Goal: Task Accomplishment & Management: Use online tool/utility

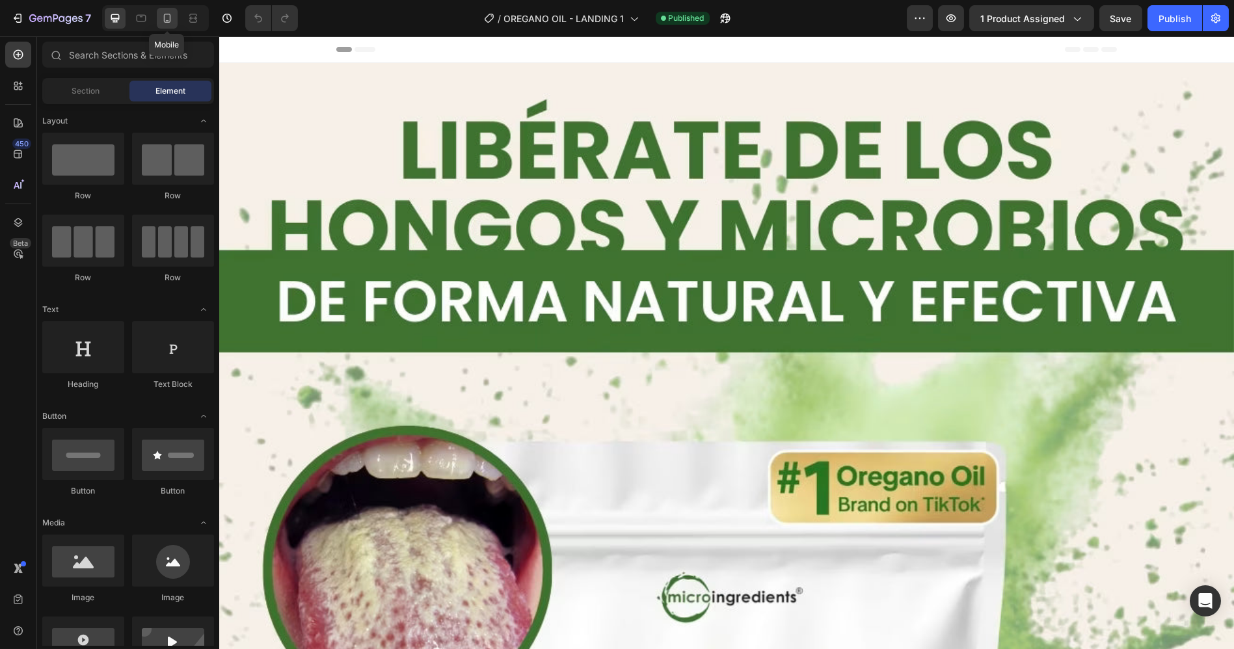
click at [172, 18] on icon at bounding box center [167, 18] width 13 height 13
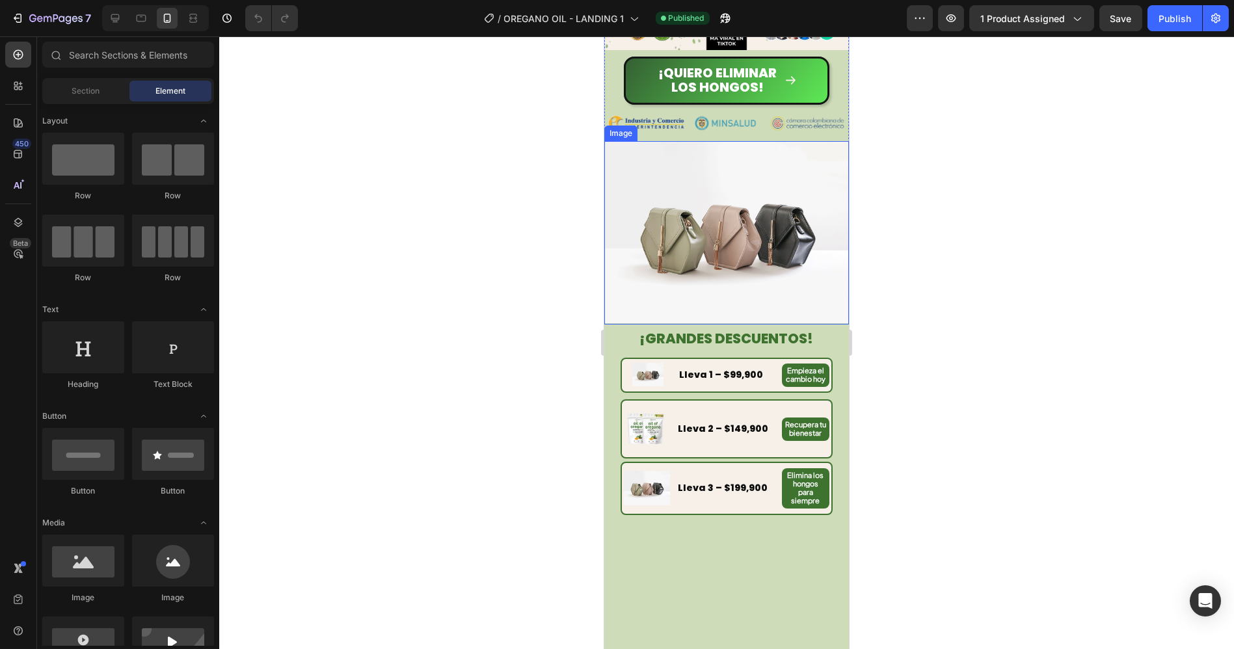
scroll to position [578, 0]
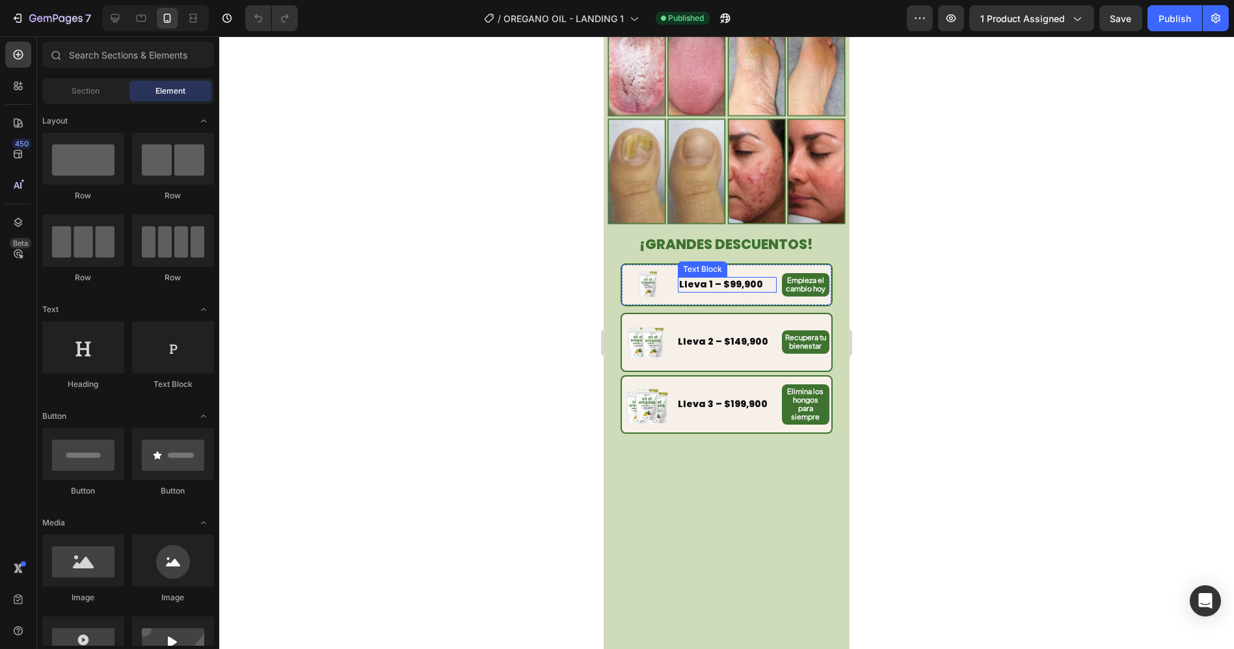
click at [716, 278] on strong "Lleva 1 – $99,900" at bounding box center [720, 284] width 84 height 13
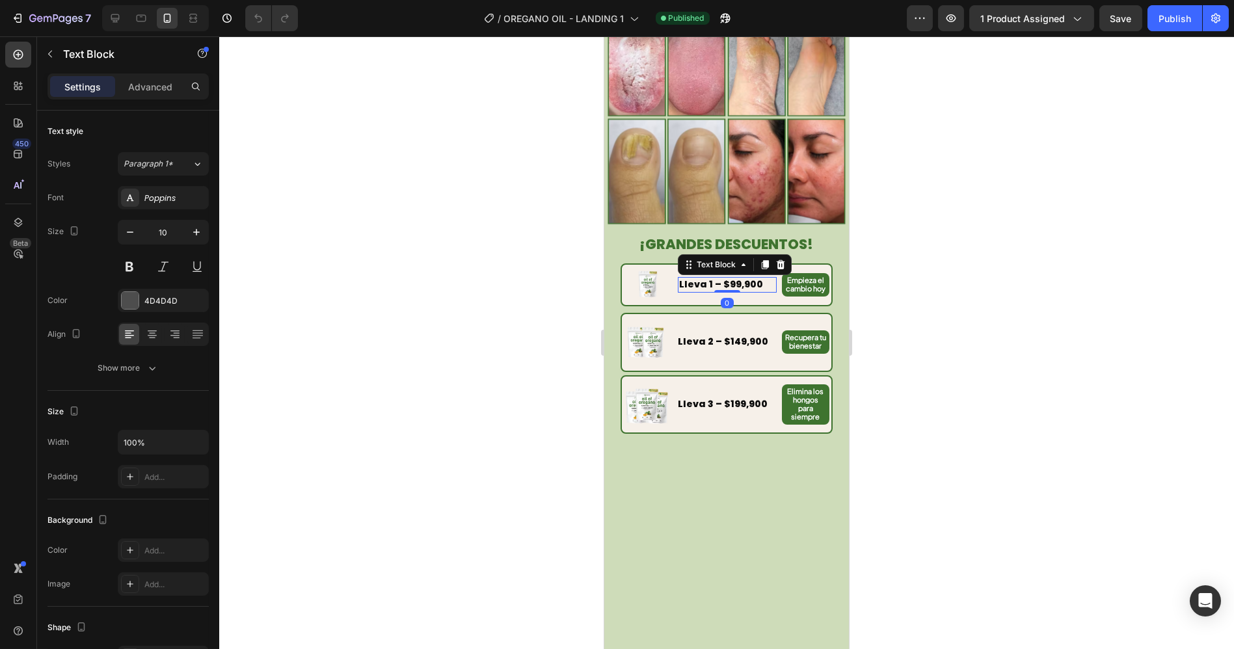
click at [726, 278] on strong "Lleva 1 – $99,900" at bounding box center [720, 284] width 84 height 13
click at [730, 335] on strong "Lleva 2 – $149,900" at bounding box center [723, 341] width 90 height 13
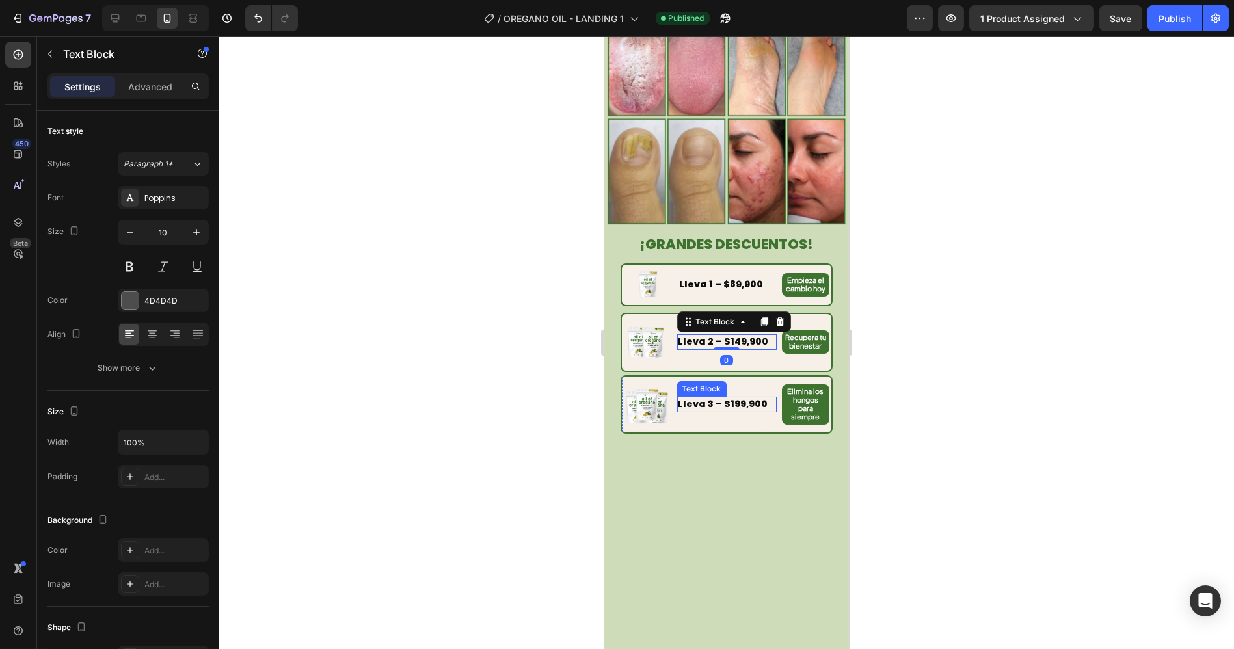
click at [730, 397] on strong "Lleva 3 – $199,900" at bounding box center [723, 403] width 90 height 13
click at [731, 397] on strong "Lleva 3 – $199,900" at bounding box center [723, 403] width 90 height 13
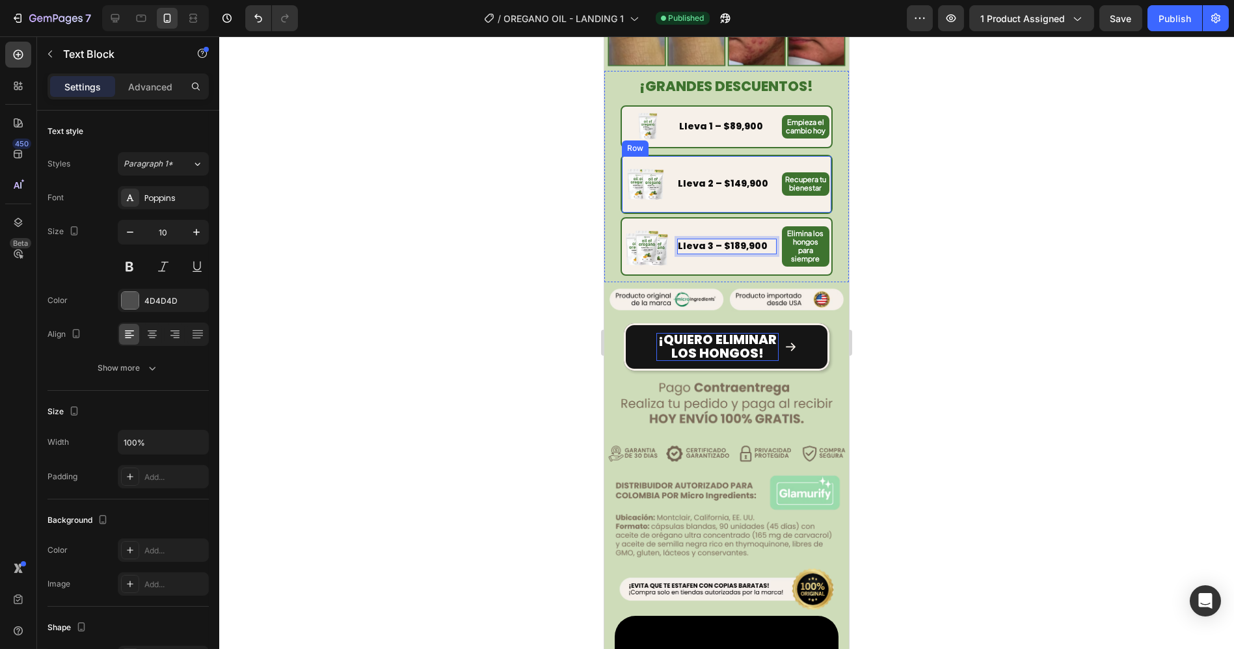
scroll to position [795, 0]
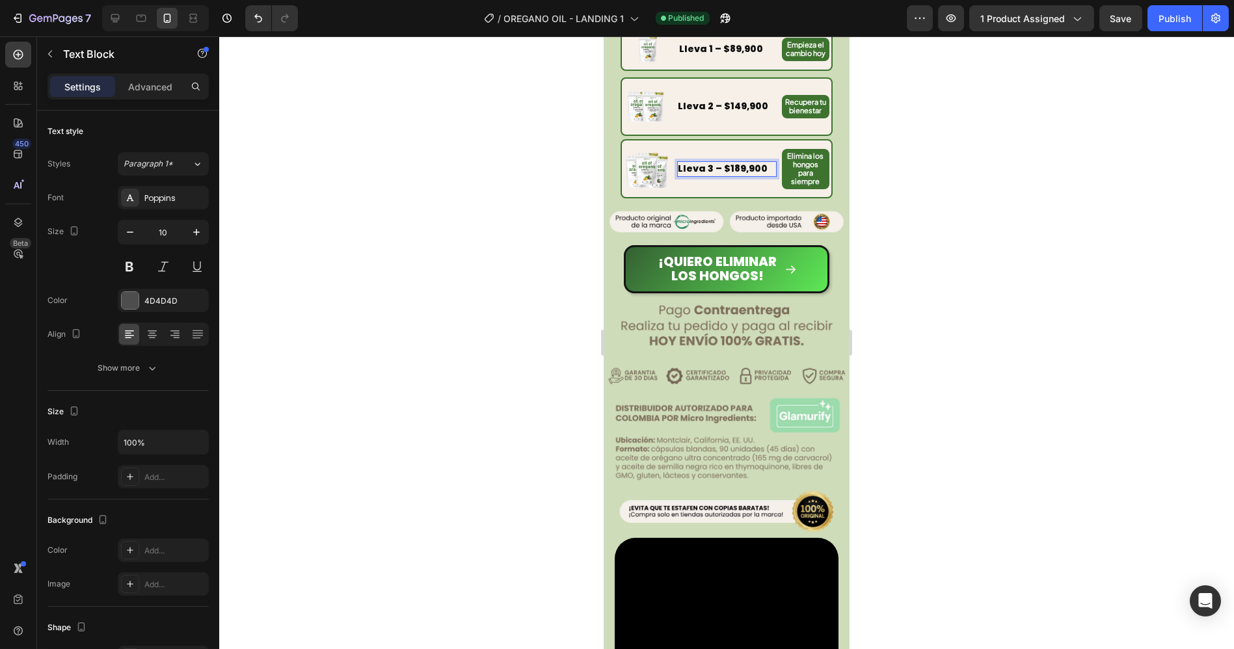
click at [745, 162] on strong "Lleva 3 – $189,900" at bounding box center [723, 168] width 90 height 13
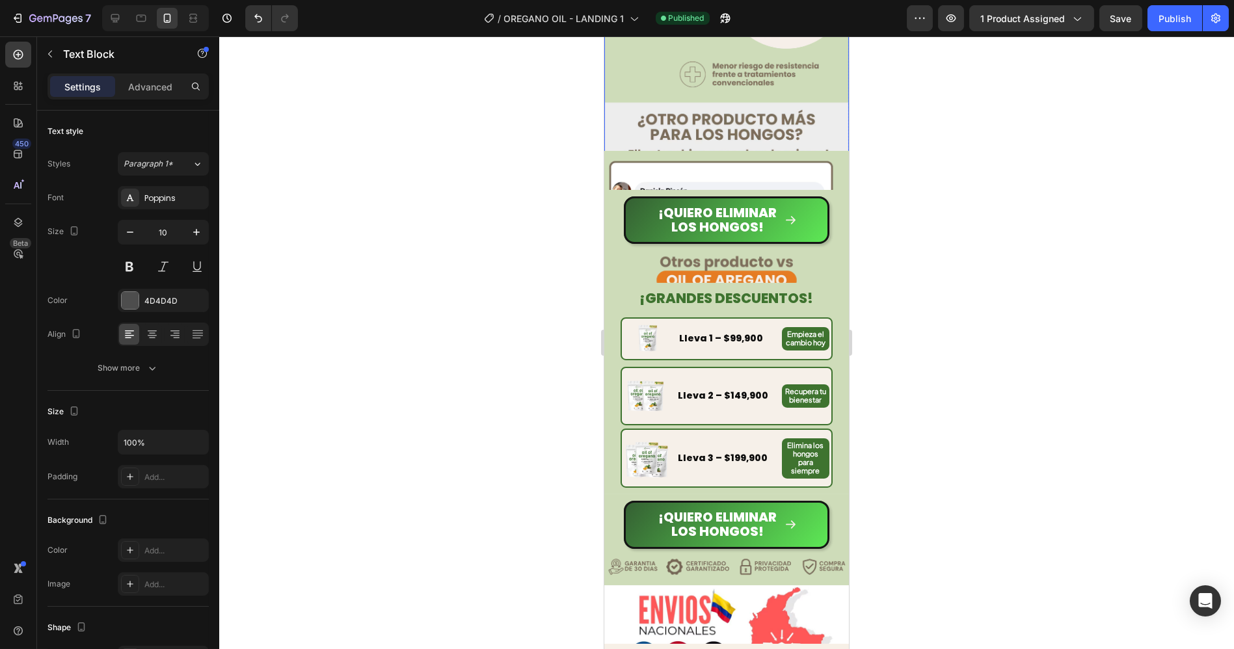
scroll to position [1806, 0]
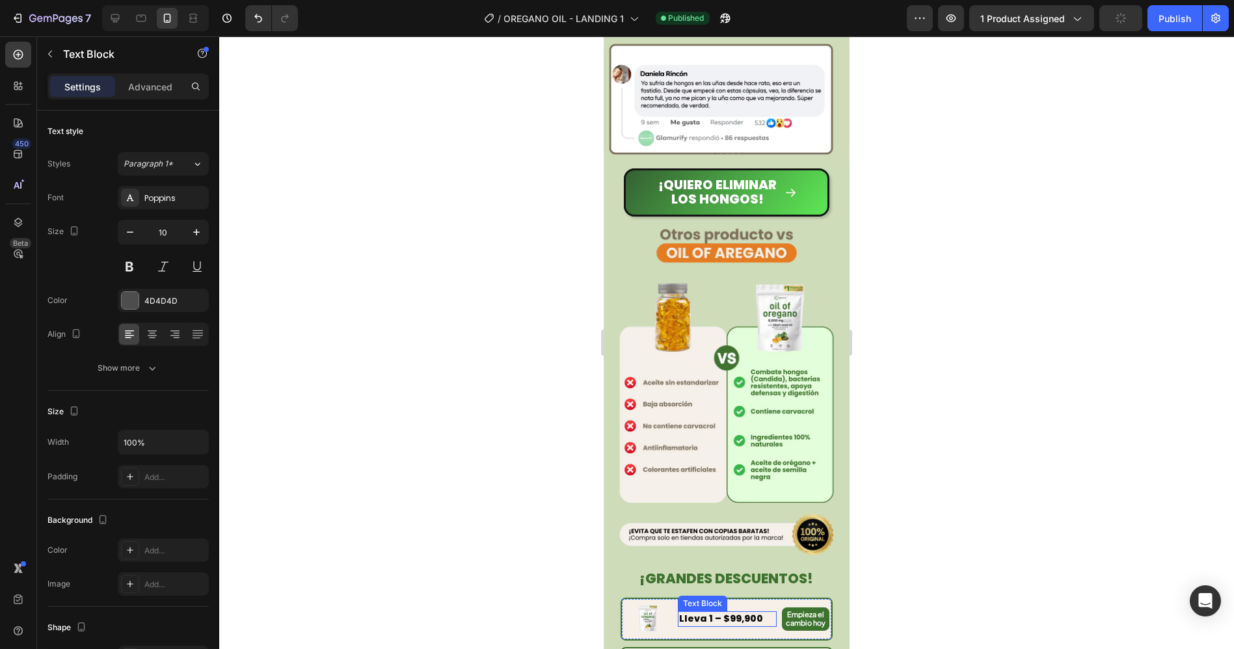
click at [730, 208] on span "¡Quiero ELIMINAR LOS HONGOS!" at bounding box center [717, 192] width 118 height 33
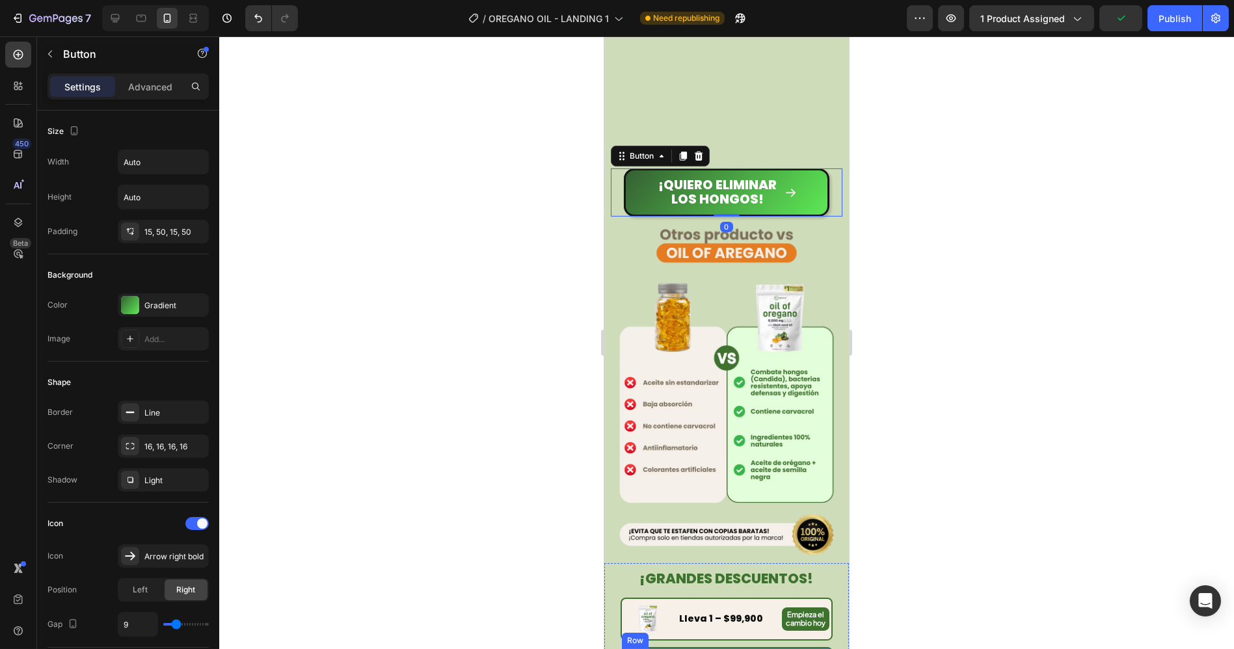
scroll to position [2168, 0]
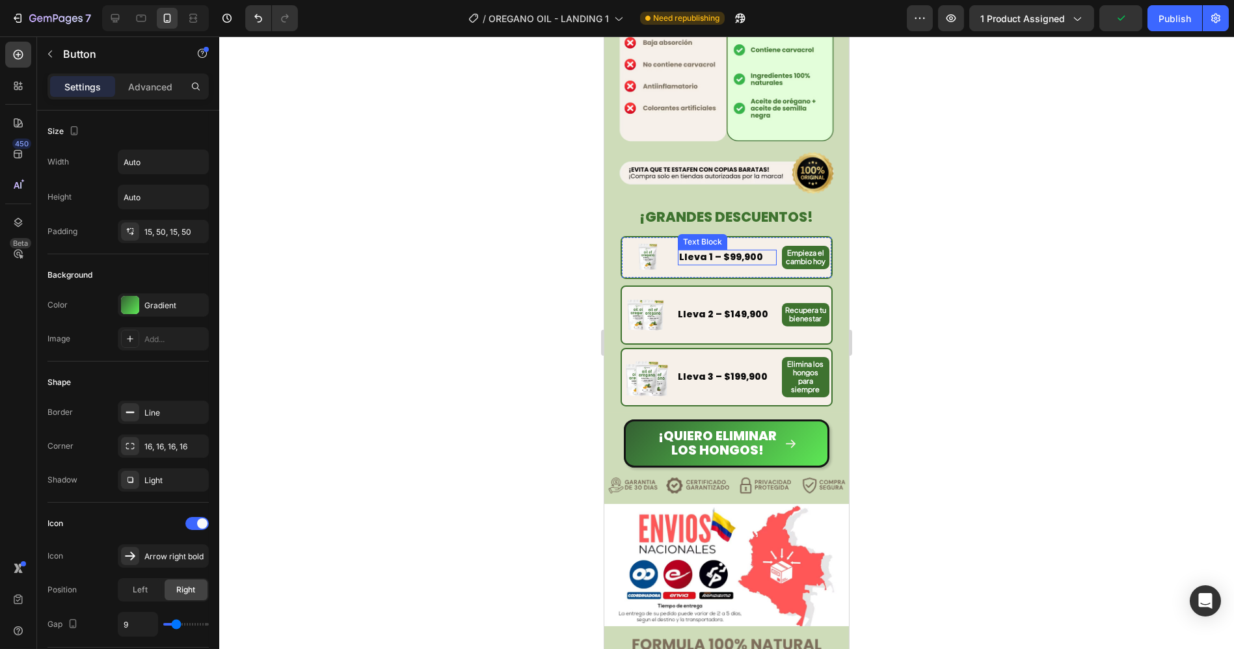
click at [726, 256] on strong "Lleva 1 – $99,900" at bounding box center [720, 256] width 84 height 13
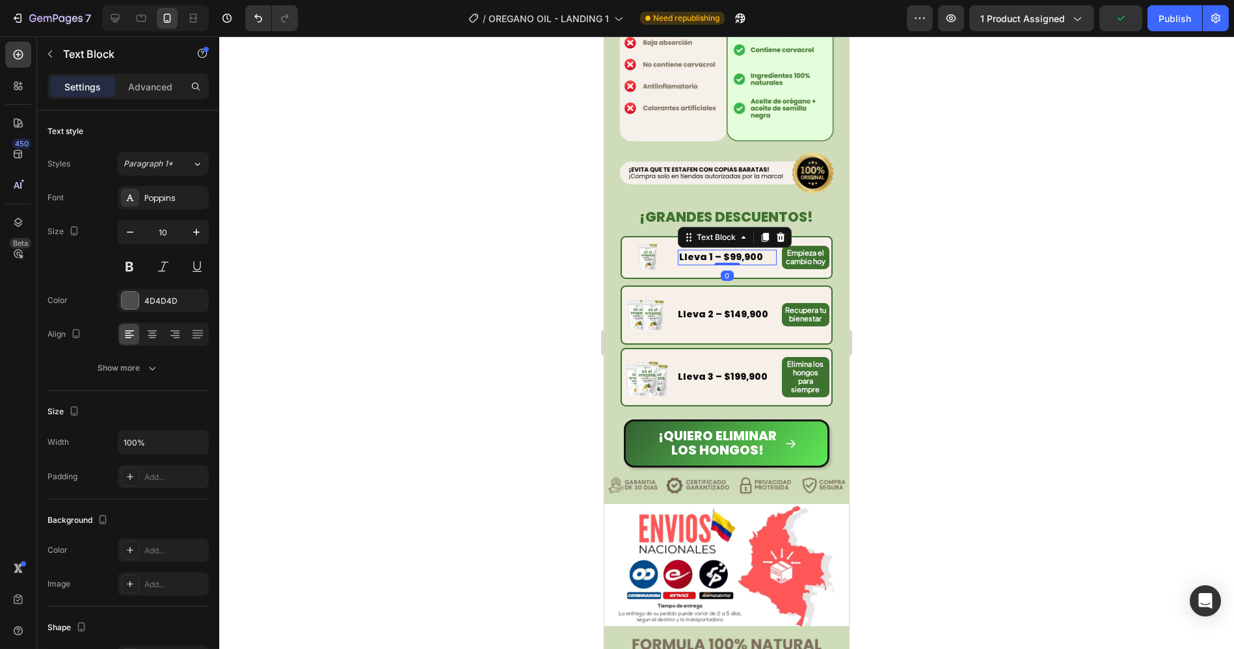
drag, startPoint x: 725, startPoint y: 250, endPoint x: 729, endPoint y: 265, distance: 14.8
click at [726, 251] on strong "Lleva 1 – $99,900" at bounding box center [720, 256] width 84 height 13
click at [732, 308] on strong "Lleva 2 – $149,900" at bounding box center [723, 314] width 90 height 13
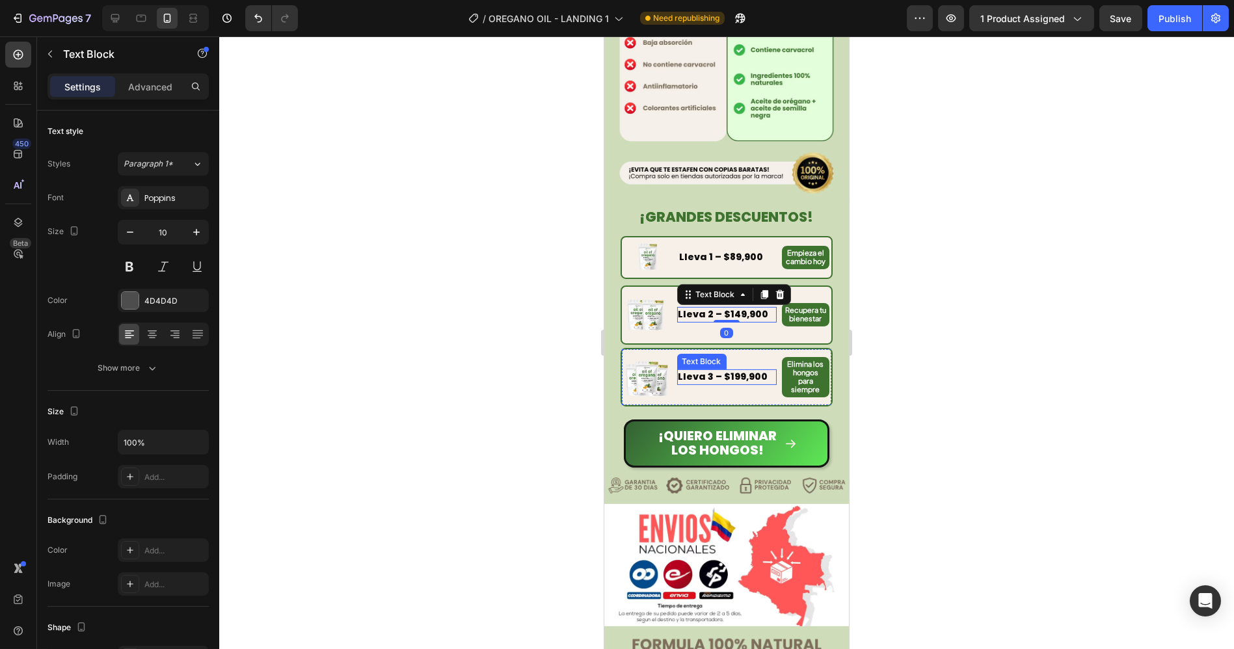
click at [731, 370] on strong "Lleva 3 – $199,900" at bounding box center [723, 376] width 90 height 13
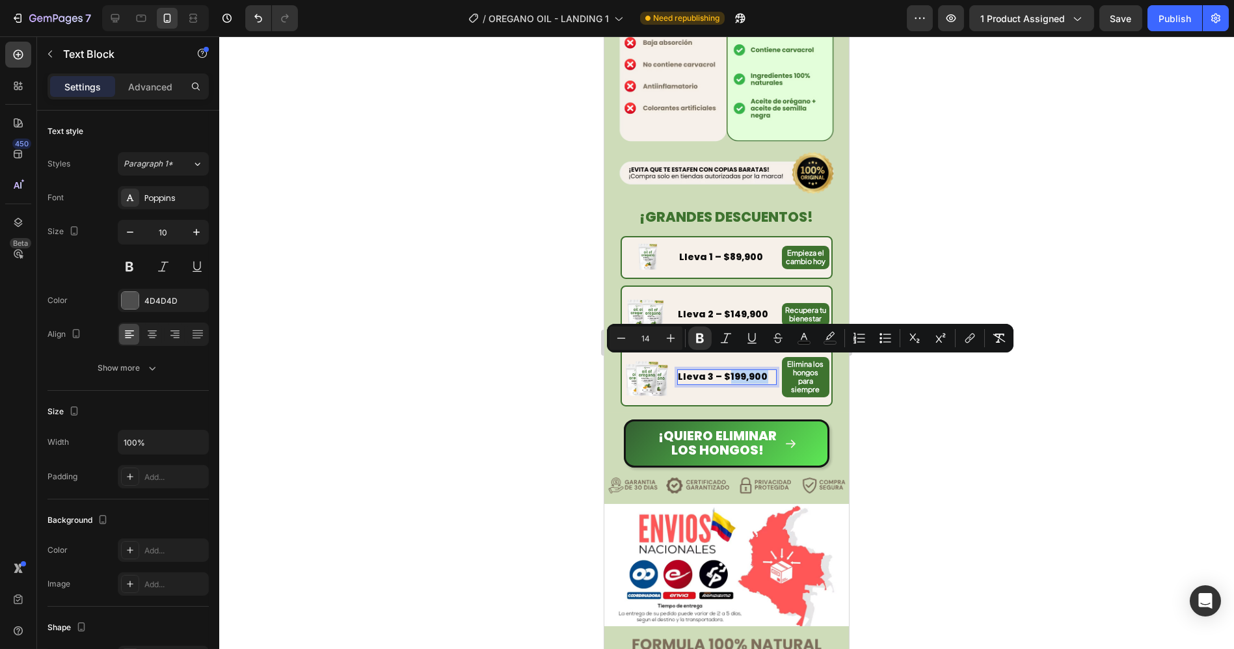
click at [729, 370] on strong "Lleva 3 – $199,900" at bounding box center [723, 376] width 90 height 13
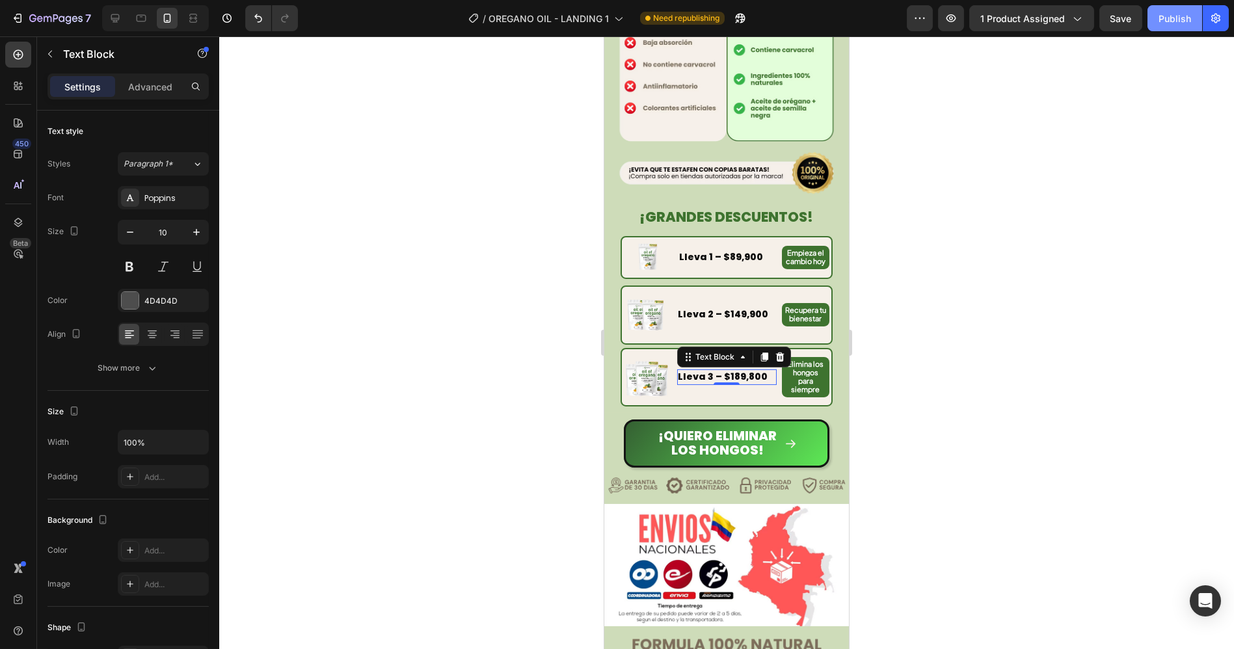
click at [1166, 17] on div "Publish" at bounding box center [1174, 19] width 33 height 14
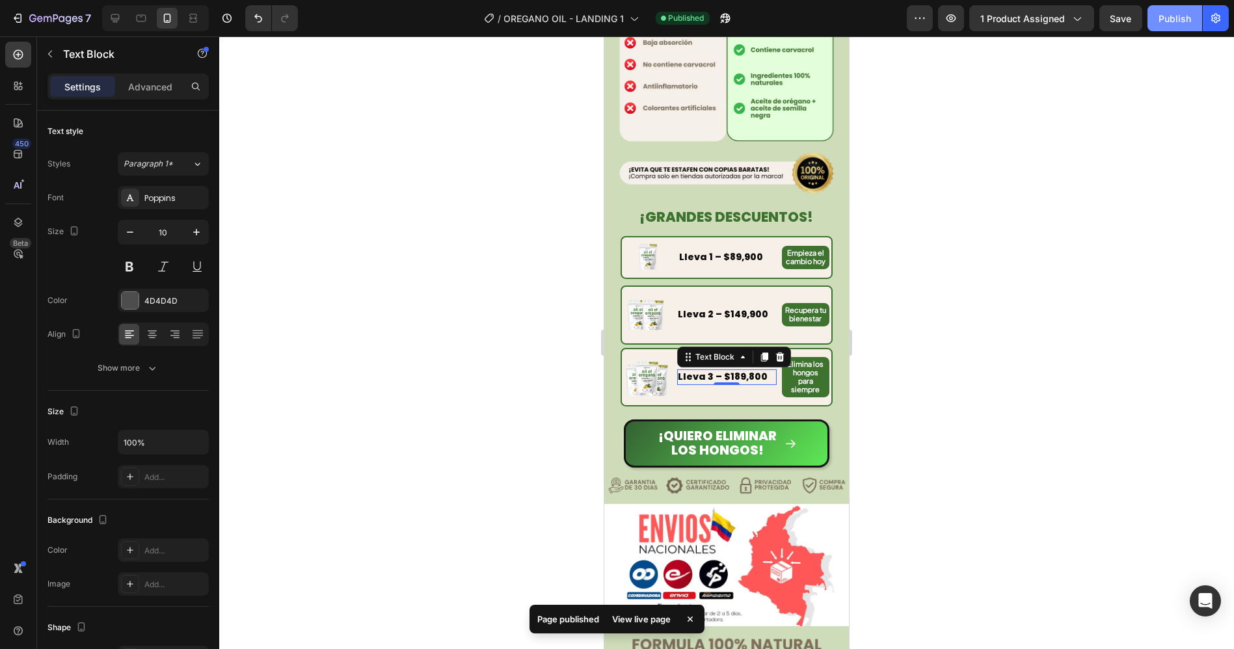
click at [1173, 20] on div "Publish" at bounding box center [1174, 19] width 33 height 14
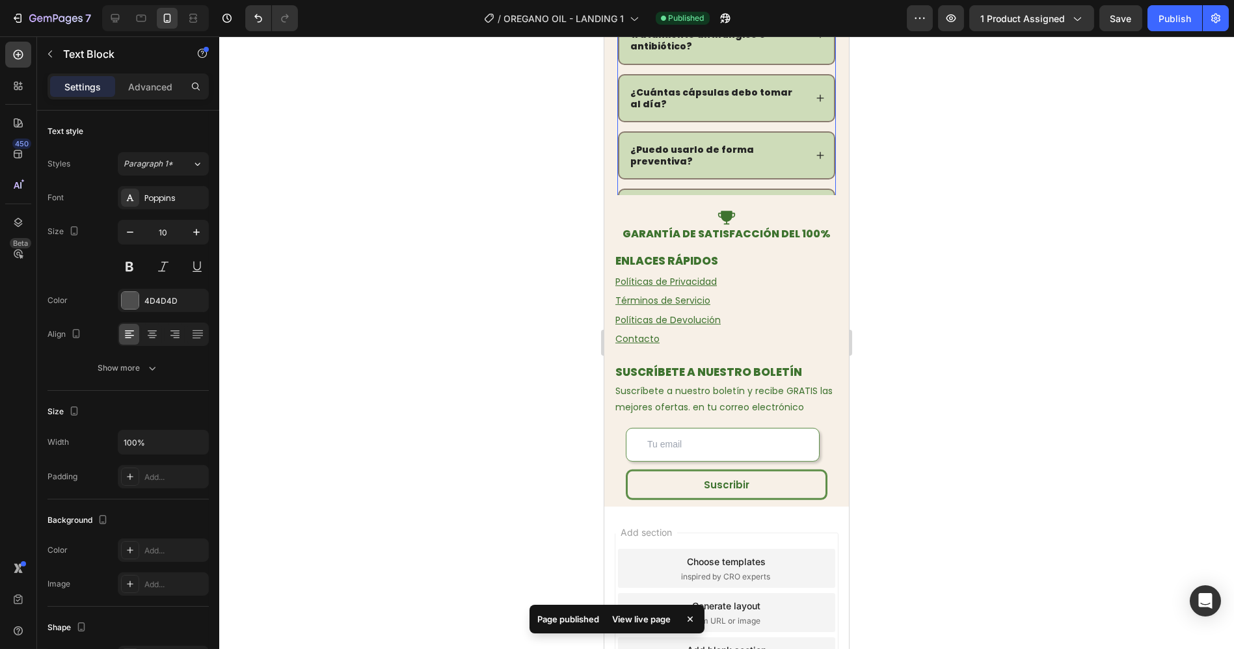
scroll to position [3820, 0]
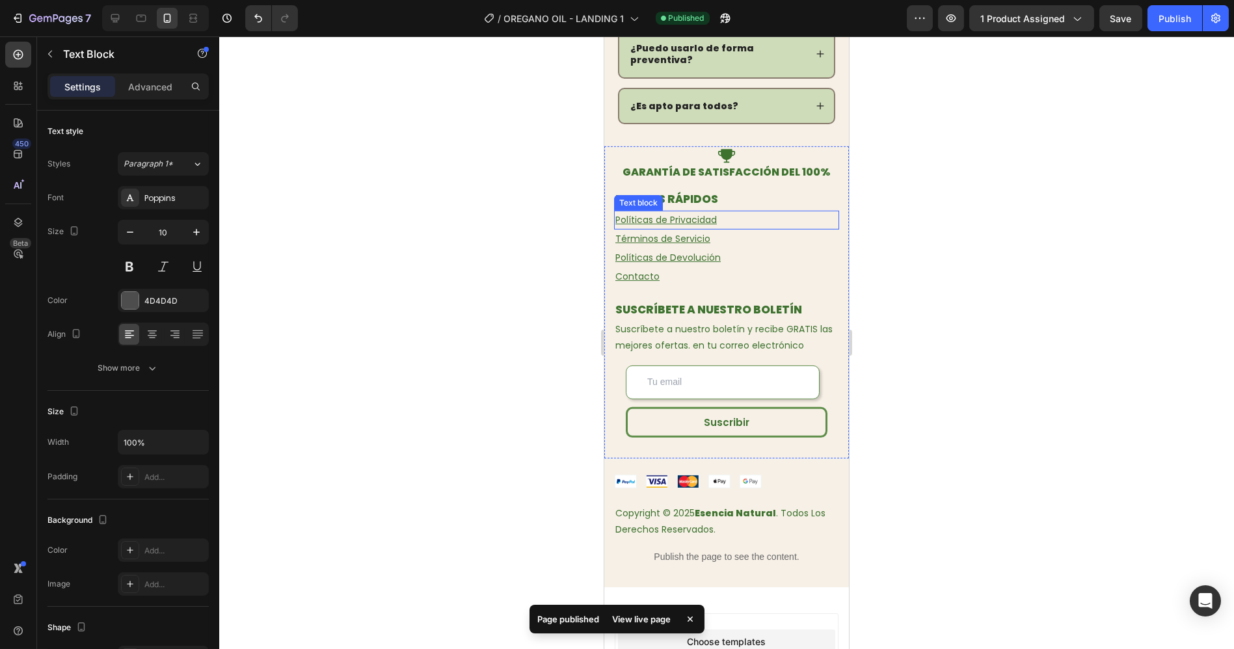
click at [668, 213] on u "Políticas de Privacidad" at bounding box center [665, 219] width 101 height 13
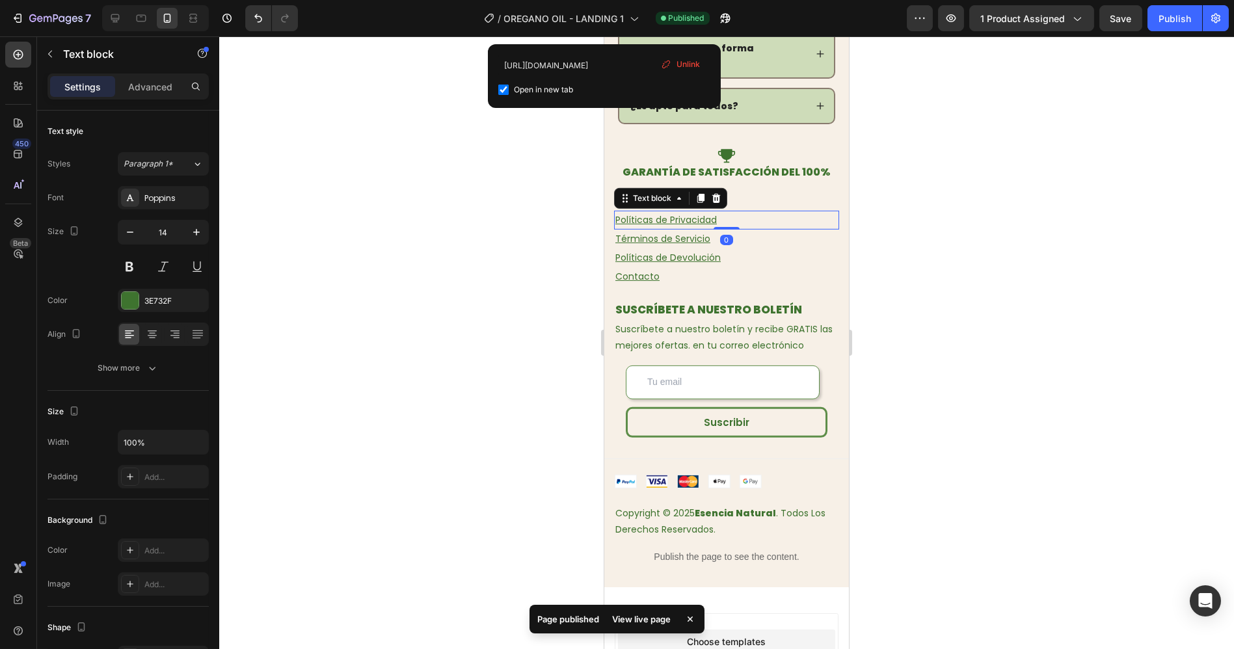
click at [667, 213] on u "Políticas de Privacidad" at bounding box center [665, 219] width 101 height 13
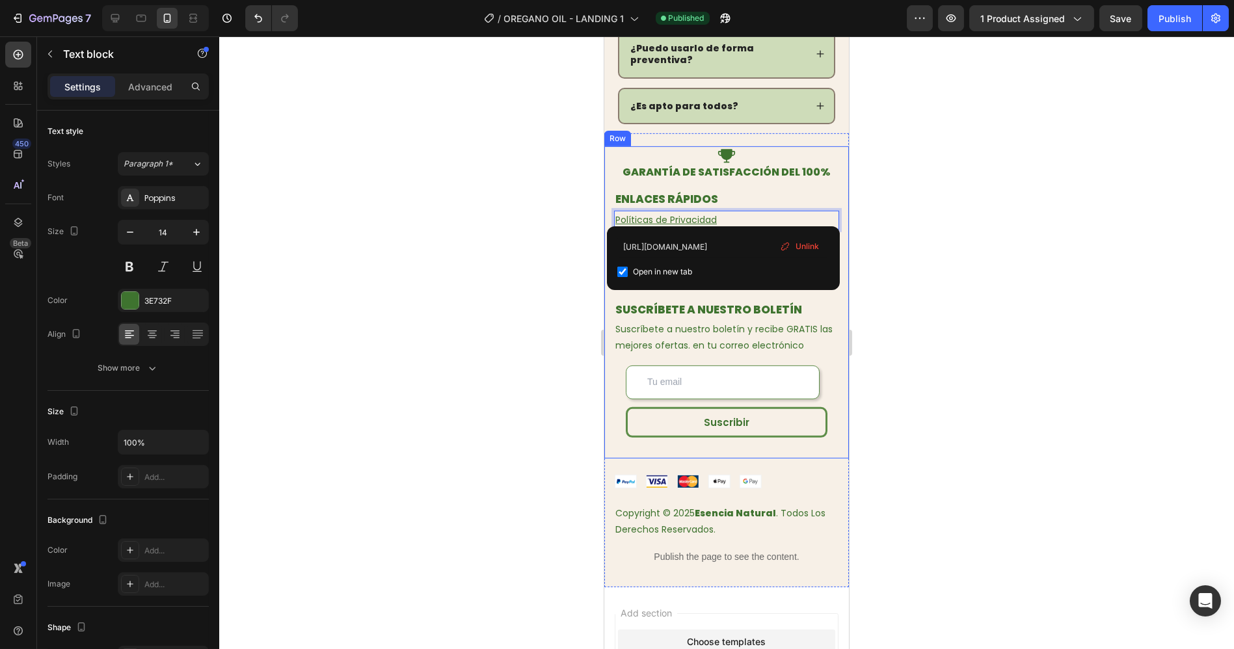
scroll to position [3993, 0]
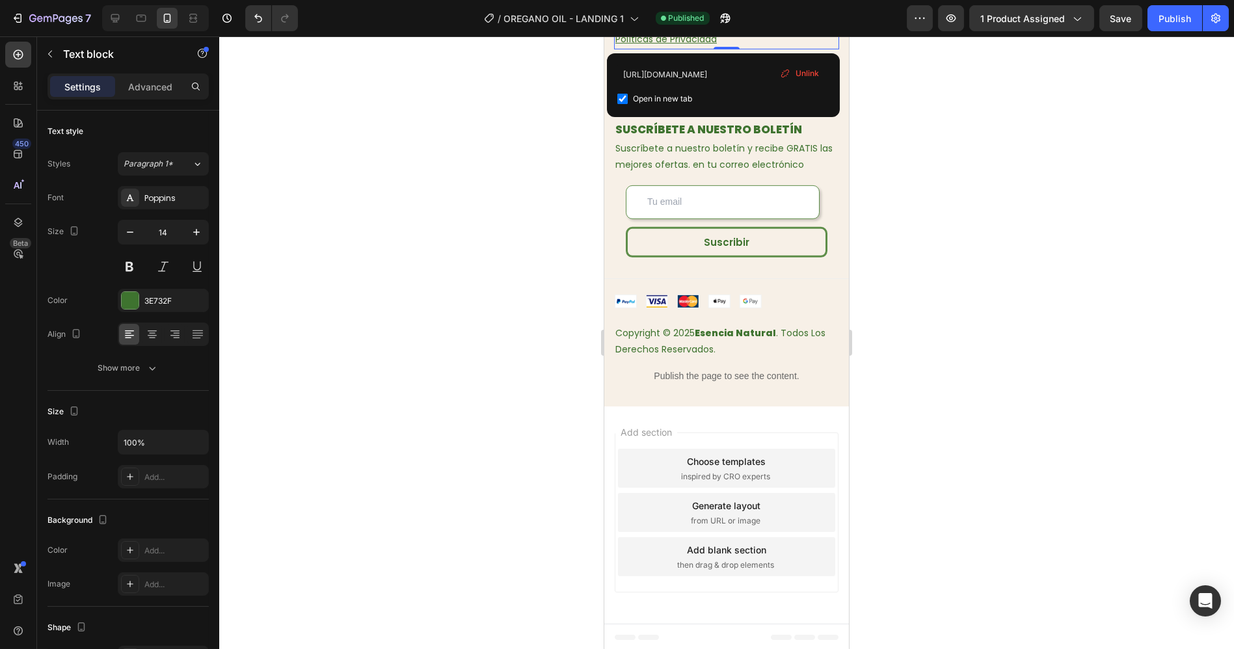
drag, startPoint x: 483, startPoint y: 261, endPoint x: 552, endPoint y: 220, distance: 80.5
click at [483, 261] on div at bounding box center [726, 342] width 1015 height 613
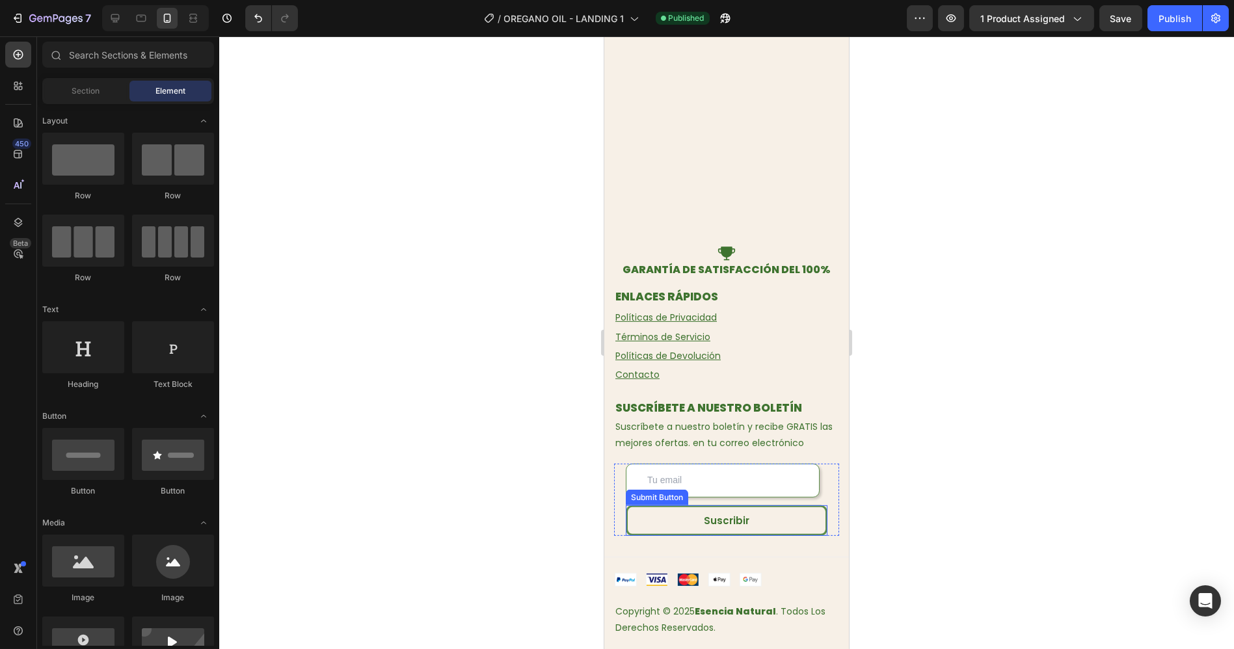
scroll to position [3703, 0]
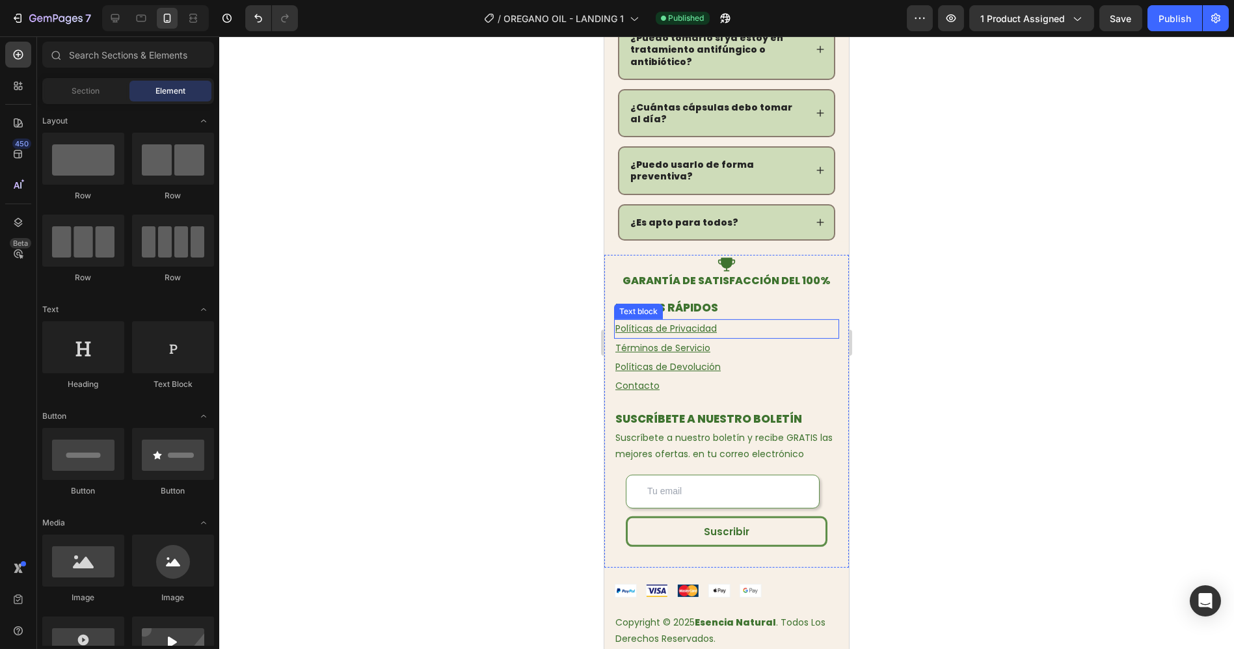
click at [654, 331] on u "Políticas de Privacidad" at bounding box center [665, 328] width 101 height 13
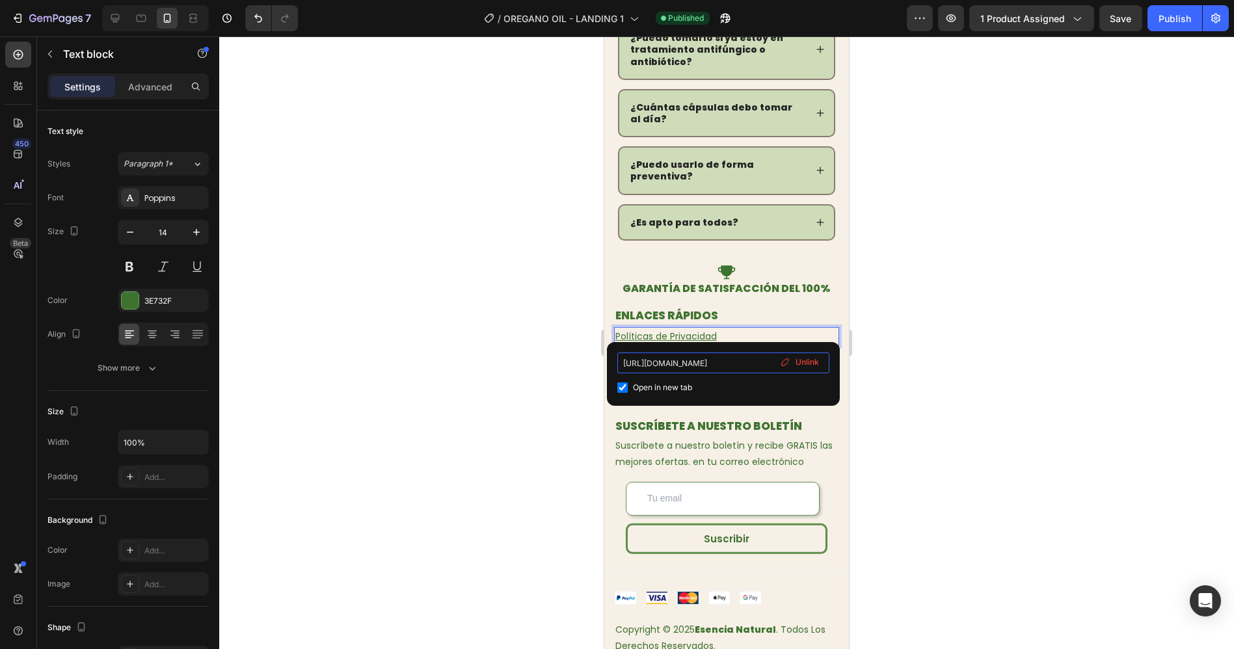
click at [677, 363] on input "https://atendo.shop/policies/privacy-policy" at bounding box center [723, 362] width 212 height 21
type input "https://primalqueenoficial.com/policies/terms-of-service"
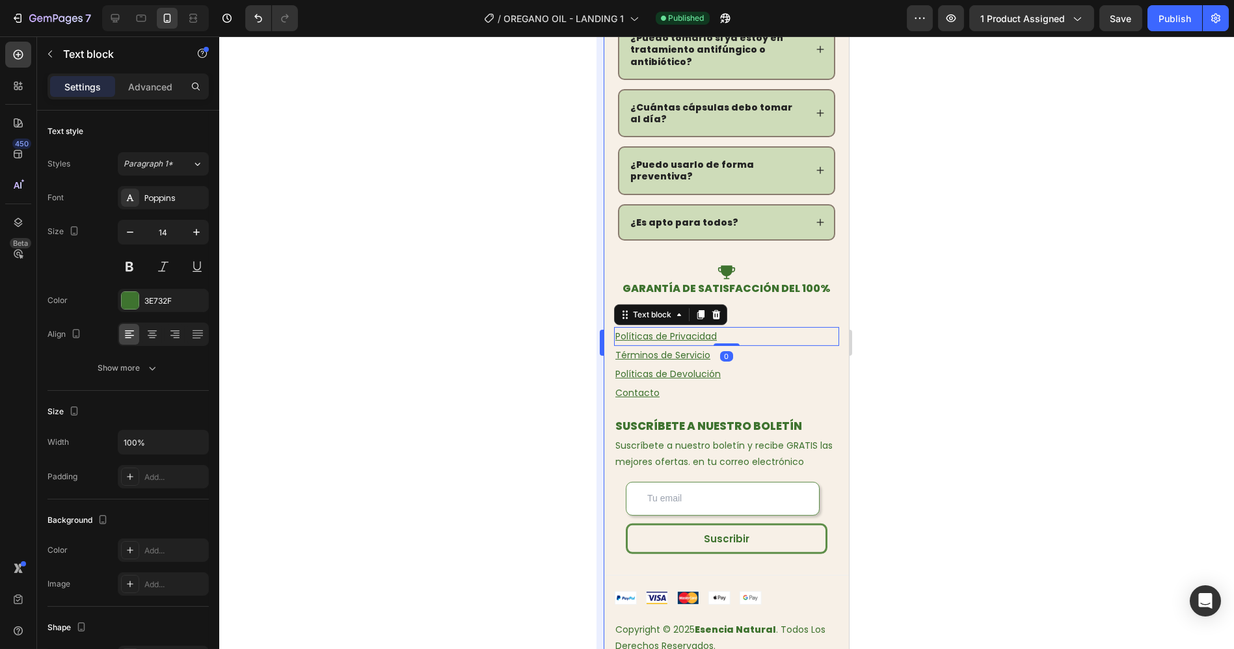
drag, startPoint x: 539, startPoint y: 337, endPoint x: 602, endPoint y: 339, distance: 62.5
click at [539, 337] on div at bounding box center [726, 342] width 1015 height 613
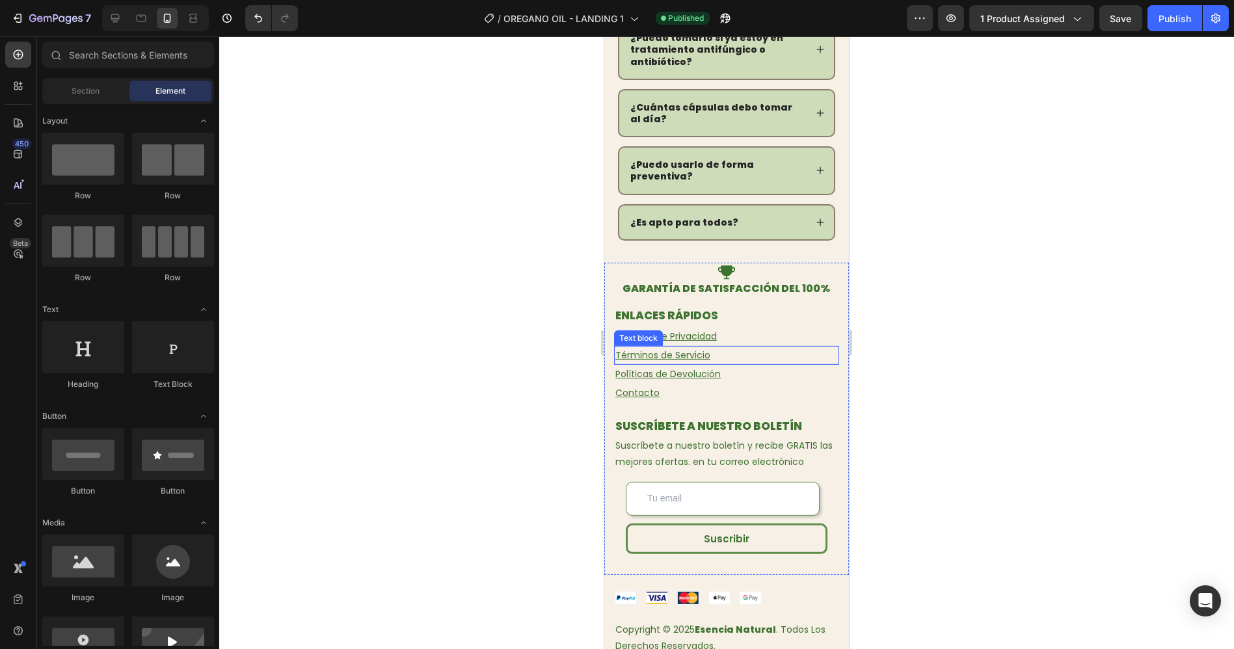
click at [646, 349] on u "Términos de Servicio" at bounding box center [662, 355] width 95 height 13
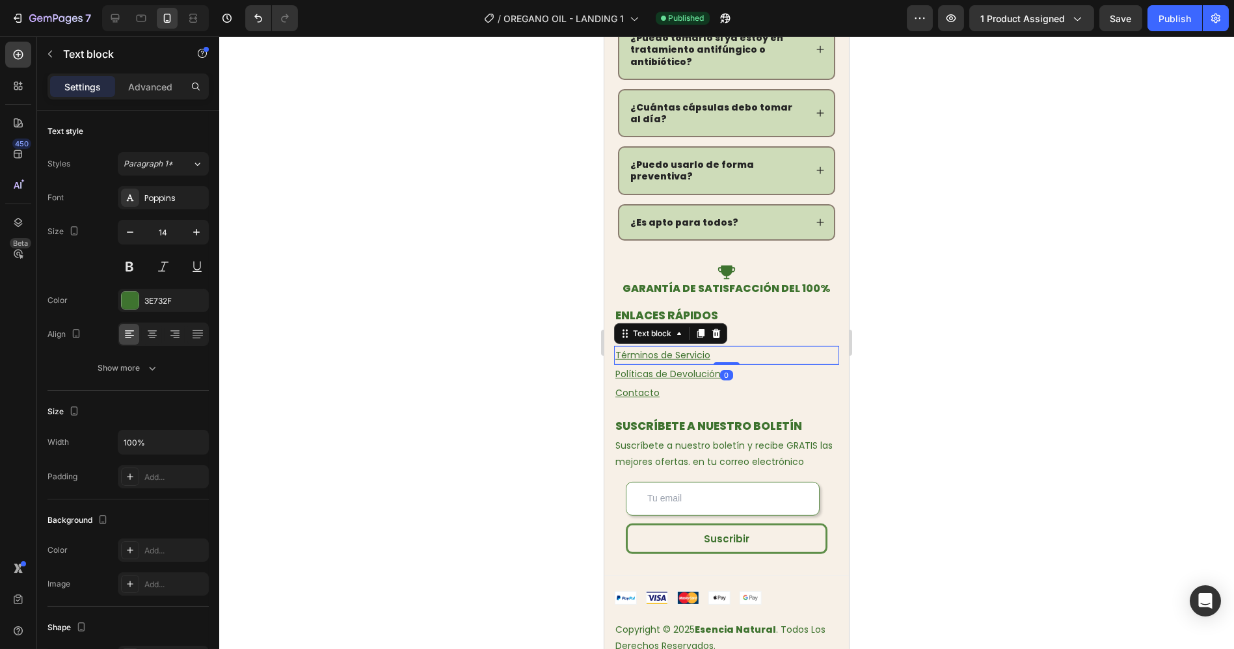
click at [646, 349] on u "Términos de Servicio" at bounding box center [662, 355] width 95 height 13
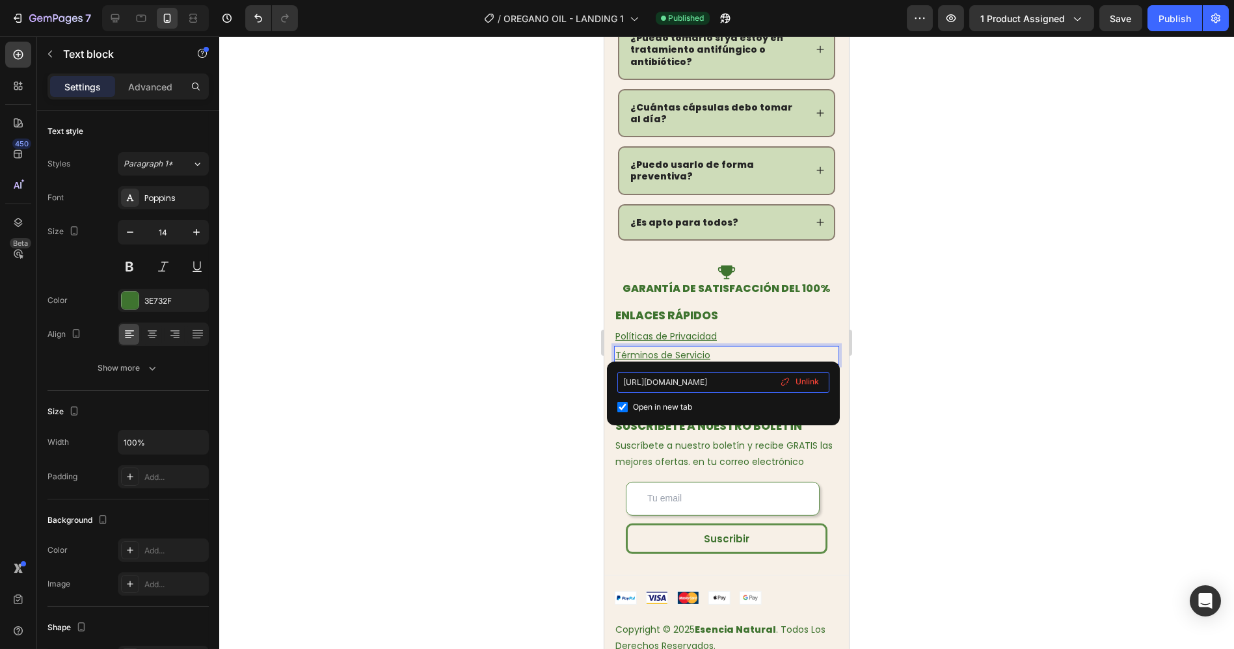
click at [678, 391] on input "https://atendo.shop/policies/terms-of-service" at bounding box center [723, 382] width 212 height 21
paste input "primalqueenoficial.com"
type input "https://primalqueenoficial.com/policies/terms-of-service"
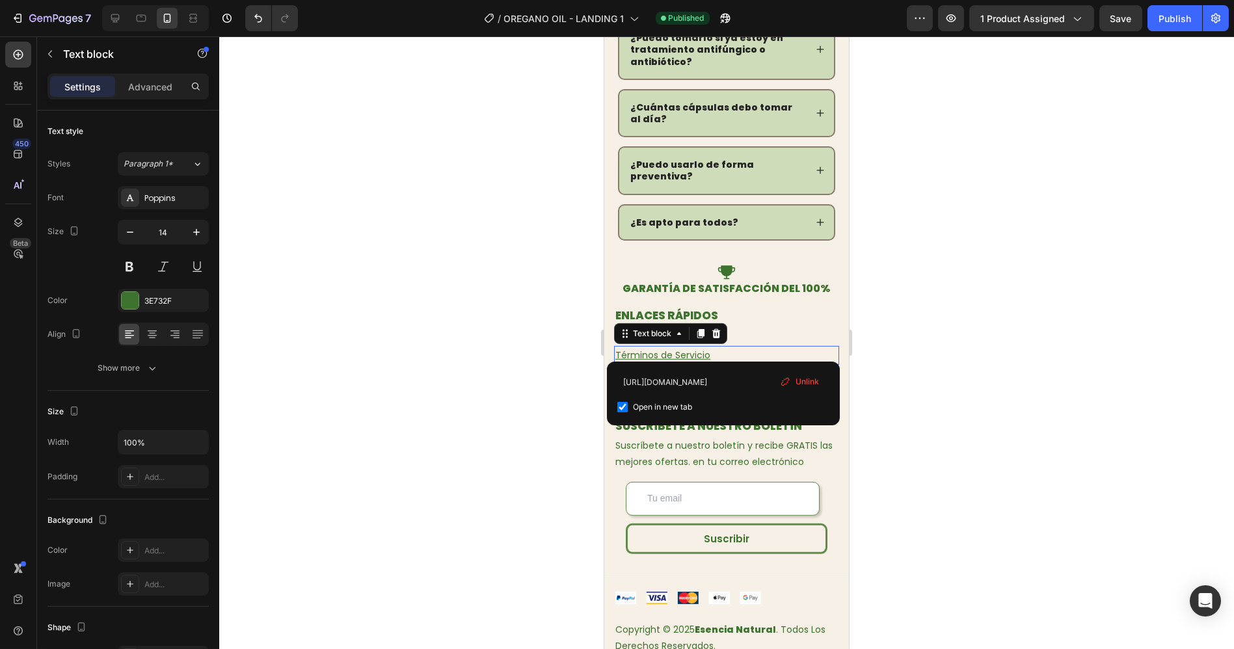
drag, startPoint x: 520, startPoint y: 351, endPoint x: 533, endPoint y: 352, distance: 13.7
click at [520, 351] on div at bounding box center [726, 342] width 1015 height 613
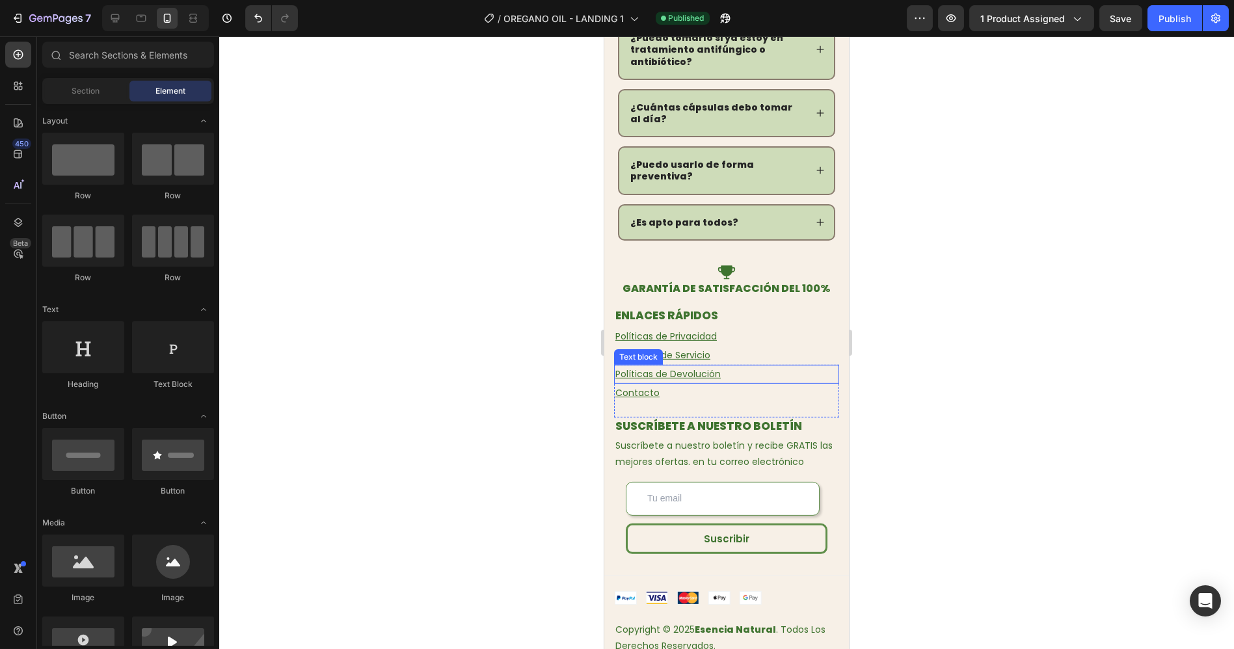
click at [648, 367] on u "Políticas de Devolución" at bounding box center [667, 373] width 105 height 13
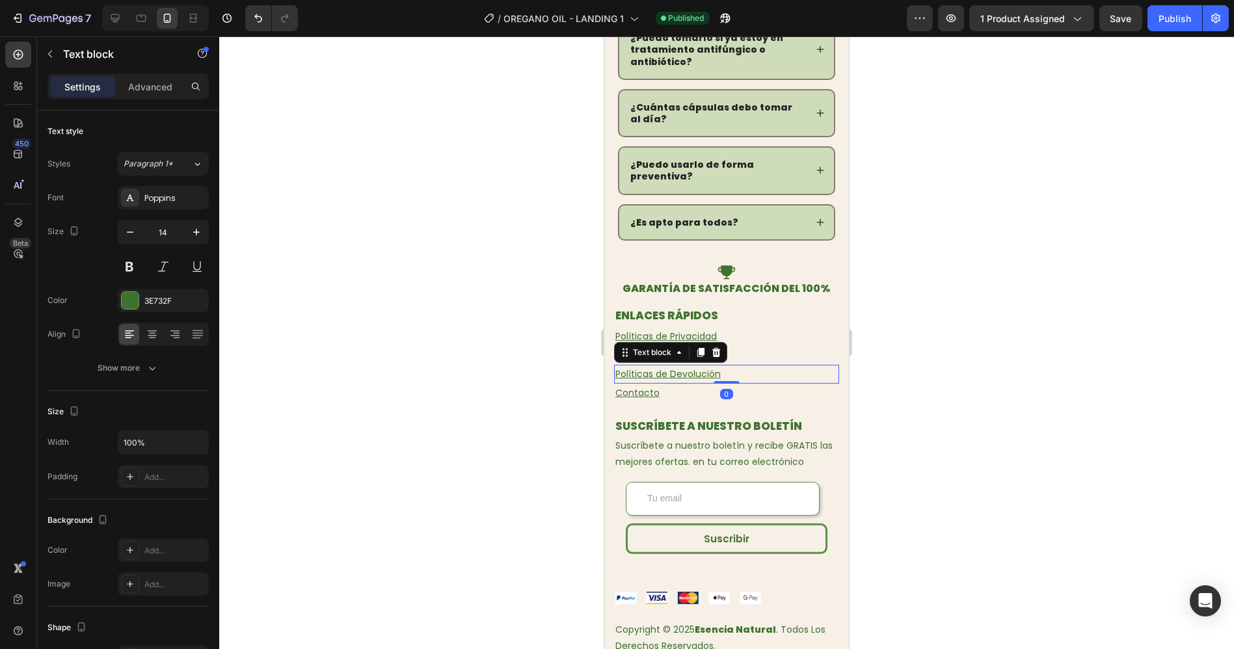
click at [648, 367] on u "Políticas de Devolución" at bounding box center [667, 373] width 105 height 13
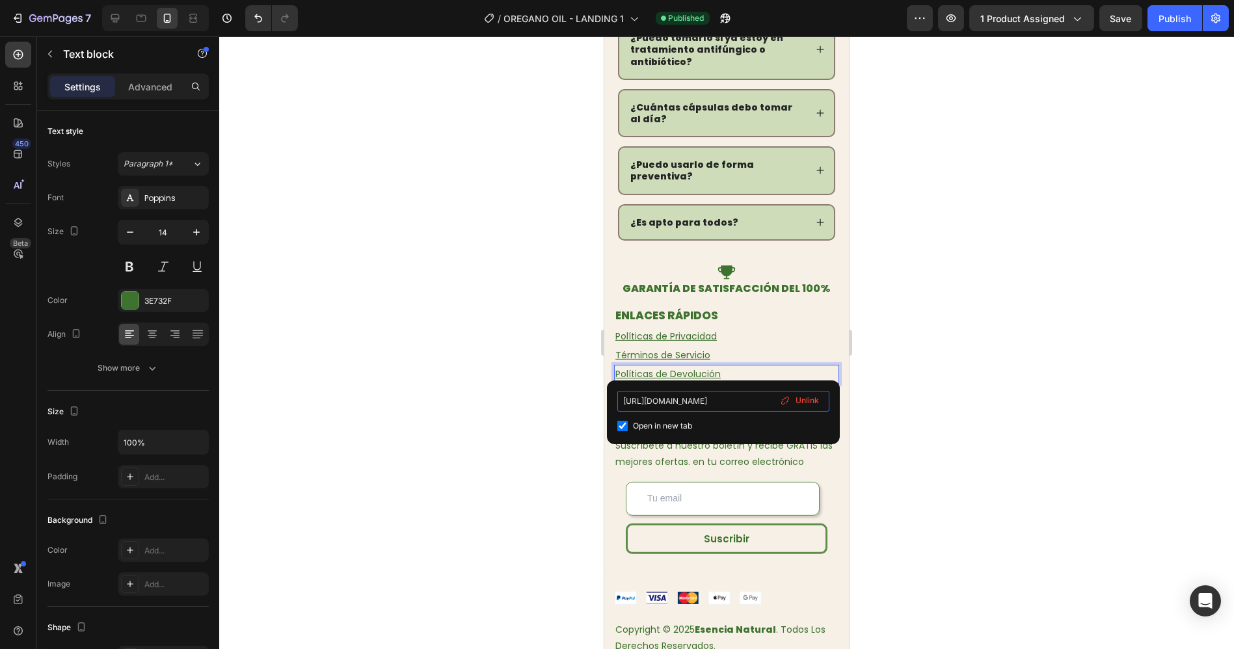
click at [666, 407] on input "[URL][DOMAIN_NAME]" at bounding box center [723, 401] width 212 height 21
click at [667, 404] on input "[URL][DOMAIN_NAME]" at bounding box center [723, 401] width 212 height 21
type input "[URL][DOMAIN_NAME]"
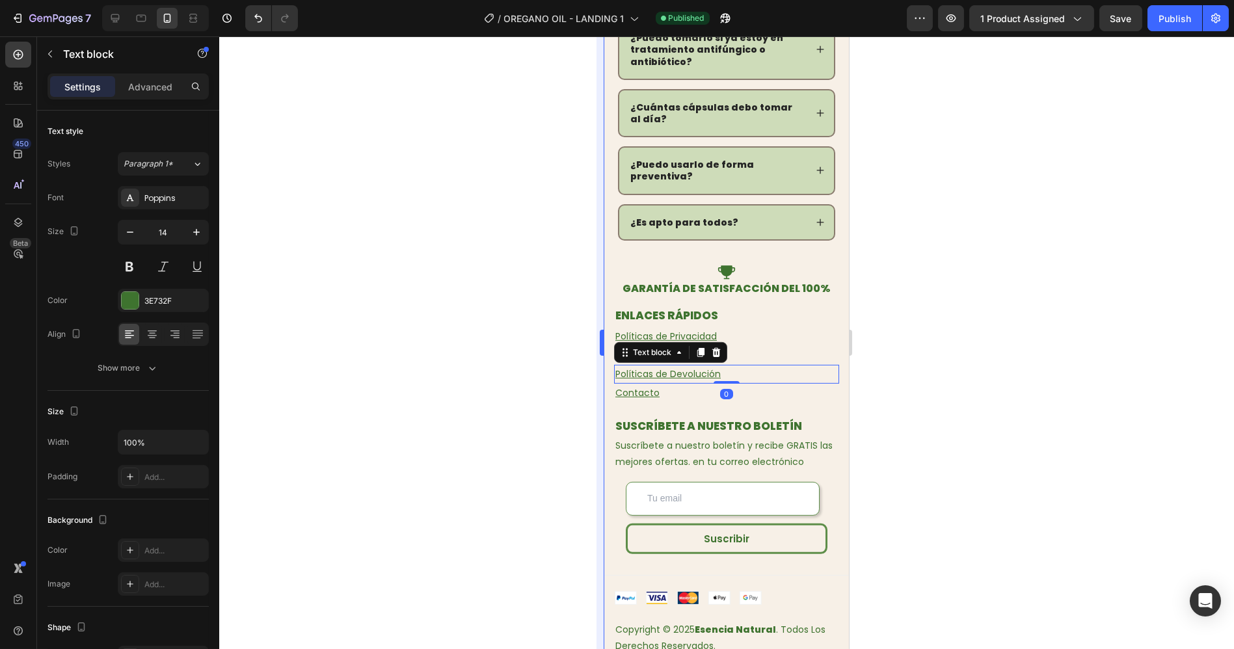
drag, startPoint x: 558, startPoint y: 382, endPoint x: 602, endPoint y: 382, distance: 44.2
click at [561, 381] on div at bounding box center [726, 342] width 1015 height 613
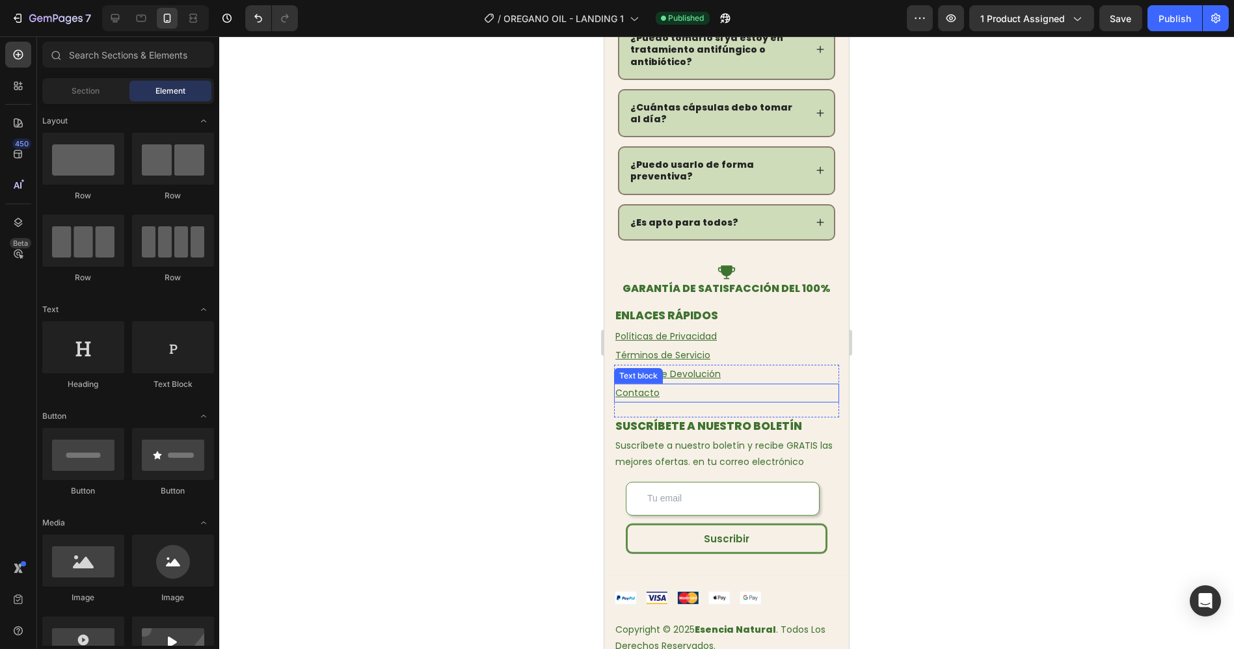
click at [653, 387] on u "Contacto" at bounding box center [637, 392] width 44 height 13
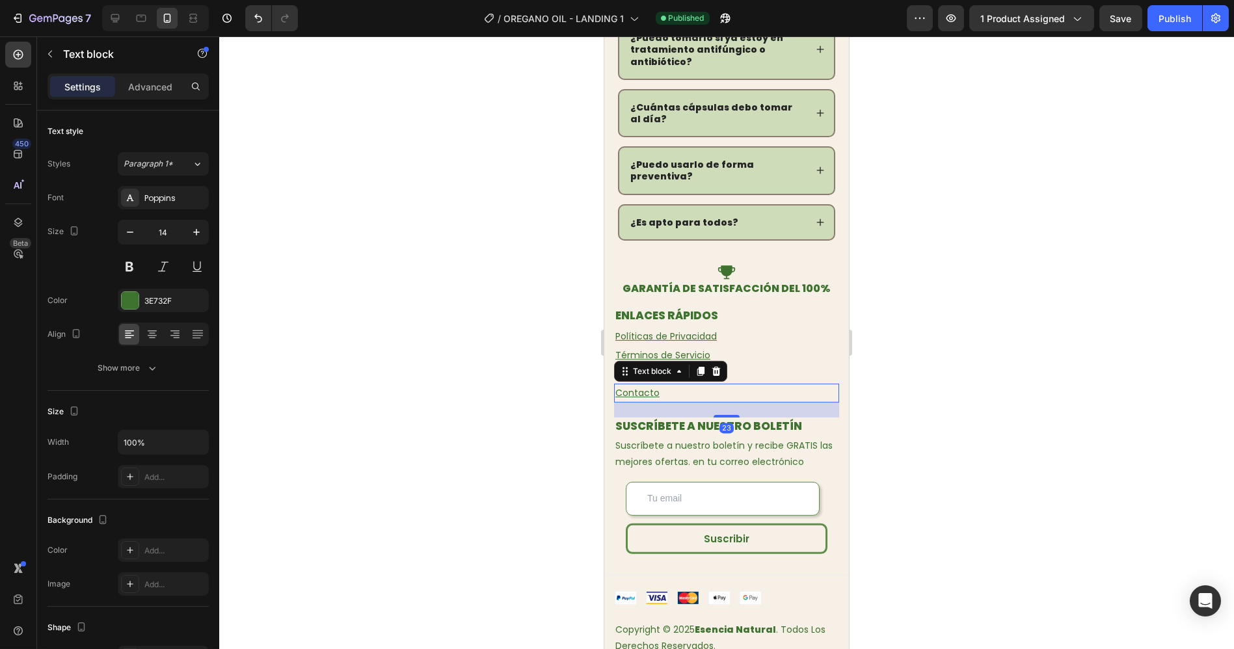
click at [648, 386] on u "Contacto" at bounding box center [637, 392] width 44 height 13
click at [622, 386] on u "Contacto" at bounding box center [637, 392] width 44 height 13
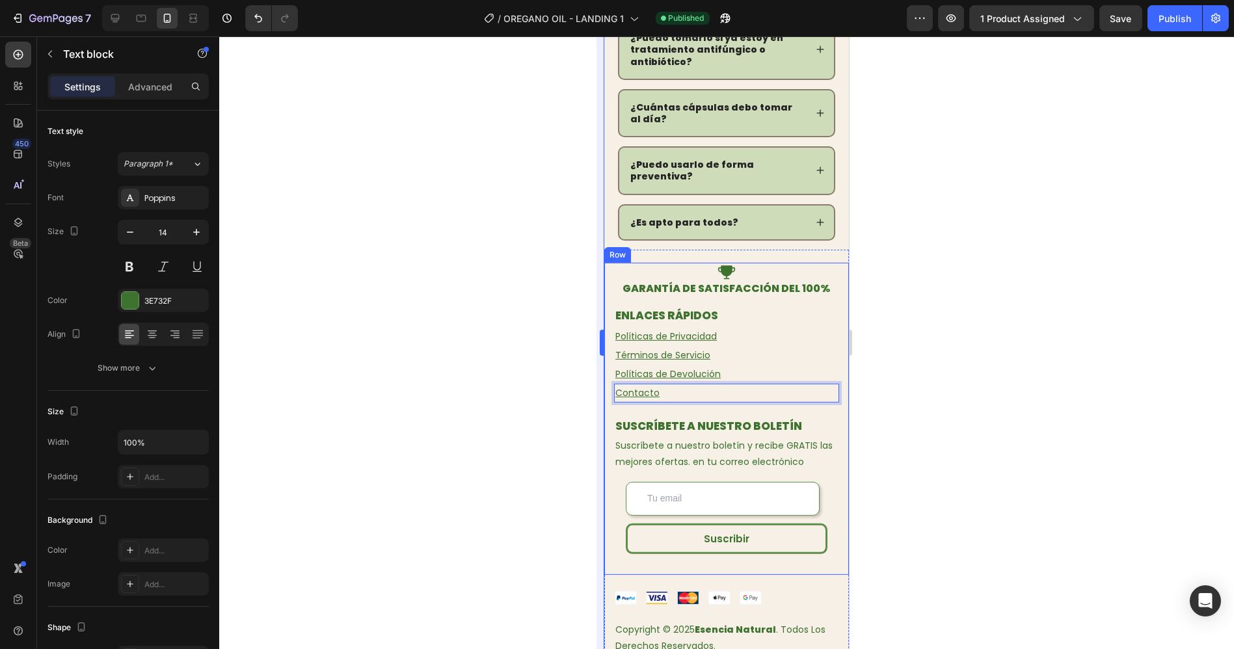
drag, startPoint x: 524, startPoint y: 360, endPoint x: 604, endPoint y: 379, distance: 82.2
click at [524, 361] on div at bounding box center [726, 342] width 1015 height 613
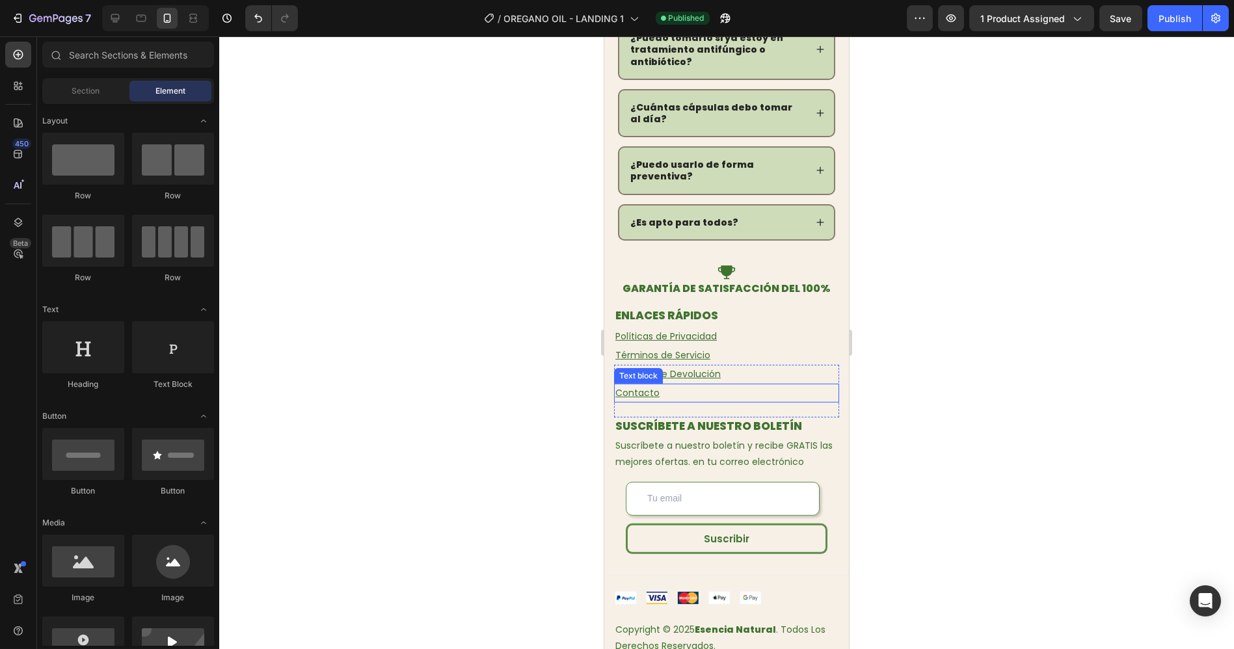
click at [644, 387] on u "Contacto" at bounding box center [637, 392] width 44 height 13
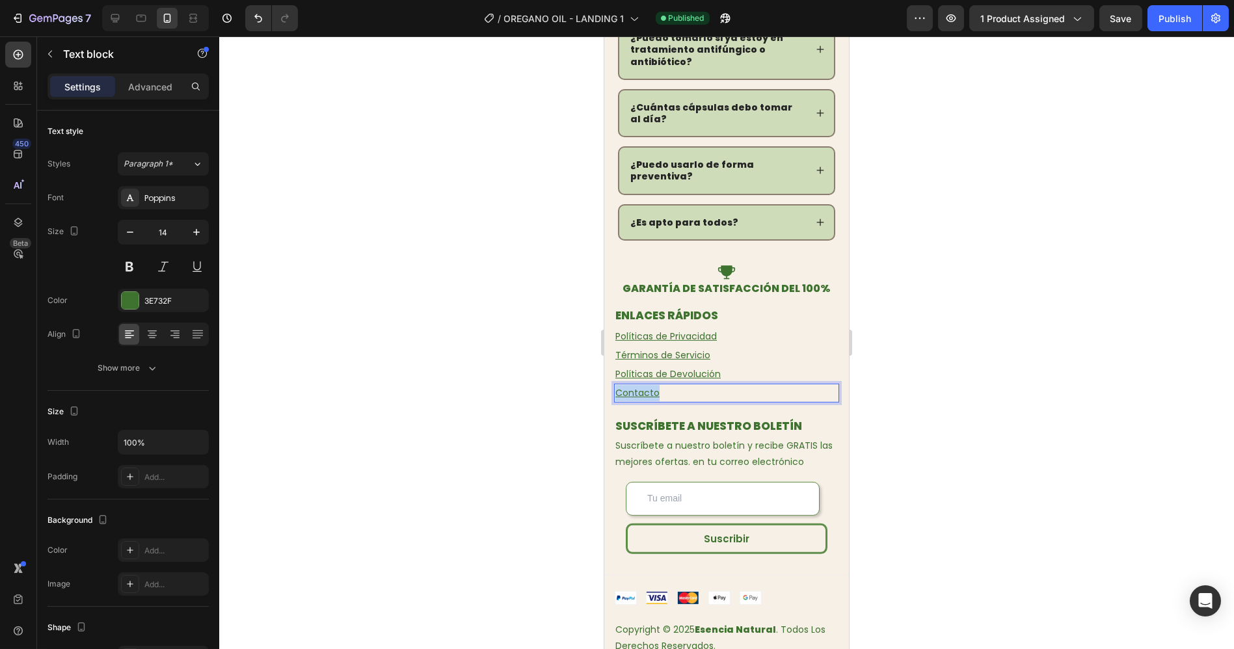
click at [643, 386] on u "Contacto" at bounding box center [637, 392] width 44 height 13
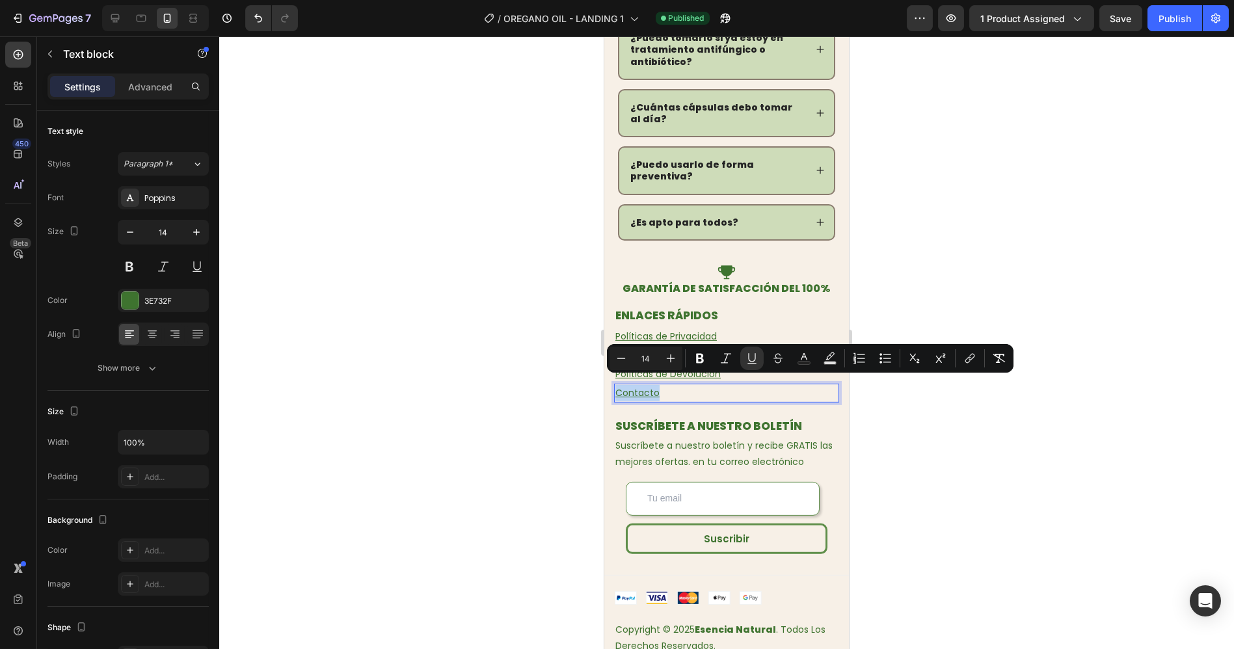
click at [643, 386] on u "Contacto" at bounding box center [637, 392] width 44 height 13
click at [974, 361] on icon "Editor contextual toolbar" at bounding box center [969, 358] width 13 height 13
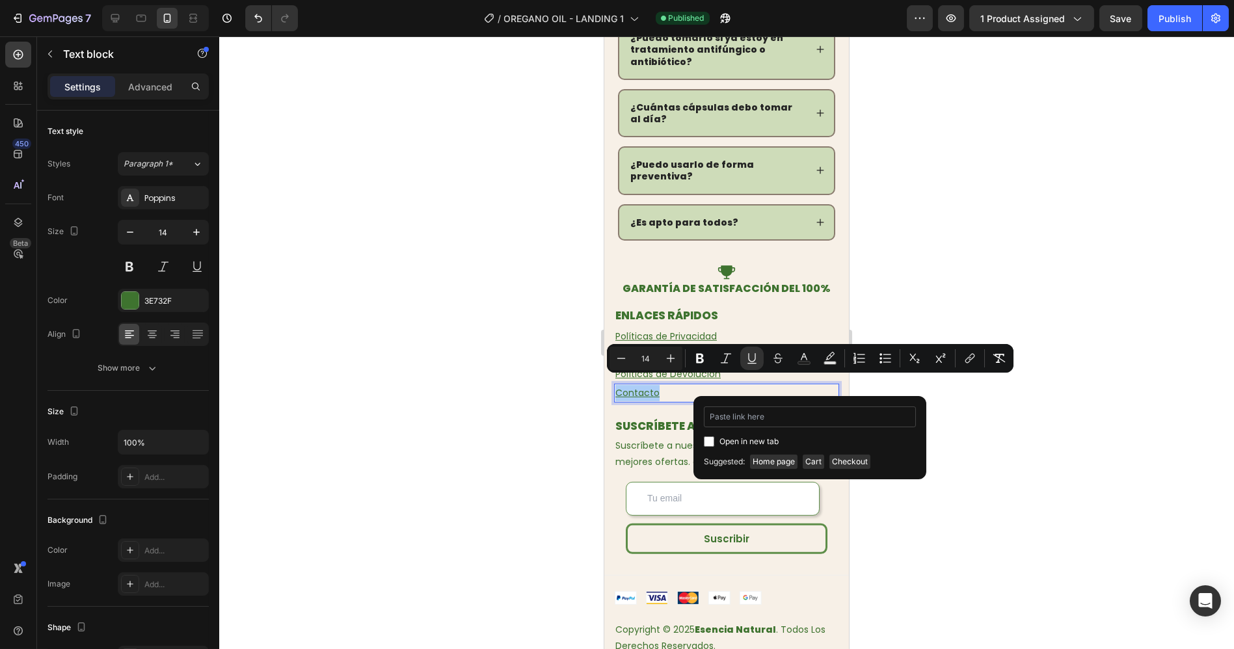
click at [760, 421] on input "Editor contextual toolbar" at bounding box center [810, 416] width 212 height 21
type input "https://primalqueenoficial.com/policies/terms-of-service"
click at [730, 443] on span "Open in new tab" at bounding box center [748, 442] width 59 height 16
checkbox input "true"
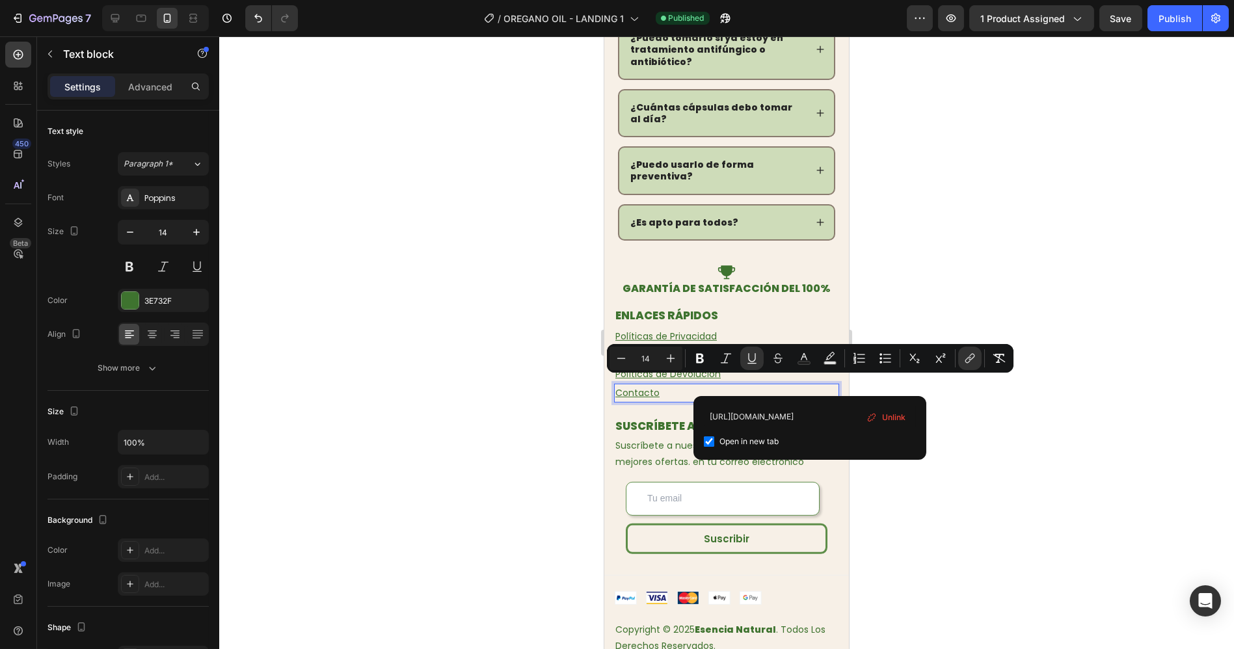
click at [987, 430] on div at bounding box center [726, 342] width 1015 height 613
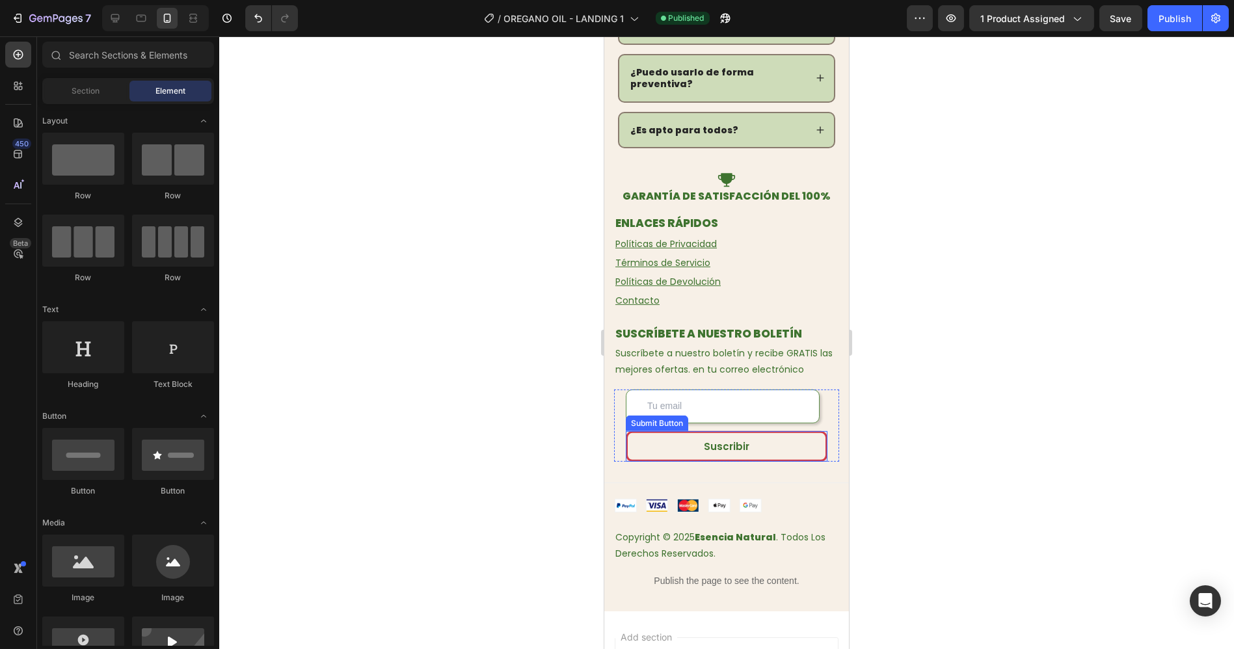
scroll to position [3848, 0]
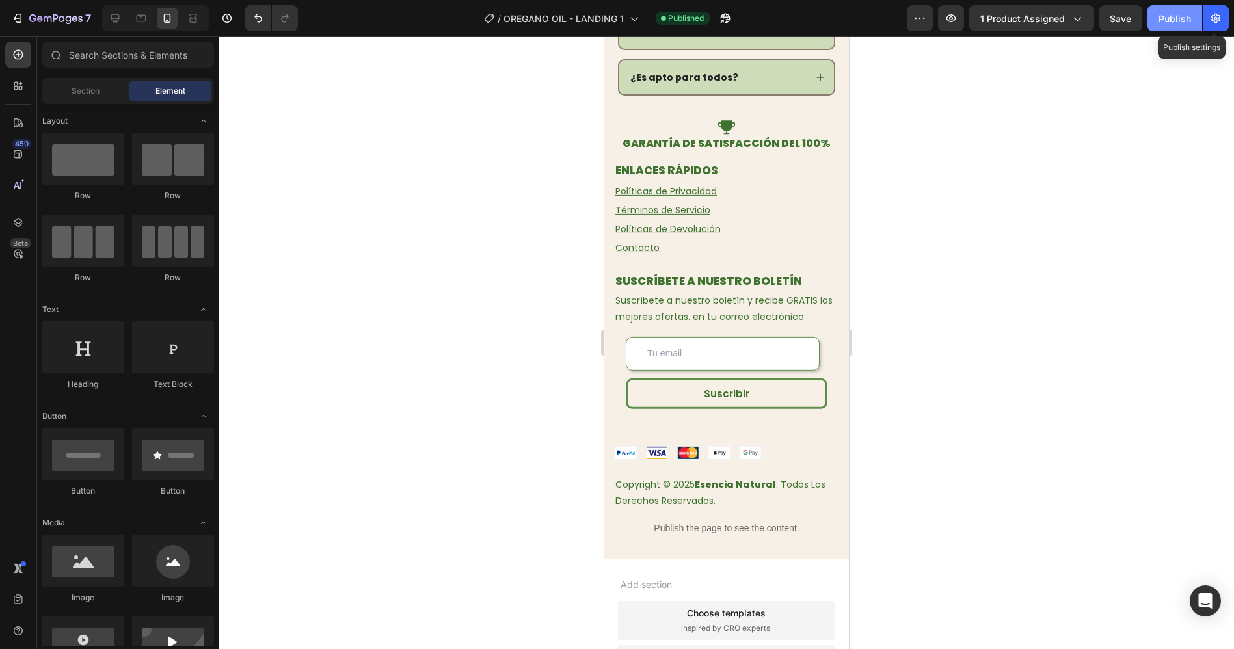
click at [1187, 21] on div "Publish" at bounding box center [1174, 19] width 33 height 14
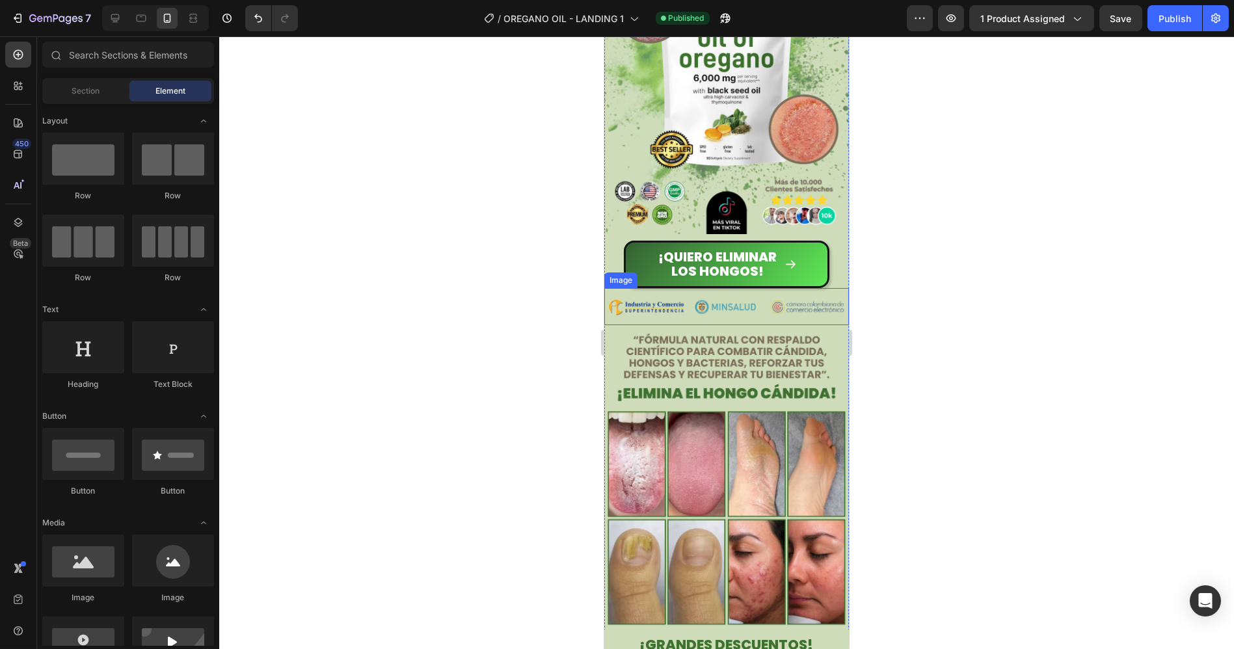
scroll to position [0, 0]
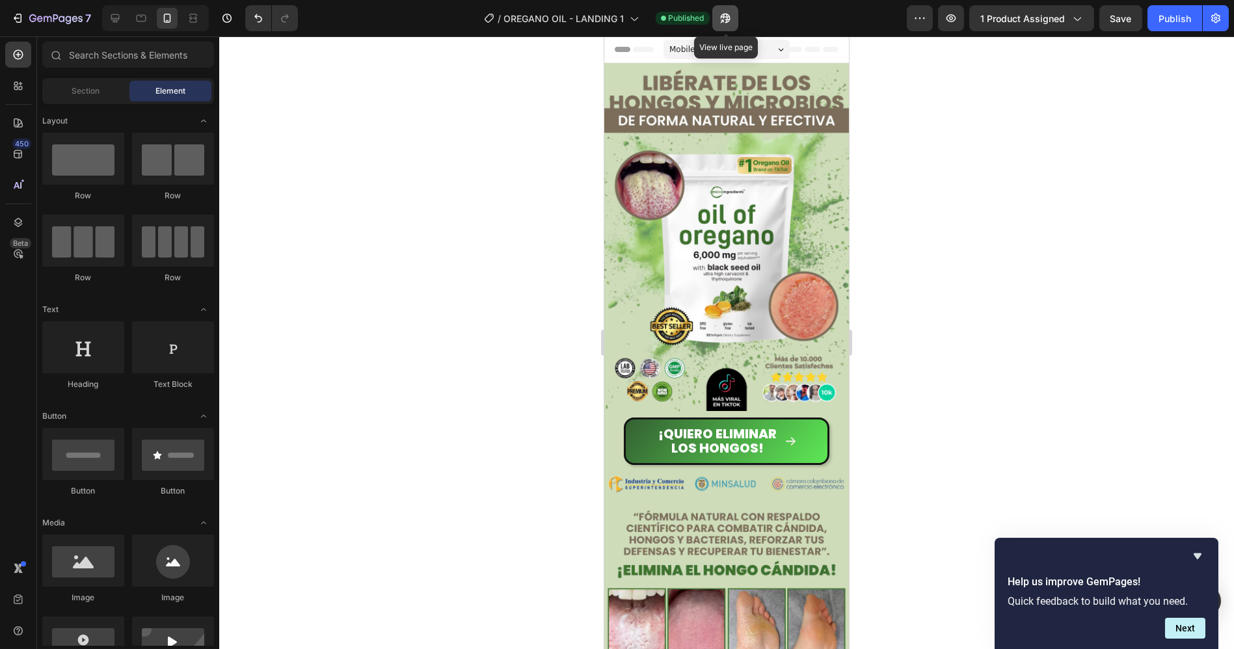
click at [725, 20] on icon "button" at bounding box center [725, 19] width 10 height 10
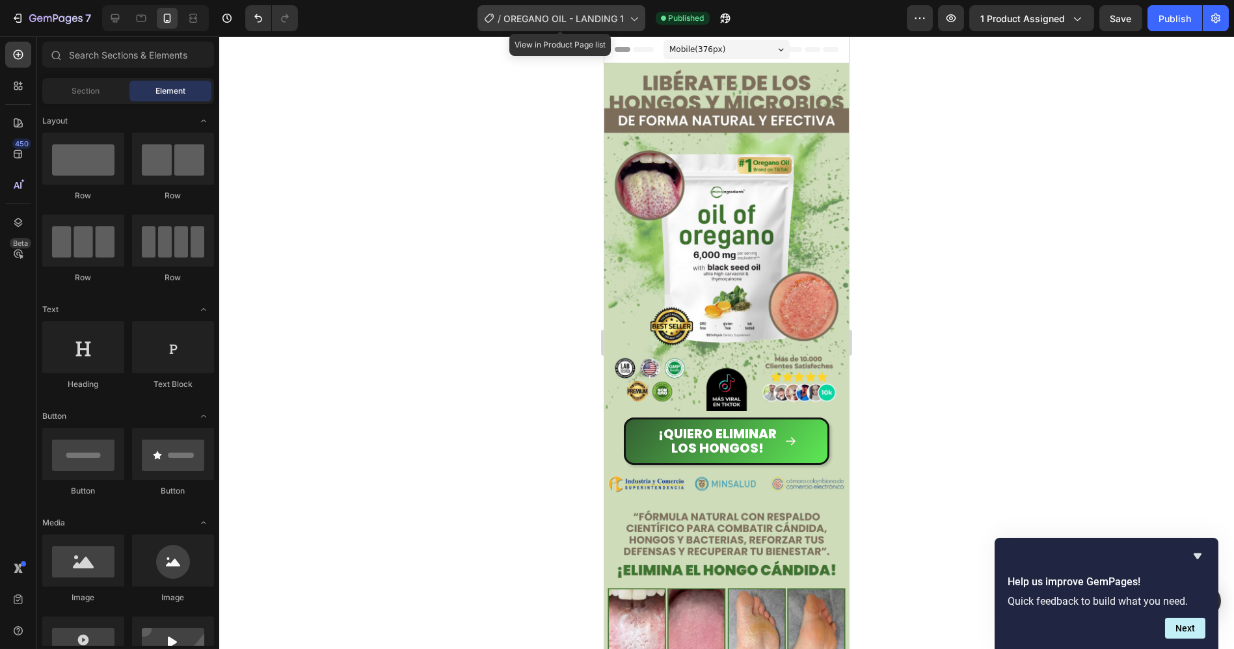
click at [600, 23] on span "OREGANO OIL - LANDING 1" at bounding box center [564, 19] width 120 height 14
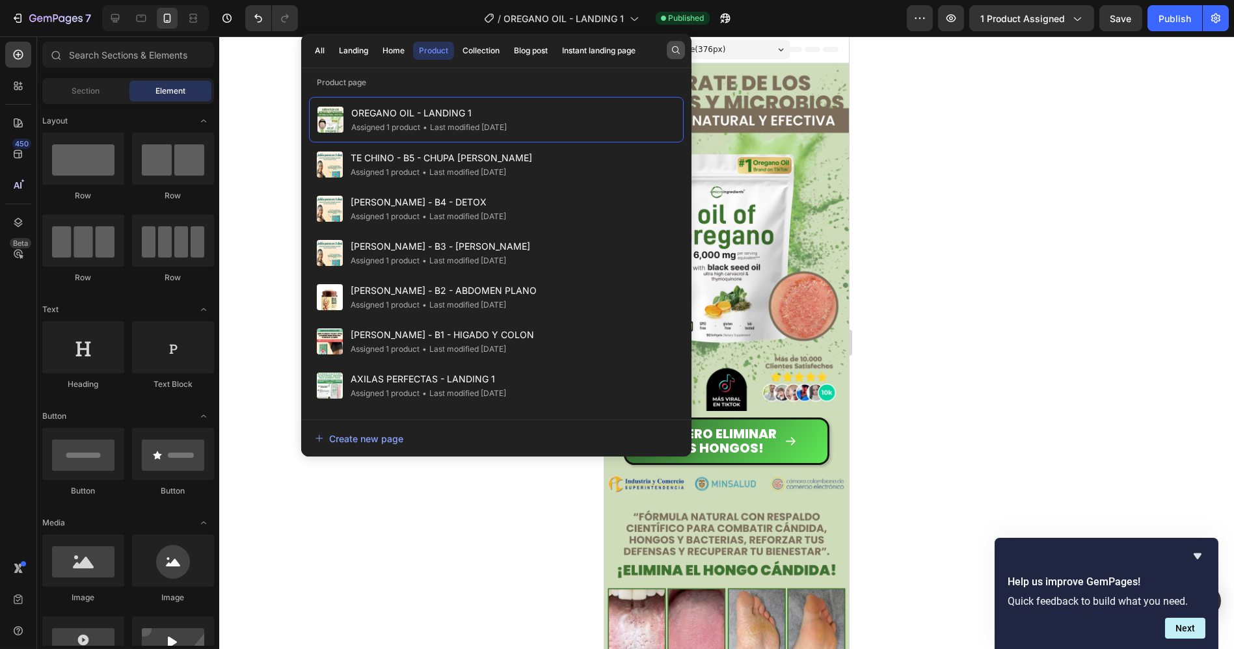
click at [676, 45] on icon "button" at bounding box center [676, 50] width 10 height 10
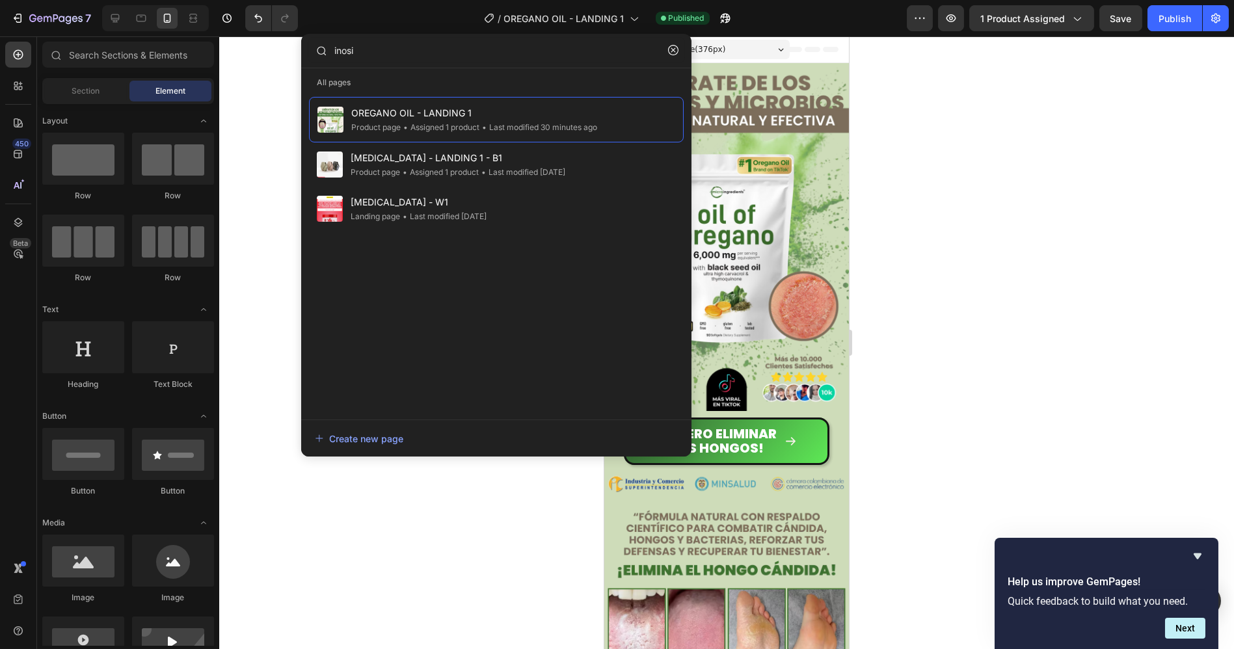
type input "inosi"
click at [364, 235] on div "OREGANO OIL - LANDING 1 Product page • Assigned 1 product • Last modified 30 mi…" at bounding box center [496, 252] width 375 height 310
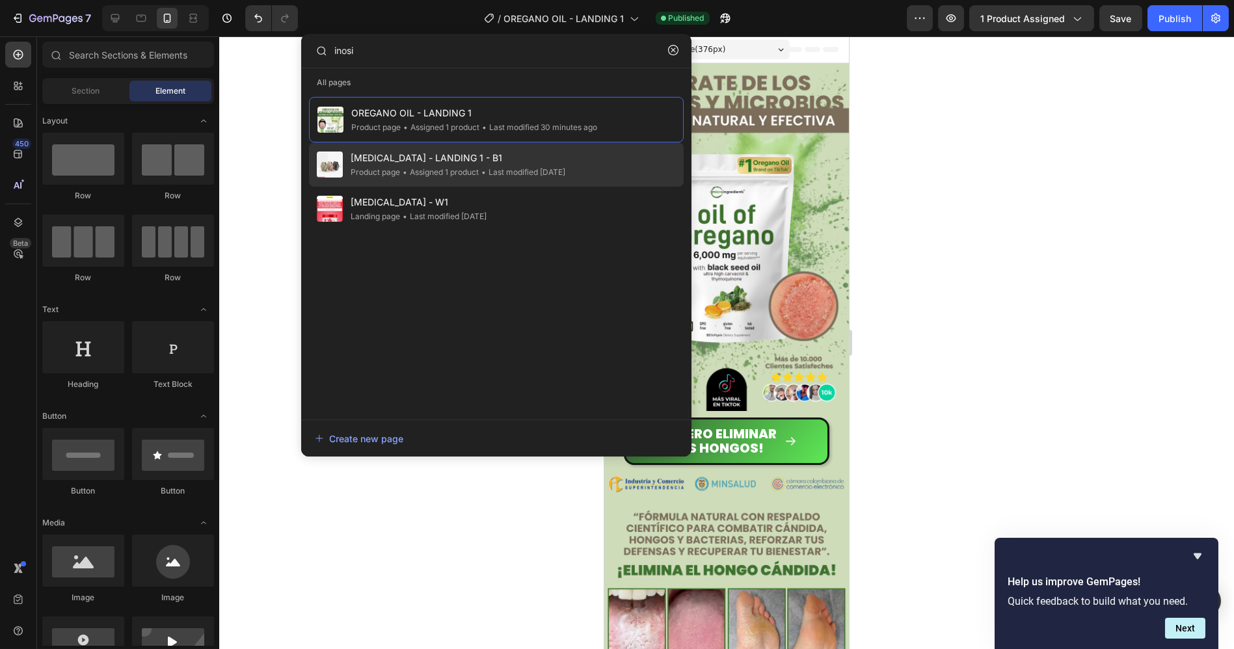
click at [405, 162] on span "[MEDICAL_DATA] - LANDING 1 - B1" at bounding box center [458, 158] width 215 height 16
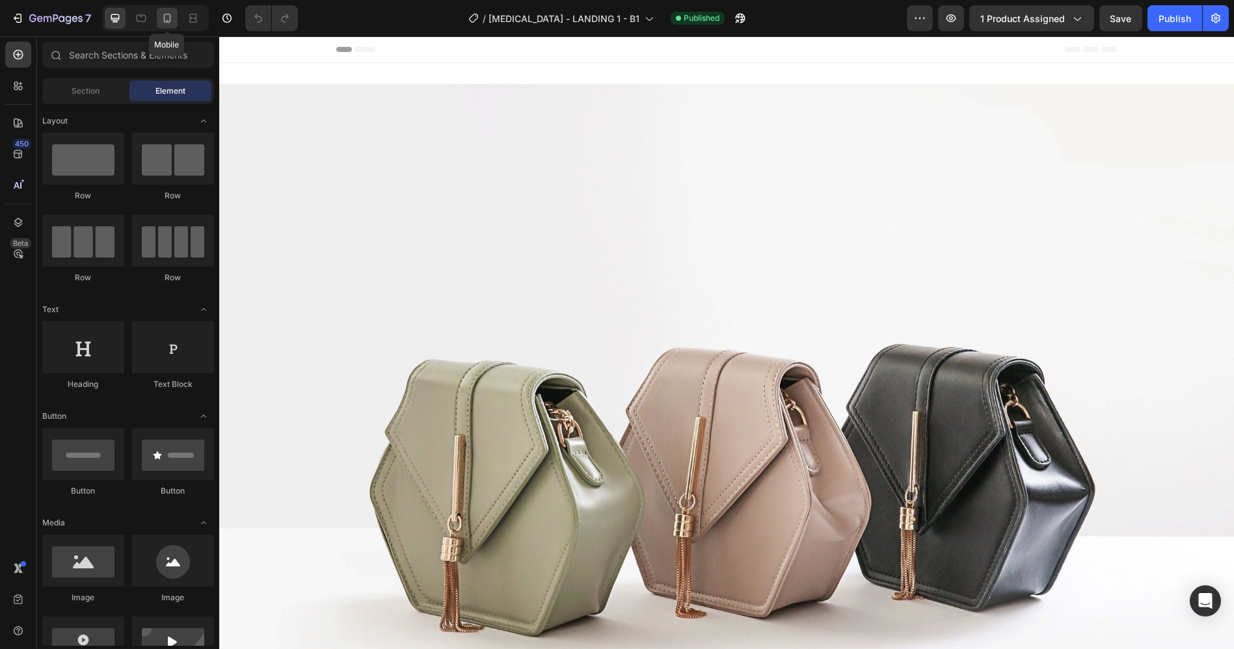
click at [169, 16] on icon at bounding box center [167, 18] width 13 height 13
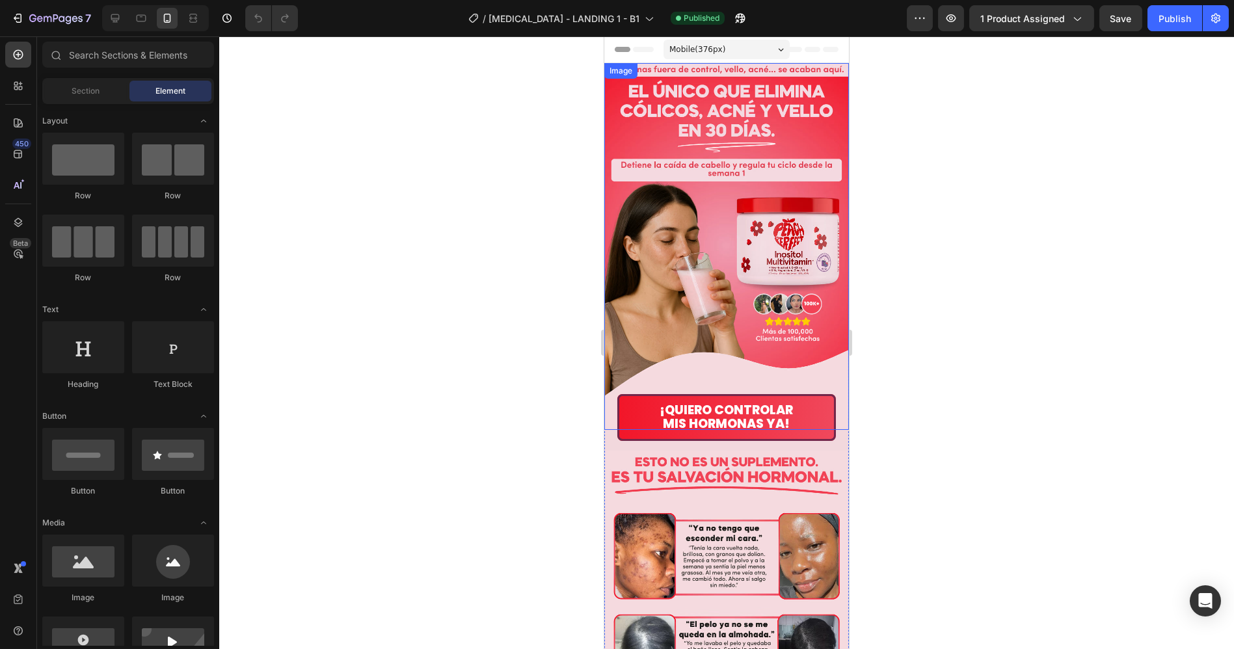
click at [716, 159] on img at bounding box center [726, 246] width 245 height 367
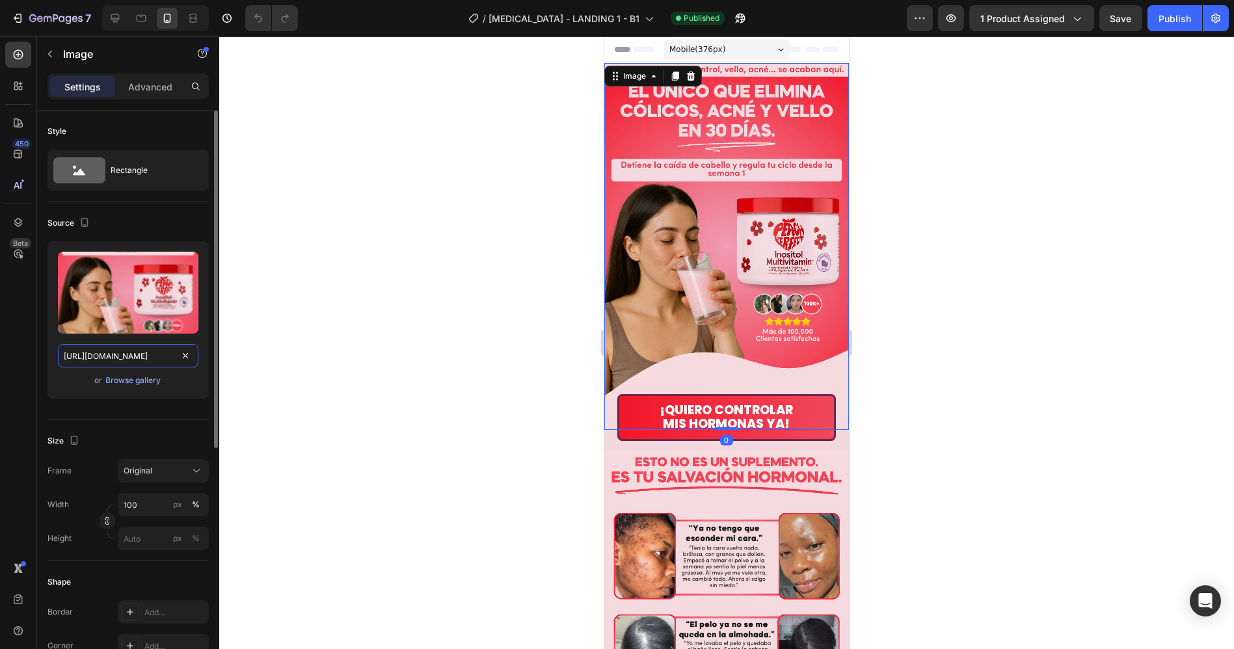
click at [92, 354] on input "https://cdn.shopify.com/s/files/1/0924/3872/4895/files/17_0f7185c1-fcd2-4128-a4…" at bounding box center [128, 355] width 140 height 23
click at [113, 20] on icon at bounding box center [115, 18] width 13 height 13
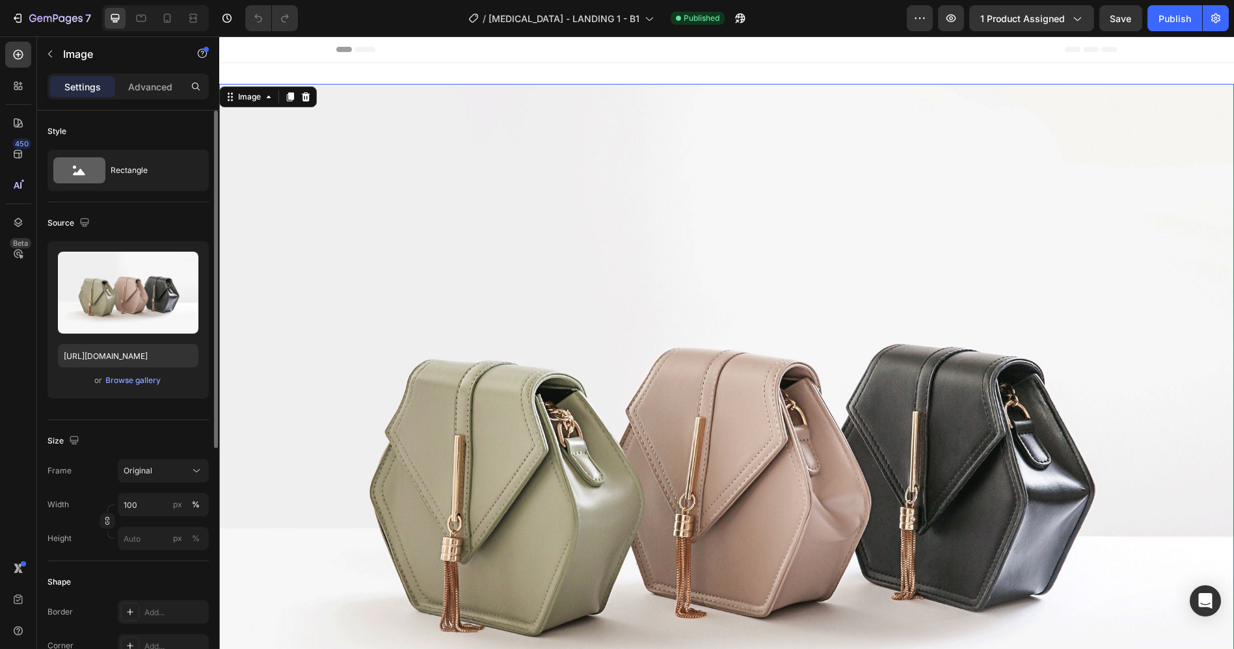
scroll to position [1, 0]
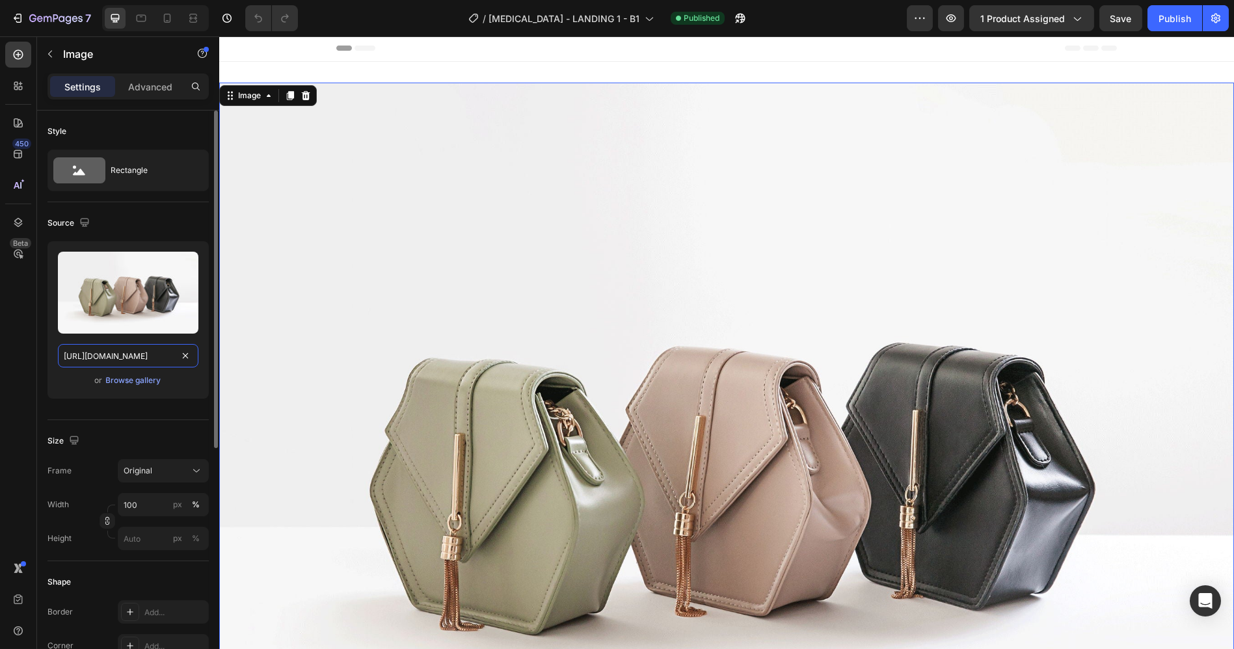
click at [130, 351] on input "https://cdn.shopify.com/s/files/1/2005/9307/files/image_demo.jpg" at bounding box center [128, 355] width 140 height 23
paste input "0924/3872/4895/files/17_0f7185c1-fcd2-4128-a43b-d199099c0043.avif?v=1753952062"
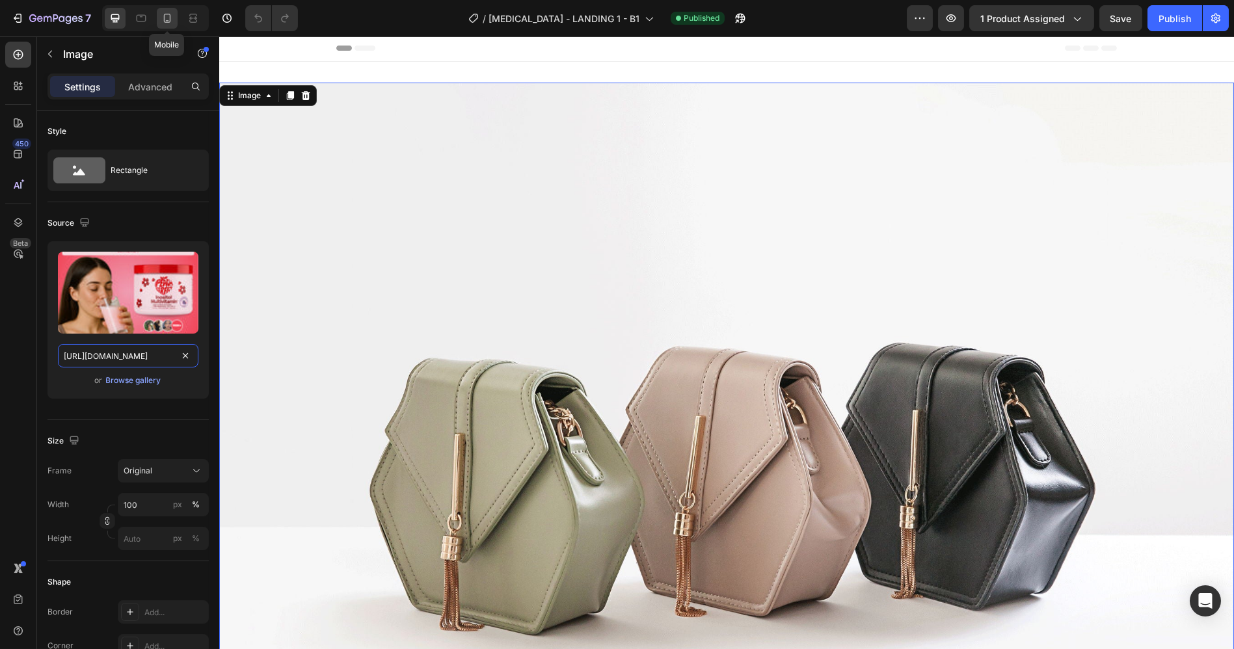
type input "https://cdn.shopify.com/s/files/1/0924/3872/4895/files/17_0f7185c1-fcd2-4128-a4…"
click at [172, 21] on icon at bounding box center [167, 18] width 13 height 13
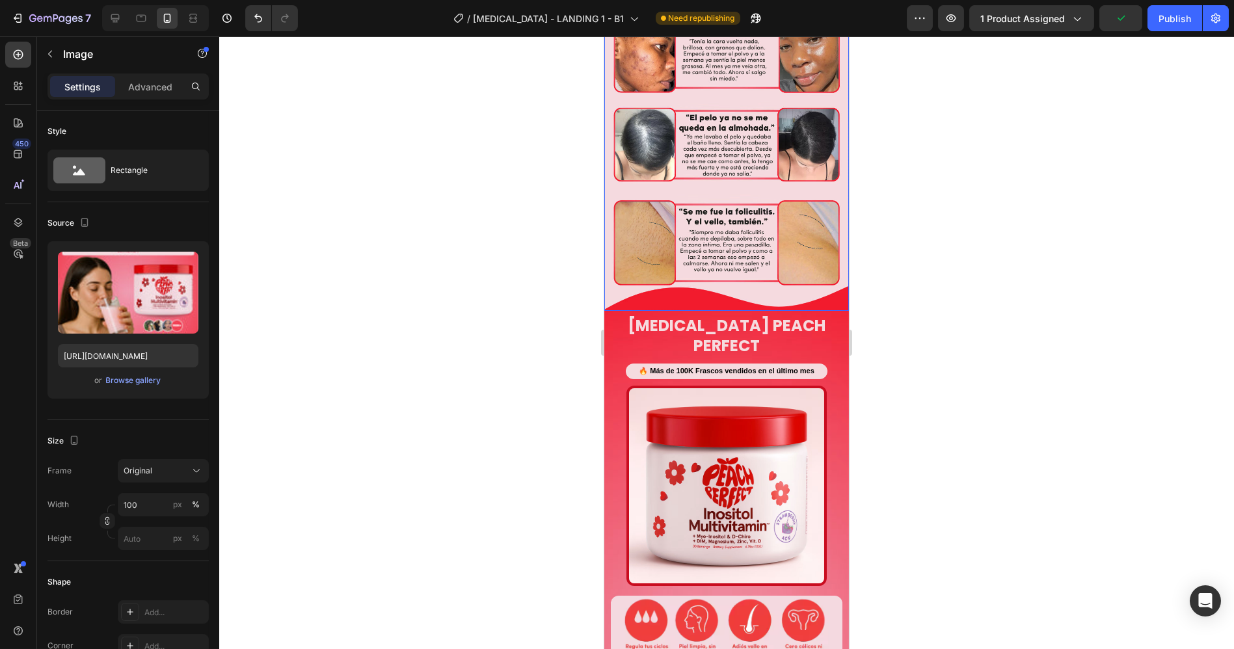
scroll to position [505, 0]
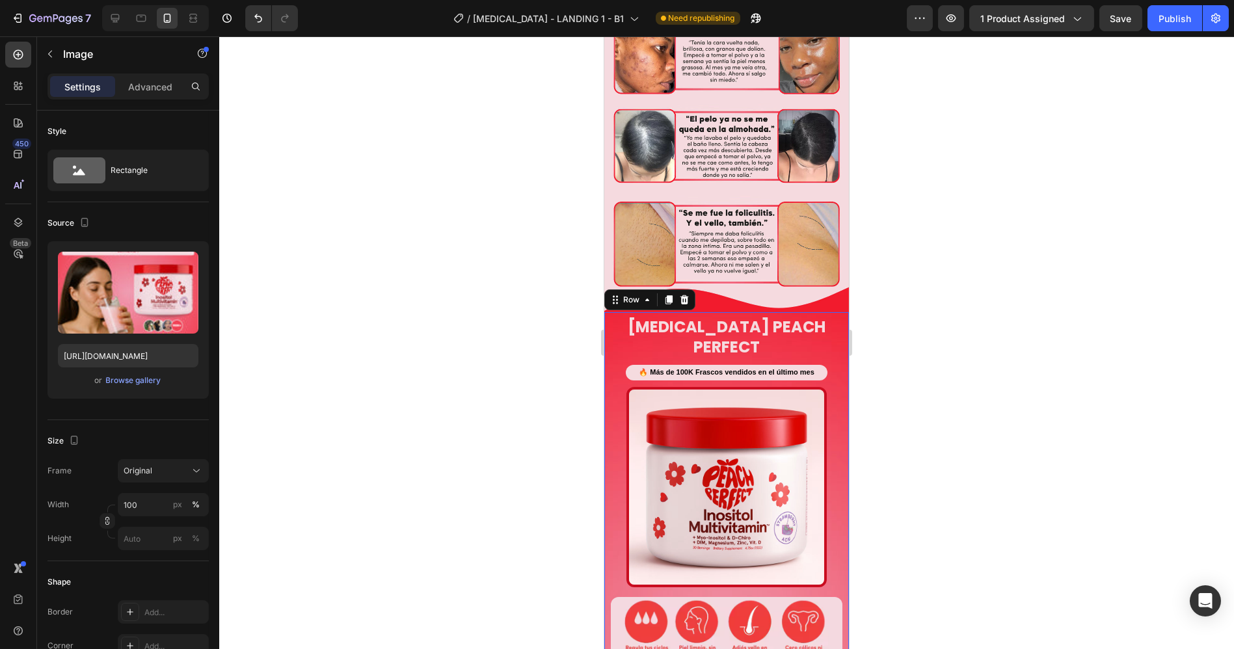
click at [606, 312] on div "Inositol Peach Perfect Product Title 🔥 Más de 100K Frascos vendidos en el últim…" at bounding box center [726, 661] width 245 height 698
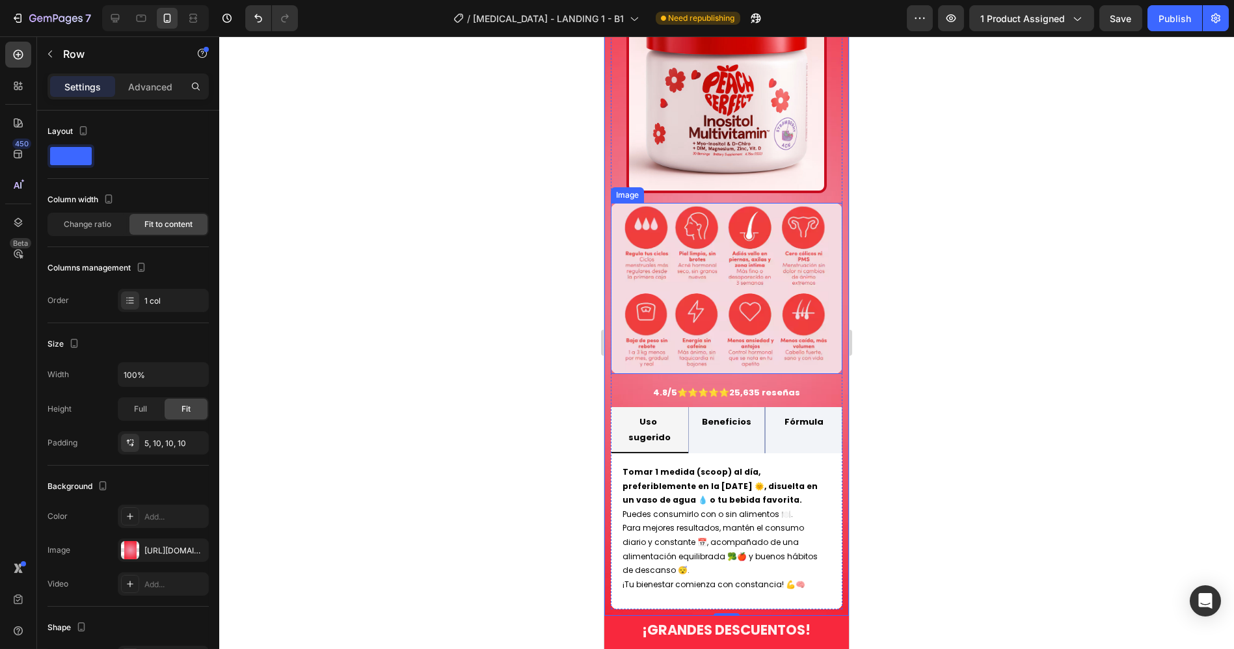
scroll to position [650, 0]
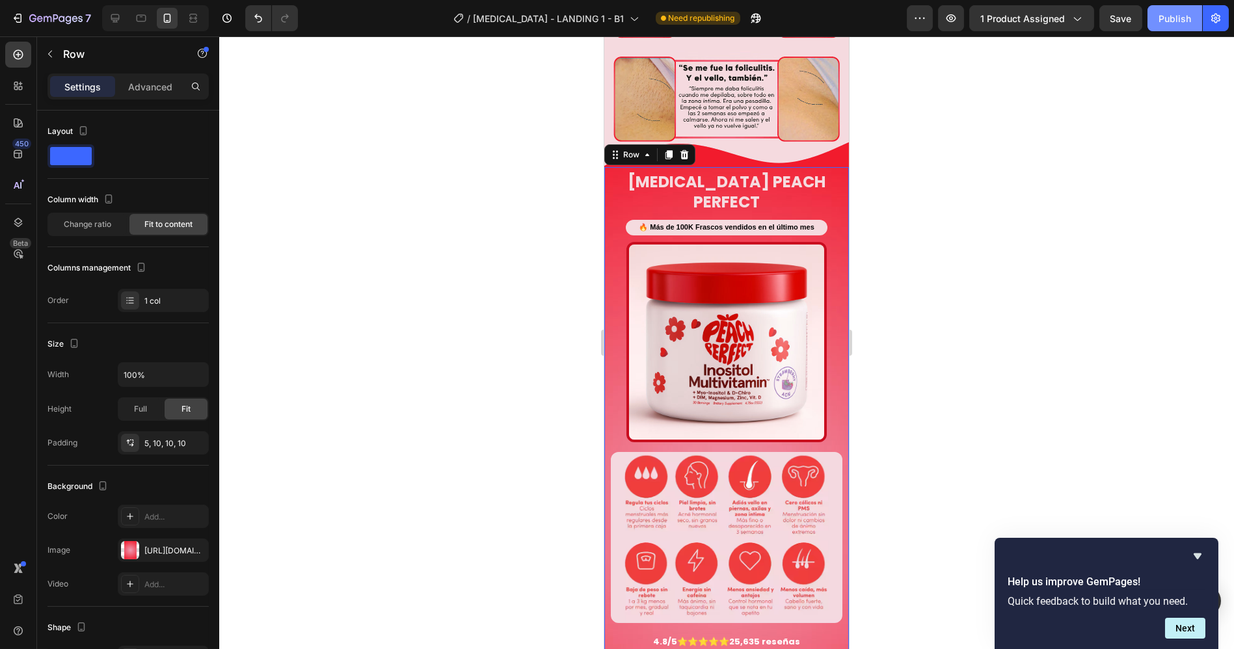
click at [1178, 16] on div "Publish" at bounding box center [1174, 19] width 33 height 14
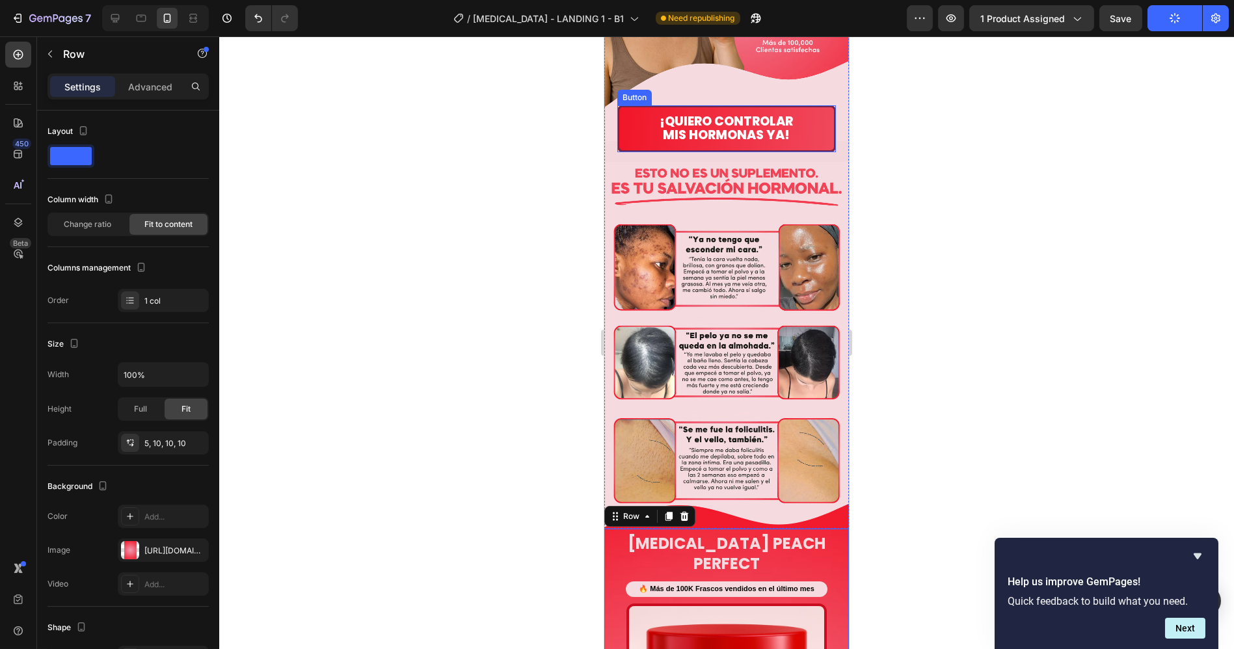
scroll to position [0, 0]
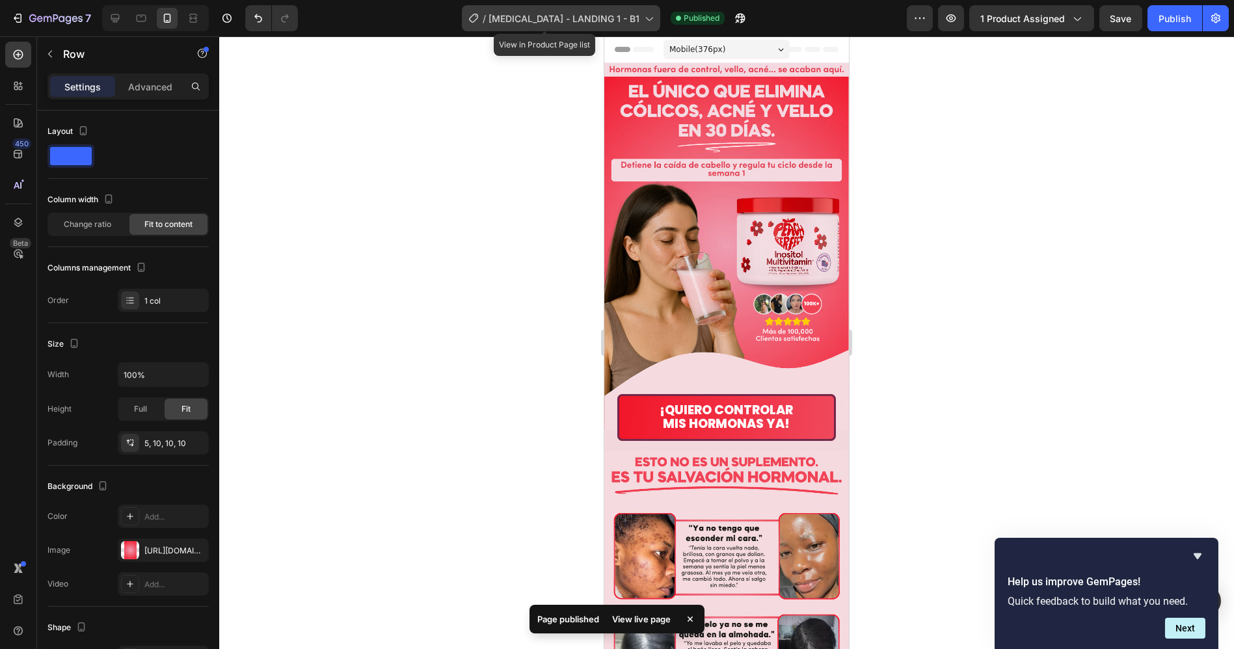
click at [589, 16] on span "[MEDICAL_DATA] - LANDING 1 - B1" at bounding box center [563, 19] width 151 height 14
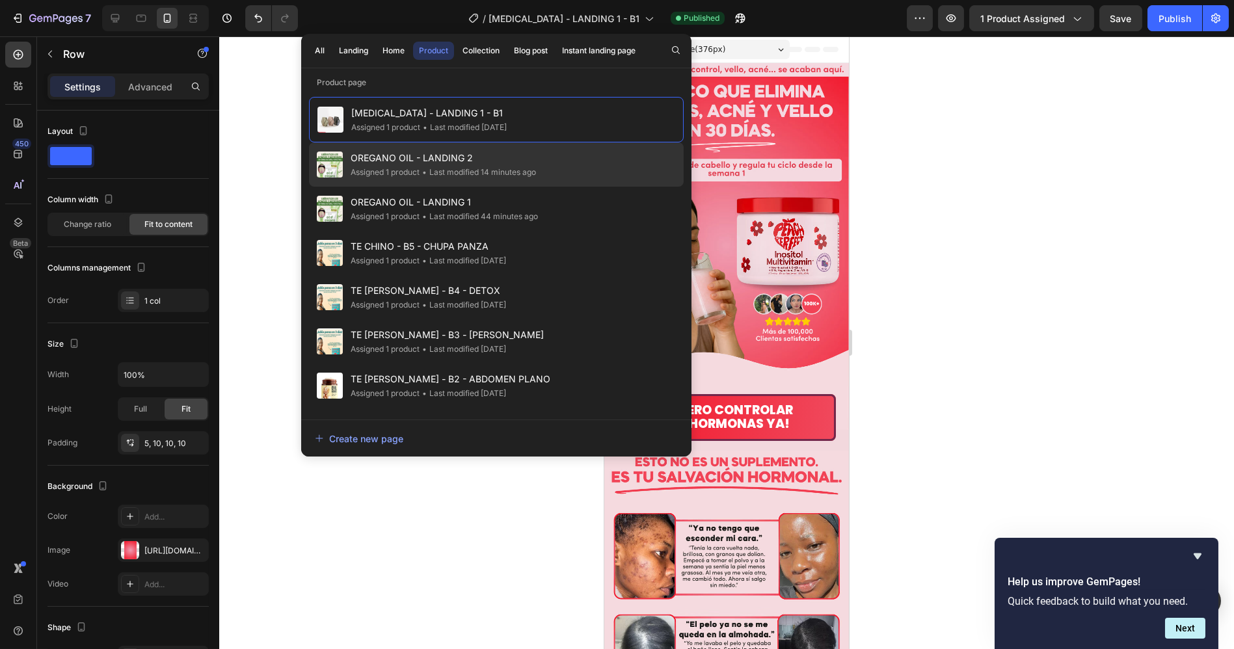
click at [438, 163] on span "OREGANO OIL - LANDING 2" at bounding box center [443, 158] width 185 height 16
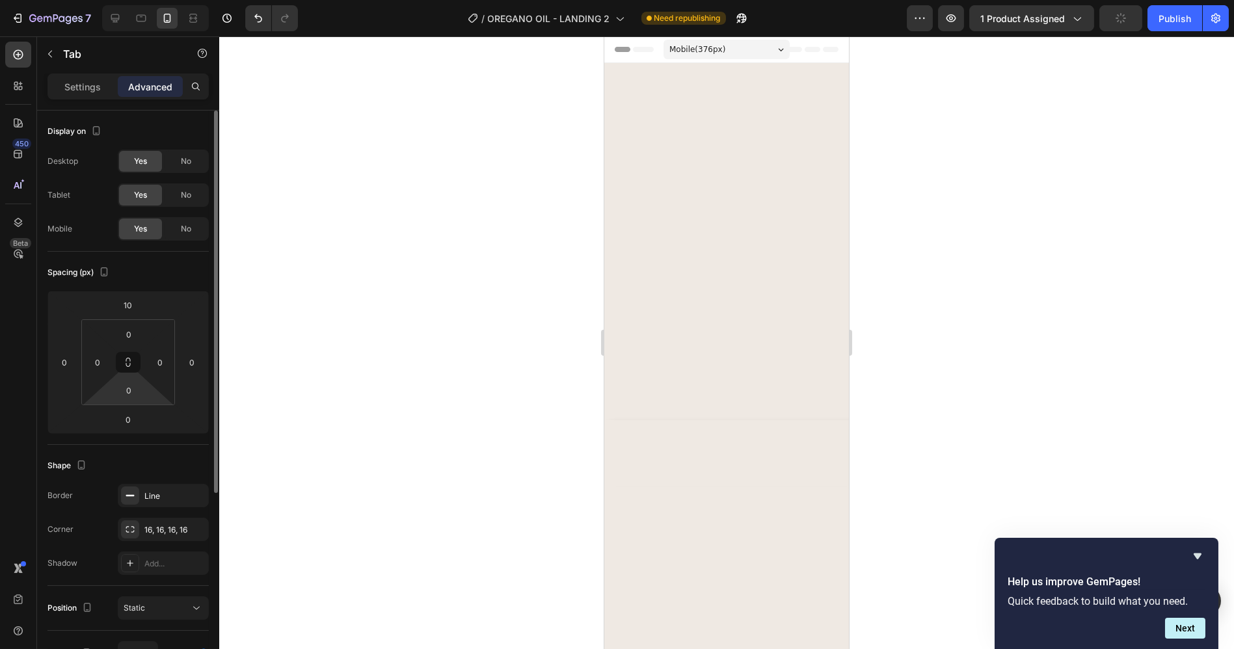
scroll to position [867, 0]
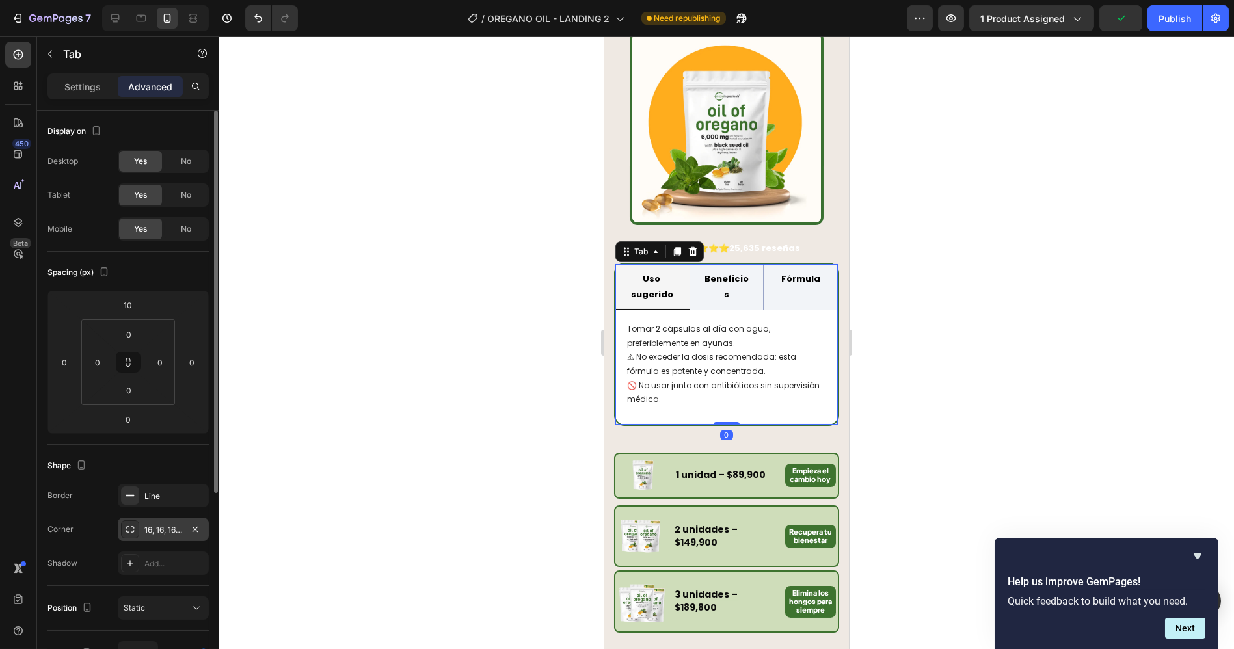
click at [153, 527] on div "16, 16, 16, 16" at bounding box center [163, 530] width 38 height 12
click at [1098, 274] on div at bounding box center [726, 342] width 1015 height 613
click at [90, 85] on p "Settings" at bounding box center [82, 87] width 36 height 14
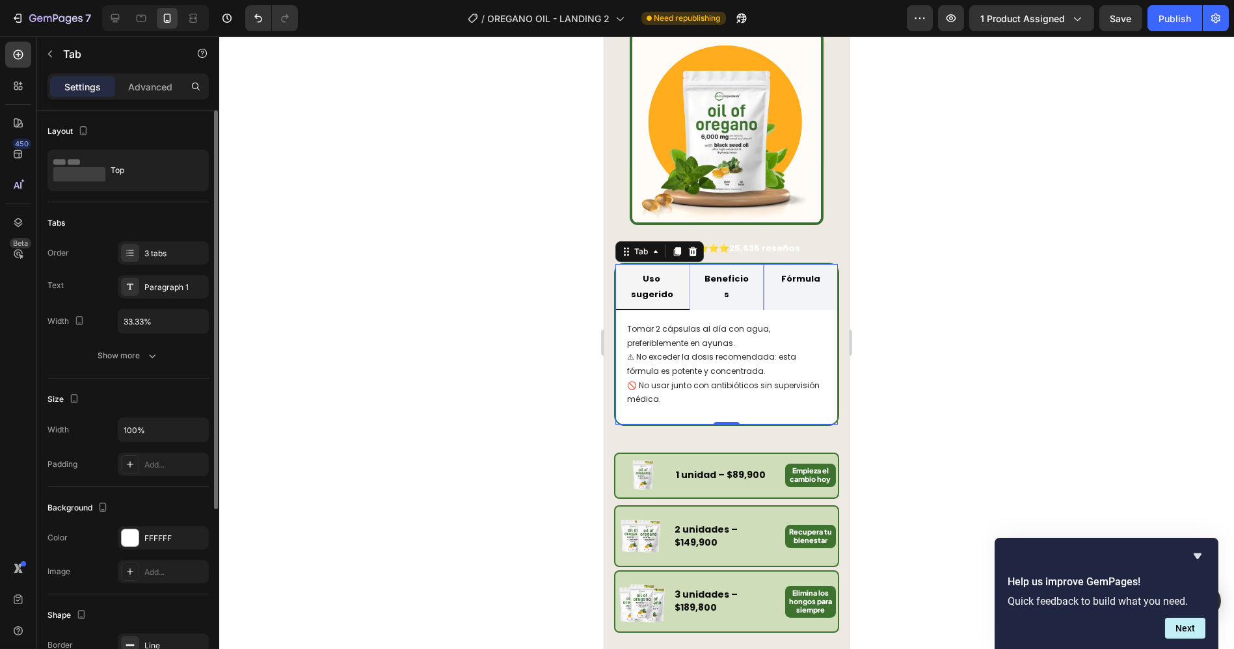
scroll to position [217, 0]
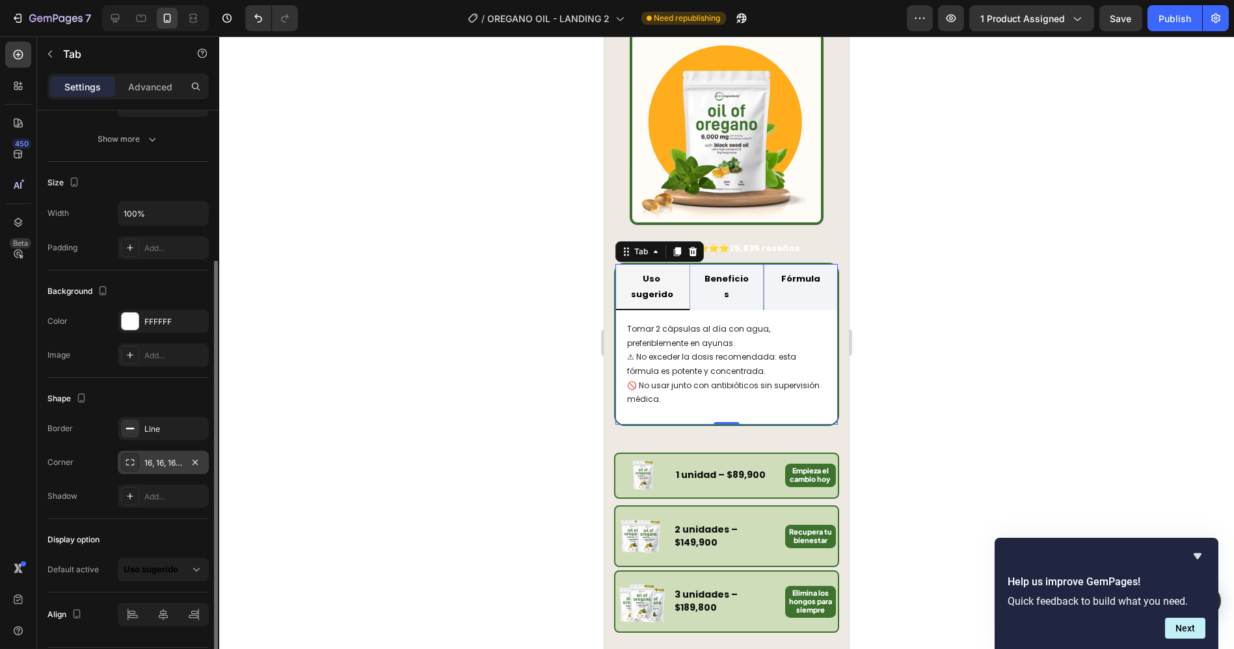
click at [143, 460] on div "16, 16, 16, 16" at bounding box center [163, 462] width 91 height 23
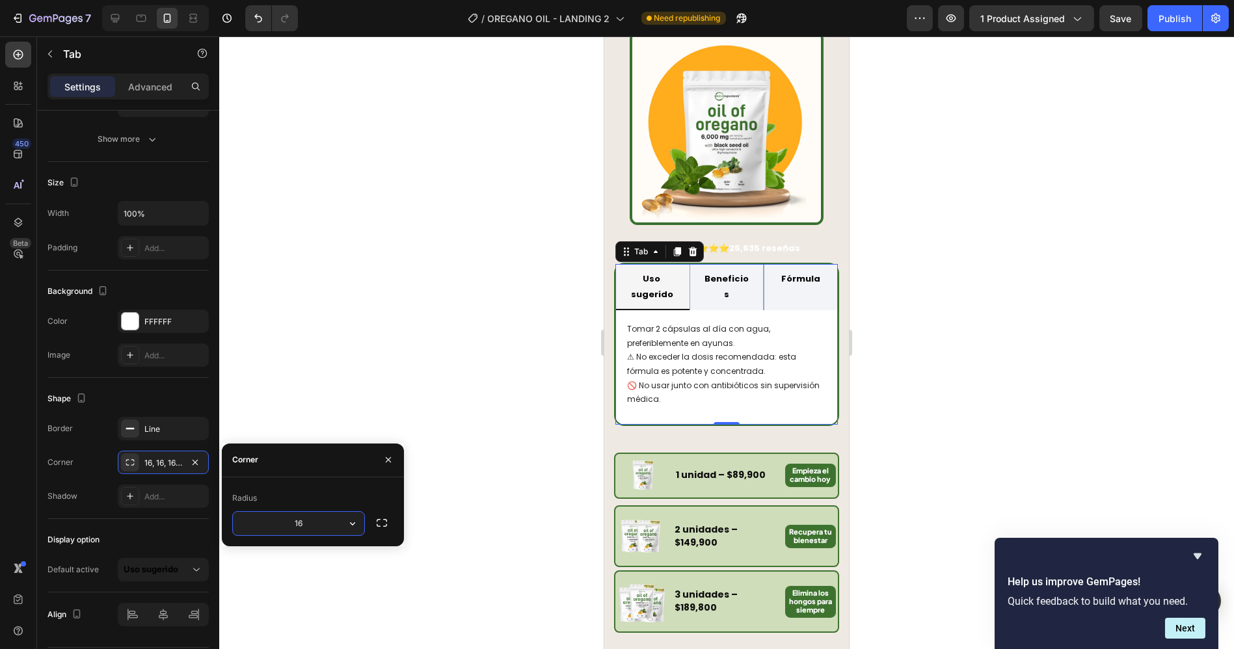
click at [307, 524] on input "16" at bounding box center [298, 523] width 131 height 23
click at [146, 429] on div "Line" at bounding box center [163, 429] width 38 height 12
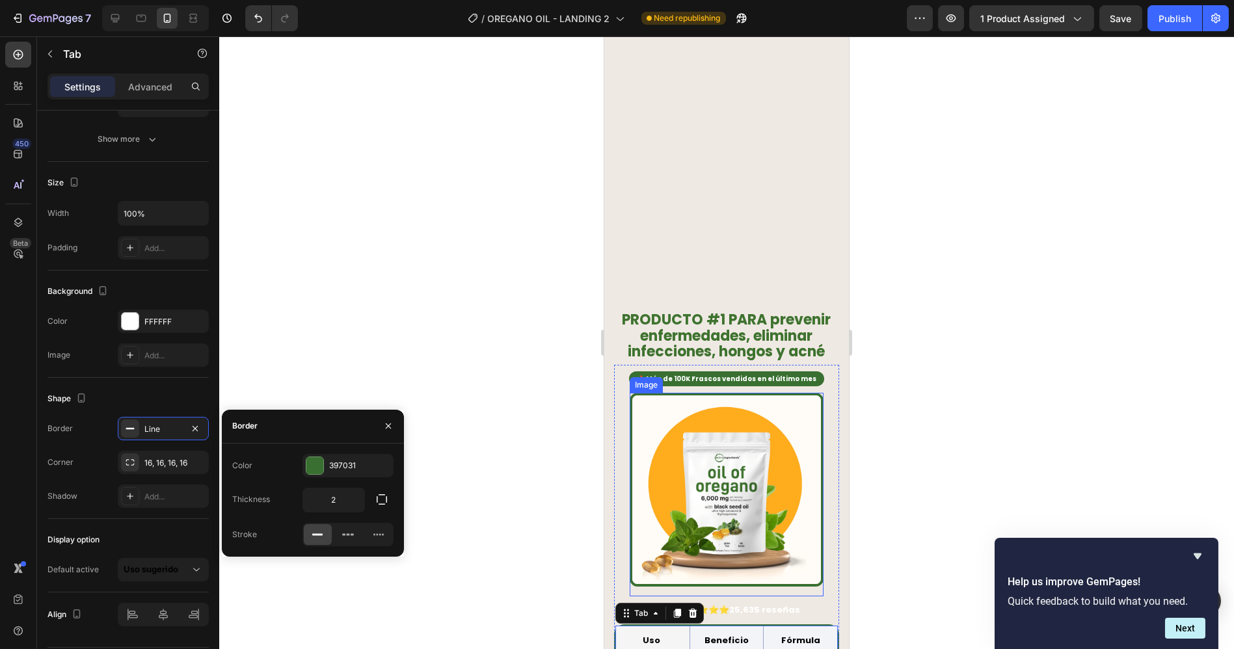
scroll to position [795, 0]
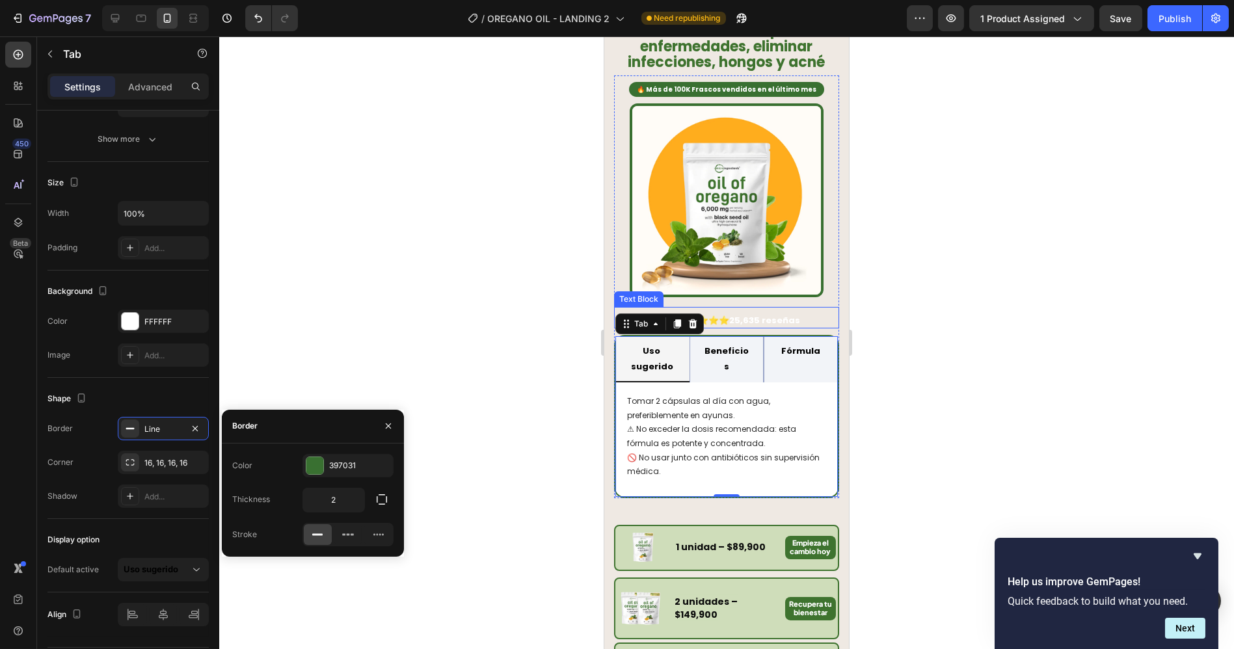
click at [739, 314] on strong "25,635 reseñas" at bounding box center [763, 320] width 71 height 12
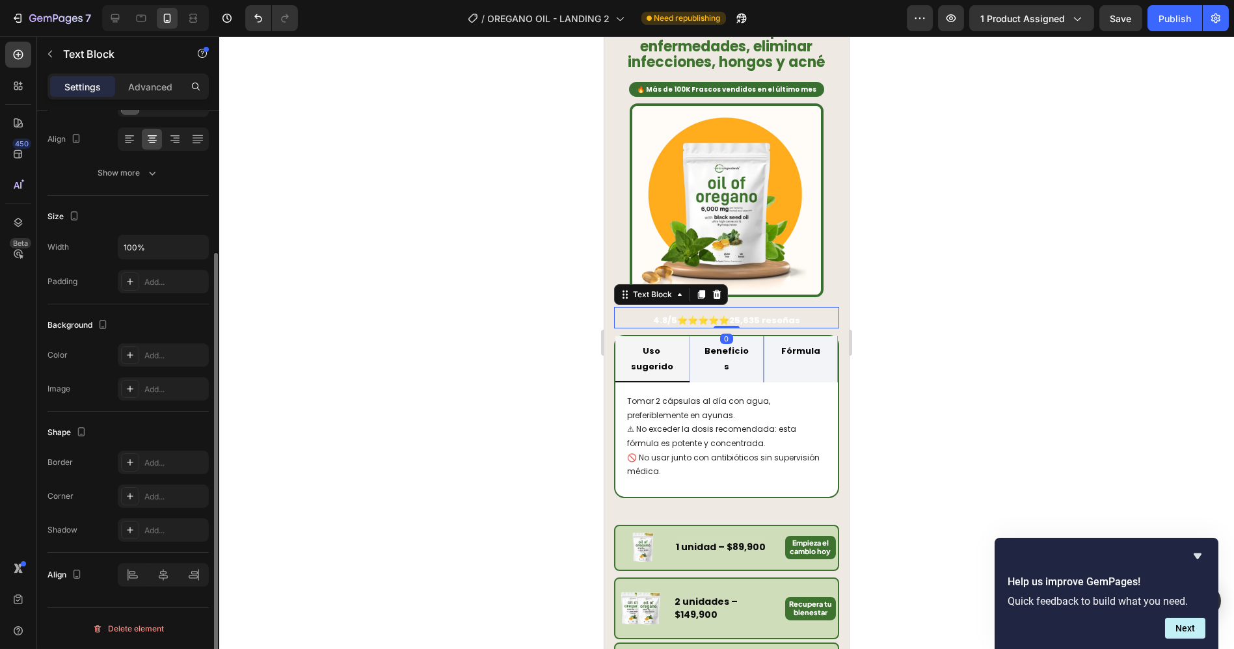
scroll to position [0, 0]
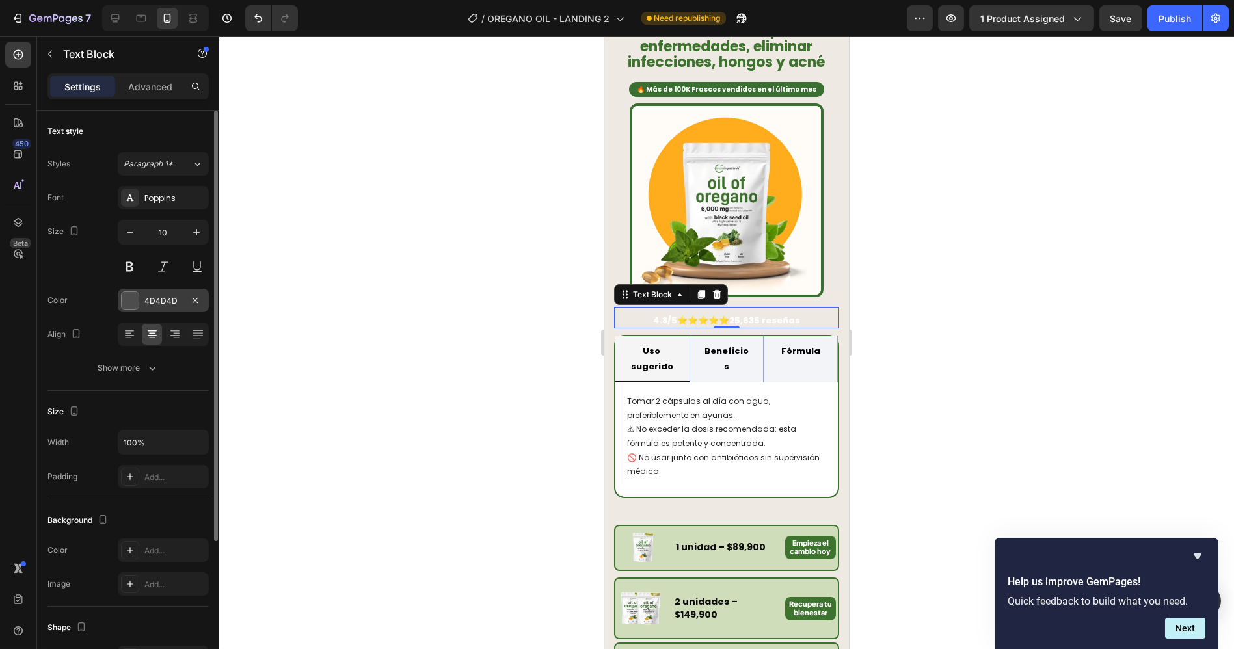
click at [150, 302] on div "4D4D4D" at bounding box center [163, 301] width 38 height 12
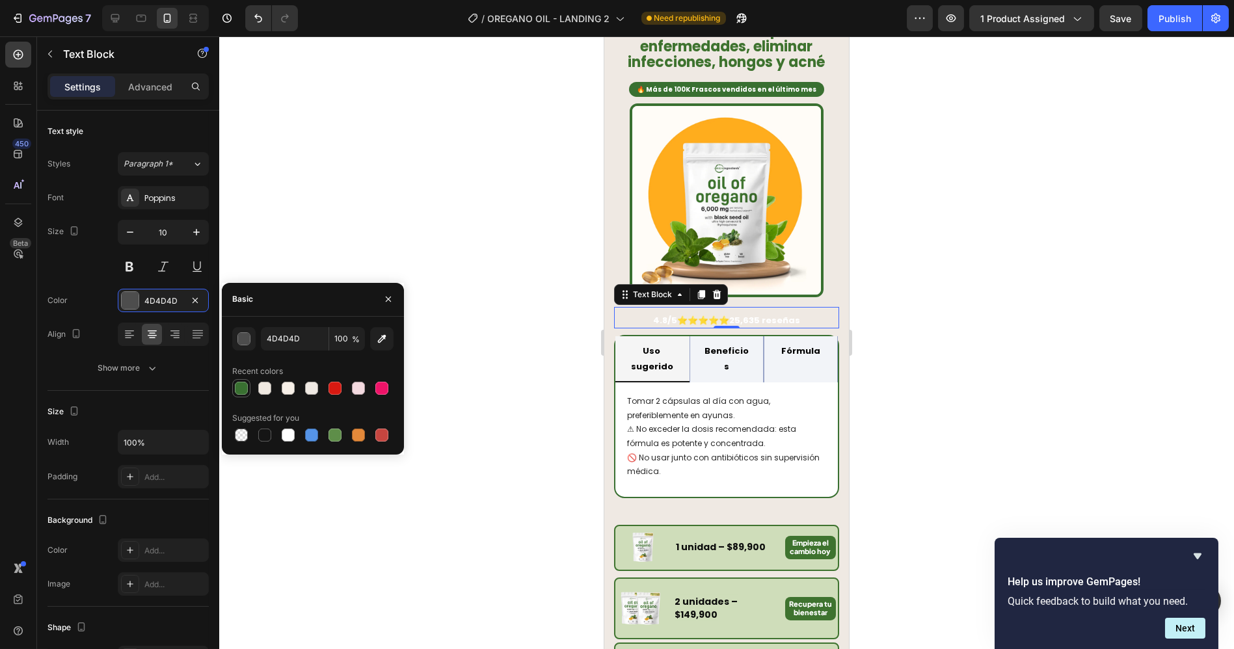
click at [241, 392] on div at bounding box center [241, 388] width 13 height 13
type input "397031"
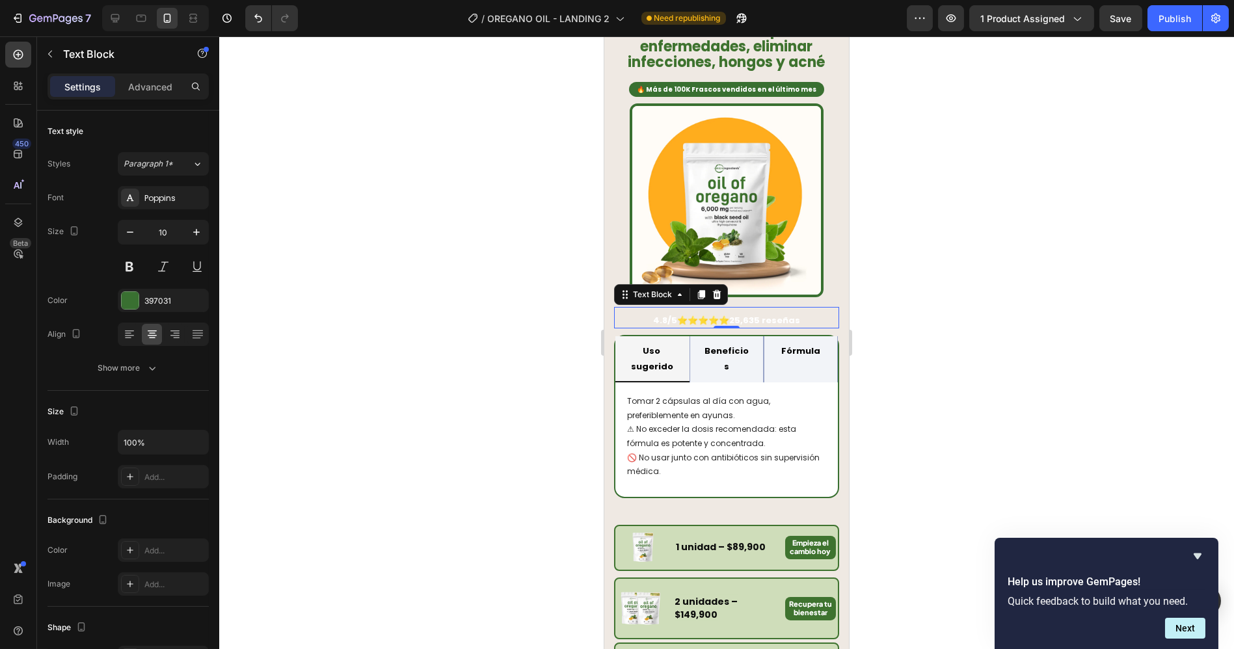
click at [765, 314] on strong "25,635 reseñas" at bounding box center [763, 320] width 71 height 12
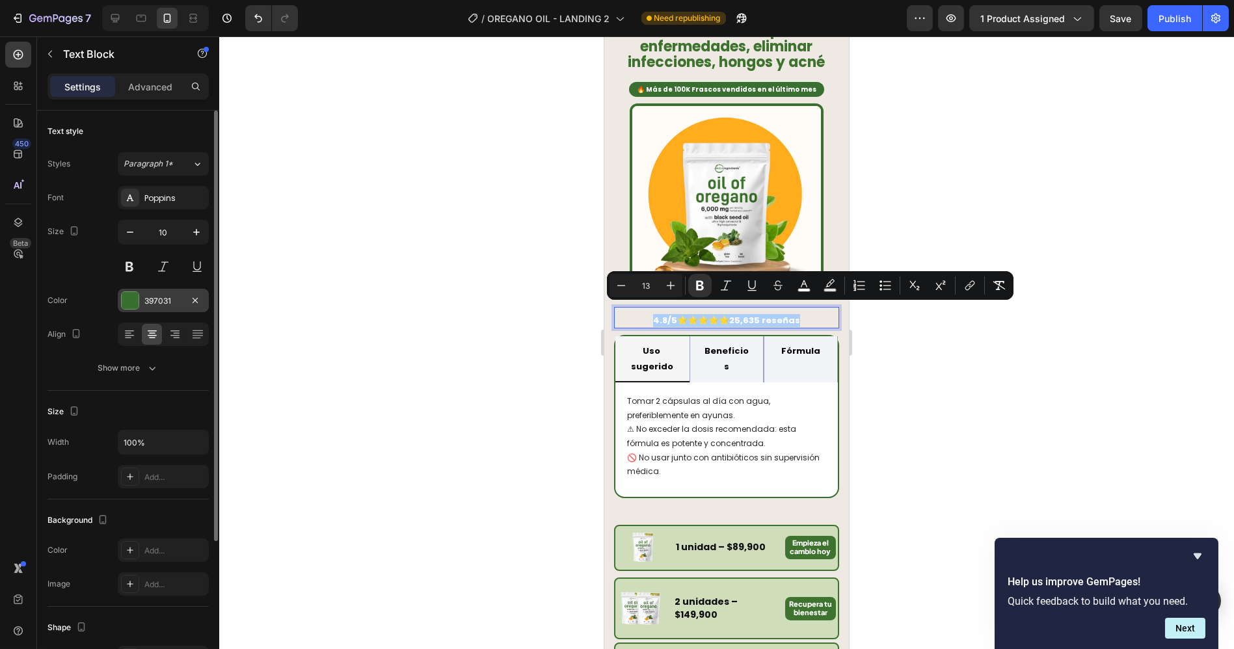
click at [128, 310] on div "397031" at bounding box center [163, 300] width 91 height 23
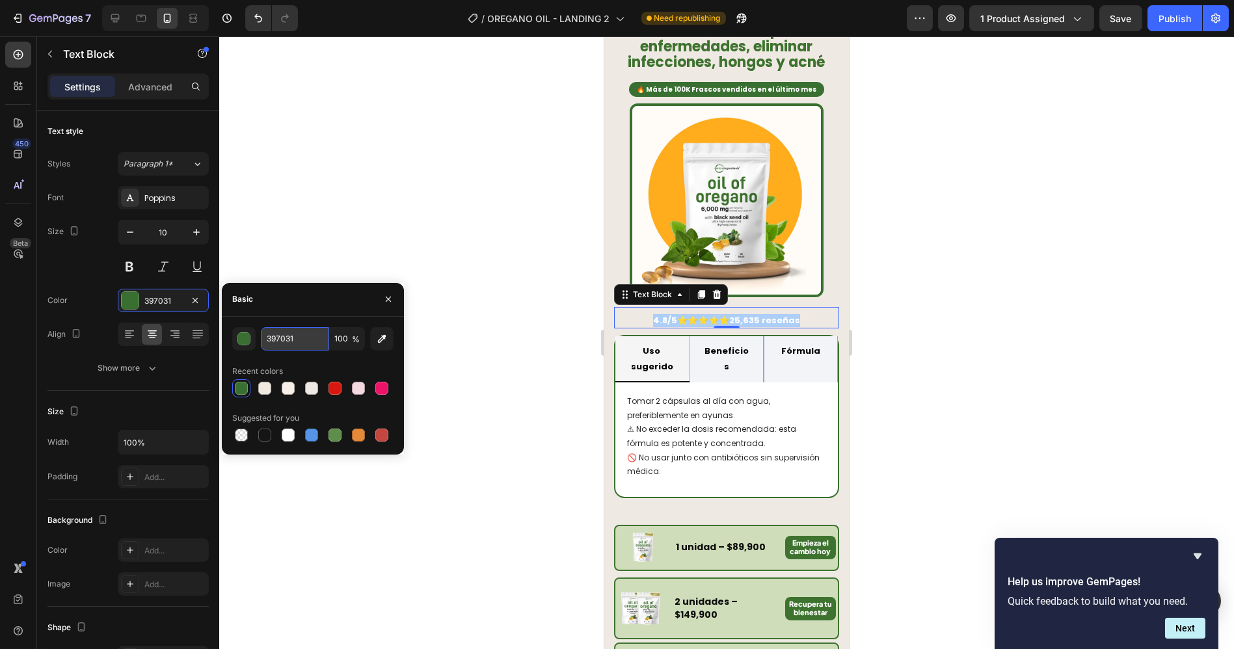
click at [300, 342] on input "397031" at bounding box center [295, 338] width 68 height 23
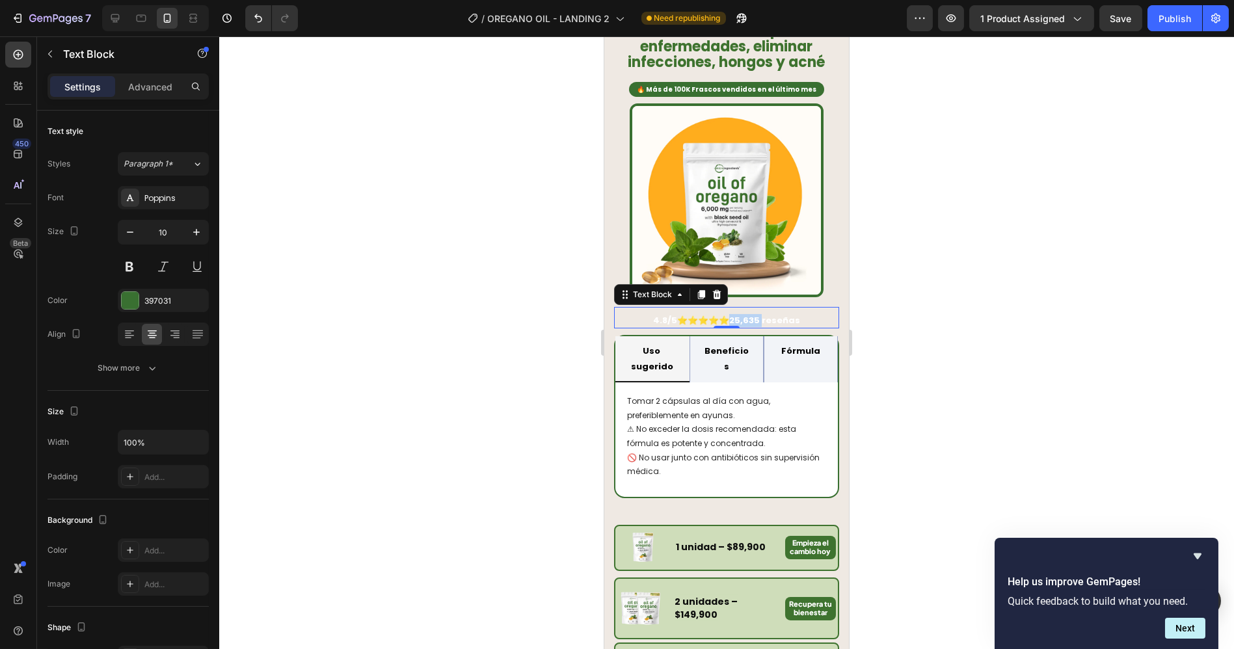
click at [739, 314] on strong "25,635 reseñas" at bounding box center [763, 320] width 71 height 12
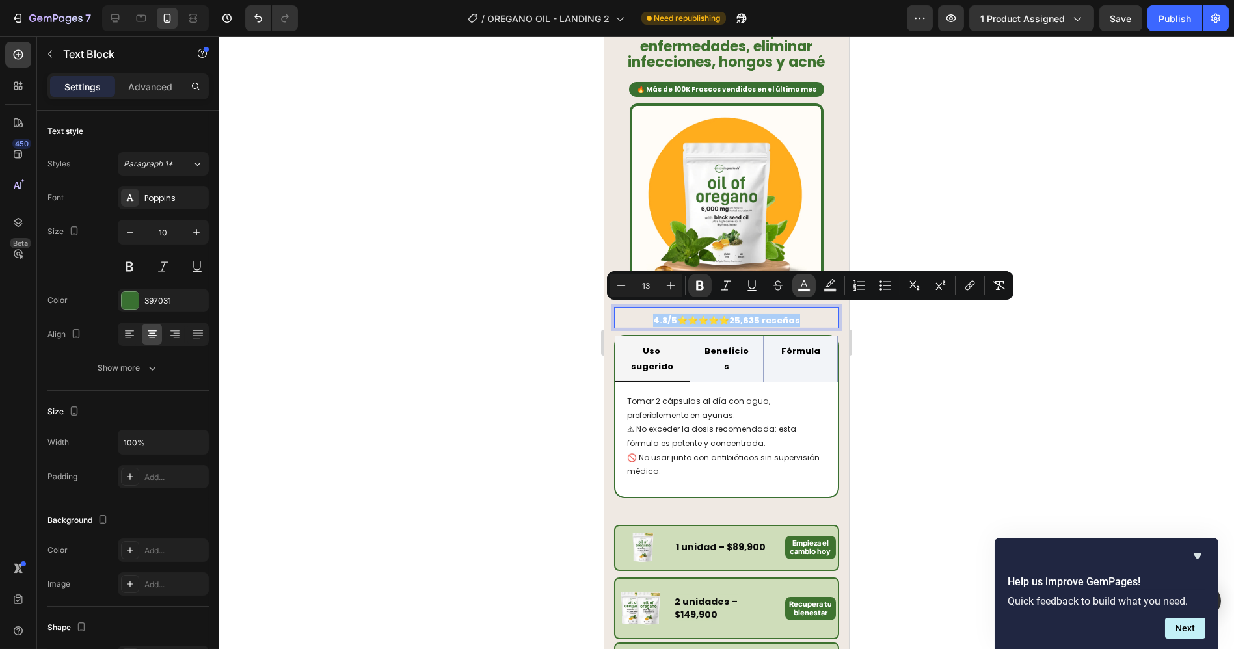
click at [801, 287] on icon "Editor contextual toolbar" at bounding box center [803, 285] width 13 height 13
type input "FFFFFF"
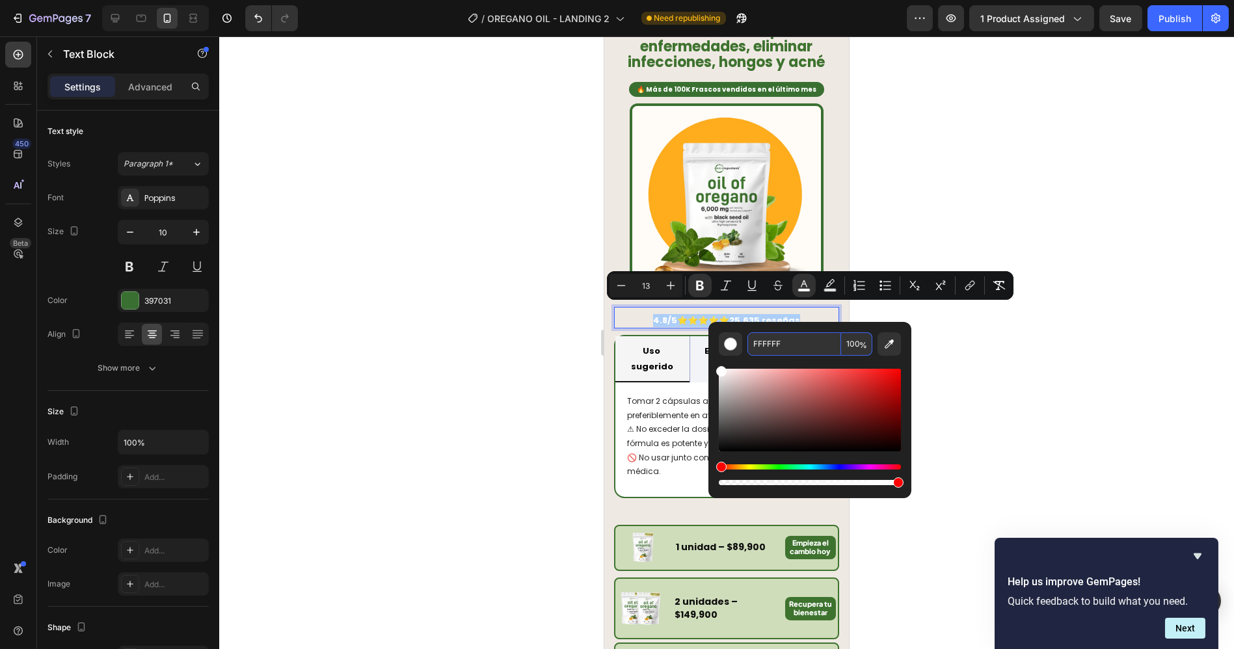
click at [780, 346] on input "FFFFFF" at bounding box center [794, 343] width 94 height 23
paste input "397031"
type input "397031"
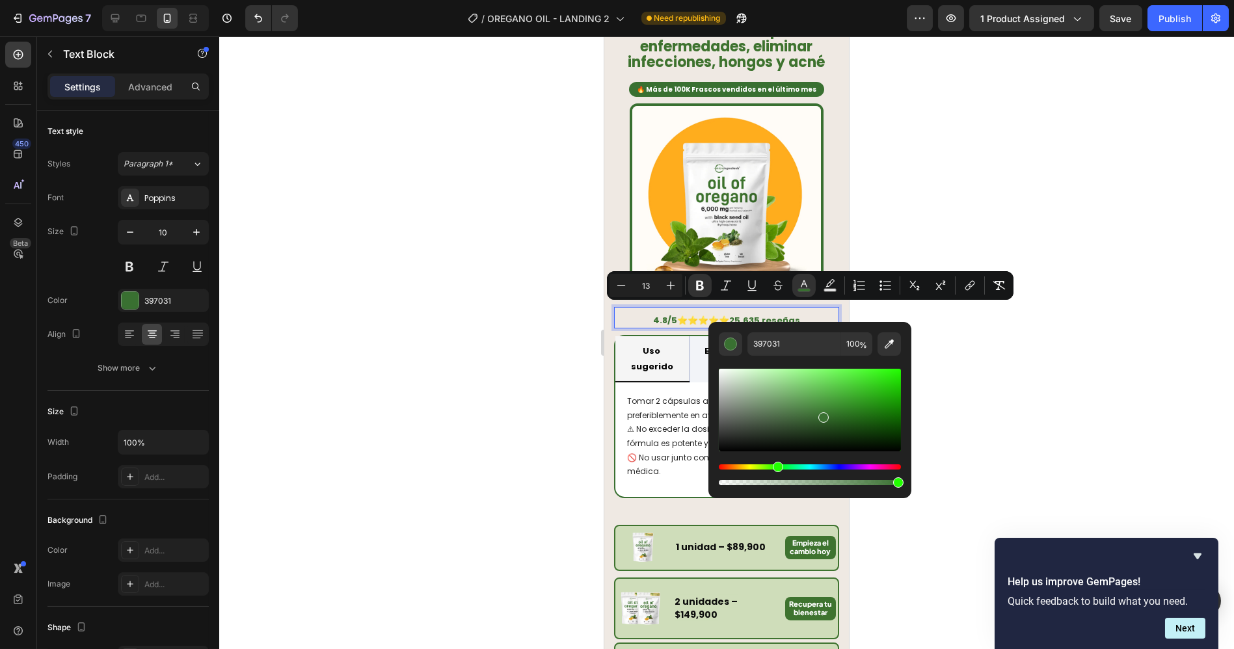
click at [786, 328] on div "397031 100 %" at bounding box center [809, 405] width 203 height 166
click at [946, 333] on div at bounding box center [726, 342] width 1015 height 613
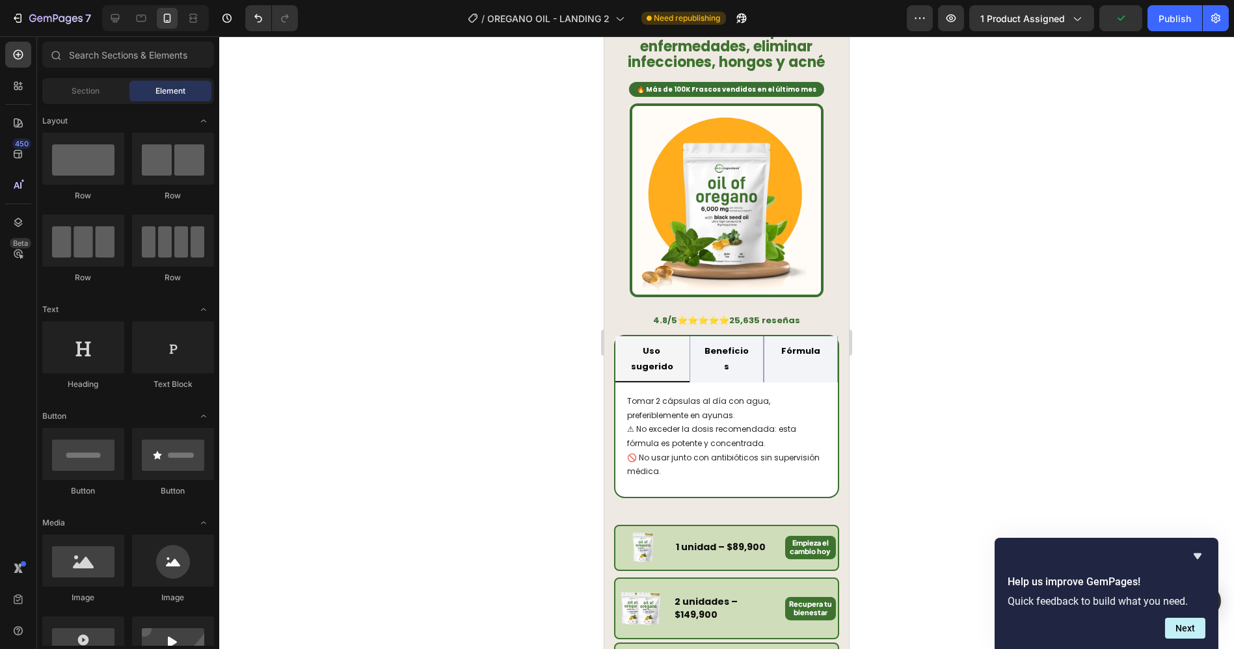
click at [948, 331] on div at bounding box center [726, 342] width 1015 height 613
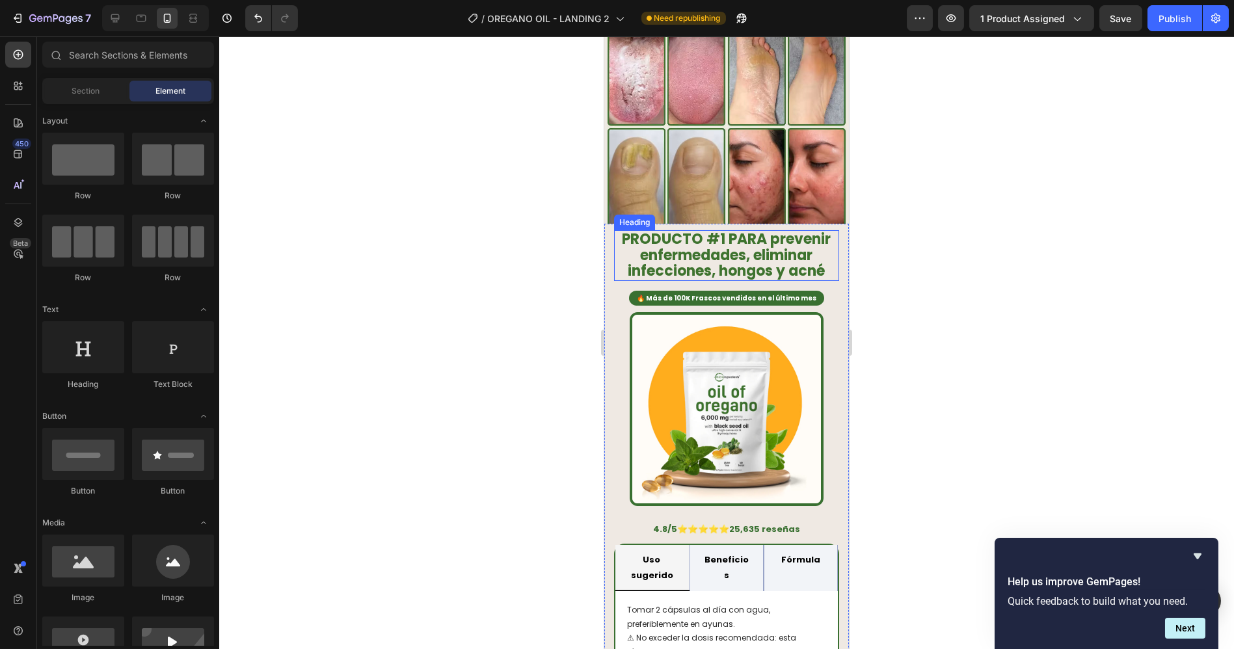
scroll to position [433, 0]
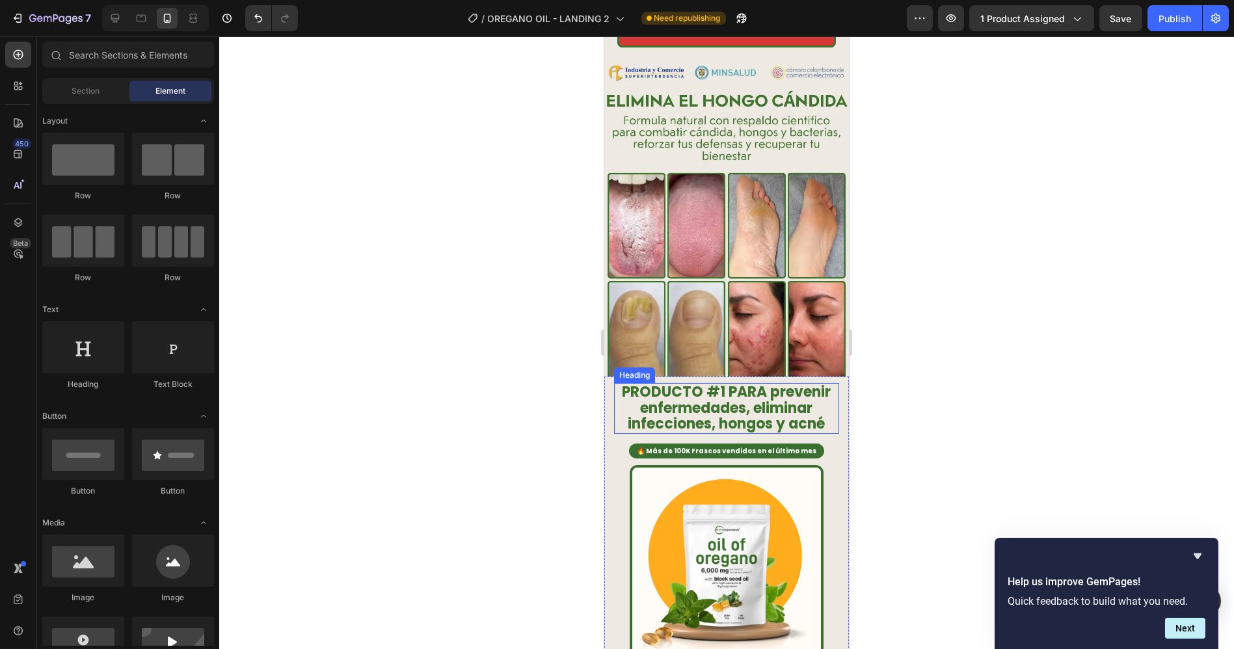
click at [703, 404] on strong "PRODUCTO #1 PARA prevenir enfermedades, eliminar infecciones, hongos y acné" at bounding box center [726, 408] width 209 height 52
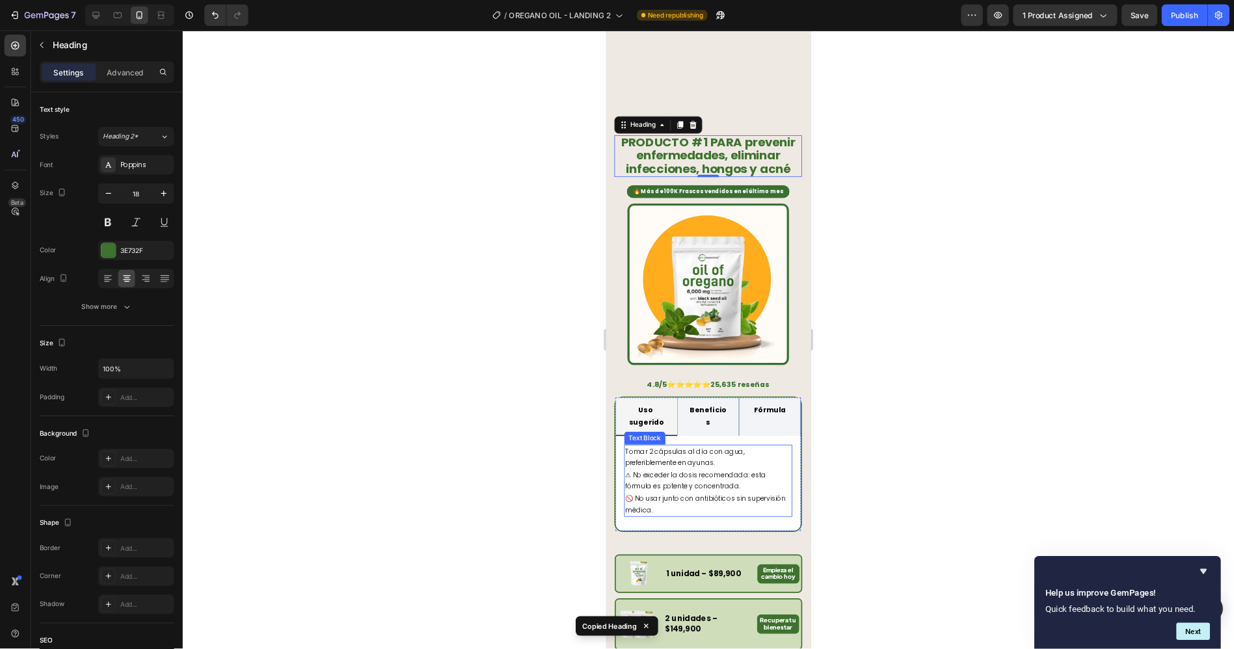
scroll to position [911, 0]
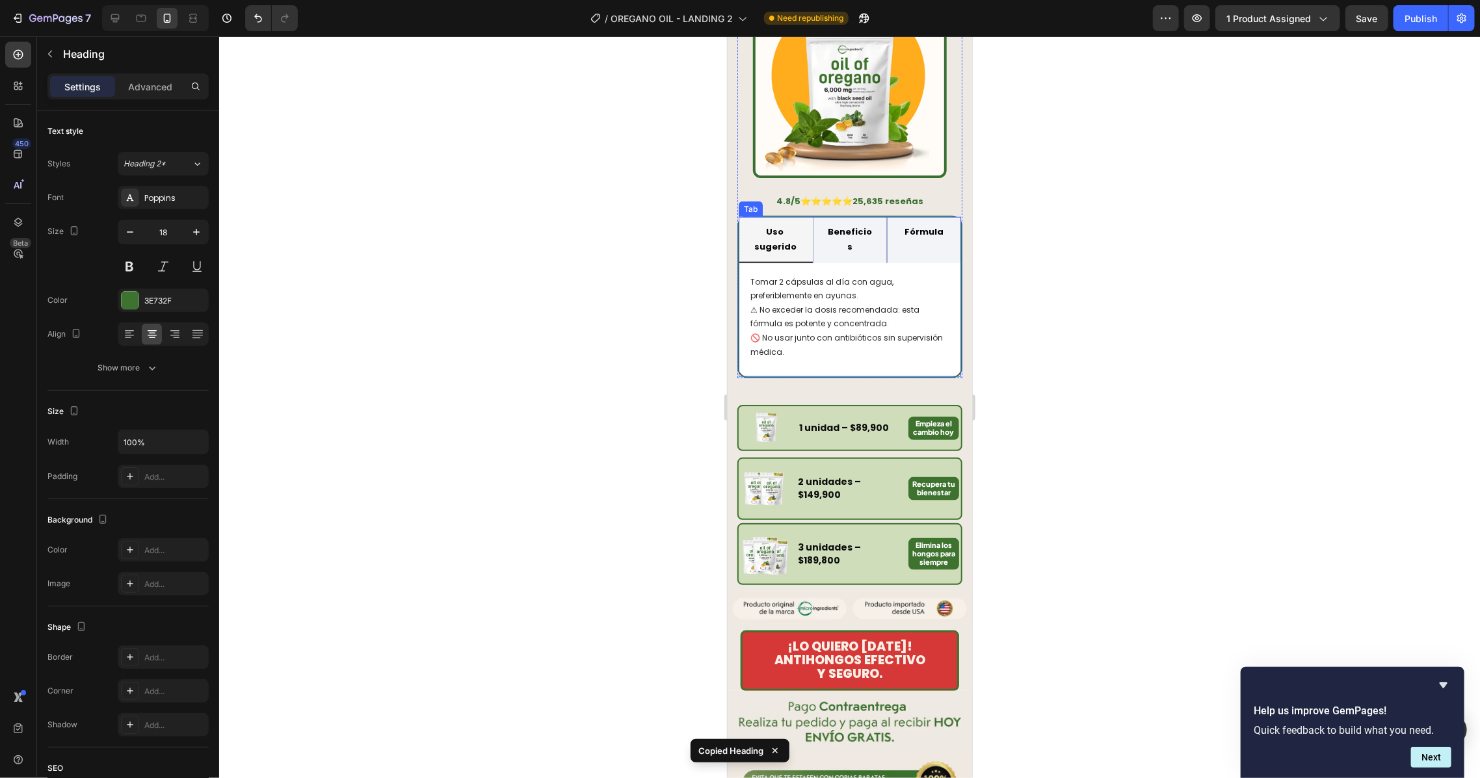
click at [855, 373] on div "Tomar 2 cápsulas al día con agua, preferiblemente en ayunas. ⚠ No exceder la do…" at bounding box center [849, 320] width 222 height 114
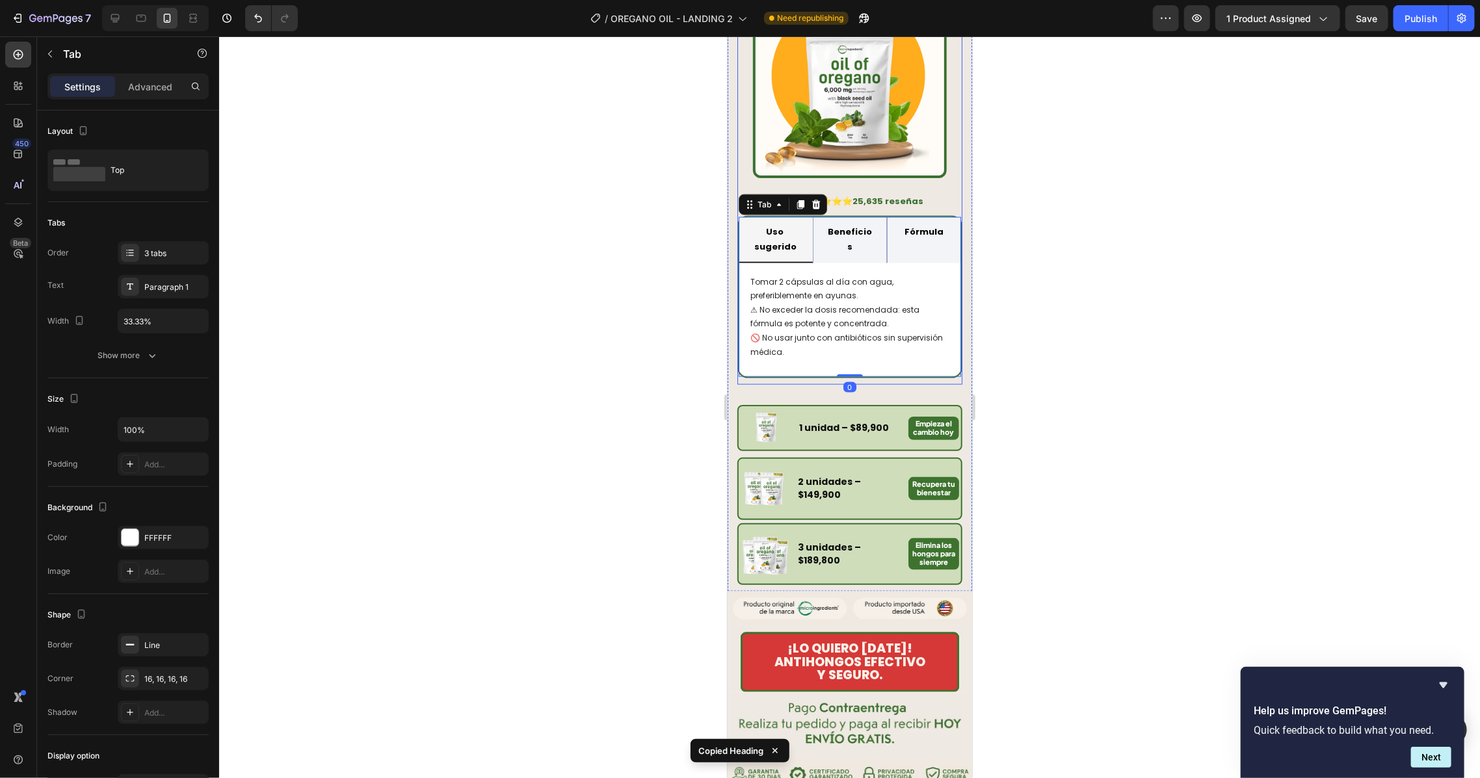
click at [864, 382] on div "🔥 Más de 100K Frascos vendidos en el último mes Text Block Image 4.8/5 ⭐⭐⭐⭐⭐ 25…" at bounding box center [849, 168] width 225 height 432
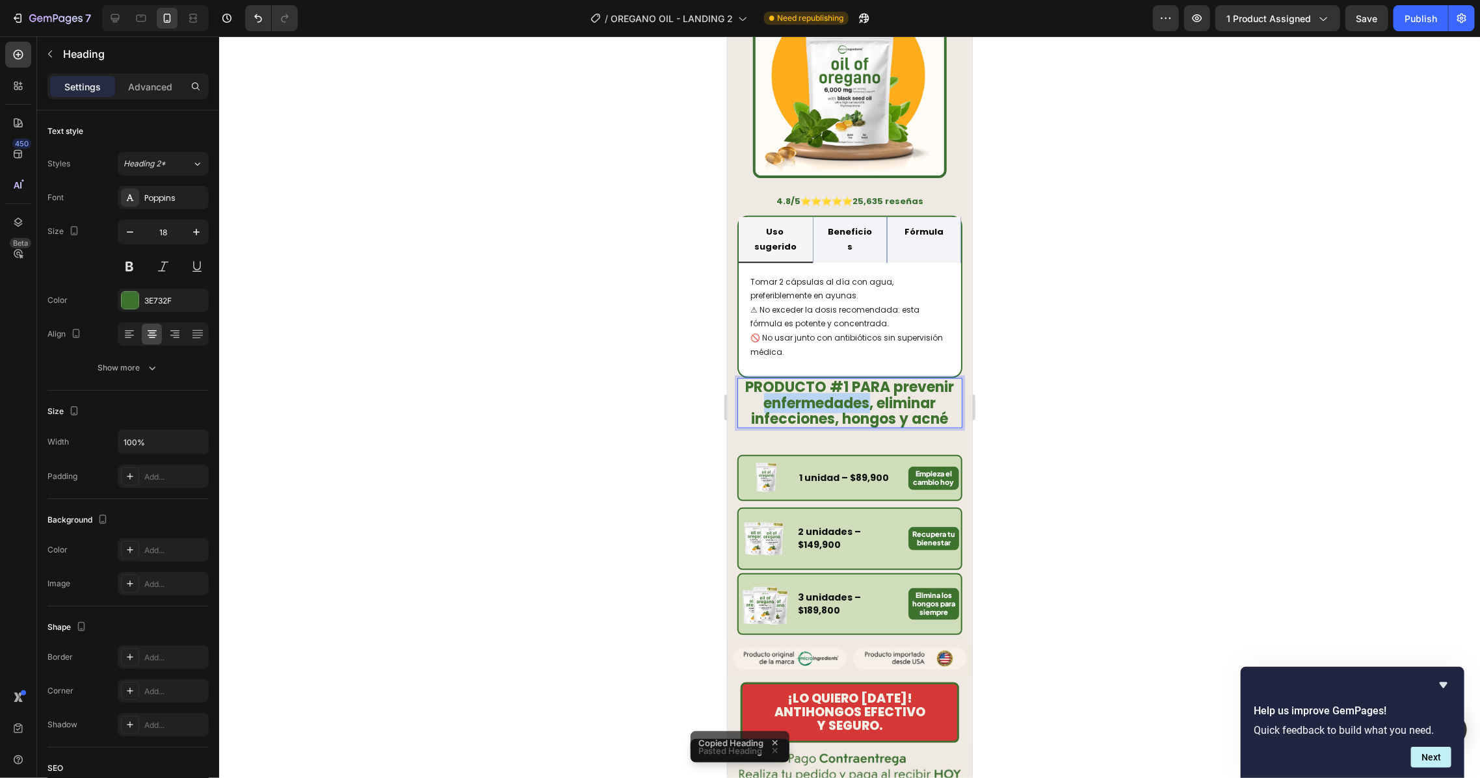
click at [858, 411] on strong "PRODUCTO #1 PARA prevenir enfermedades, eliminar infecciones, hongos y acné" at bounding box center [849, 403] width 209 height 52
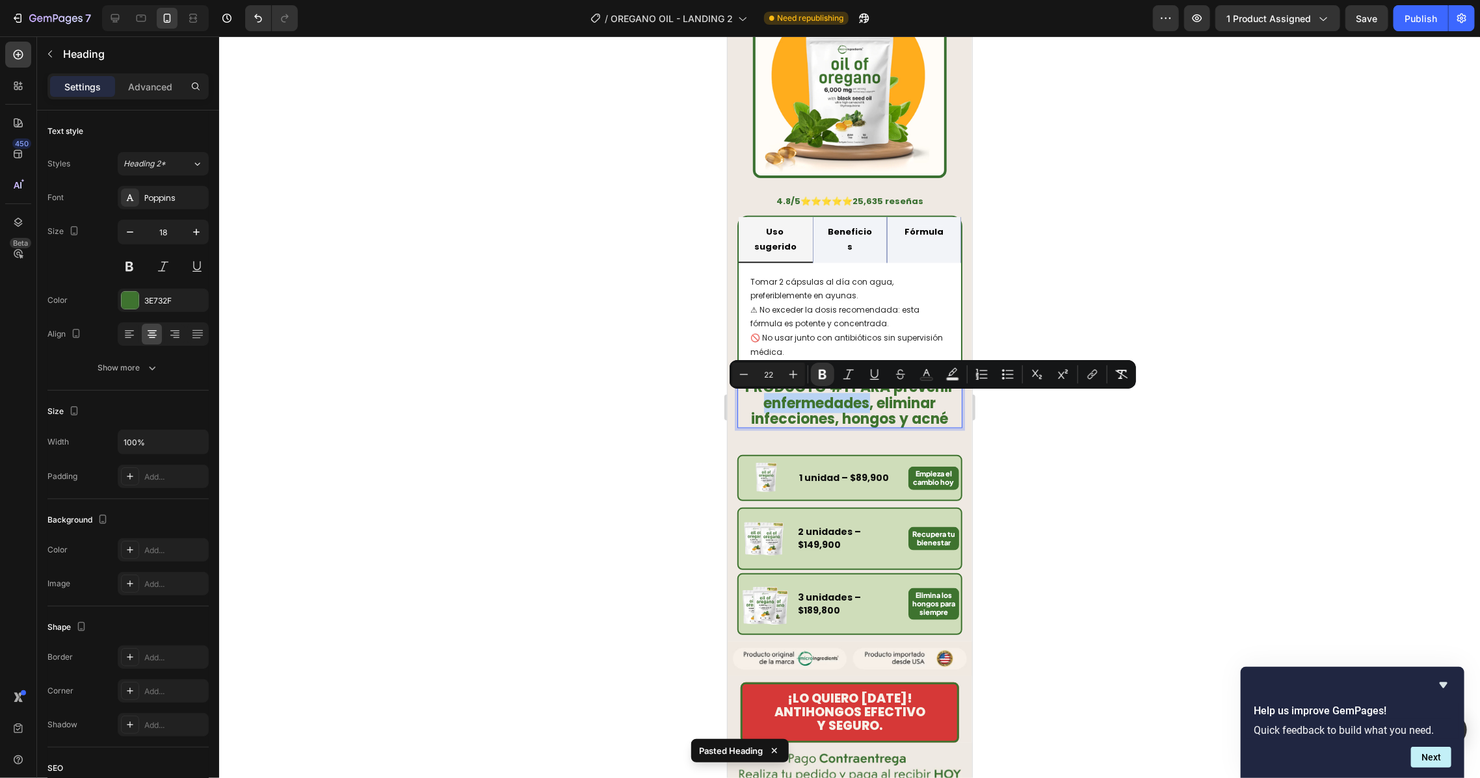
click at [855, 410] on strong "PRODUCTO #1 PARA prevenir enfermedades, eliminar infecciones, hongos y acné" at bounding box center [849, 403] width 209 height 52
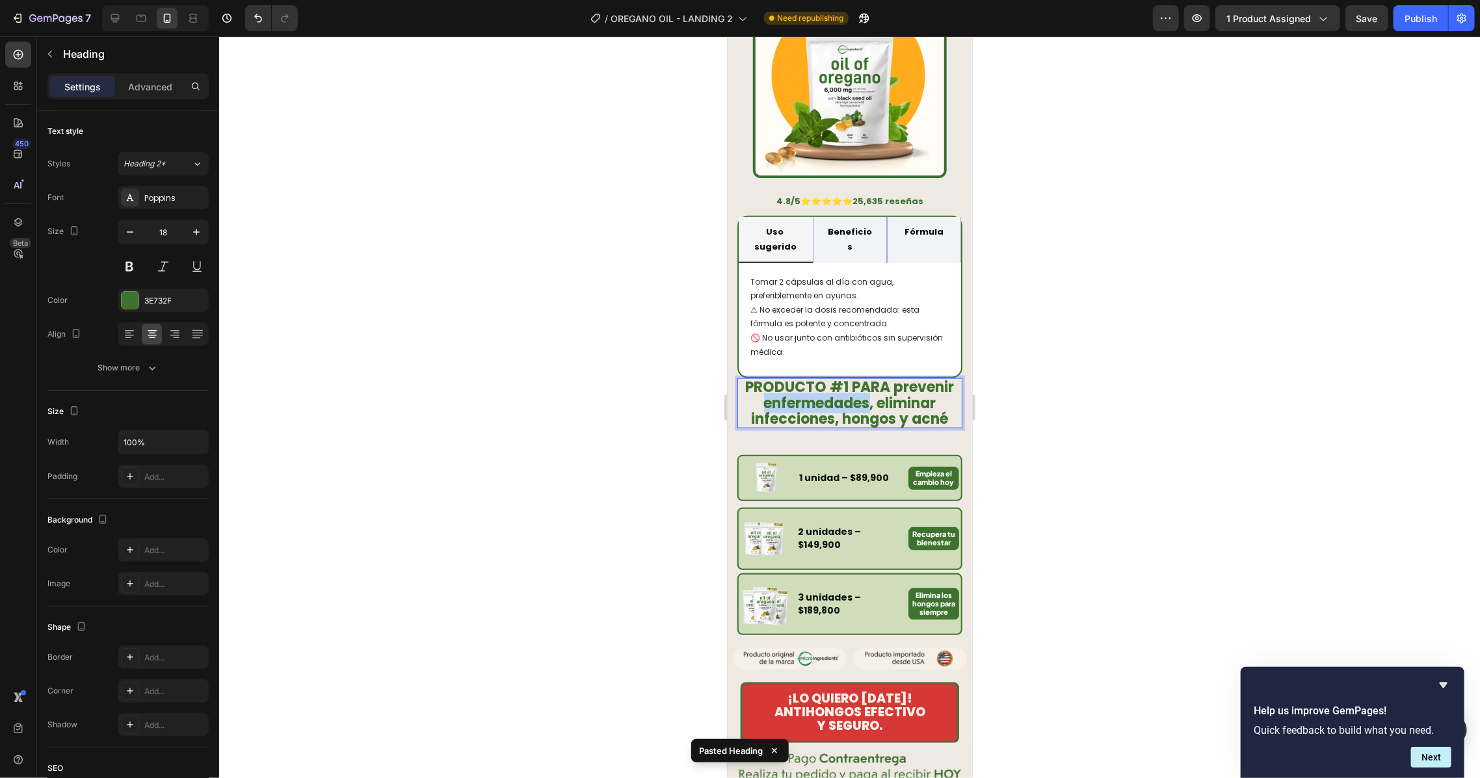
click at [855, 410] on strong "PRODUCTO #1 PARA prevenir enfermedades, eliminar infecciones, hongos y acné" at bounding box center [849, 403] width 209 height 52
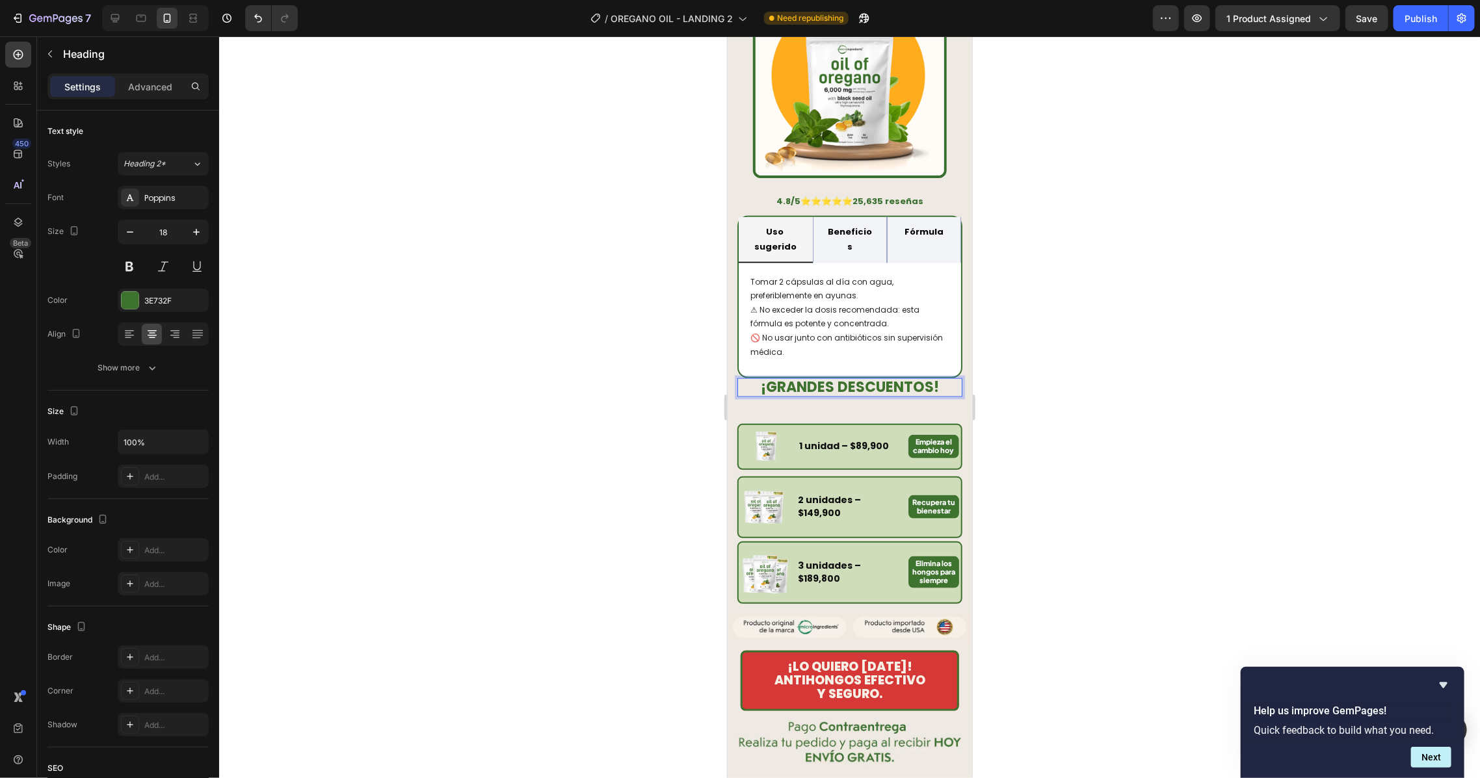
click at [1090, 380] on div at bounding box center [849, 407] width 1261 height 742
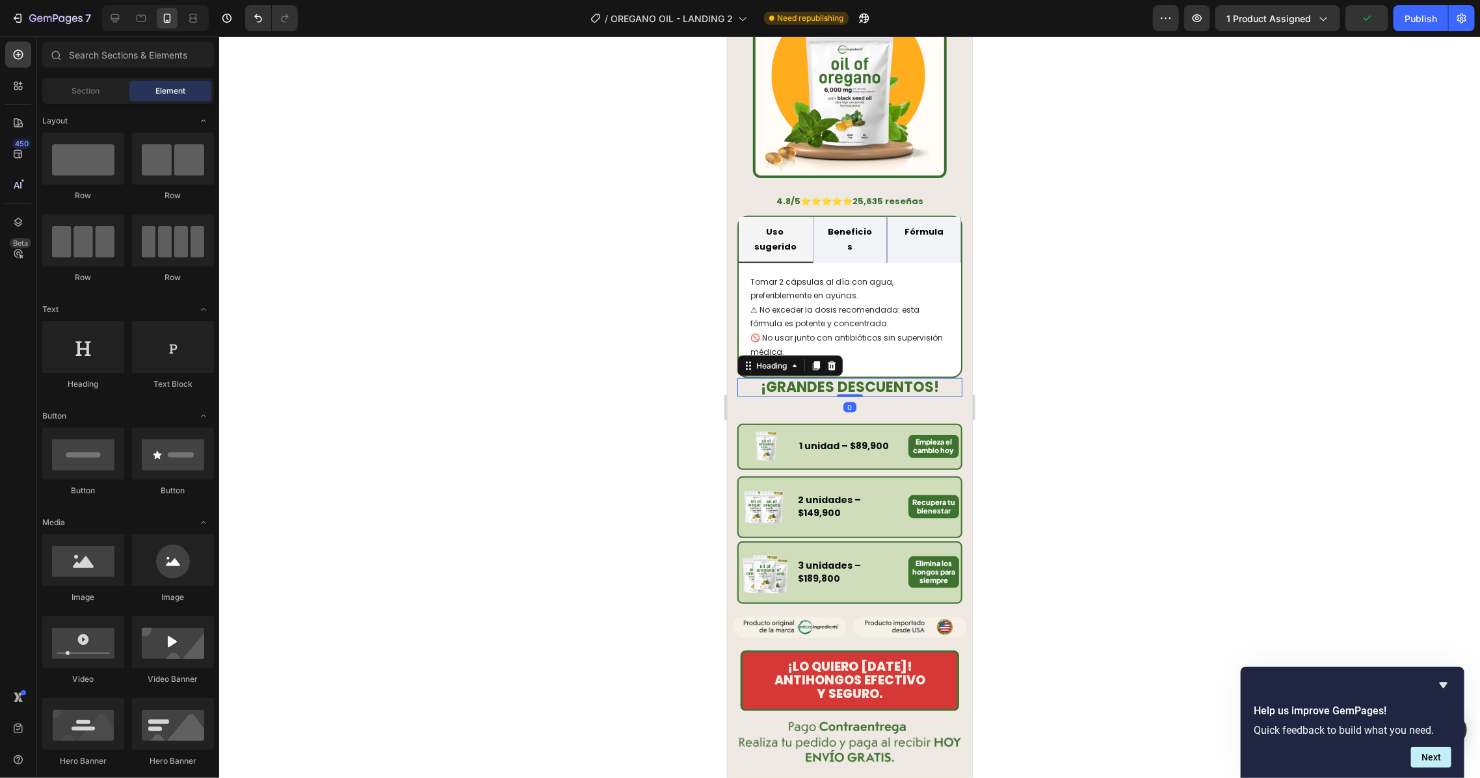
click at [786, 386] on strong "¡GRANDES DESCUENTOS!" at bounding box center [849, 387] width 178 height 20
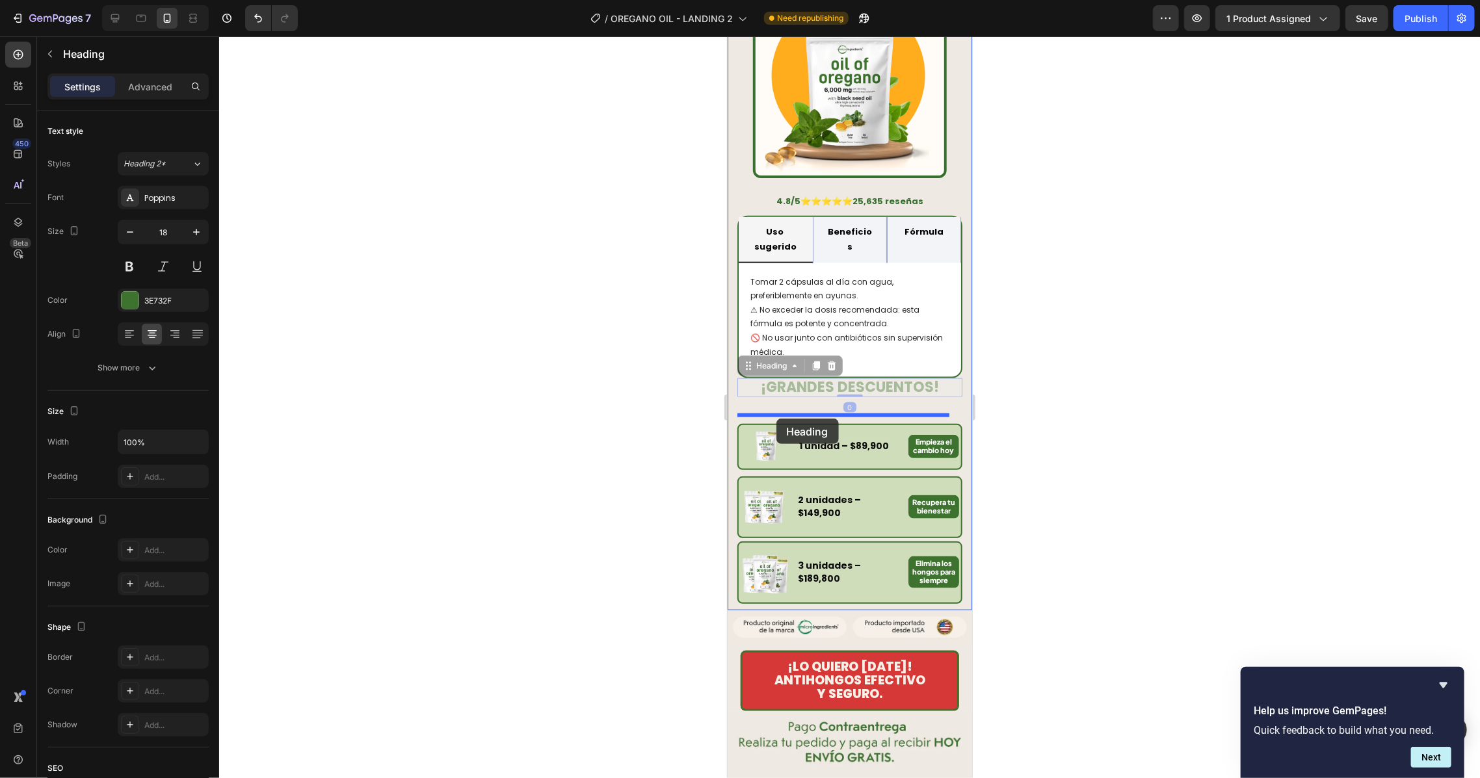
drag, startPoint x: 748, startPoint y: 371, endPoint x: 776, endPoint y: 418, distance: 54.5
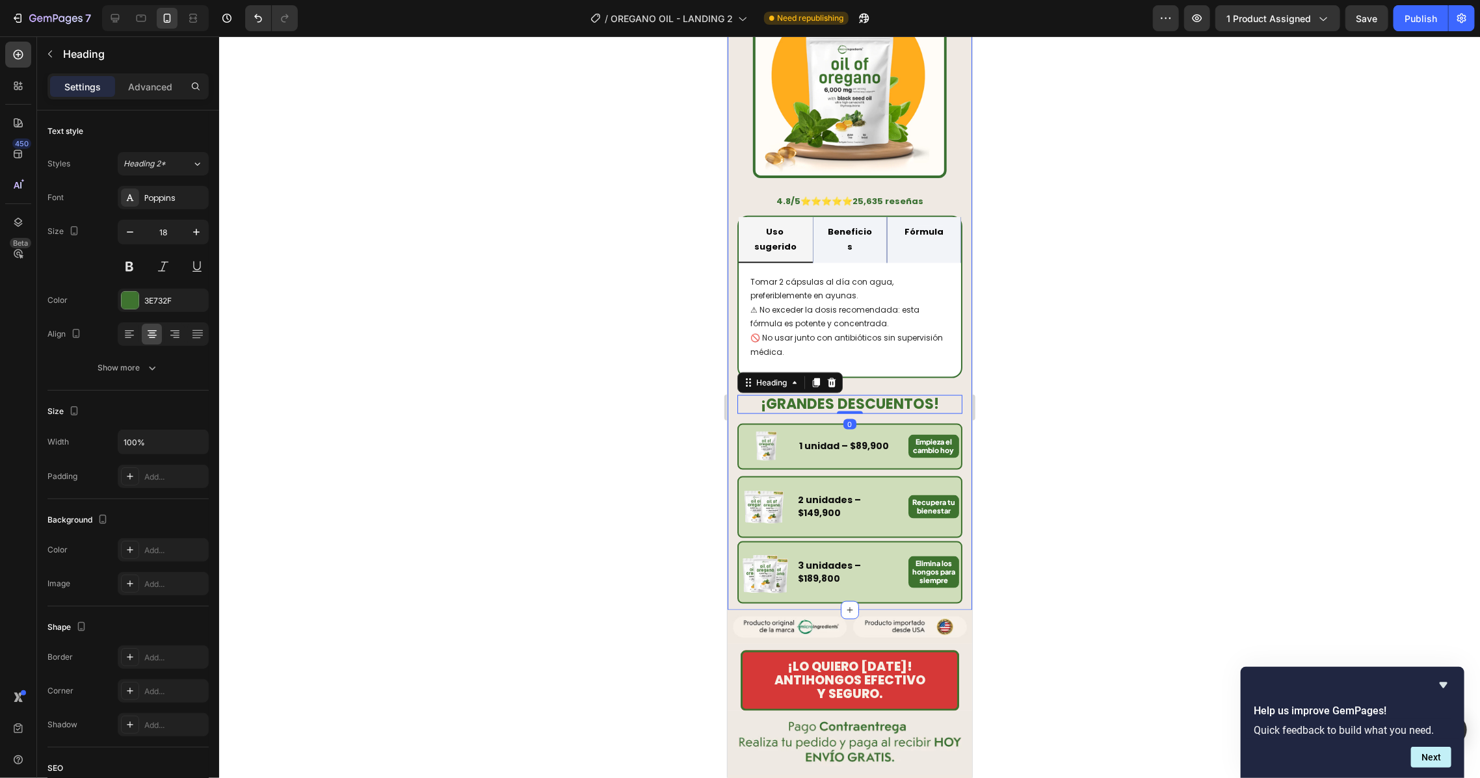
click at [883, 388] on div "⁠⁠⁠⁠⁠⁠⁠ PRODUCTO #1 PARA prevenir enfermedades, eliminar infecciones, hongos y …" at bounding box center [849, 253] width 225 height 702
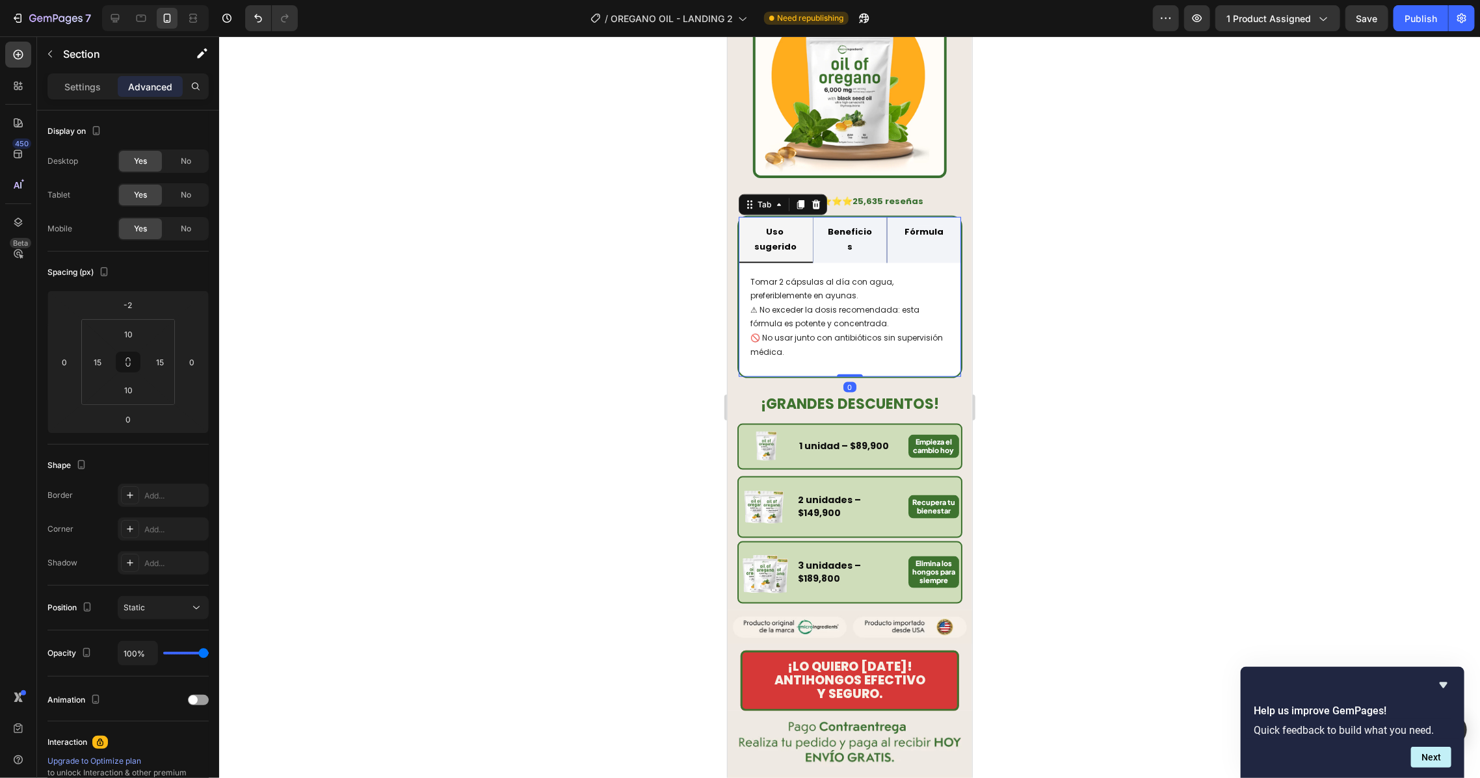
click at [884, 377] on div "Tomar 2 cápsulas al día con agua, preferiblemente en ayunas. ⚠ No exceder la do…" at bounding box center [849, 320] width 222 height 114
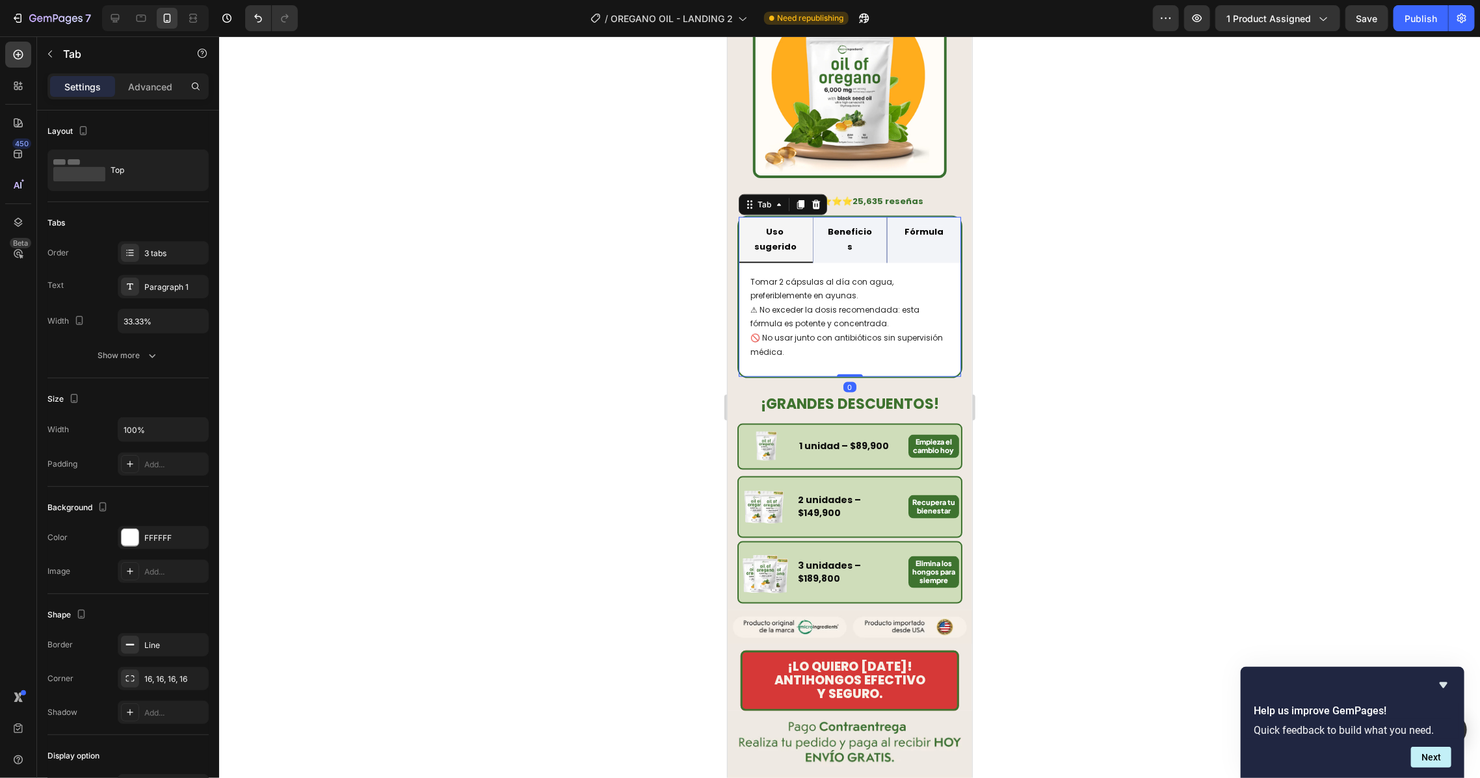
click at [886, 366] on div "Tomar 2 cápsulas al día con agua, preferiblemente en ayunas. ⚠ No exceder la do…" at bounding box center [850, 320] width 202 height 94
drag, startPoint x: 1120, startPoint y: 388, endPoint x: 1044, endPoint y: 386, distance: 75.5
click at [1117, 388] on div at bounding box center [849, 407] width 1261 height 742
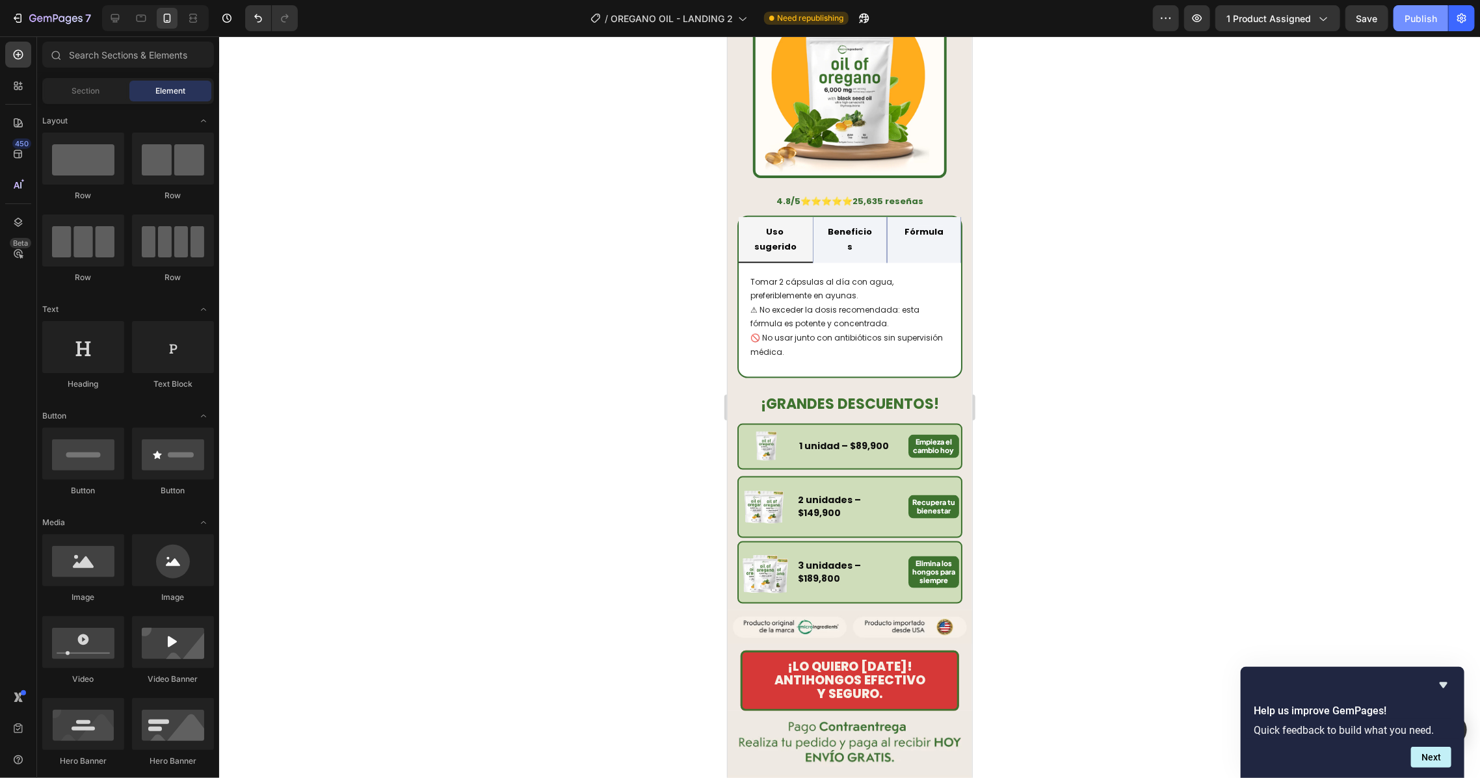
click at [1233, 18] on button "Publish" at bounding box center [1421, 18] width 55 height 26
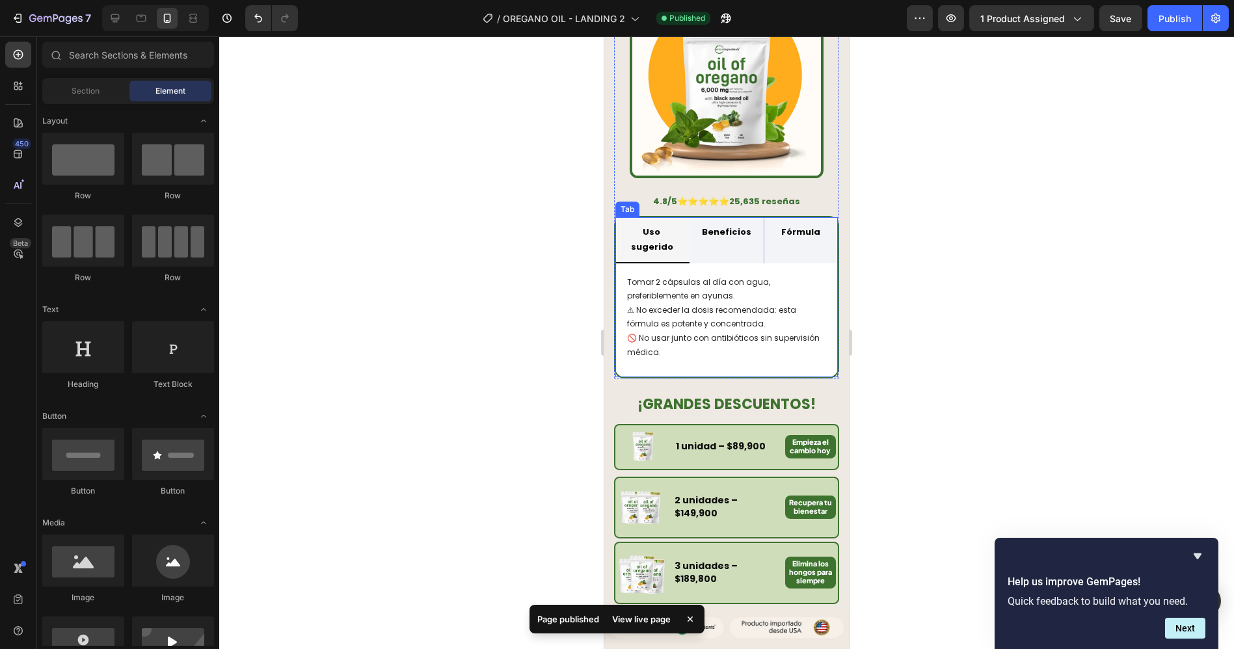
click at [734, 246] on div "Beneficios" at bounding box center [725, 240] width 53 height 36
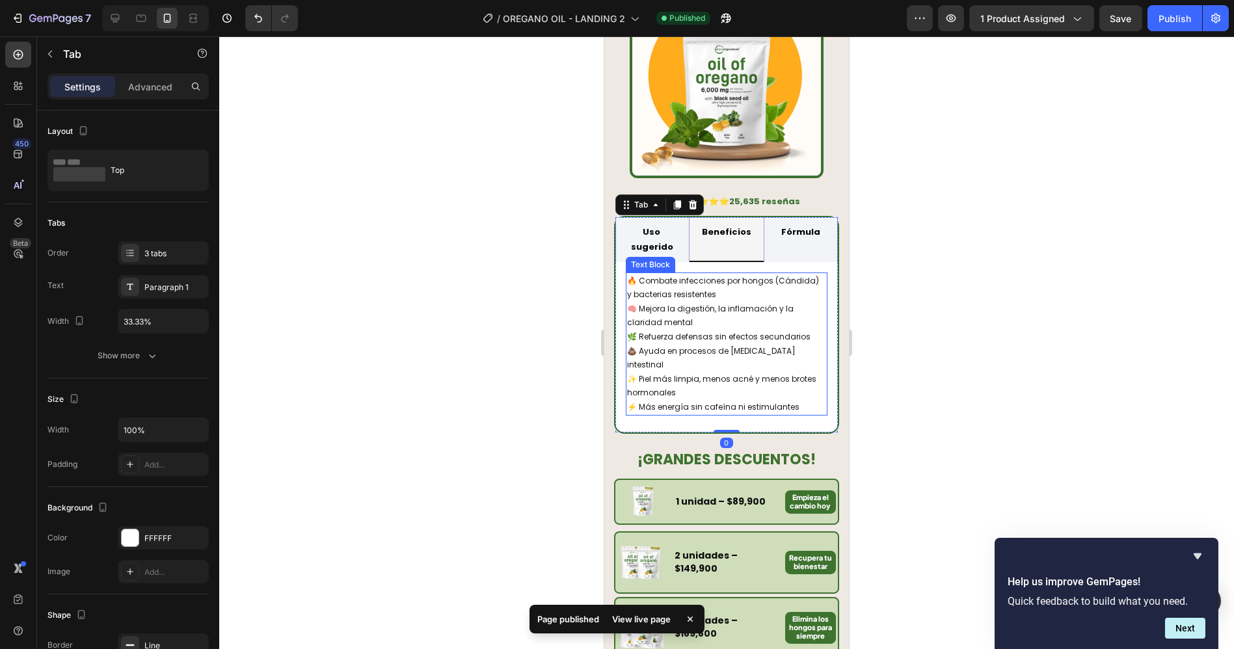
click at [750, 385] on p "✨ Piel más limpia, menos acné y menos brotes hormonales" at bounding box center [725, 386] width 199 height 28
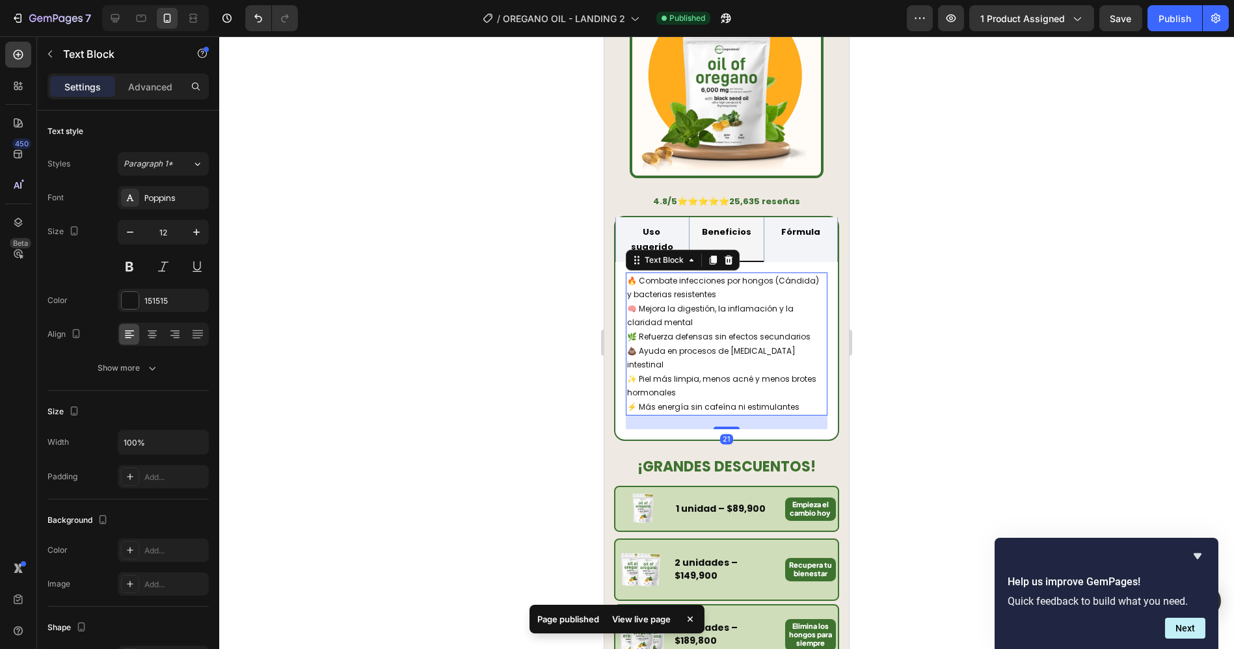
drag, startPoint x: 722, startPoint y: 409, endPoint x: 829, endPoint y: 413, distance: 106.7
click at [721, 427] on div at bounding box center [726, 428] width 26 height 3
click at [935, 416] on div at bounding box center [726, 342] width 1015 height 613
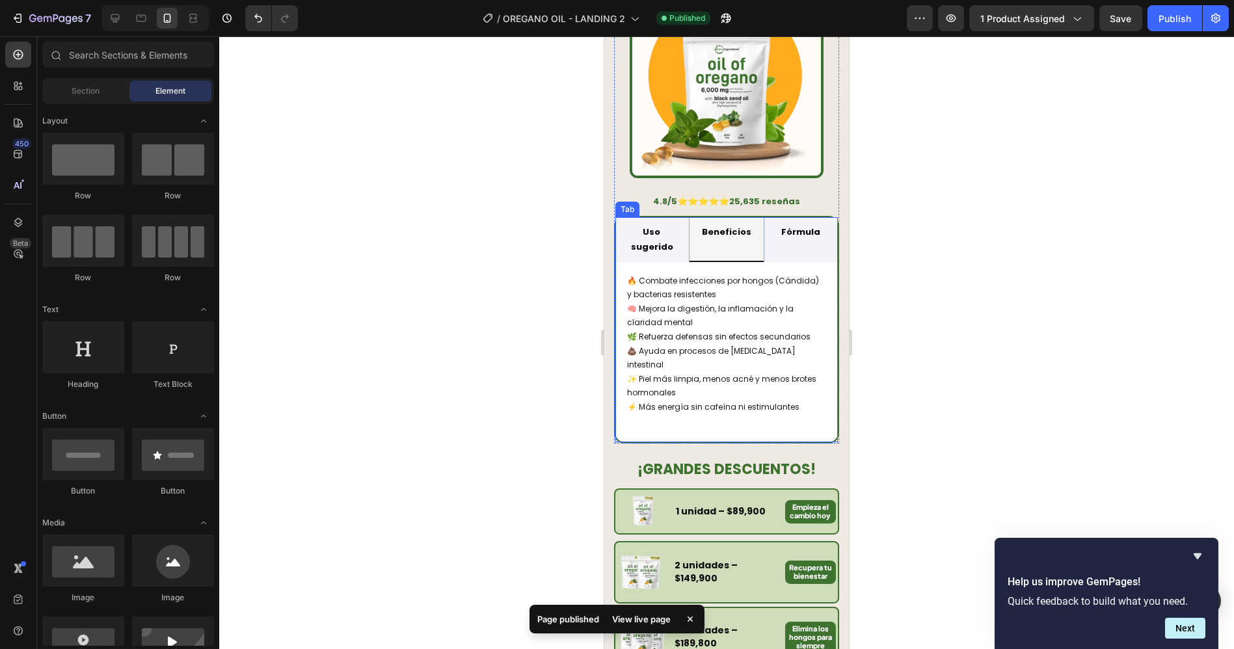
click at [781, 411] on div "🔥 Combate infecciones por hongos (Cándida) y bacterias resistentes 🧠 Mejora la …" at bounding box center [726, 352] width 202 height 159
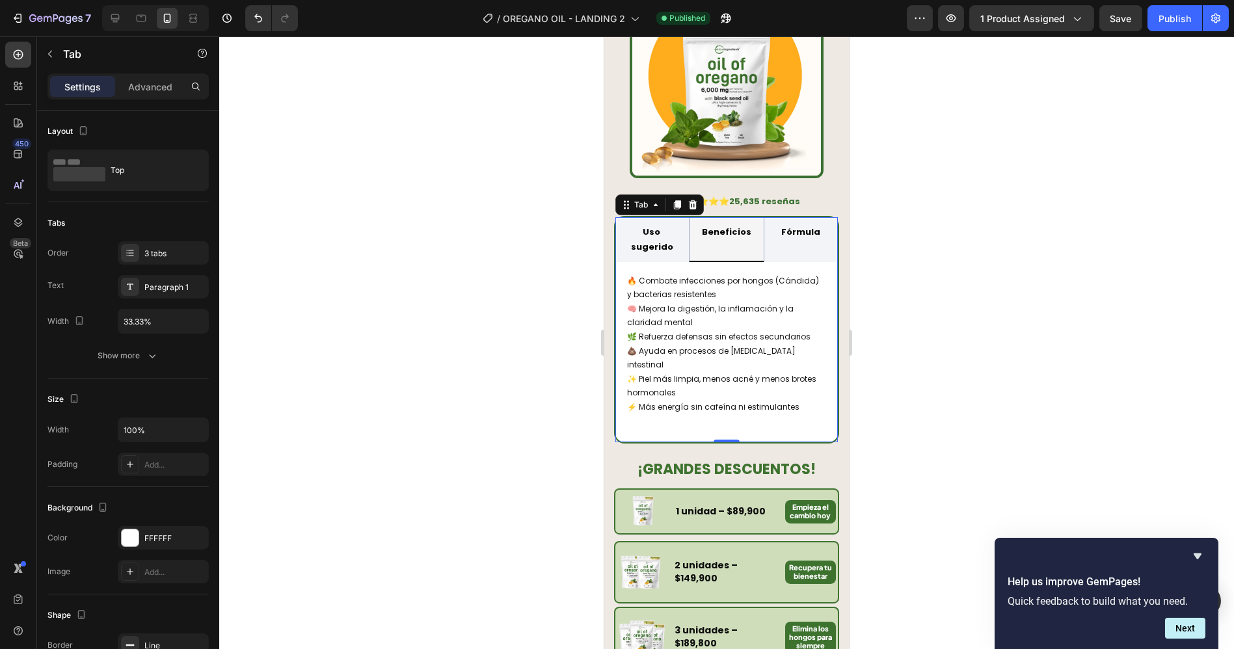
click at [694, 406] on div "🔥 Combate infecciones por hongos (Cándida) y bacterias resistentes 🧠 Mejora la …" at bounding box center [726, 352] width 202 height 159
click at [700, 387] on p "✨ Piel más limpia, menos acné y menos brotes hormonales" at bounding box center [725, 386] width 199 height 28
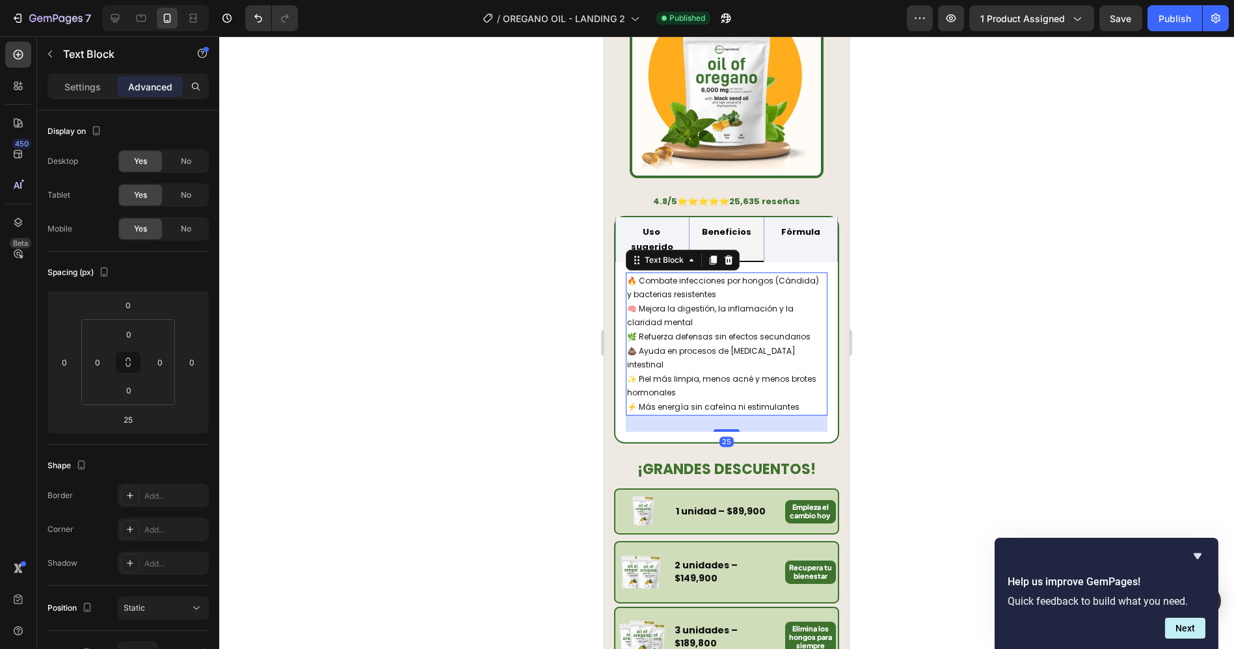
click at [695, 416] on div "25" at bounding box center [726, 424] width 202 height 16
drag, startPoint x: 931, startPoint y: 364, endPoint x: 865, endPoint y: 290, distance: 98.6
click at [930, 362] on div at bounding box center [726, 342] width 1015 height 613
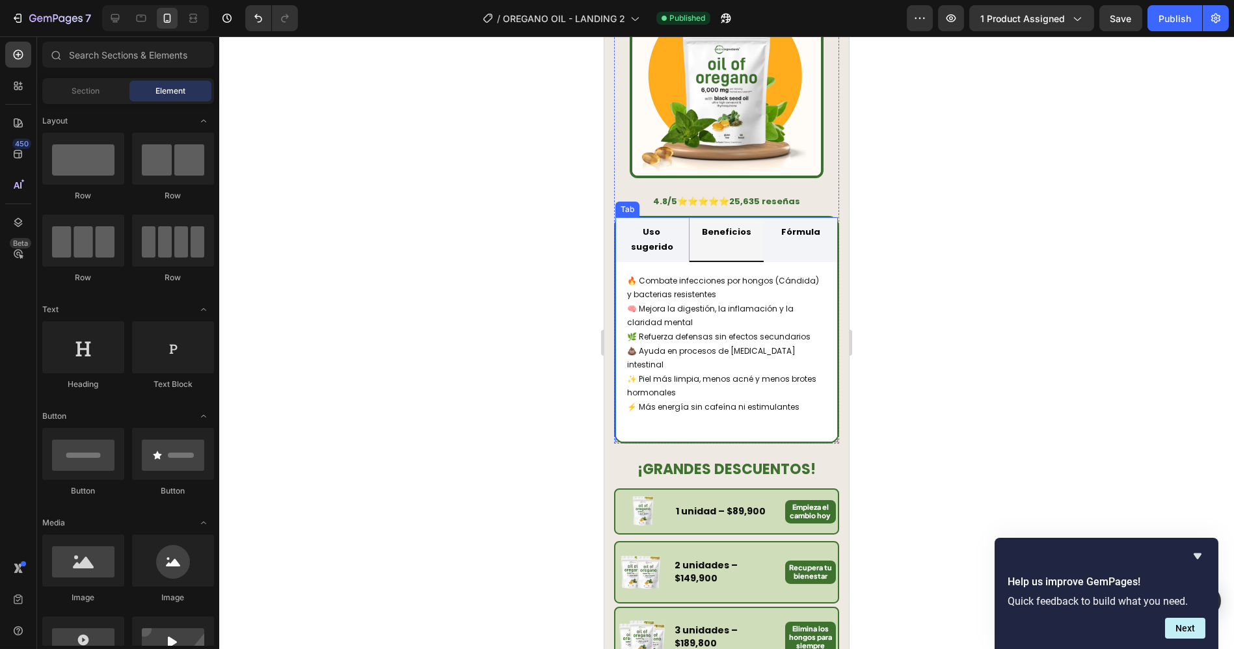
click at [780, 226] on strong "Fórmula" at bounding box center [799, 232] width 39 height 12
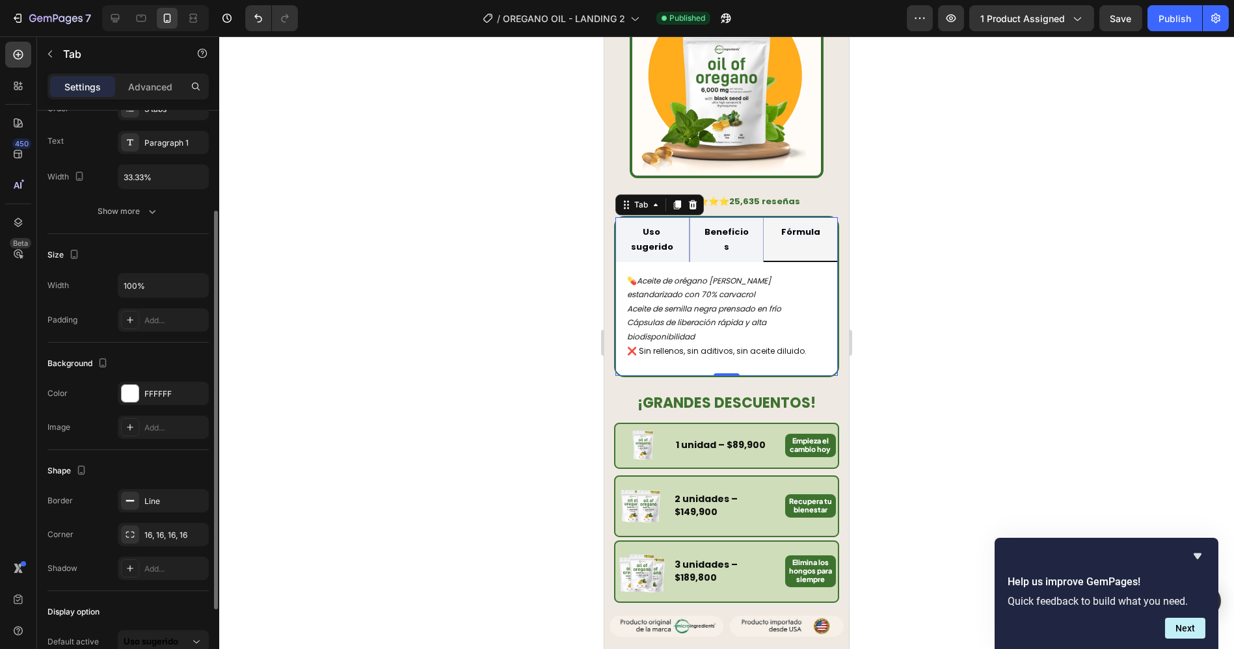
scroll to position [217, 0]
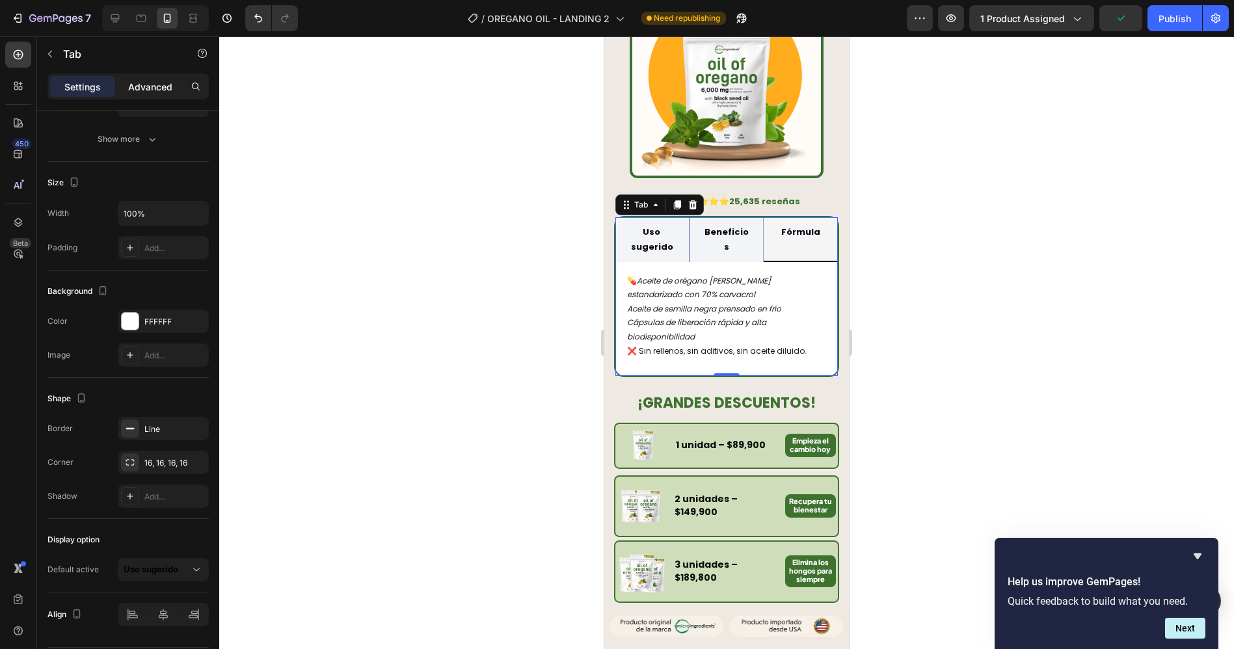
click at [142, 86] on p "Advanced" at bounding box center [150, 87] width 44 height 14
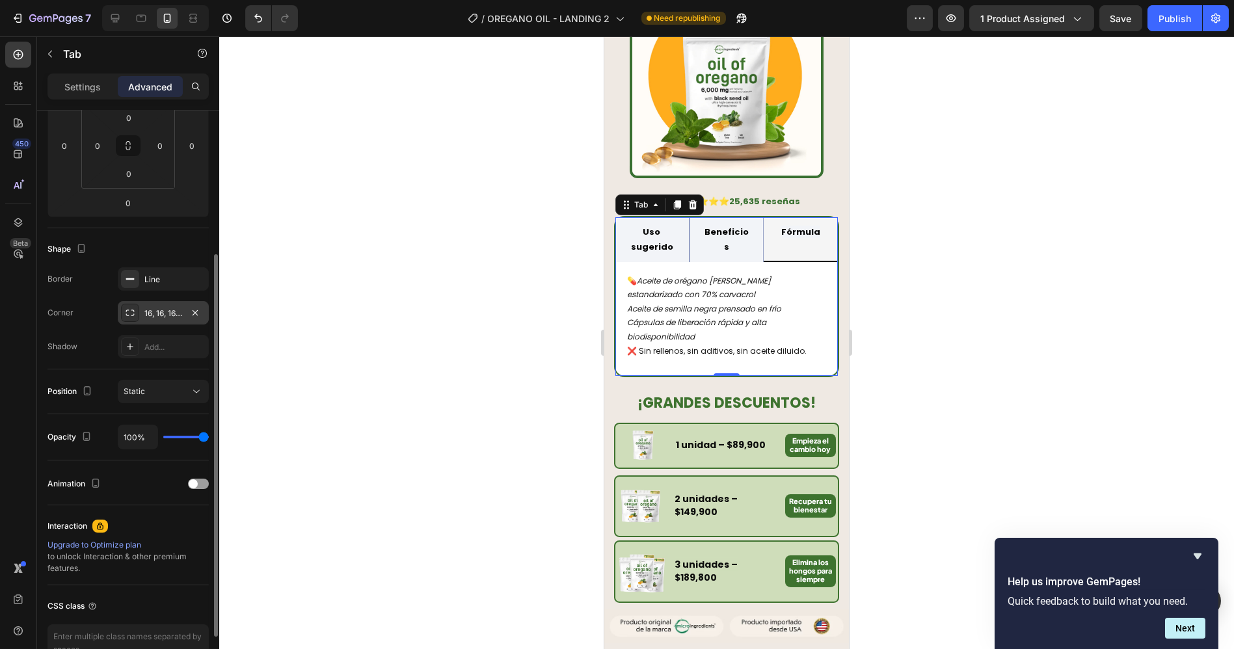
click at [165, 312] on div "16, 16, 16, 16" at bounding box center [163, 314] width 38 height 12
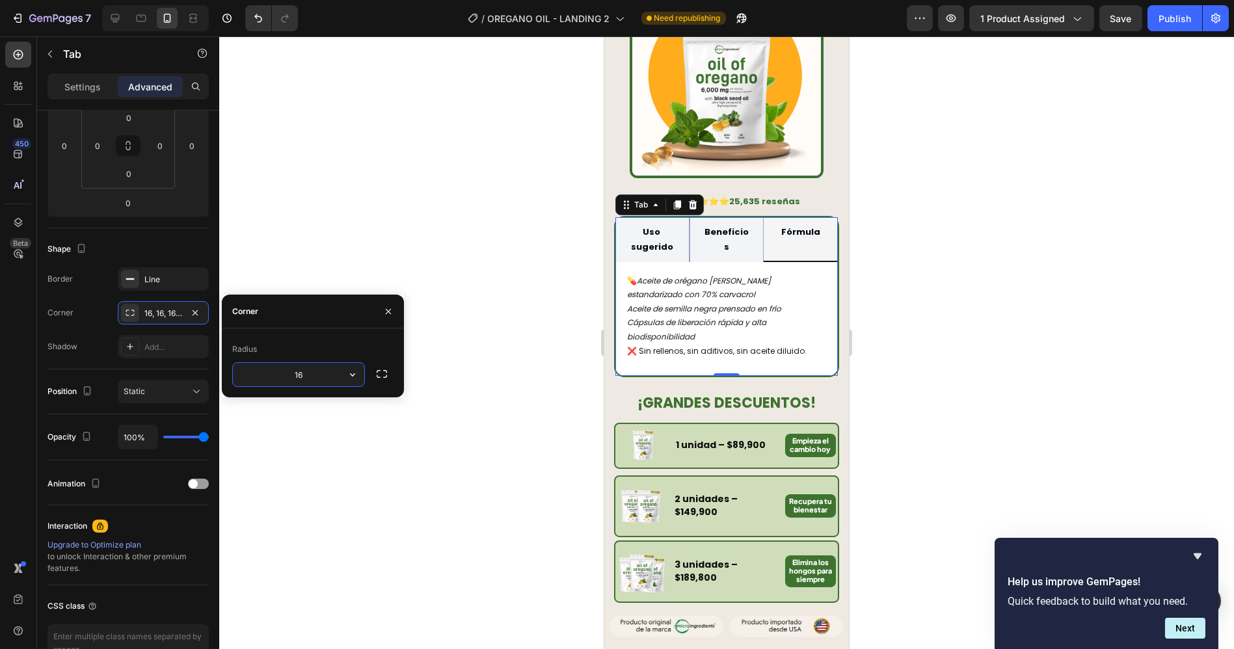
click at [317, 373] on input "16" at bounding box center [298, 374] width 131 height 23
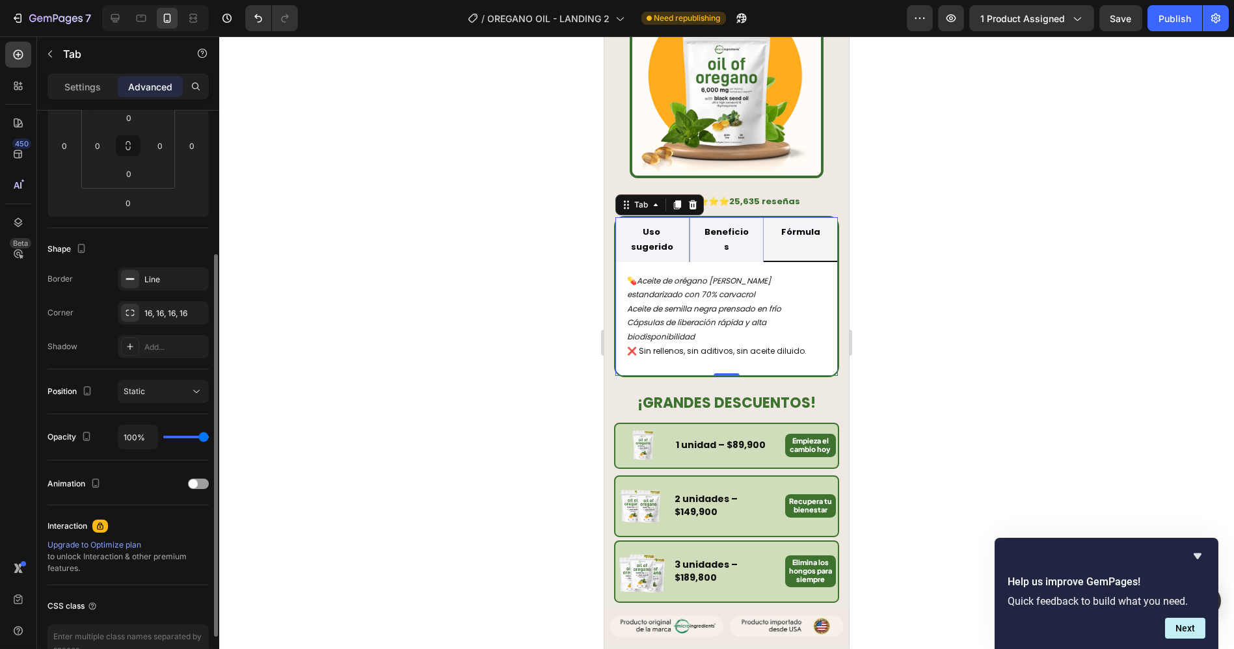
click at [87, 338] on div "Shadow Add..." at bounding box center [127, 346] width 161 height 23
click at [142, 276] on div "Line" at bounding box center [163, 278] width 91 height 23
click at [366, 217] on div at bounding box center [726, 342] width 1015 height 613
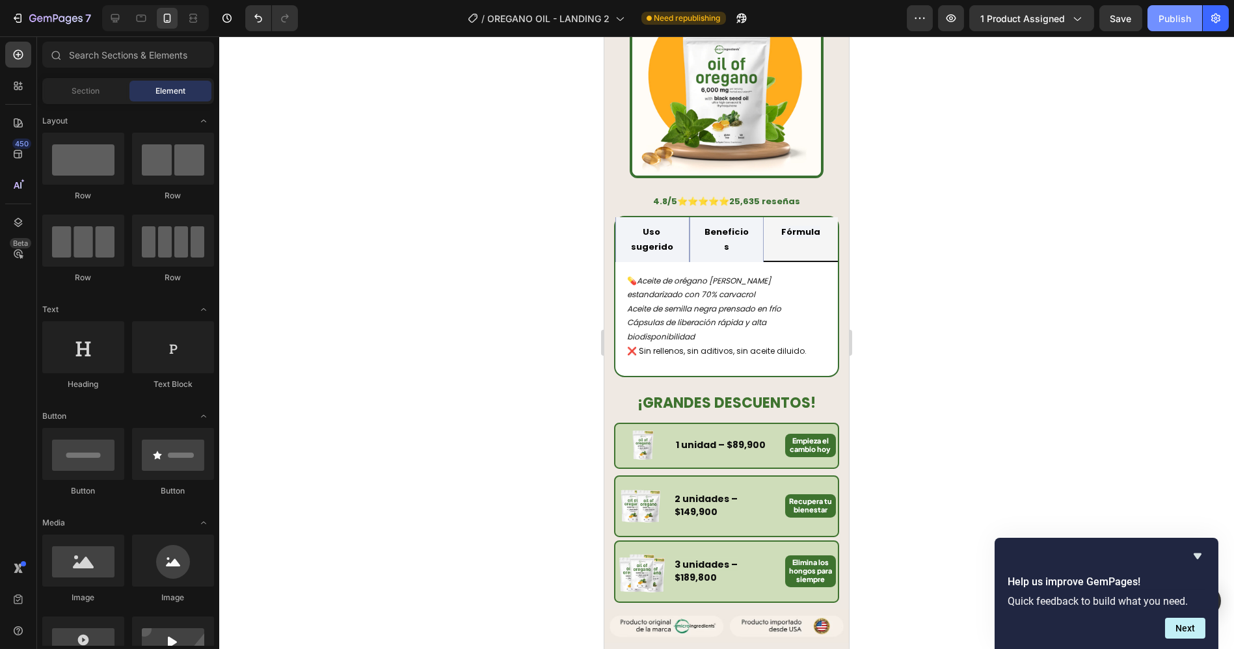
click at [1165, 23] on div "Publish" at bounding box center [1174, 19] width 33 height 14
click at [679, 218] on li "Uso sugerido" at bounding box center [652, 239] width 74 height 45
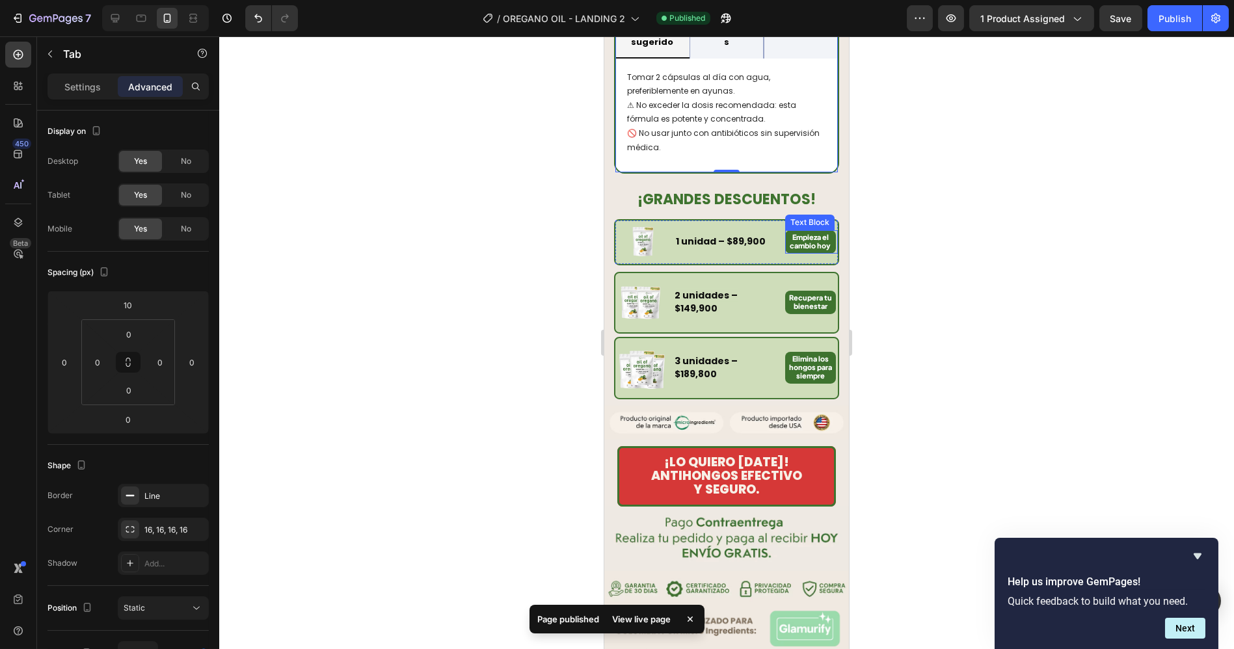
scroll to position [1055, 0]
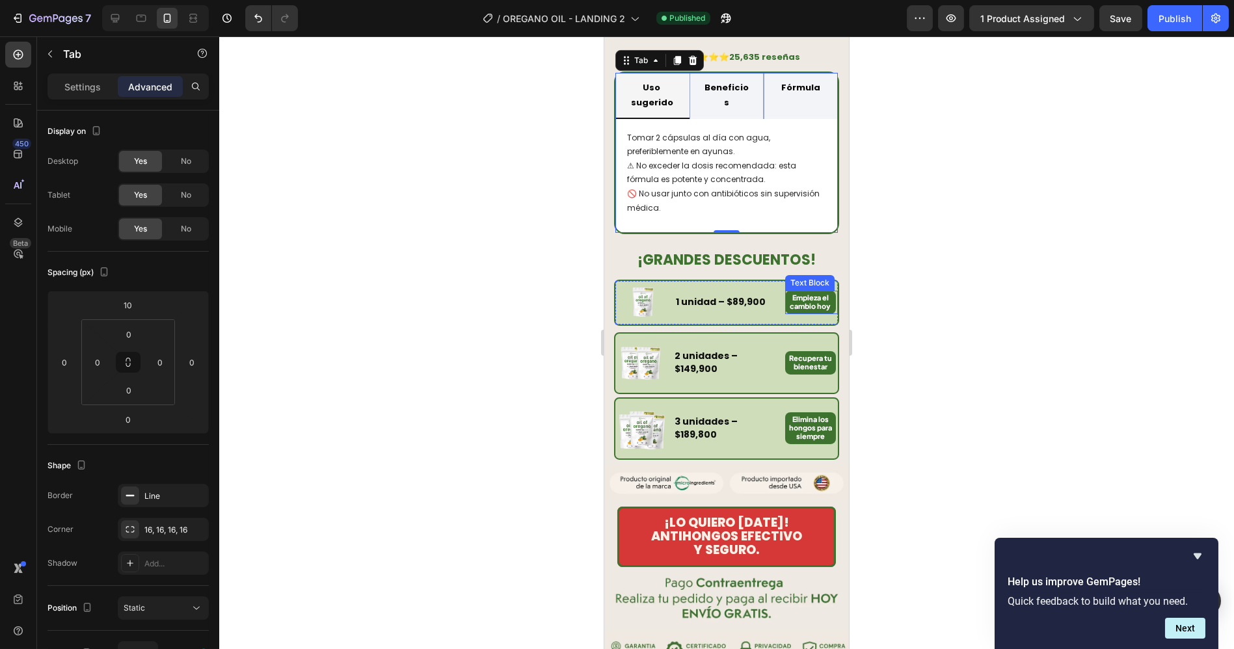
click at [793, 293] on strong "Empieza el cambio hoy" at bounding box center [810, 301] width 41 height 17
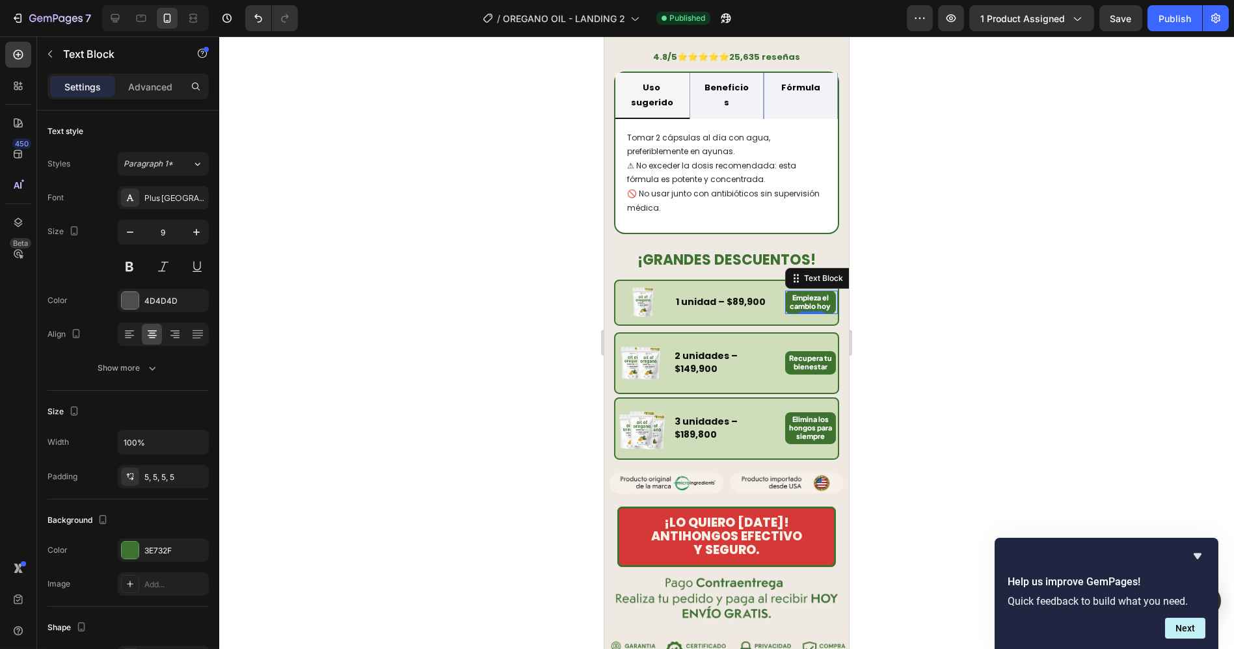
click at [902, 295] on div at bounding box center [726, 342] width 1015 height 613
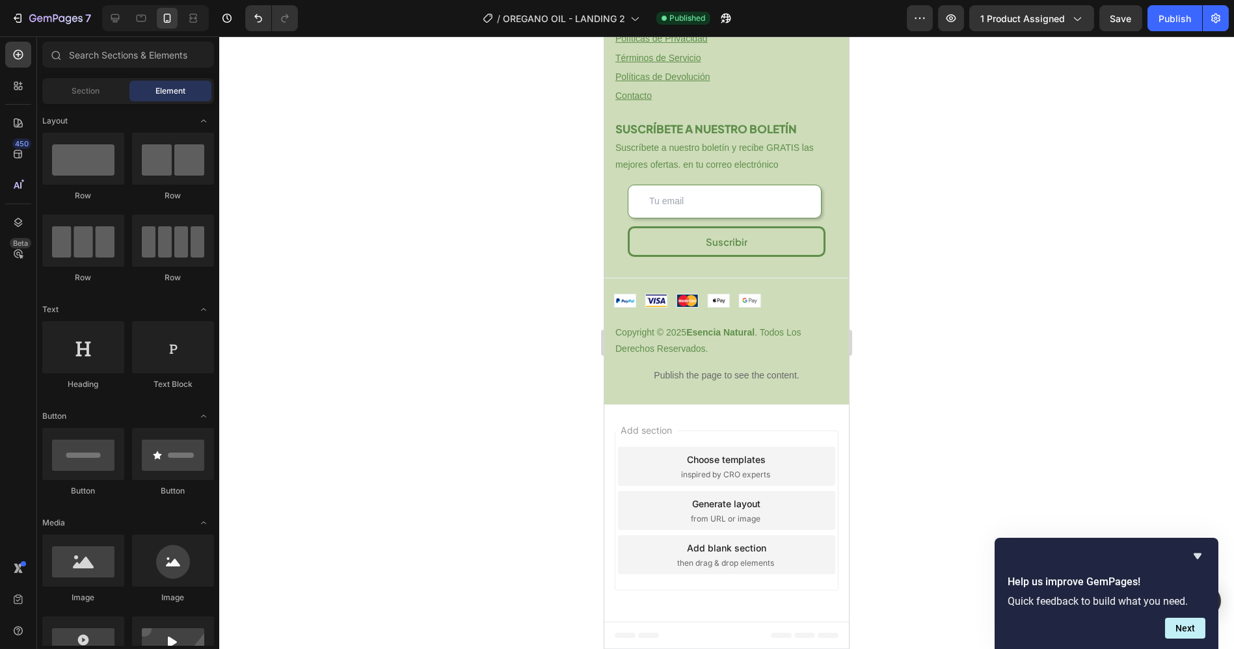
scroll to position [4089, 0]
click at [1171, 30] on button "Publish" at bounding box center [1174, 18] width 55 height 26
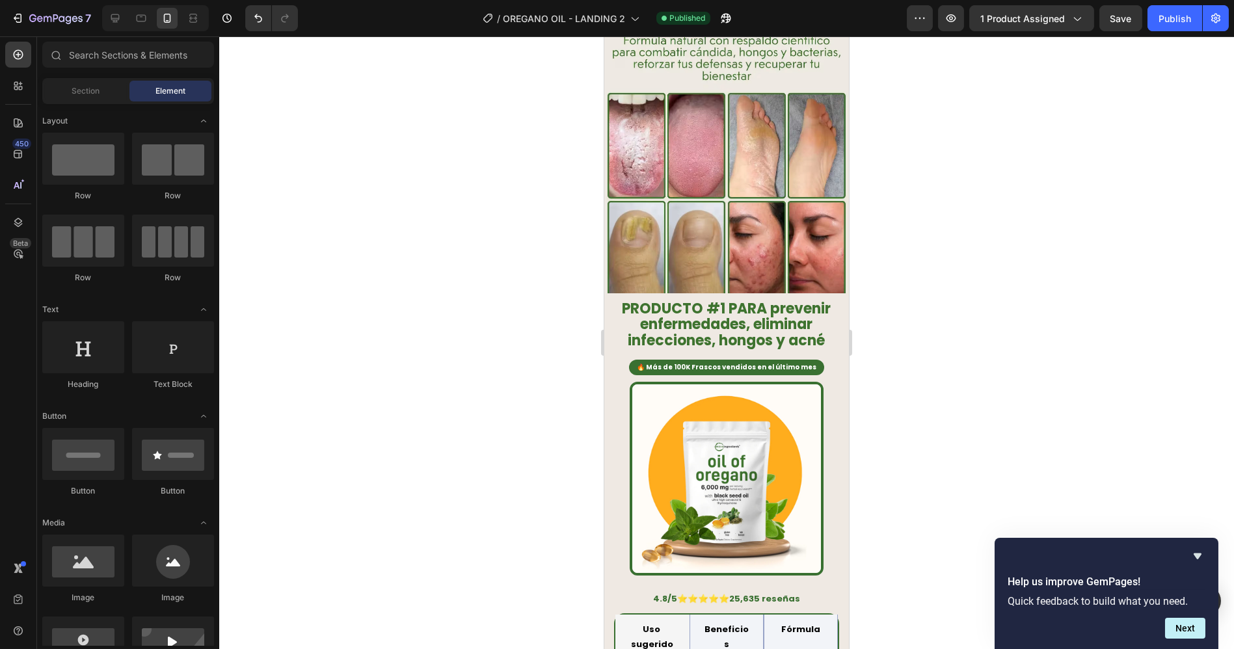
scroll to position [0, 0]
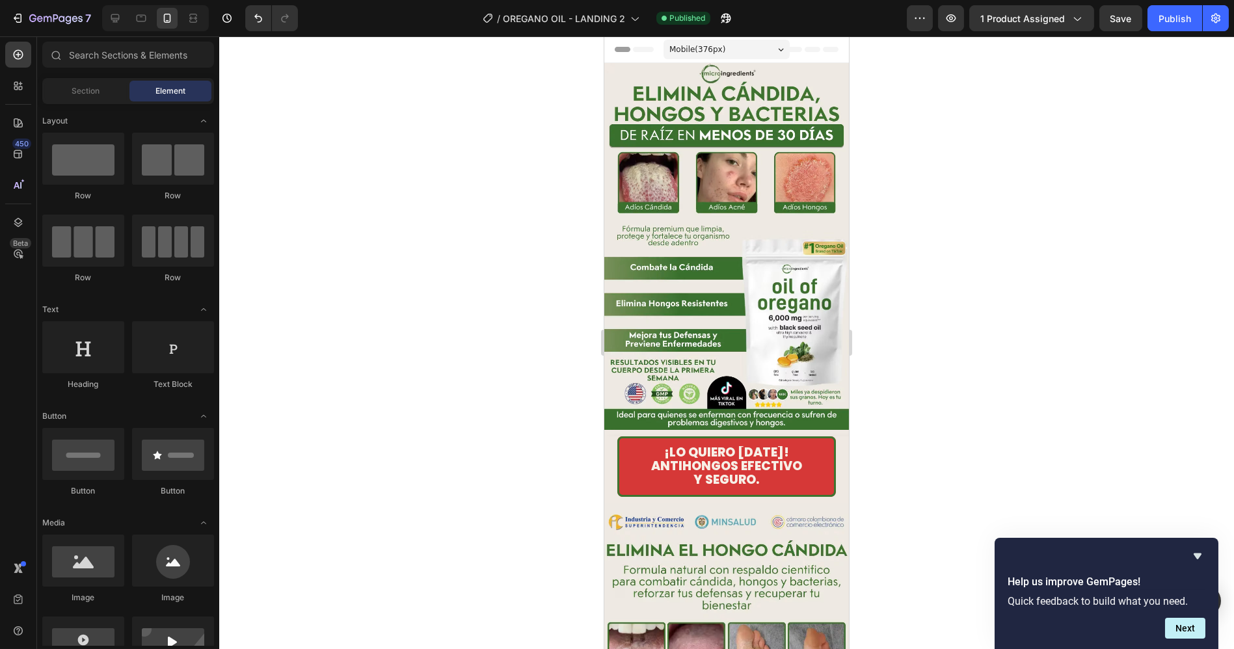
drag, startPoint x: 1167, startPoint y: 18, endPoint x: 1139, endPoint y: 33, distance: 32.0
click at [1168, 18] on div "Publish" at bounding box center [1174, 19] width 33 height 14
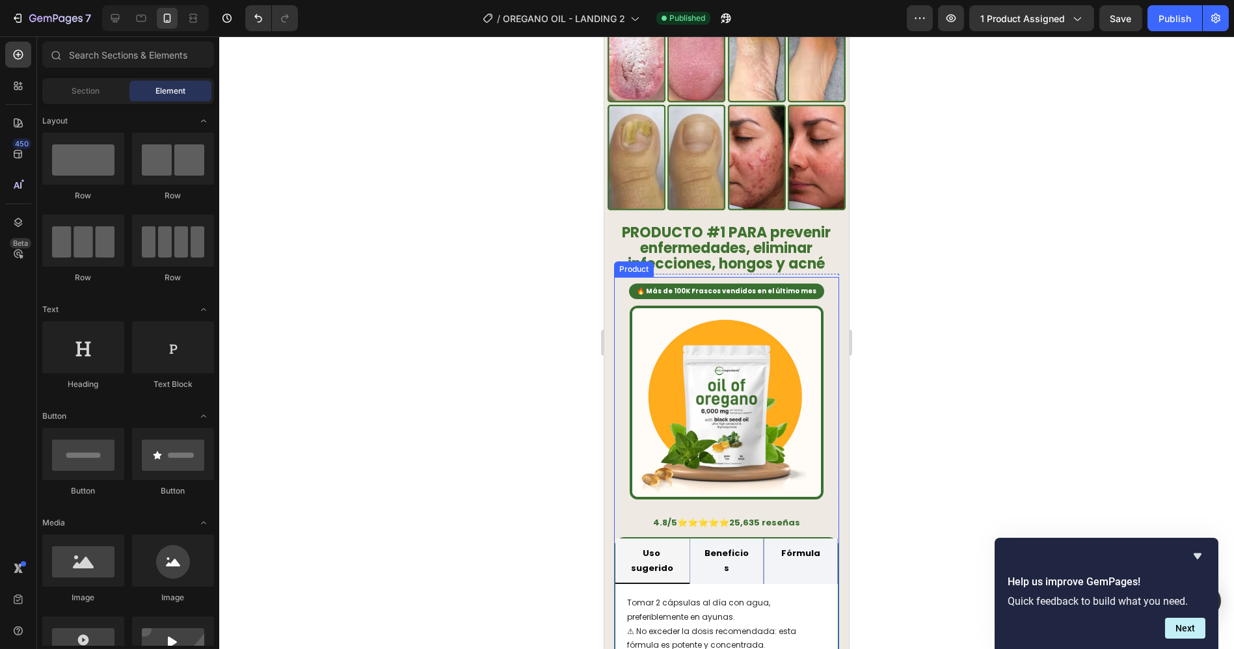
scroll to position [795, 0]
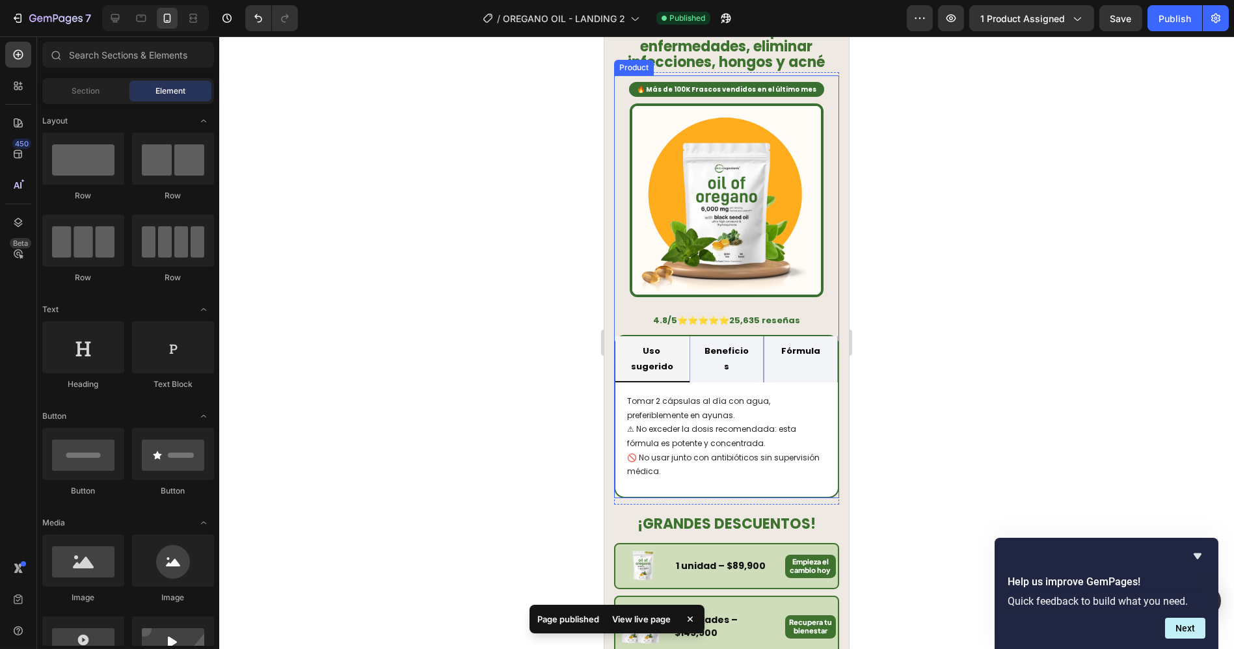
click at [616, 83] on div "🔥 Más de 100K Frascos vendidos en el último mes Text Block Image 4.8/5 ⭐⭐⭐⭐⭐ 25…" at bounding box center [725, 286] width 225 height 423
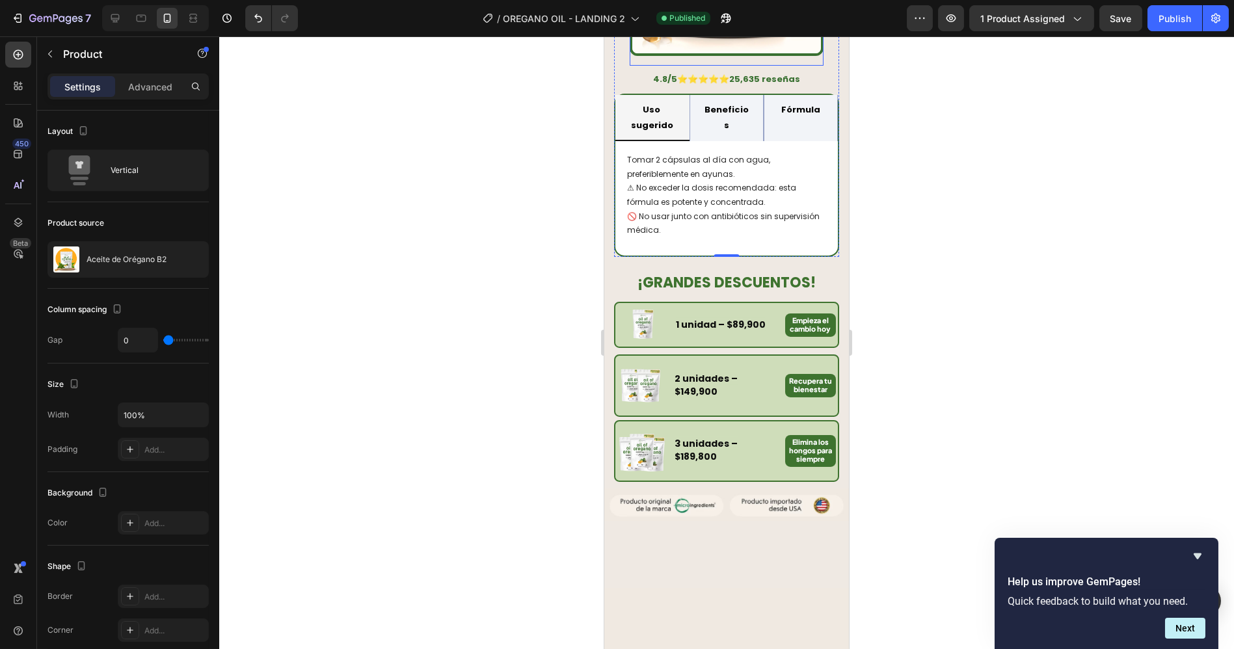
scroll to position [867, 0]
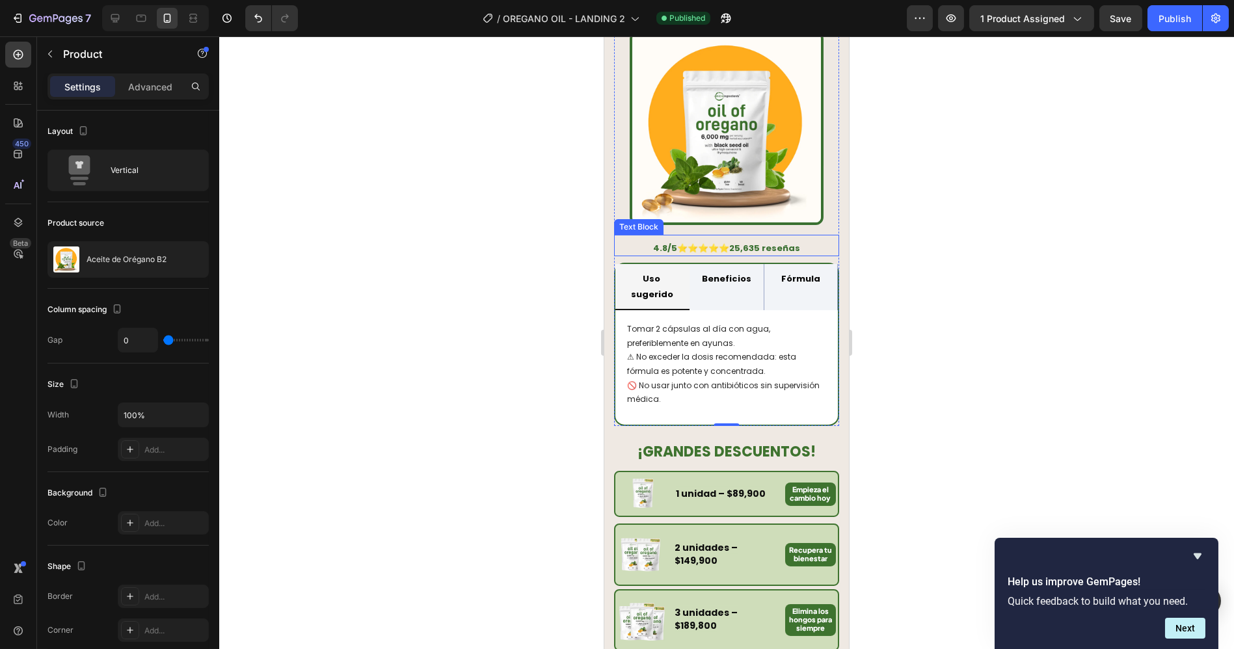
click at [721, 273] on strong "Beneficios" at bounding box center [725, 279] width 49 height 12
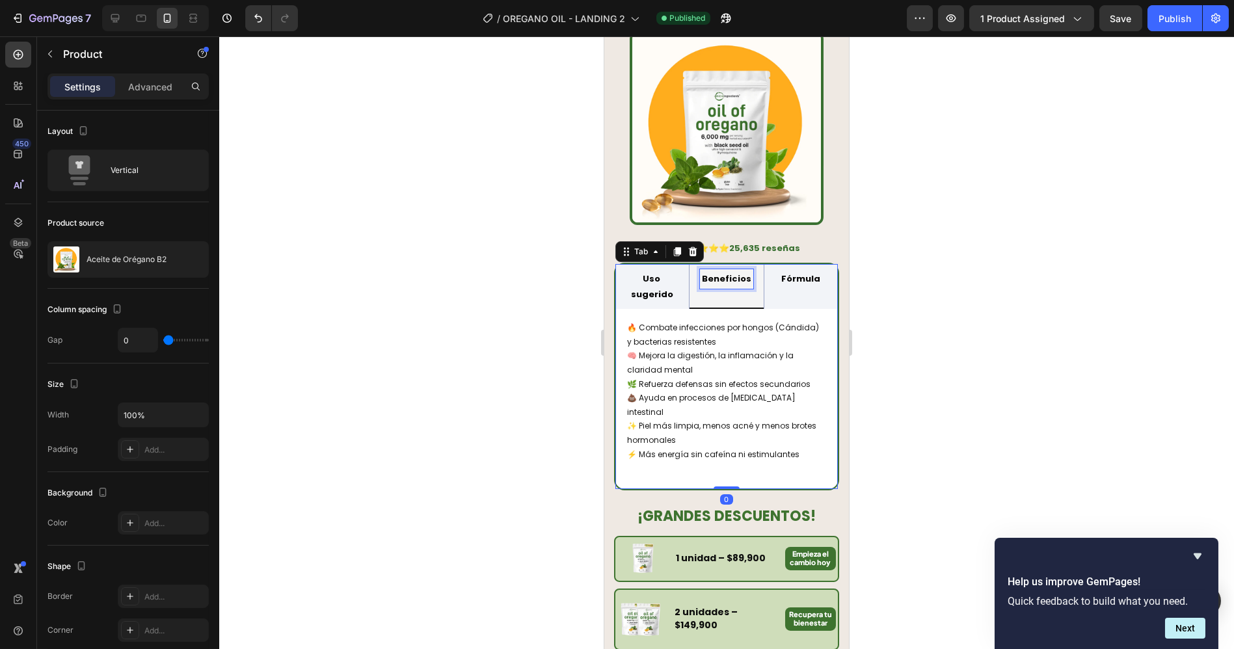
click at [721, 273] on strong "Beneficios" at bounding box center [725, 279] width 49 height 12
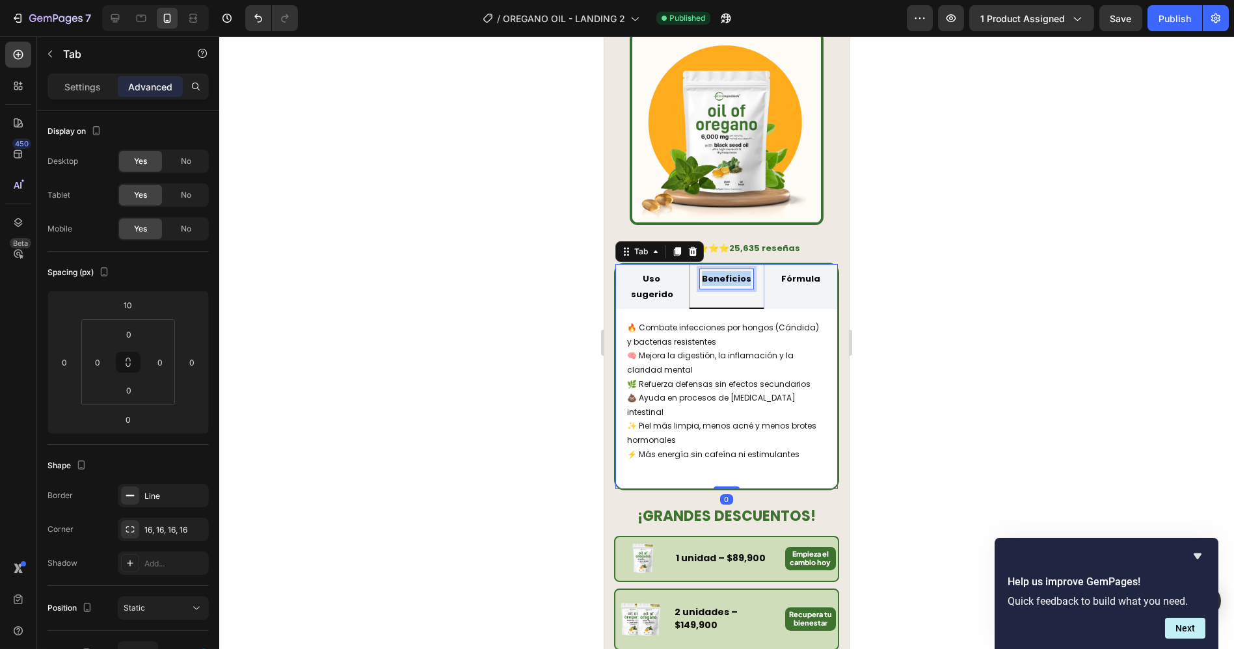
click at [721, 273] on strong "Beneficios" at bounding box center [725, 279] width 49 height 12
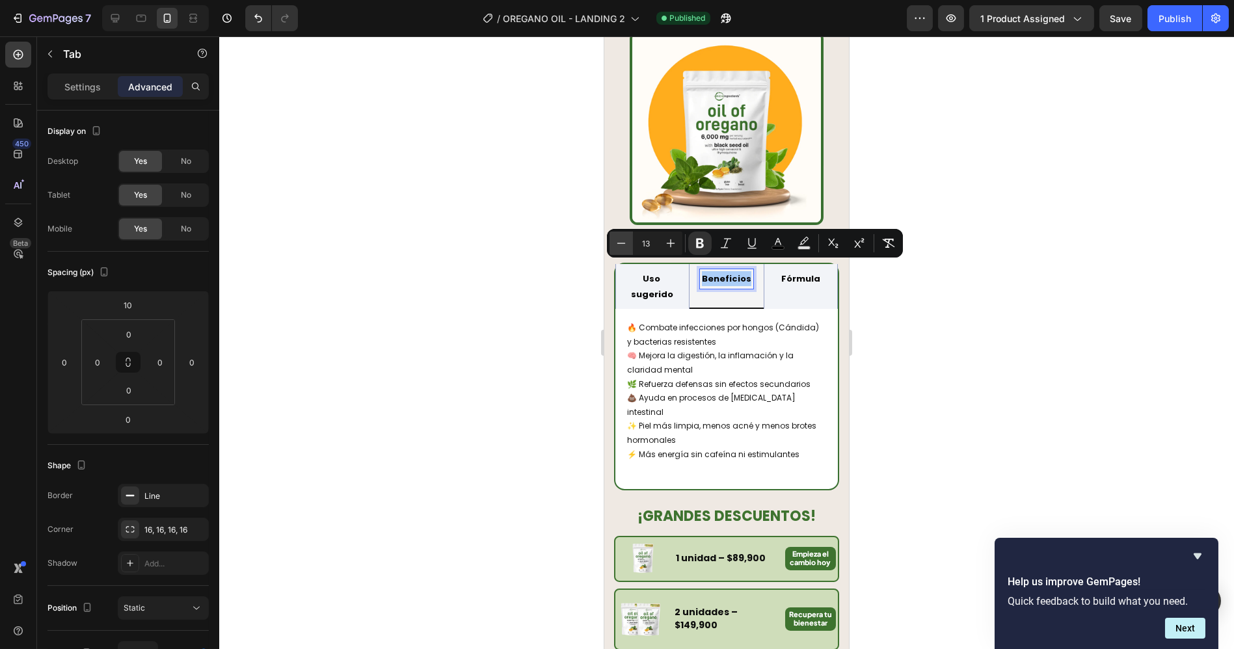
click at [621, 243] on icon "Editor contextual toolbar" at bounding box center [621, 243] width 13 height 13
type input "12"
click at [651, 273] on strong "Uso sugerido" at bounding box center [652, 286] width 42 height 27
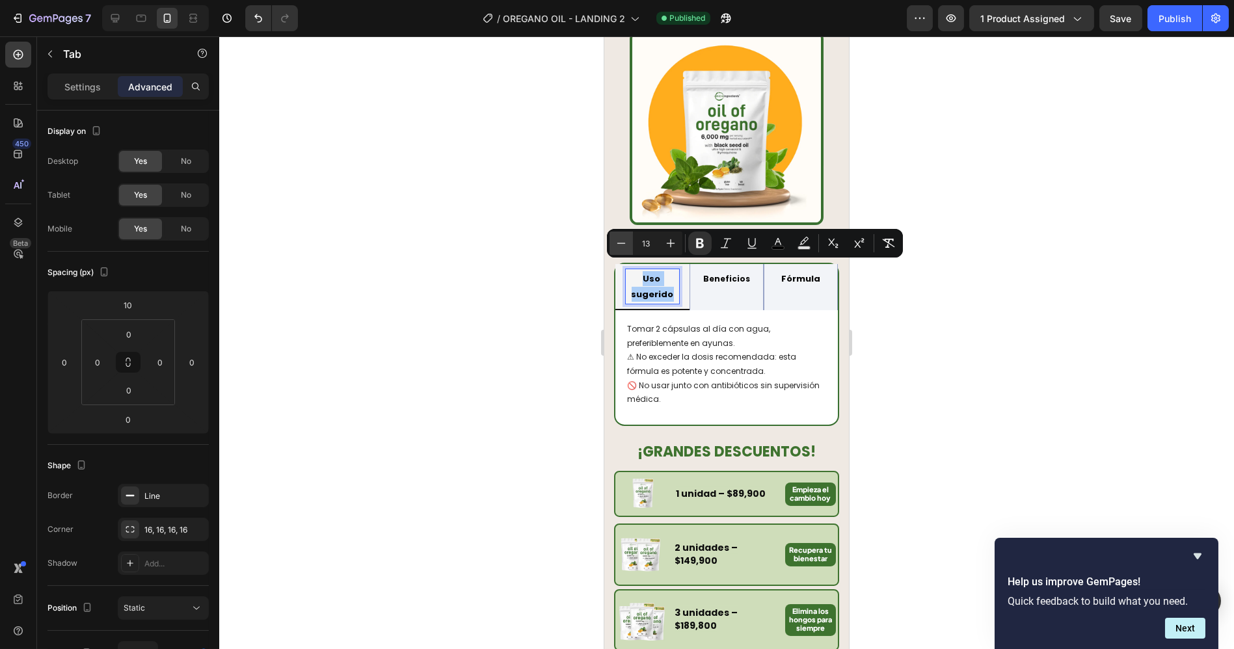
click at [619, 248] on icon "Editor contextual toolbar" at bounding box center [621, 243] width 13 height 13
type input "12"
click at [780, 273] on strong "Fórmula" at bounding box center [799, 279] width 39 height 12
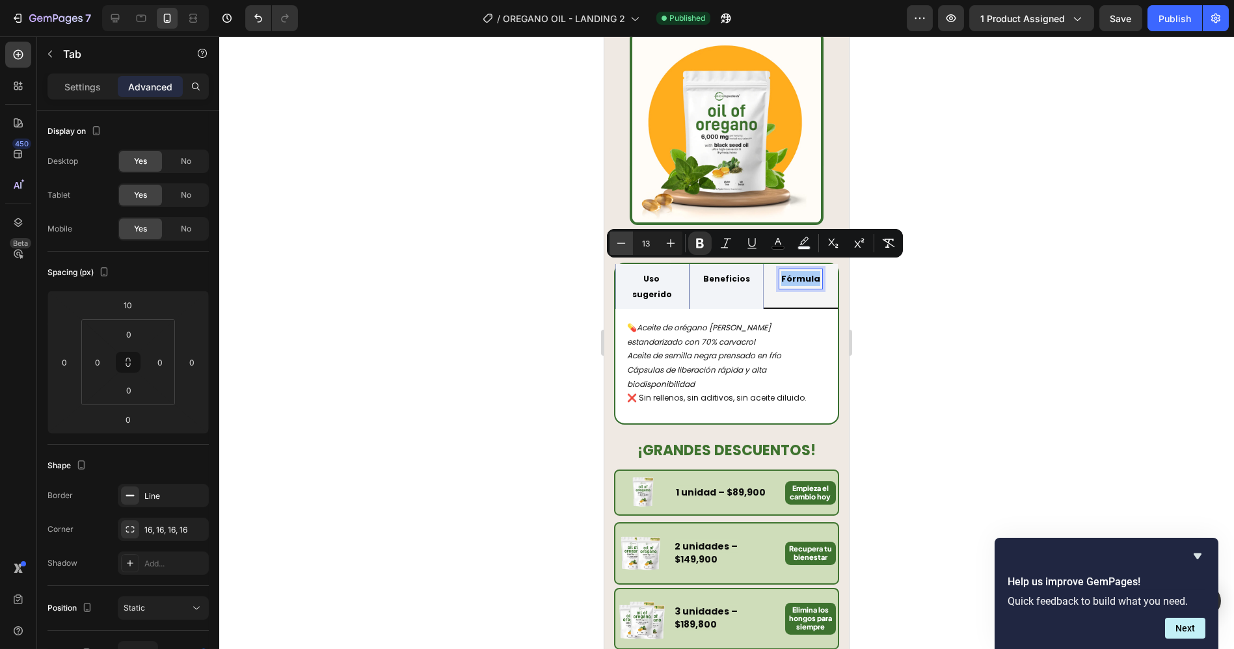
click at [620, 243] on icon "Editor contextual toolbar" at bounding box center [621, 243] width 8 height 1
type input "12"
click at [1167, 27] on button "Publish" at bounding box center [1174, 18] width 55 height 26
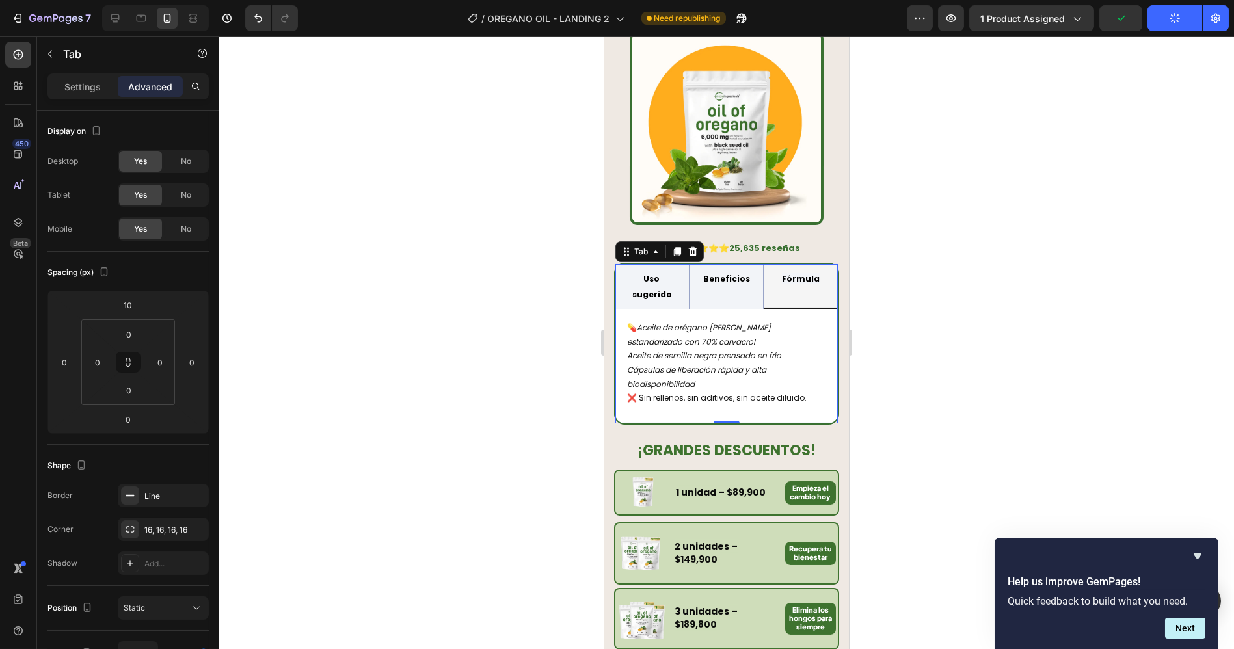
click at [750, 410] on div "Tomar 2 cápsulas al día con agua, preferiblemente en ayunas. ⚠ No exceder la do…" at bounding box center [726, 366] width 222 height 114
click at [767, 404] on div "Tomar 2 cápsulas al día con agua, preferiblemente en ayunas. ⚠ No exceder la do…" at bounding box center [726, 366] width 222 height 114
click at [764, 440] on strong "¡GRANDES DESCUENTOS!" at bounding box center [726, 450] width 178 height 20
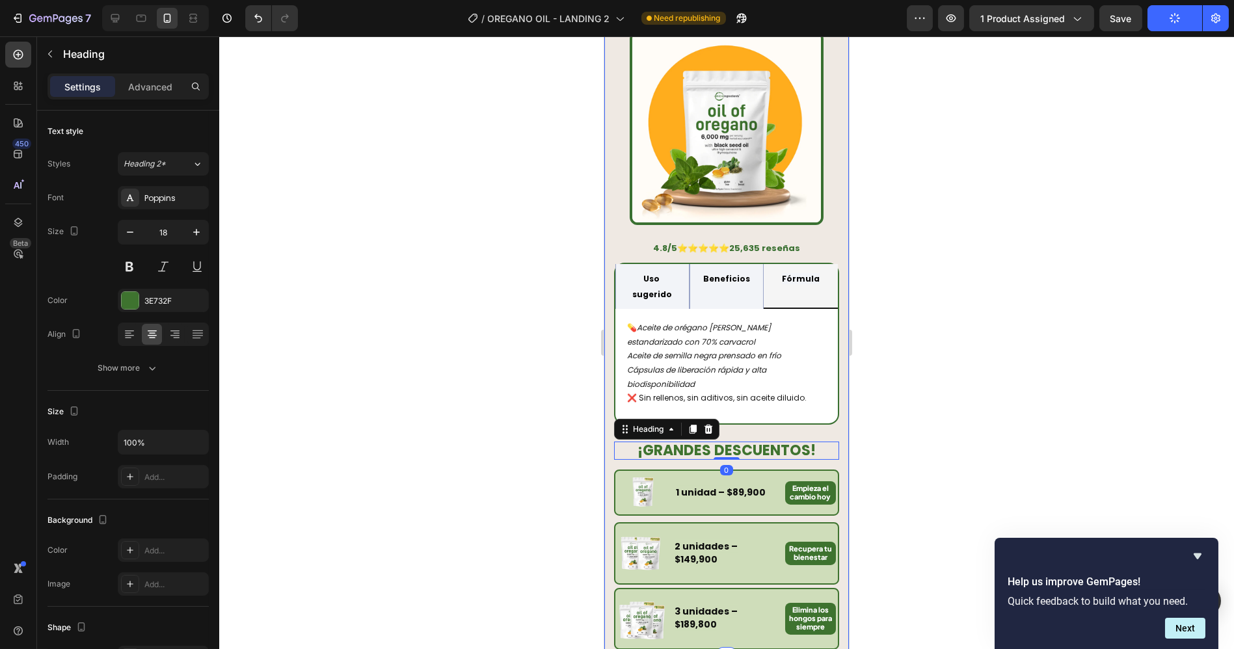
click at [743, 423] on div "PRODUCTO #1 PARA prevenir enfermedades, eliminar infecciones, hongos y acné Hea…" at bounding box center [725, 299] width 225 height 700
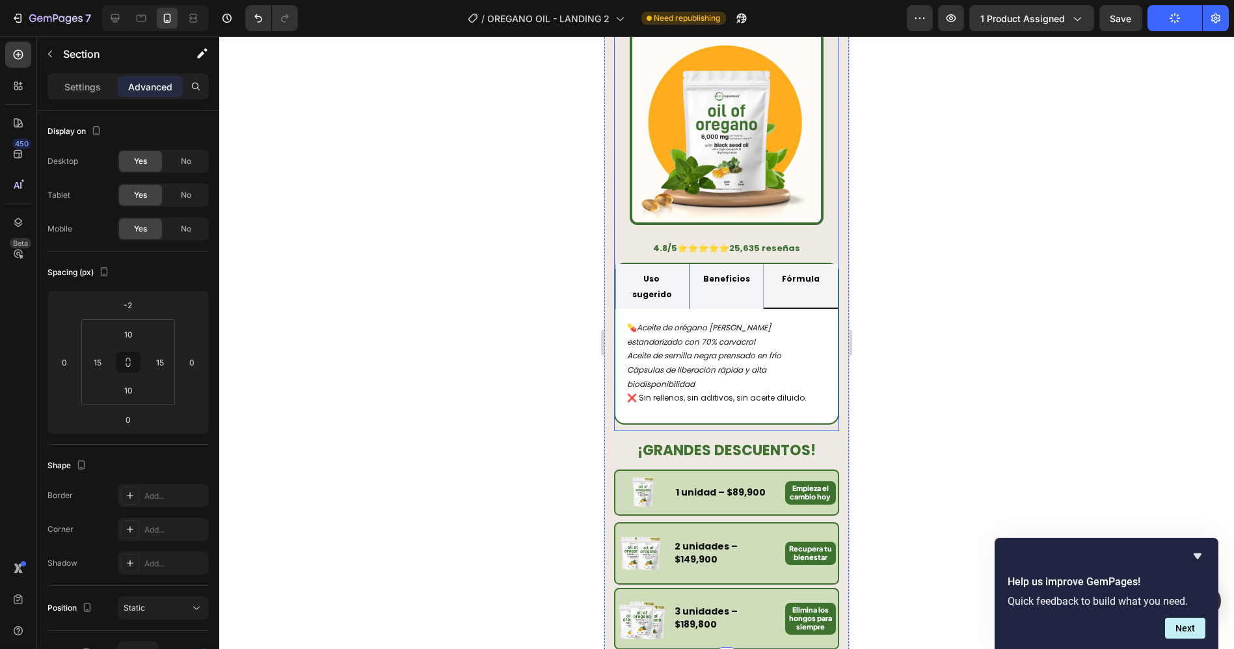
drag, startPoint x: 749, startPoint y: 419, endPoint x: 785, endPoint y: 419, distance: 36.4
click at [755, 419] on div "🔥 Más de 100K Frascos vendidos en el último mes Text Block Image 4.8/5 ⭐⭐⭐⭐⭐ 25…" at bounding box center [725, 215] width 225 height 431
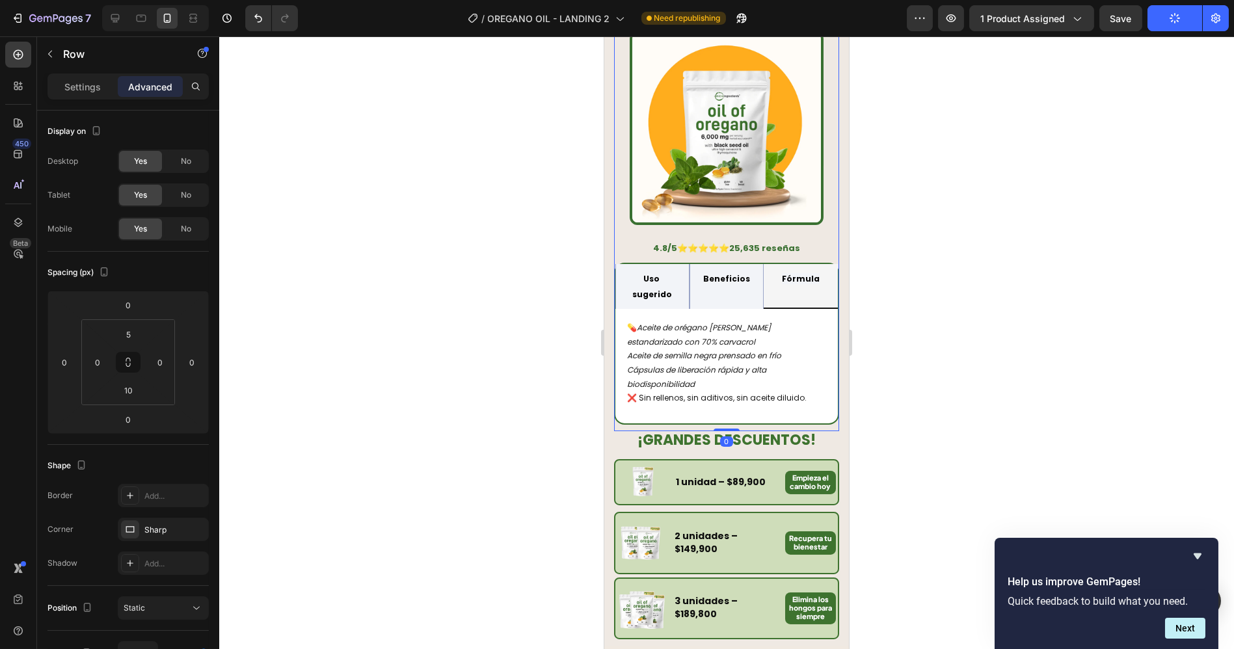
drag, startPoint x: 722, startPoint y: 428, endPoint x: 818, endPoint y: 408, distance: 98.3
click at [730, 413] on div "🔥 Más de 100K Frascos vendidos en el último mes Text Block Image 4.8/5 ⭐⭐⭐⭐⭐ 25…" at bounding box center [725, 215] width 225 height 431
drag, startPoint x: 1000, startPoint y: 394, endPoint x: 974, endPoint y: 378, distance: 30.7
click at [1000, 393] on div at bounding box center [726, 342] width 1015 height 613
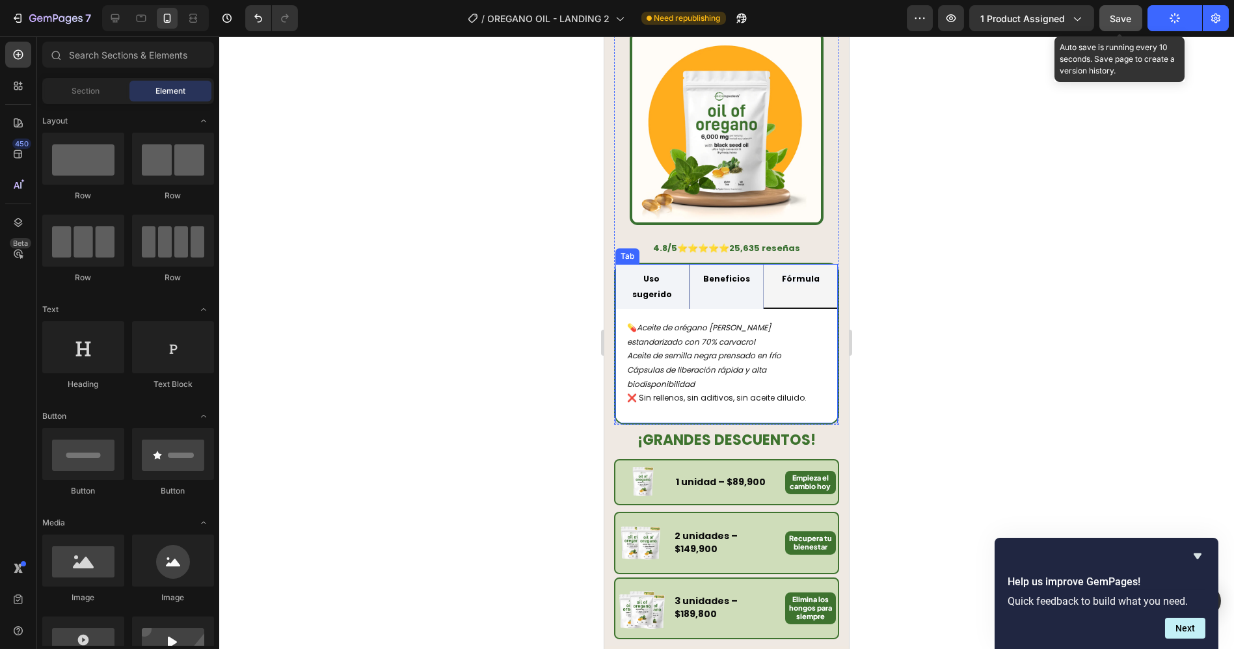
click at [1137, 20] on button "Save" at bounding box center [1120, 18] width 43 height 26
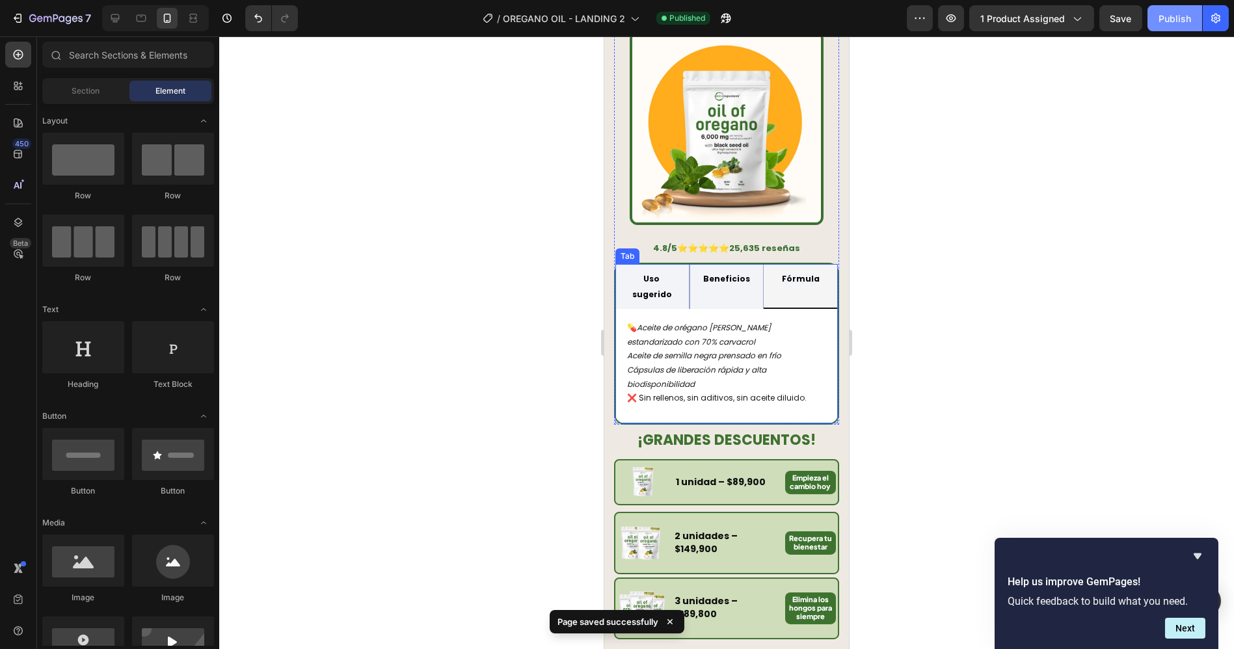
click at [1169, 15] on div "Publish" at bounding box center [1174, 19] width 33 height 14
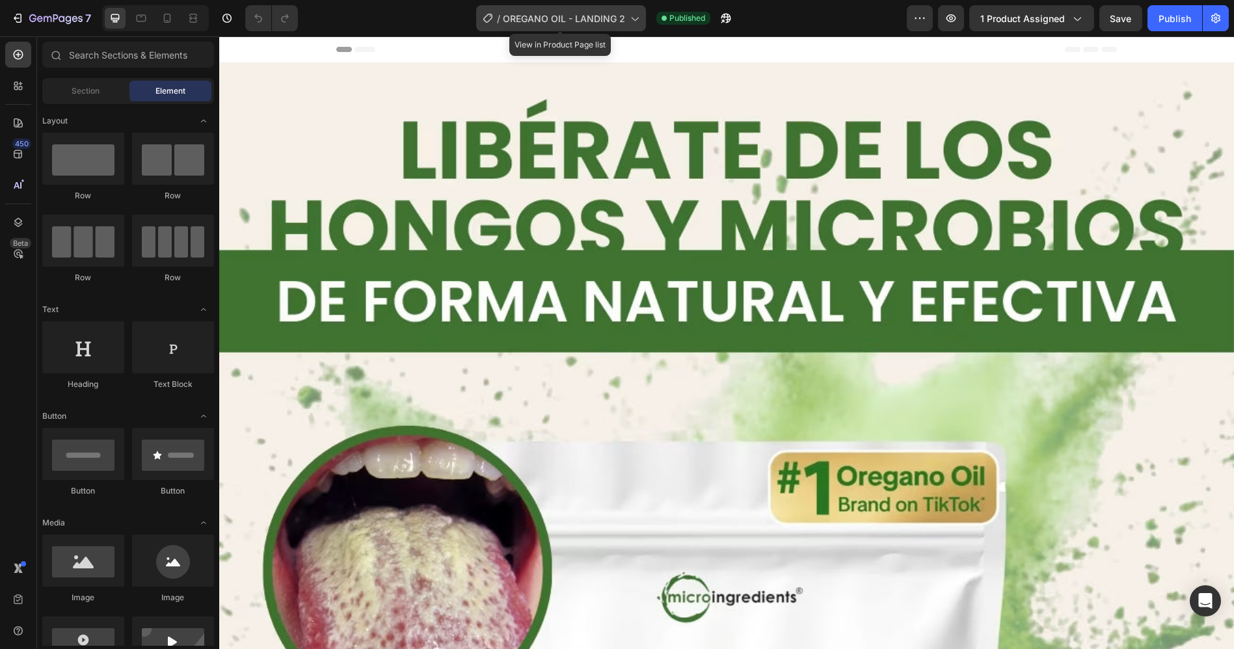
click at [507, 23] on span "OREGANO OIL - LANDING 2" at bounding box center [564, 19] width 122 height 14
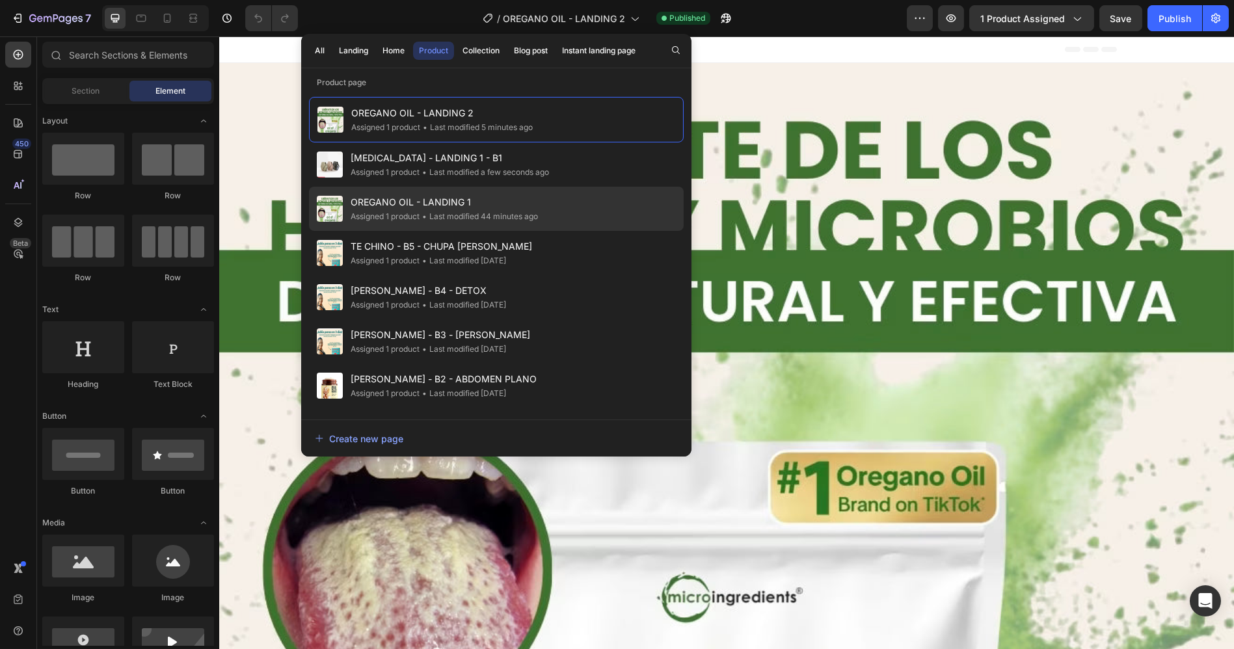
click at [457, 194] on span "OREGANO OIL - LANDING 1" at bounding box center [444, 202] width 187 height 16
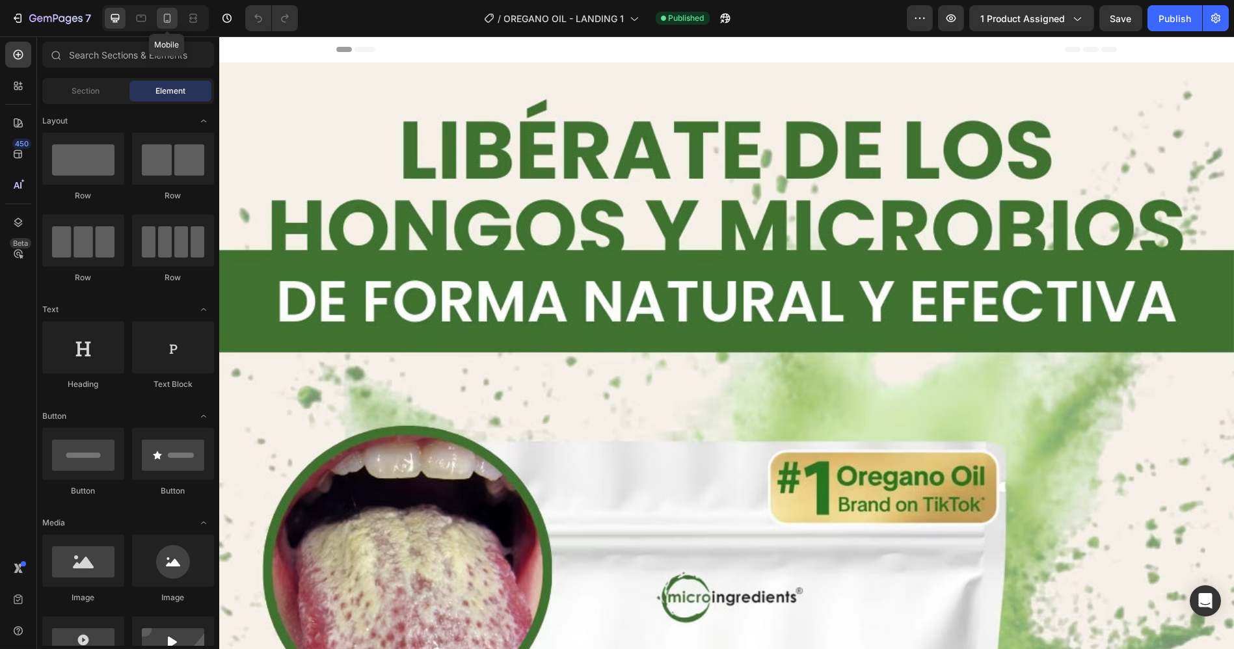
click at [167, 18] on icon at bounding box center [167, 18] width 13 height 13
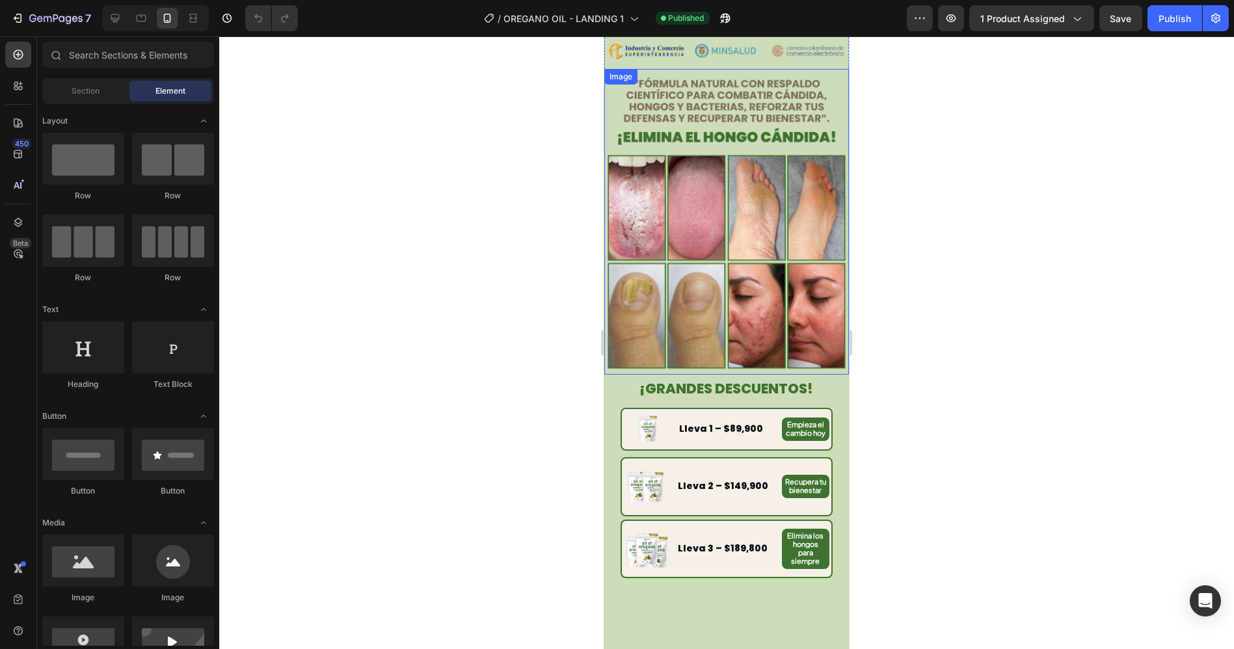
scroll to position [578, 0]
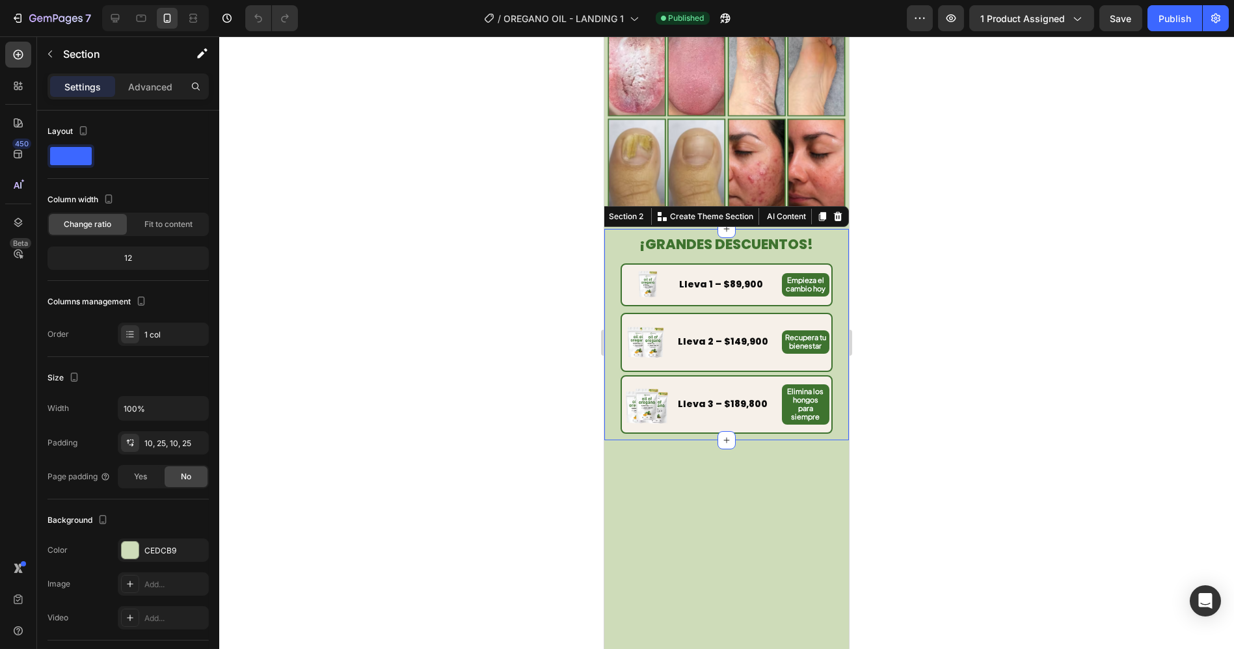
click at [701, 229] on div "¡GRANDES DESCUENTOS! Heading Image Lleva 1 – $89,900 Text Block Empieza el camb…" at bounding box center [726, 334] width 245 height 211
click at [698, 235] on strong "¡GRANDES DESCUENTOS!" at bounding box center [726, 244] width 174 height 19
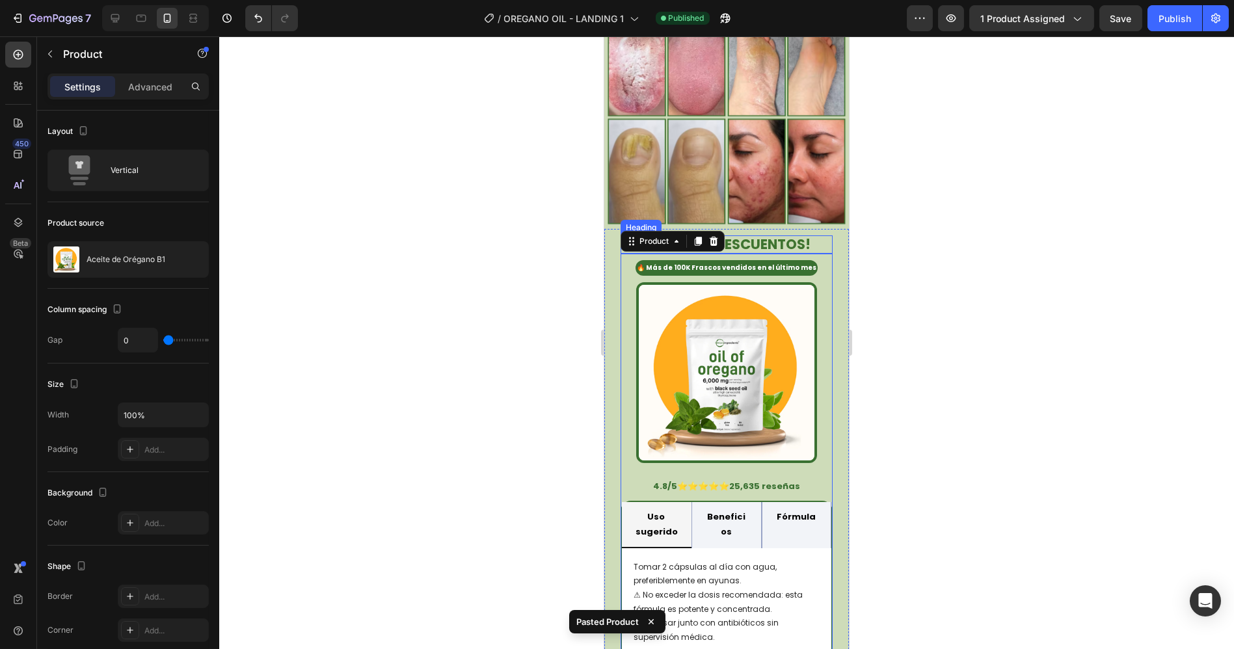
click at [769, 235] on strong "¡GRANDES DESCUENTOS!" at bounding box center [726, 244] width 168 height 19
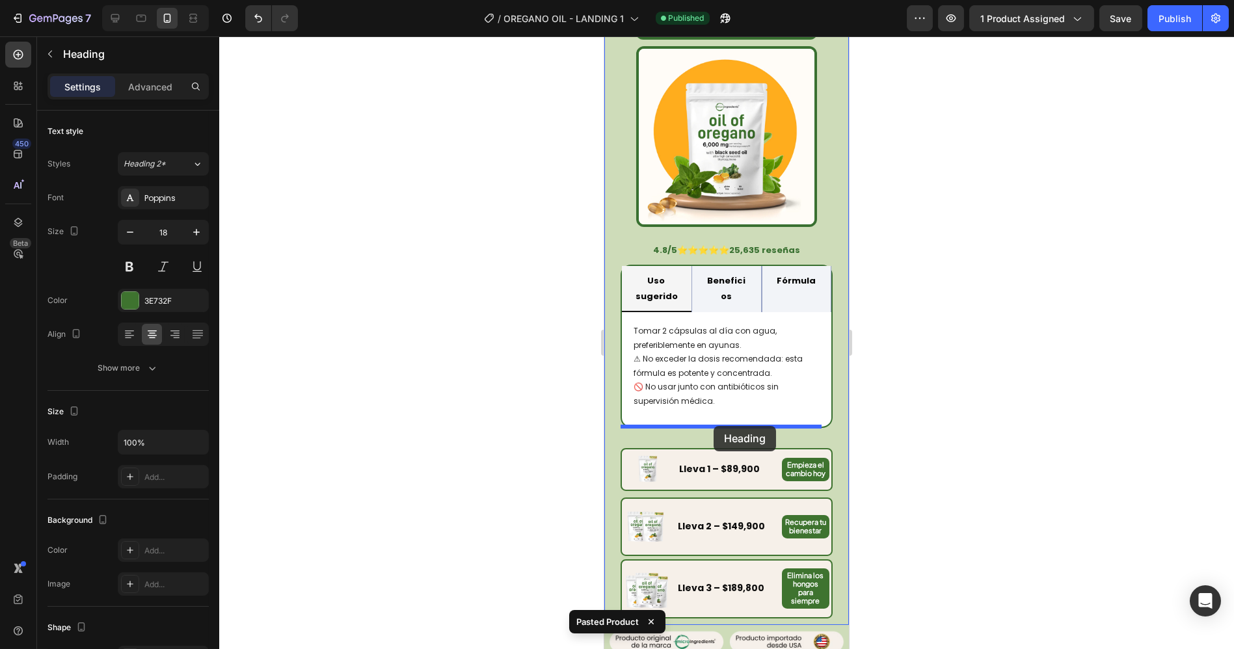
drag, startPoint x: 626, startPoint y: 205, endPoint x: 713, endPoint y: 426, distance: 237.4
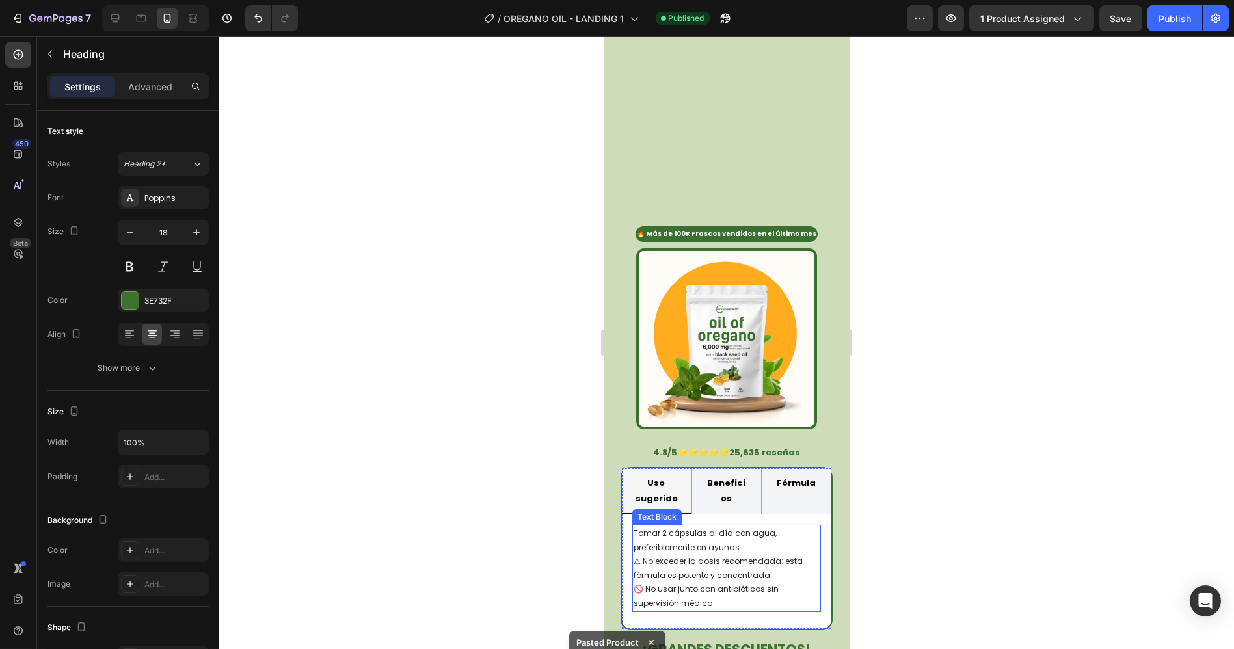
scroll to position [559, 0]
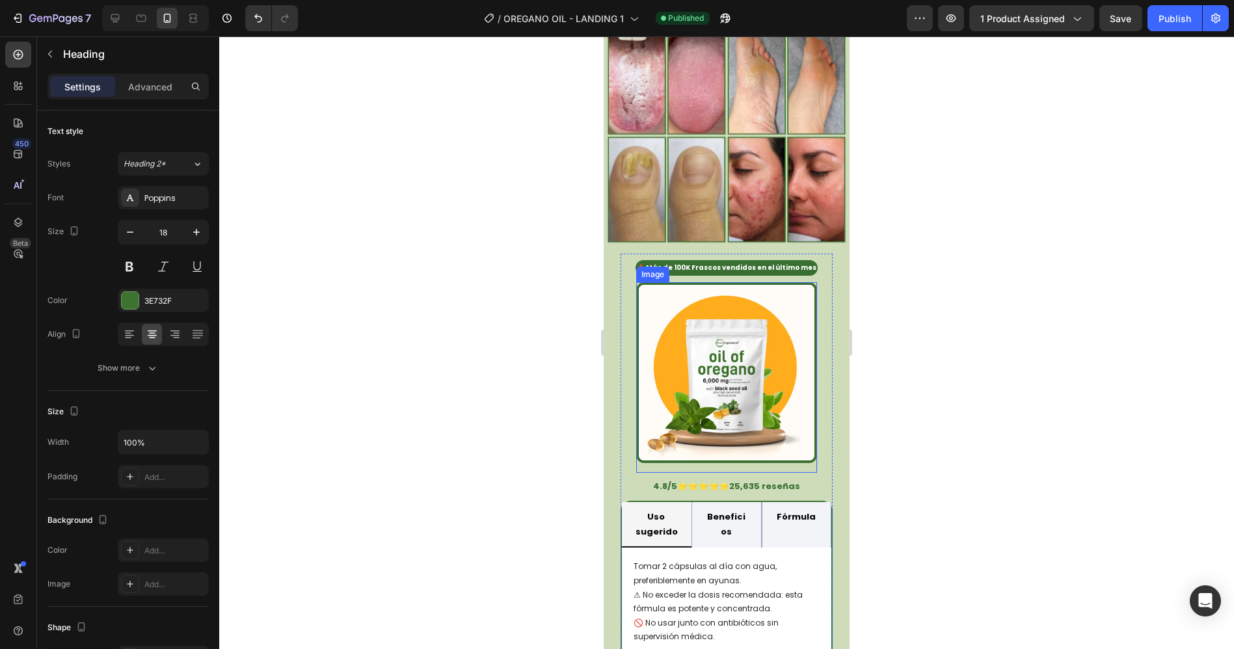
click at [698, 297] on img at bounding box center [725, 372] width 181 height 181
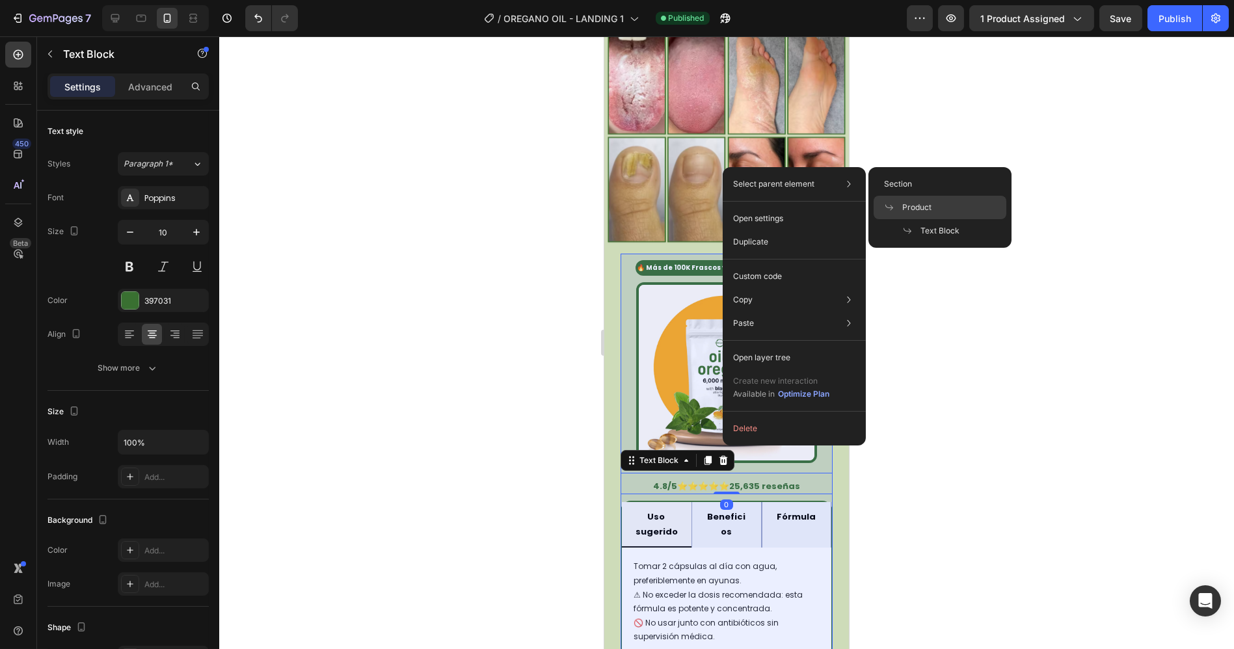
click at [912, 209] on span "Product" at bounding box center [916, 208] width 29 height 12
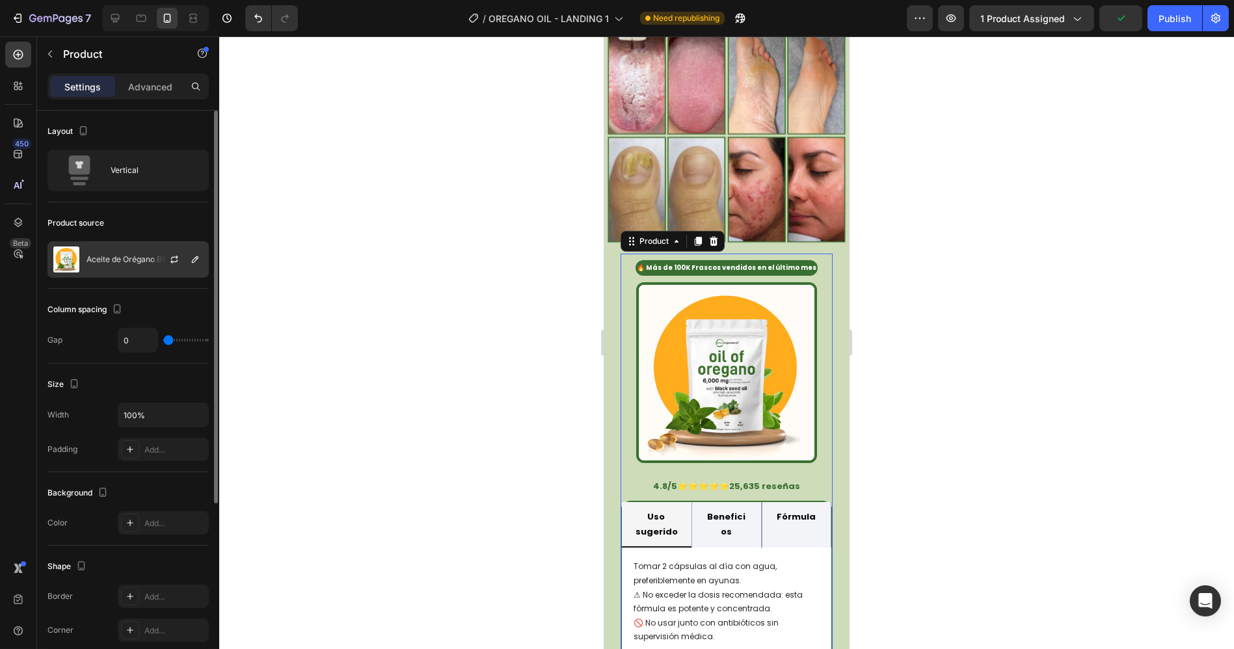
click at [130, 255] on p "Aceite de Orégano B1" at bounding box center [125, 259] width 79 height 9
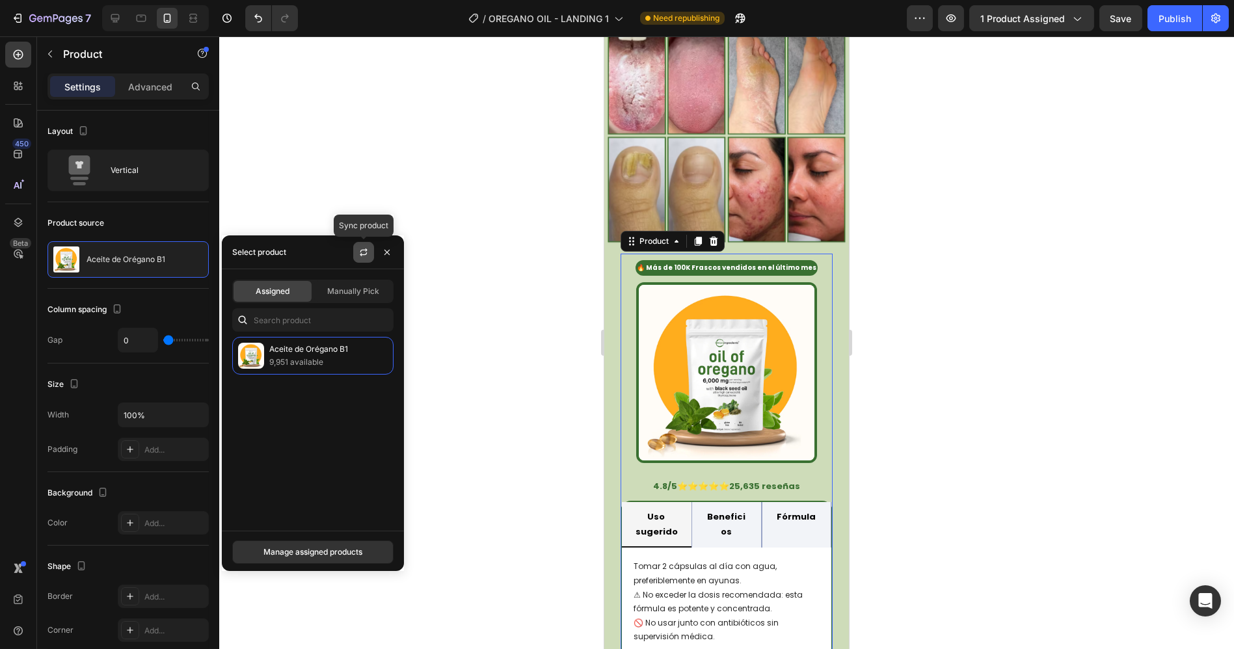
click at [367, 254] on icon "button" at bounding box center [363, 252] width 10 height 10
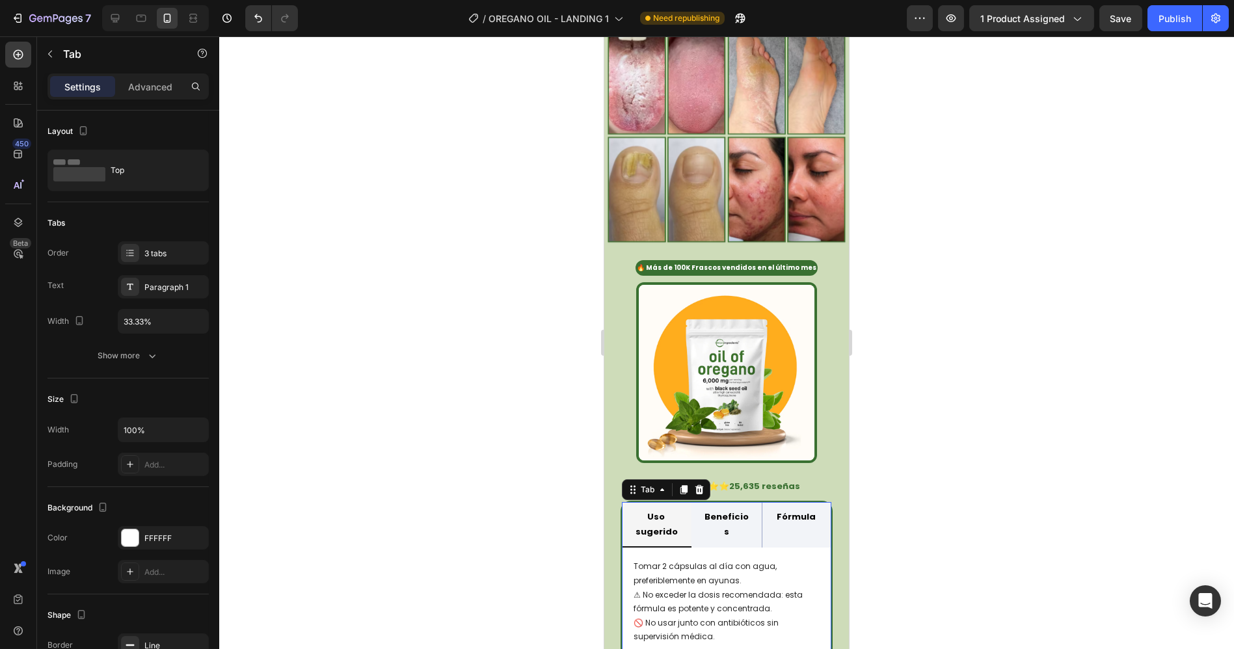
click at [718, 511] on strong "Beneficios" at bounding box center [726, 524] width 44 height 27
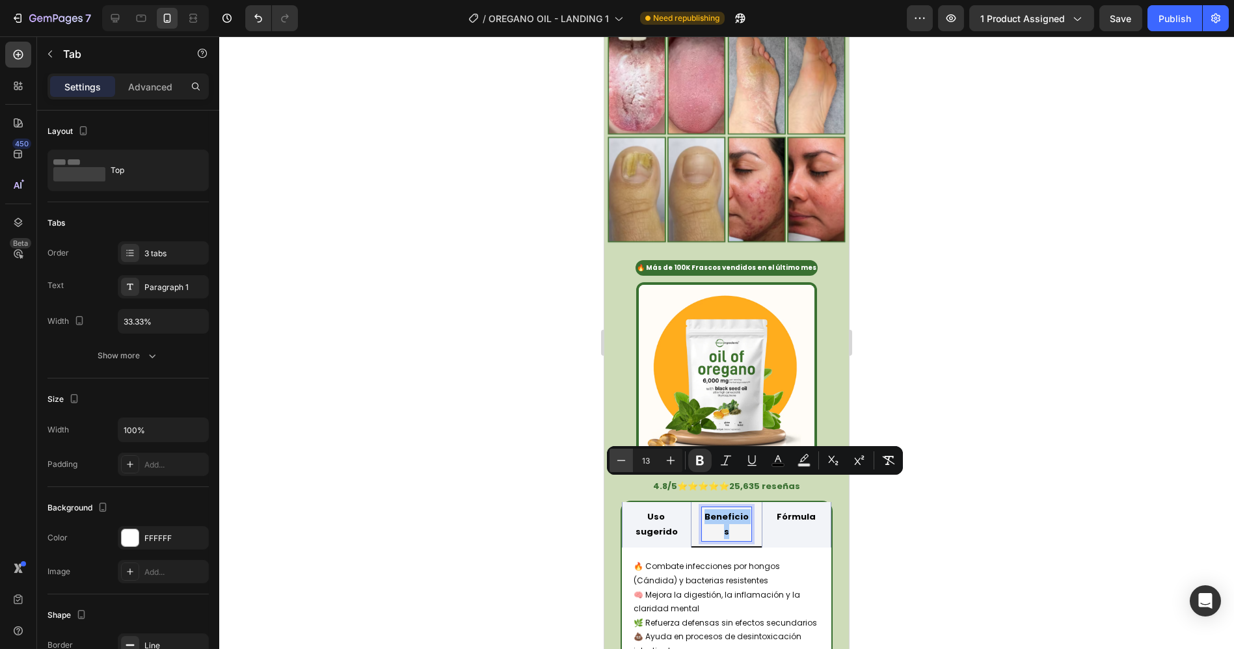
click at [622, 465] on icon "Editor contextual toolbar" at bounding box center [621, 460] width 13 height 13
type input "12"
click at [665, 511] on strong "Uso sugerido" at bounding box center [656, 524] width 42 height 27
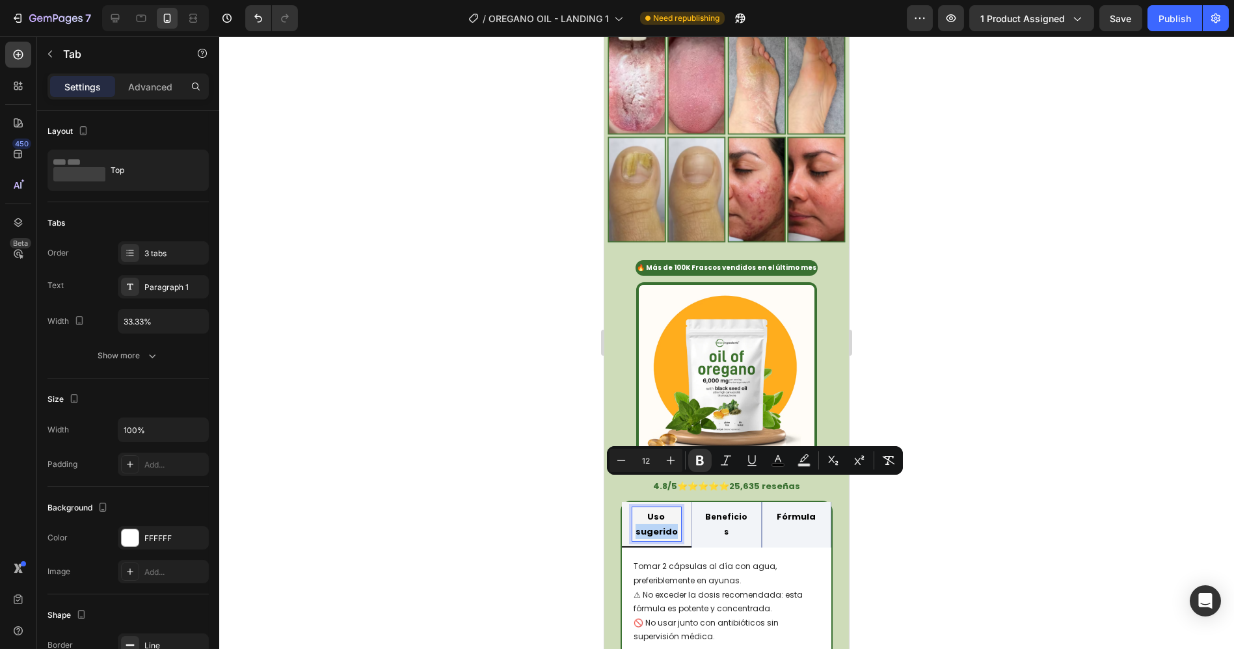
click at [665, 511] on strong "Uso sugerido" at bounding box center [656, 524] width 42 height 27
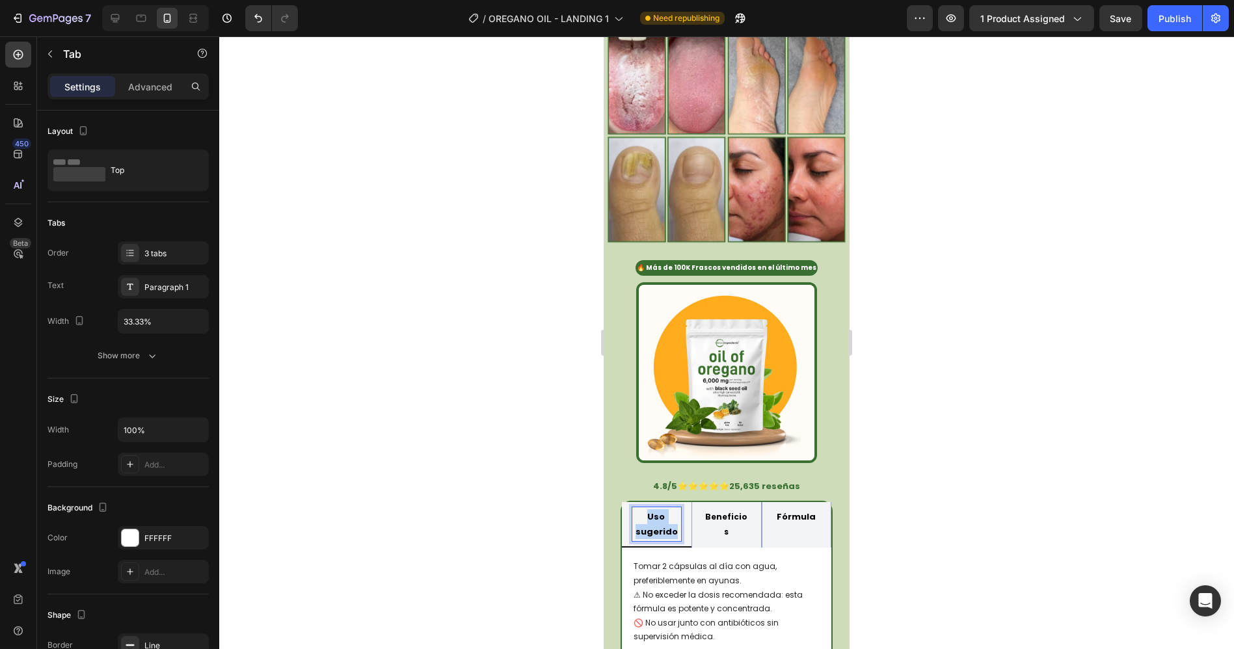
click at [665, 511] on strong "Uso sugerido" at bounding box center [656, 524] width 42 height 27
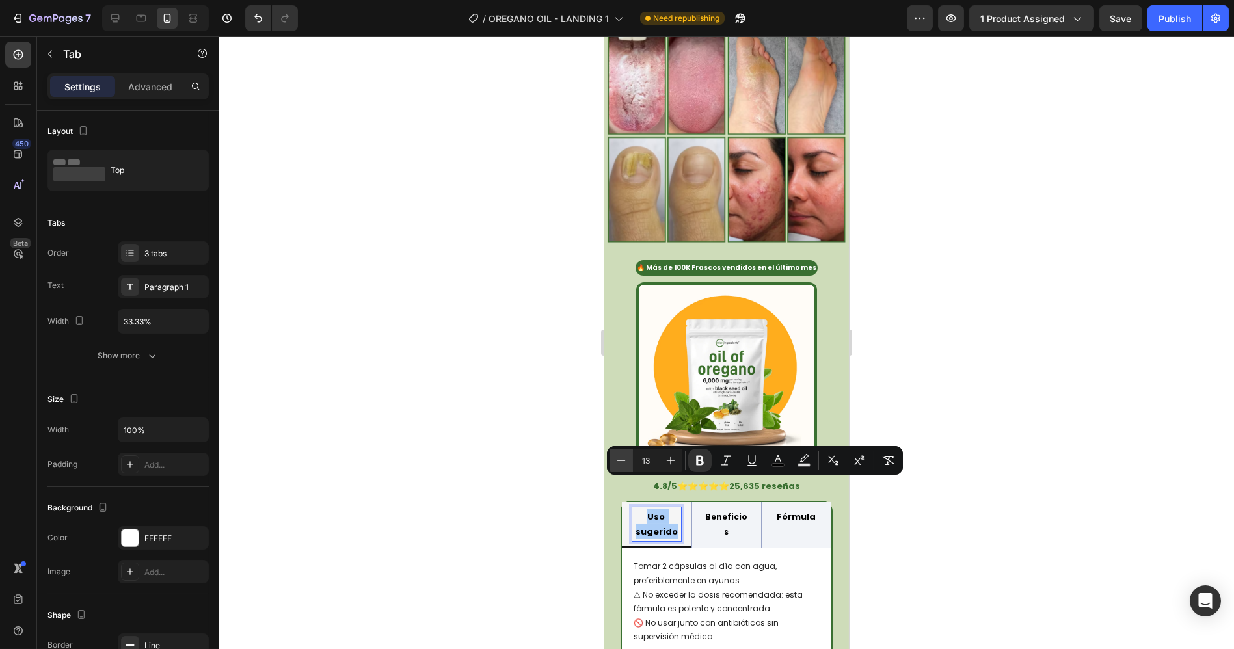
click at [624, 460] on icon "Editor contextual toolbar" at bounding box center [621, 460] width 13 height 13
type input "12"
click at [800, 511] on strong "Fórmula" at bounding box center [795, 517] width 39 height 12
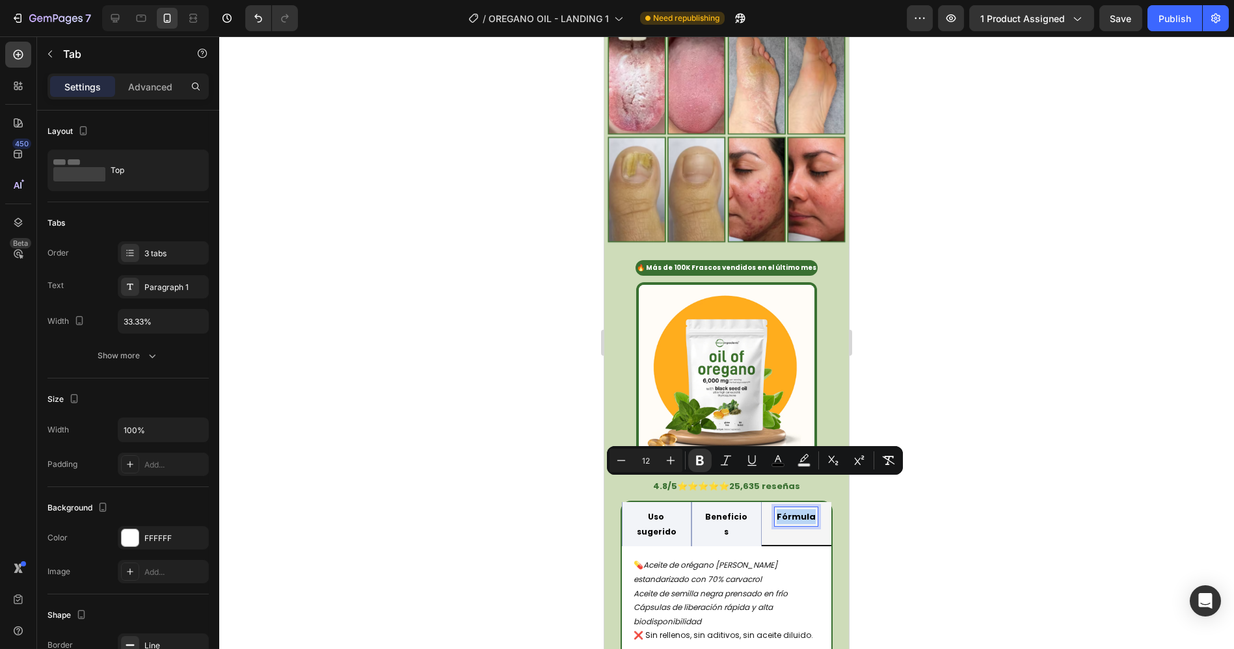
click at [800, 511] on strong "Fórmula" at bounding box center [795, 517] width 39 height 12
click at [626, 462] on icon "Editor contextual toolbar" at bounding box center [621, 460] width 13 height 13
type input "12"
click at [1063, 286] on div at bounding box center [726, 342] width 1015 height 613
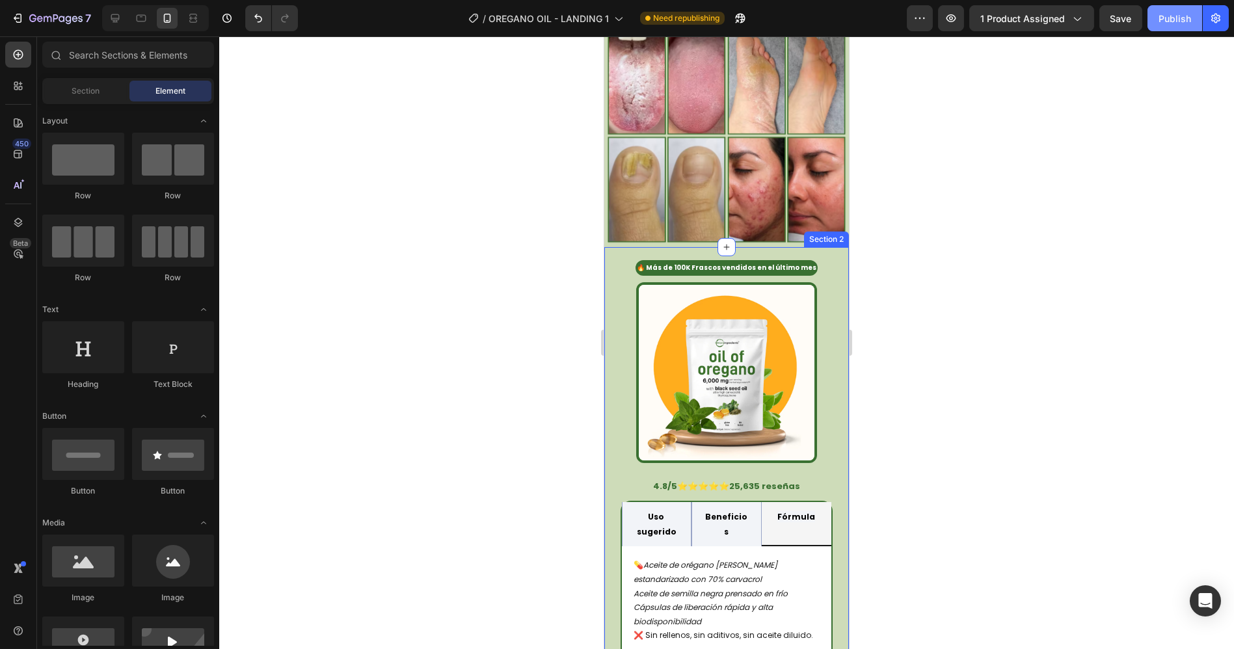
click at [1165, 21] on div "Publish" at bounding box center [1174, 19] width 33 height 14
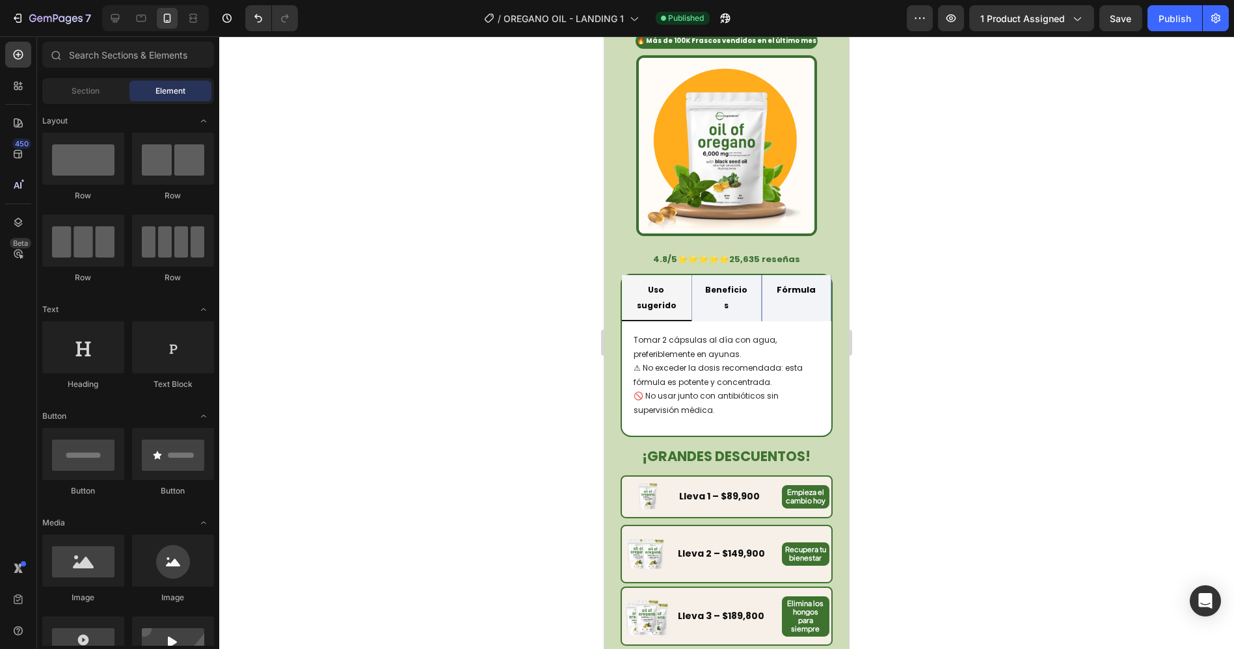
scroll to position [0, 0]
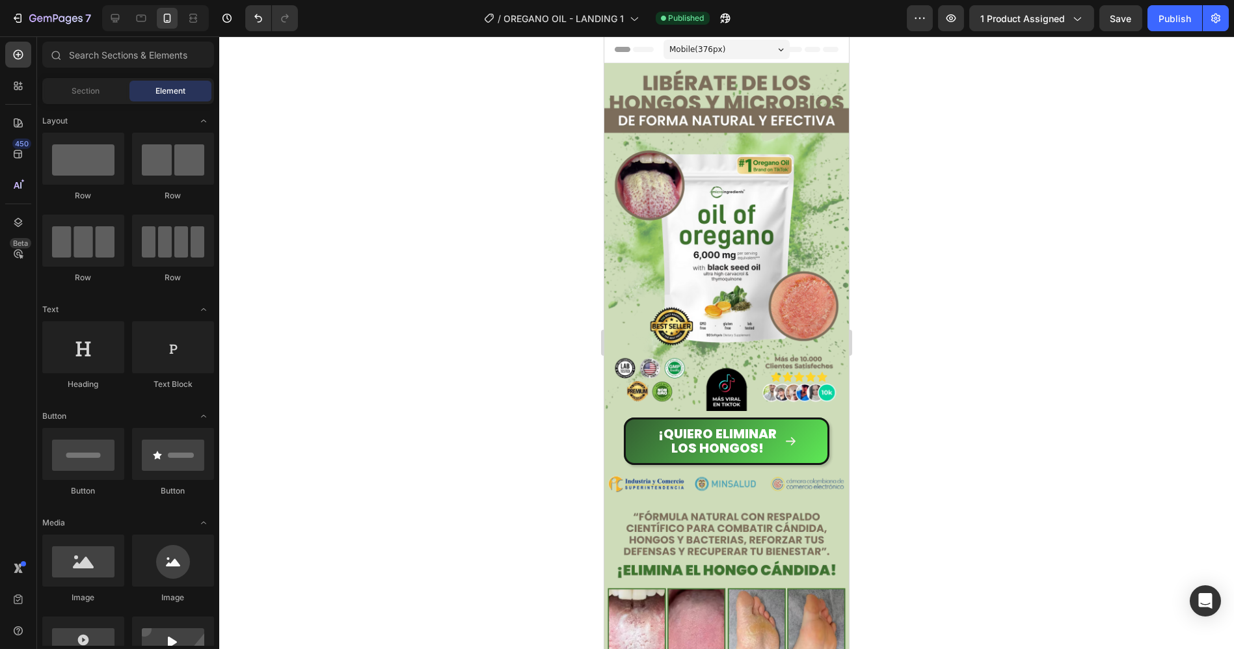
drag, startPoint x: 844, startPoint y: 181, endPoint x: 1462, endPoint y: 99, distance: 623.3
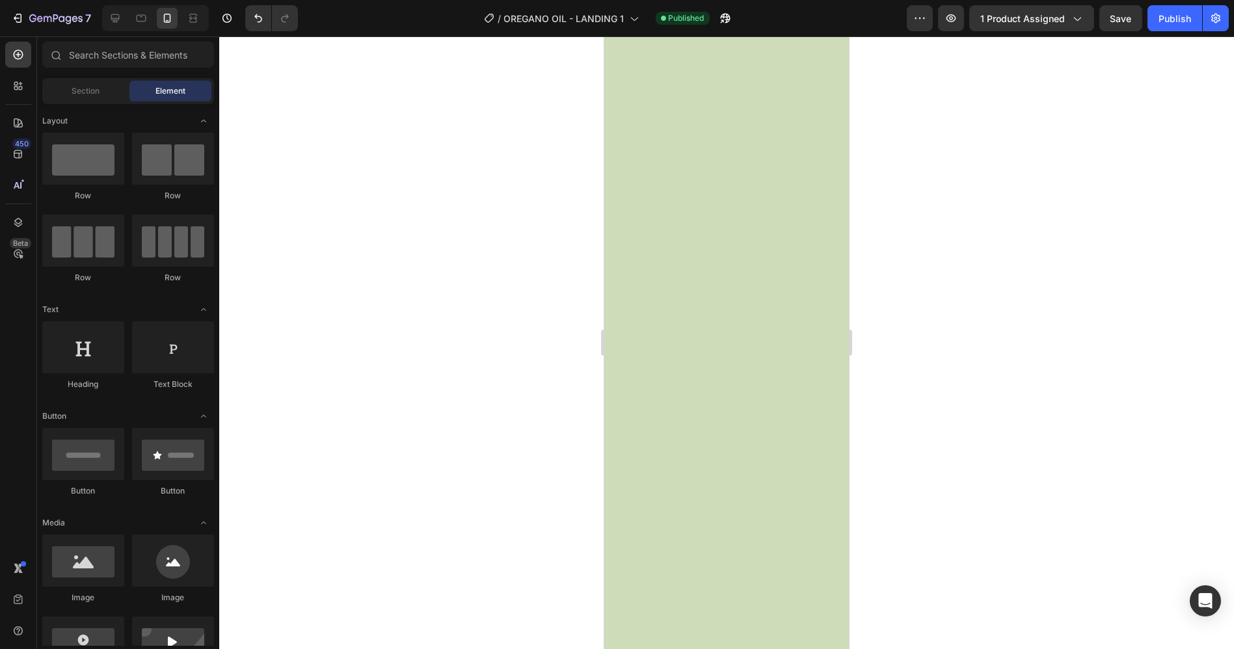
scroll to position [5923, 0]
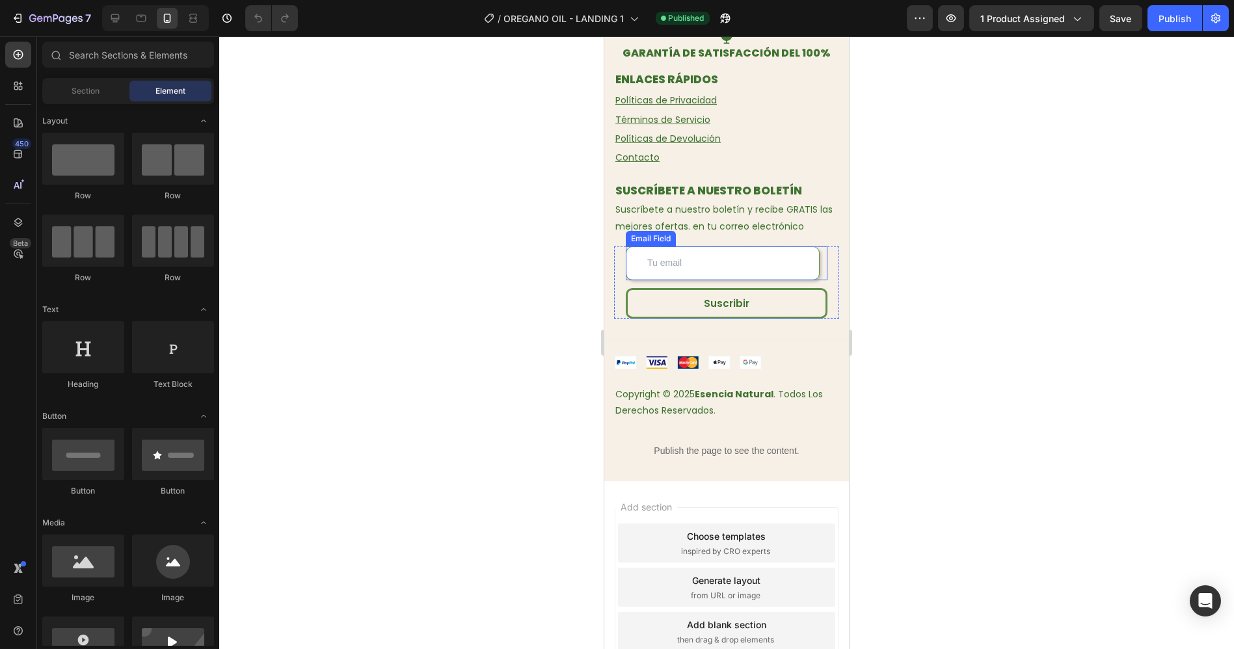
scroll to position [2938, 0]
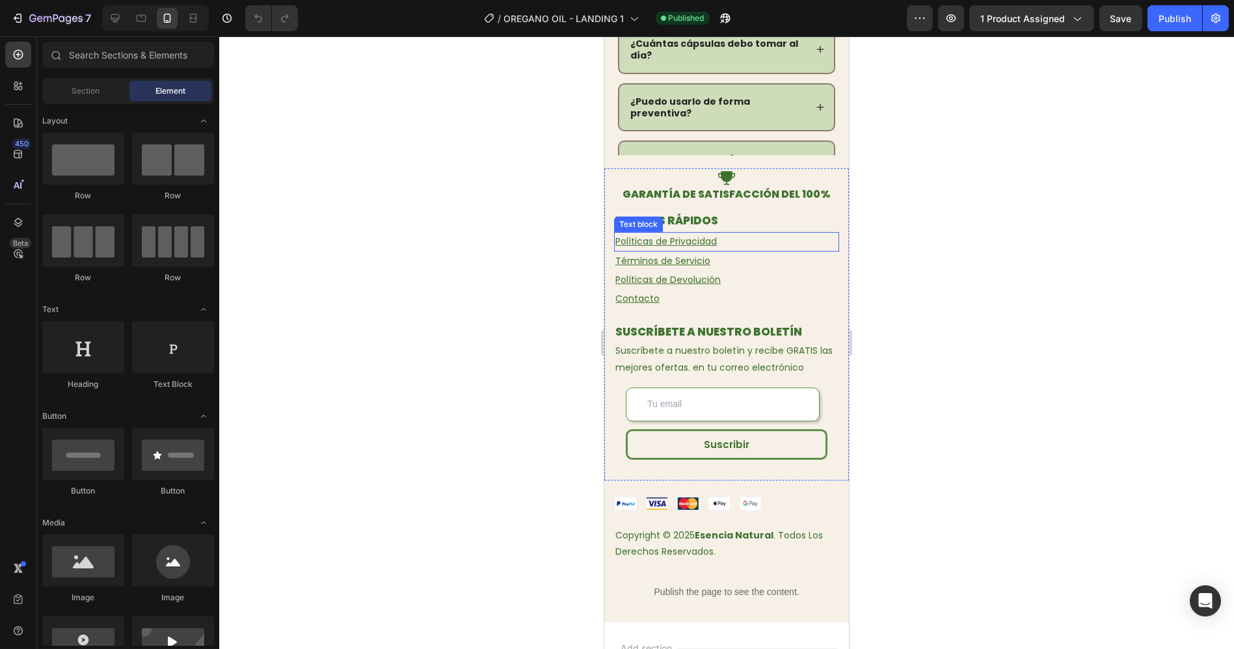
click at [666, 242] on u "Políticas de Privacidad" at bounding box center [665, 241] width 101 height 13
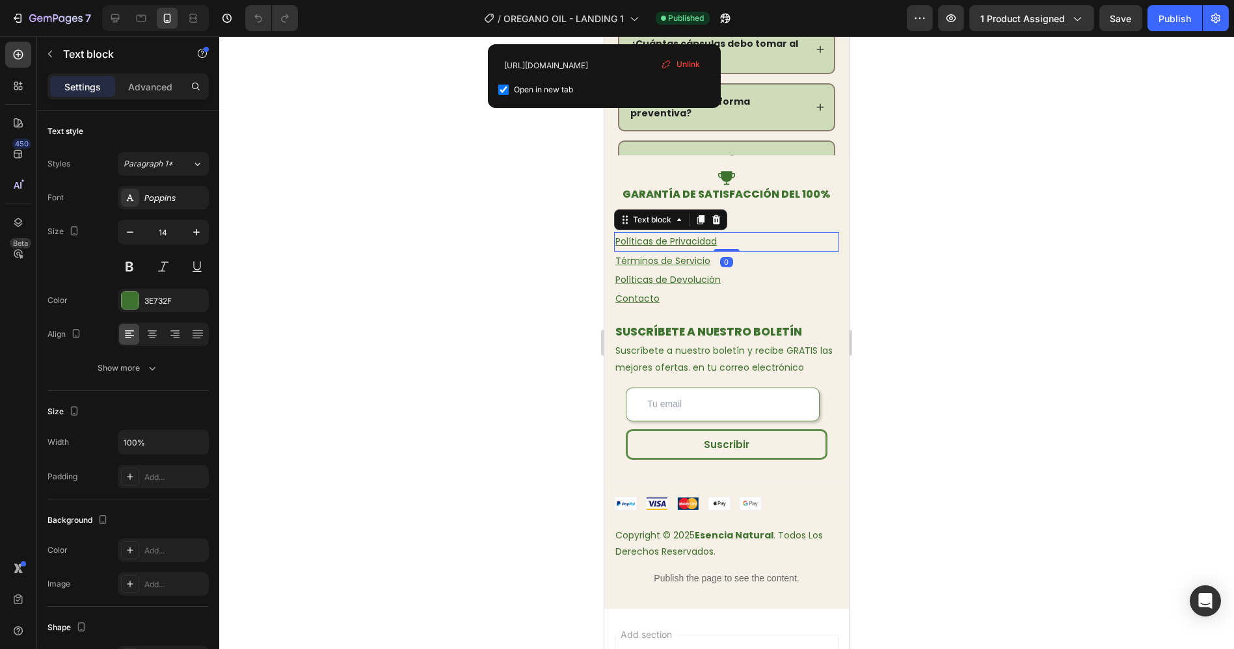
click at [666, 241] on u "Políticas de Privacidad" at bounding box center [665, 241] width 101 height 13
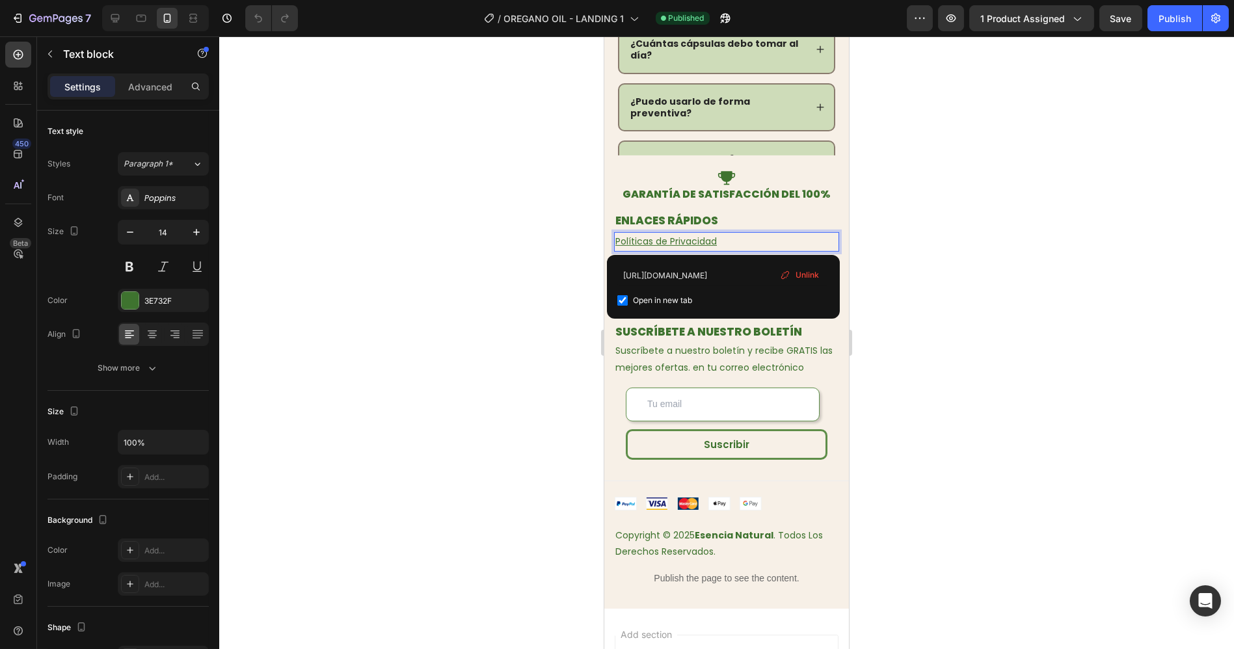
scroll to position [2962, 0]
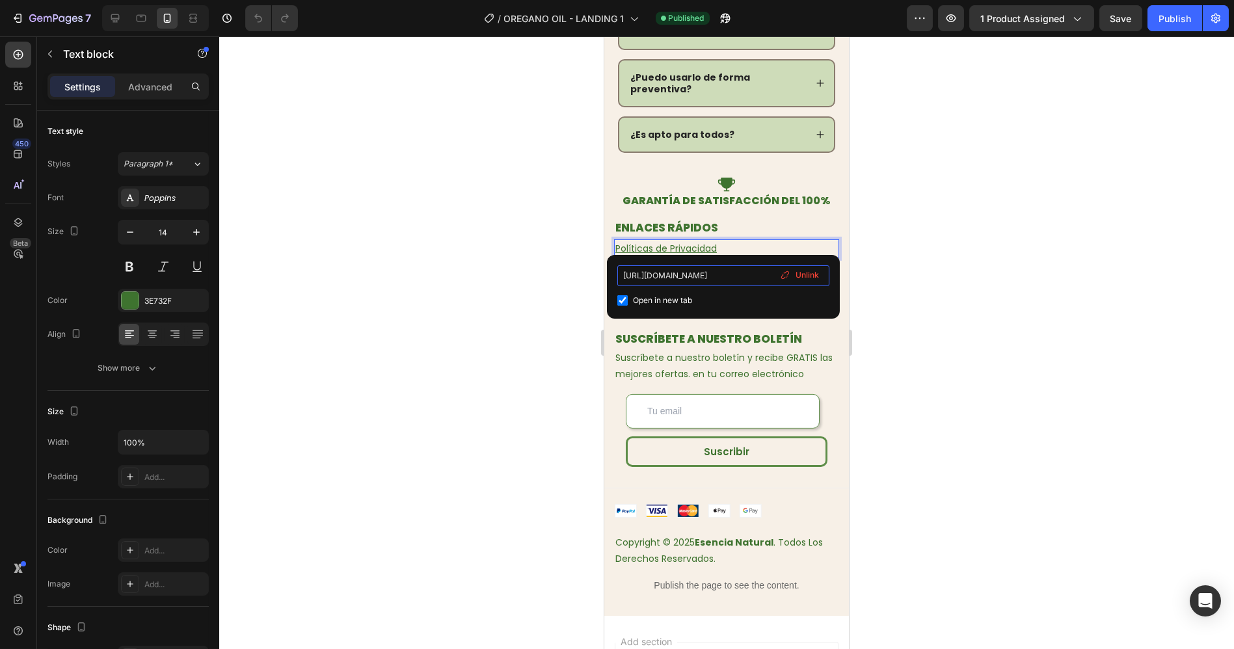
click at [675, 278] on input "[URL][DOMAIN_NAME]" at bounding box center [723, 275] width 212 height 21
click at [518, 239] on div at bounding box center [726, 342] width 1015 height 613
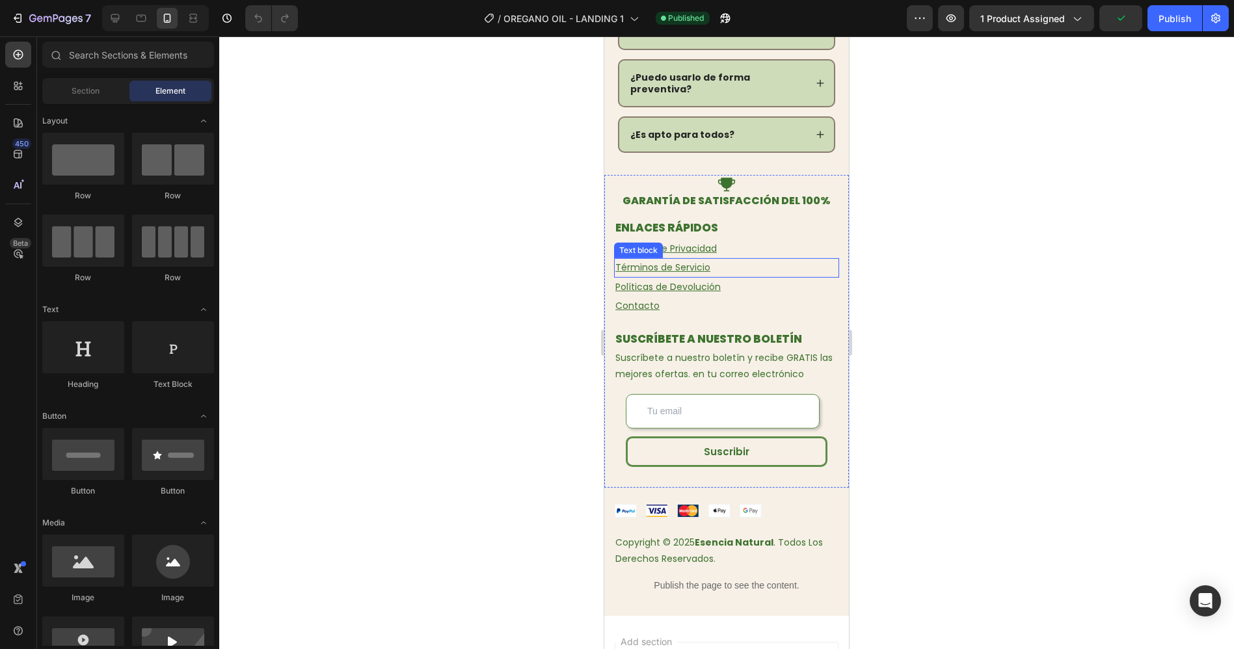
click at [651, 261] on u "Términos de Servicio" at bounding box center [662, 267] width 95 height 13
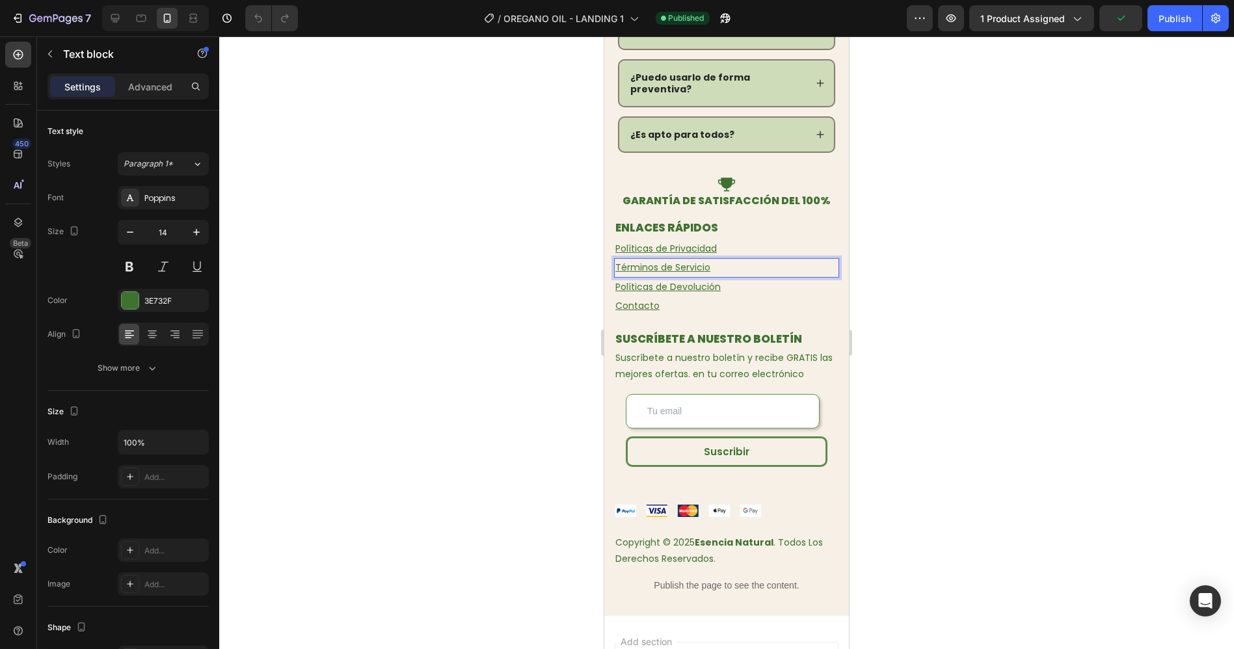
click at [651, 261] on u "Términos de Servicio" at bounding box center [662, 267] width 95 height 13
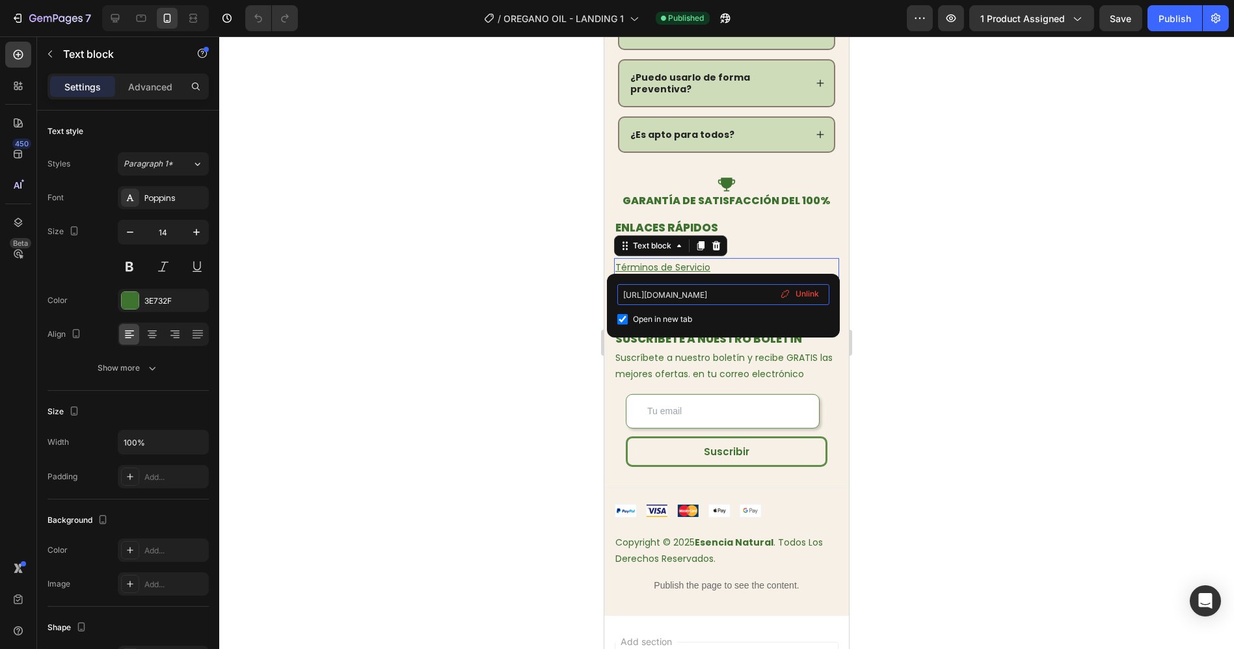
drag, startPoint x: 693, startPoint y: 294, endPoint x: 648, endPoint y: 294, distance: 44.9
click at [648, 294] on input "[URL][DOMAIN_NAME]" at bounding box center [723, 294] width 212 height 21
type input "[URL]"
click at [691, 297] on input "[URL]" at bounding box center [723, 294] width 212 height 21
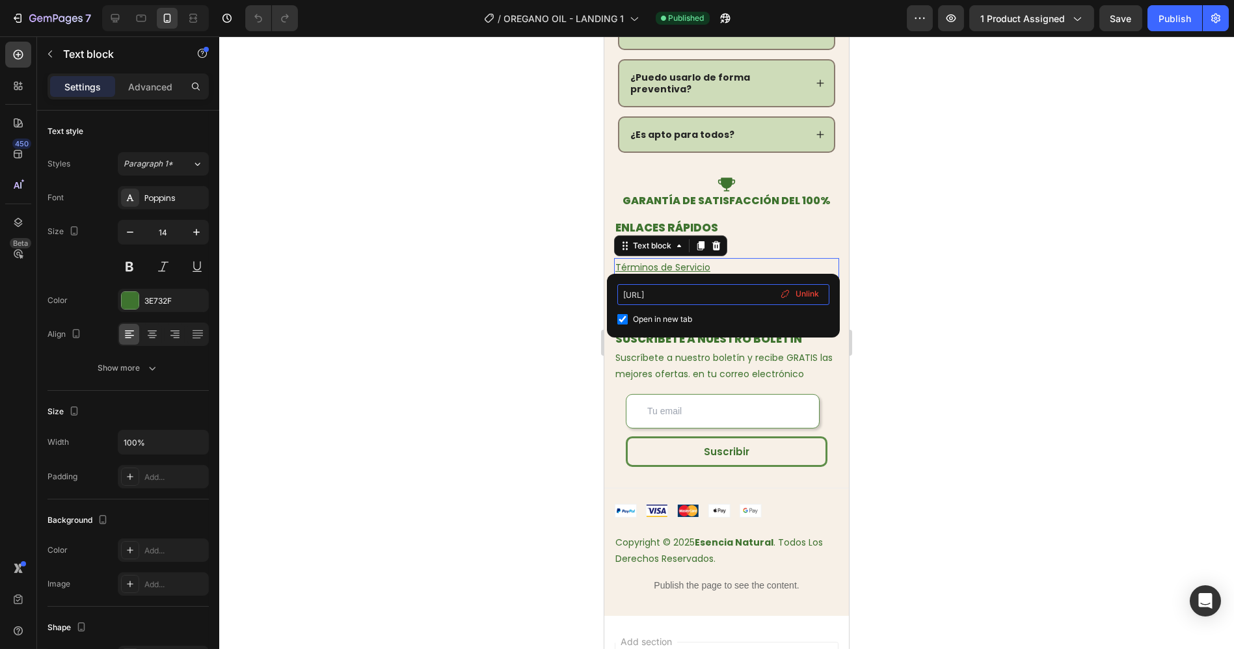
click at [691, 297] on input "[URL]" at bounding box center [723, 294] width 212 height 21
click at [536, 307] on div at bounding box center [726, 342] width 1015 height 613
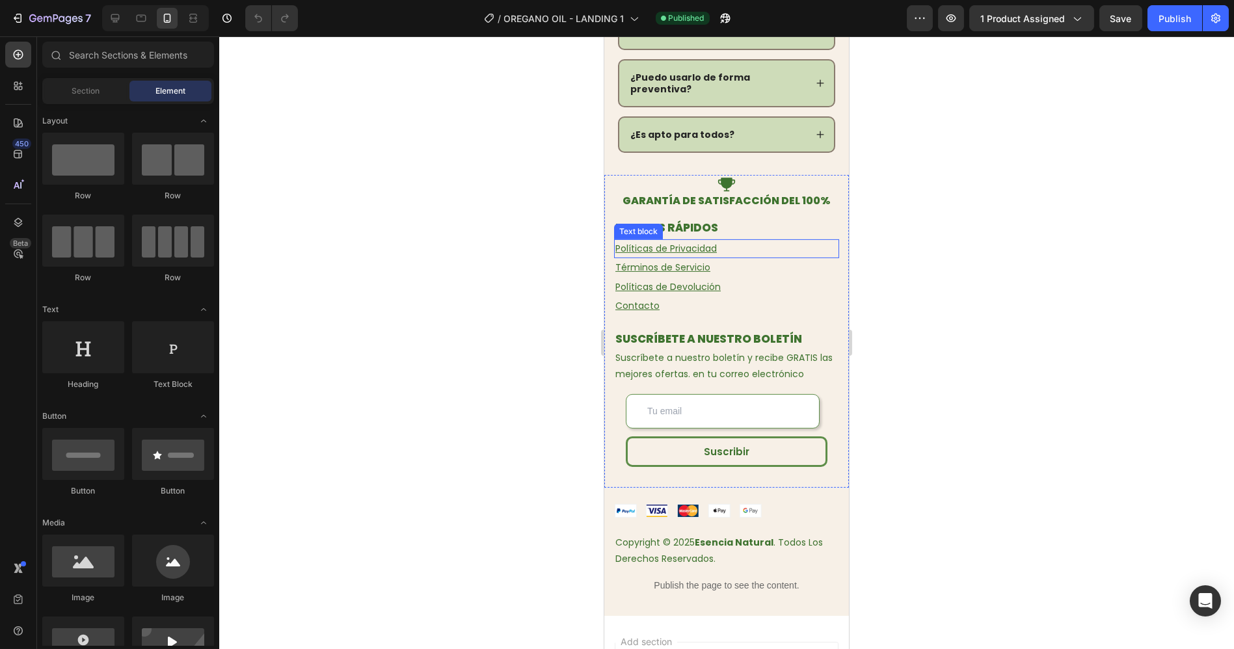
click at [685, 242] on u "Políticas de Privacidad" at bounding box center [665, 248] width 101 height 13
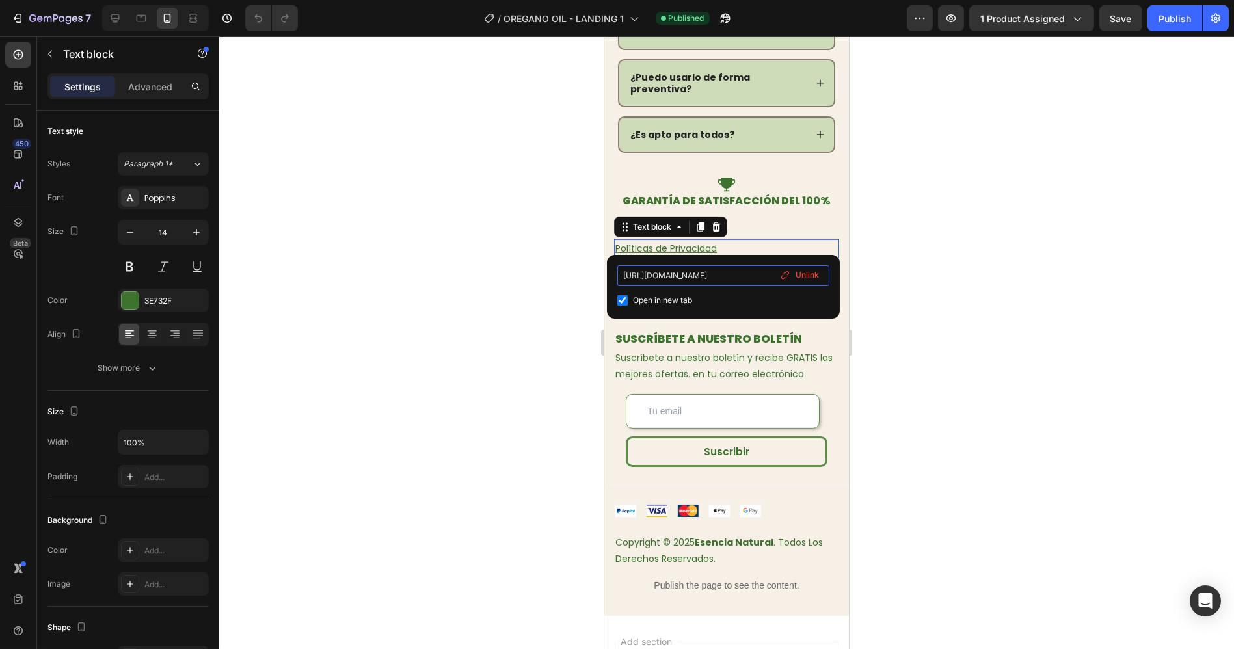
click at [682, 276] on input "[URL][DOMAIN_NAME]" at bounding box center [723, 275] width 212 height 21
paste input "primalqueenoficial/policies/terms-of-service"
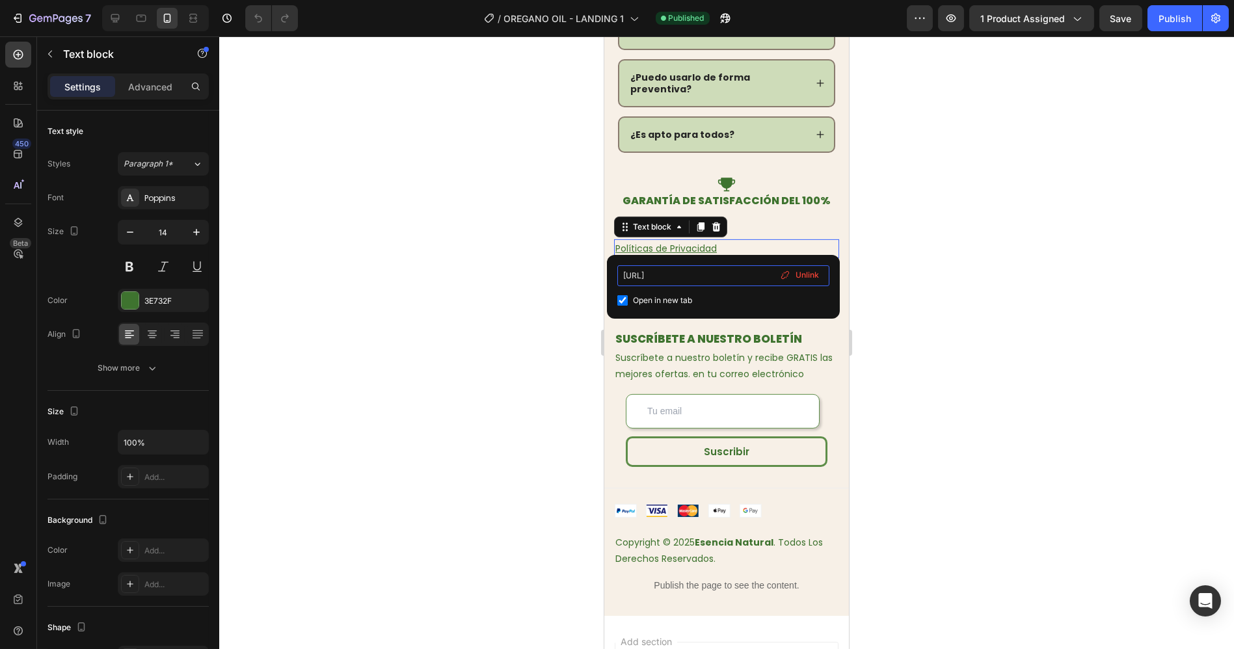
type input "[URL]"
click at [739, 261] on div "[URL] Open in new tab Unlink" at bounding box center [723, 287] width 233 height 64
click at [908, 231] on div at bounding box center [726, 342] width 1015 height 613
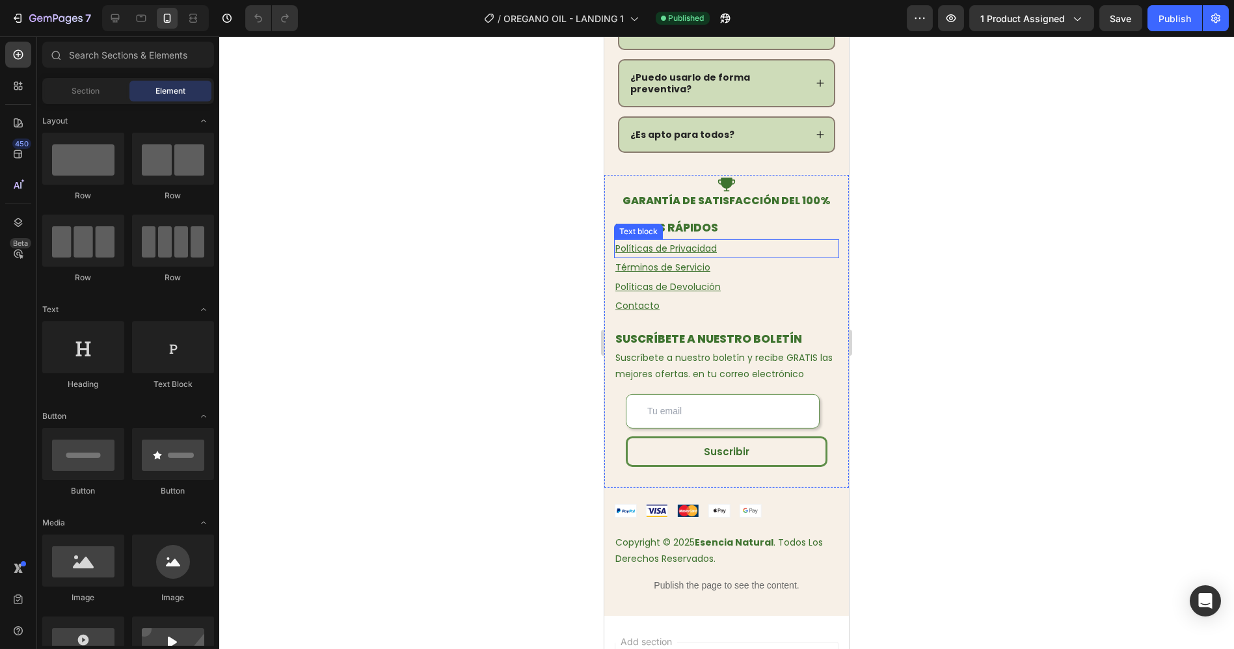
click at [681, 242] on u "Políticas de Privacidad" at bounding box center [665, 248] width 101 height 13
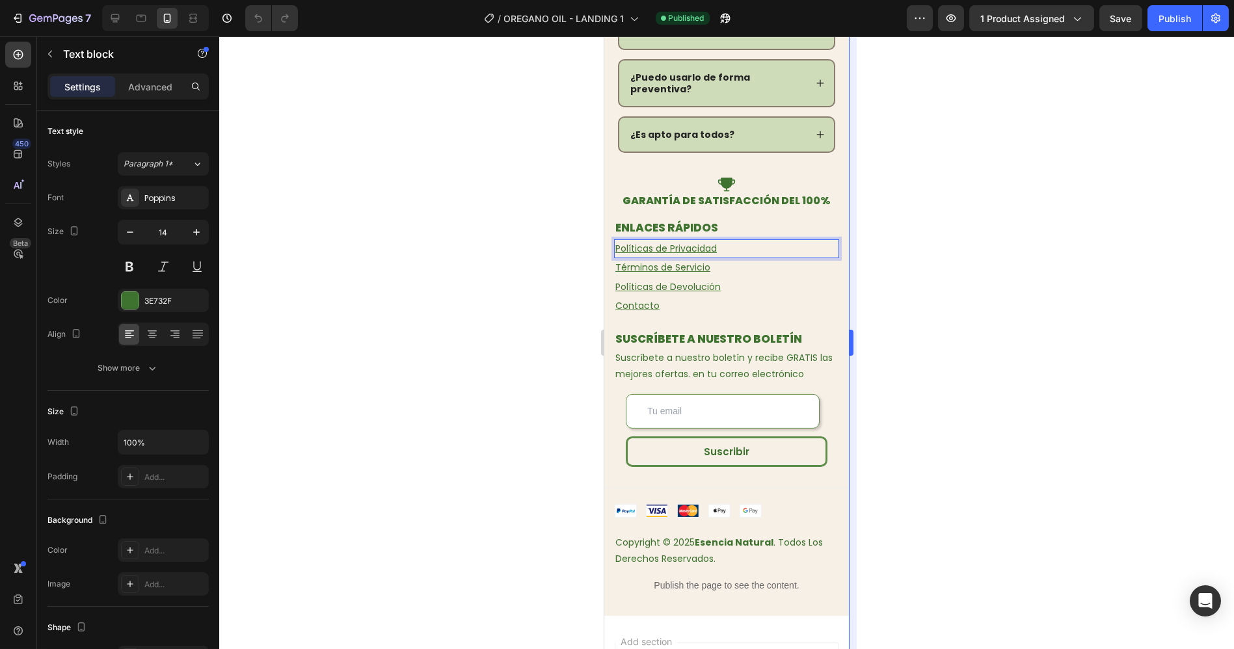
drag, startPoint x: 957, startPoint y: 257, endPoint x: 854, endPoint y: 256, distance: 102.8
click at [956, 257] on div at bounding box center [726, 342] width 1015 height 613
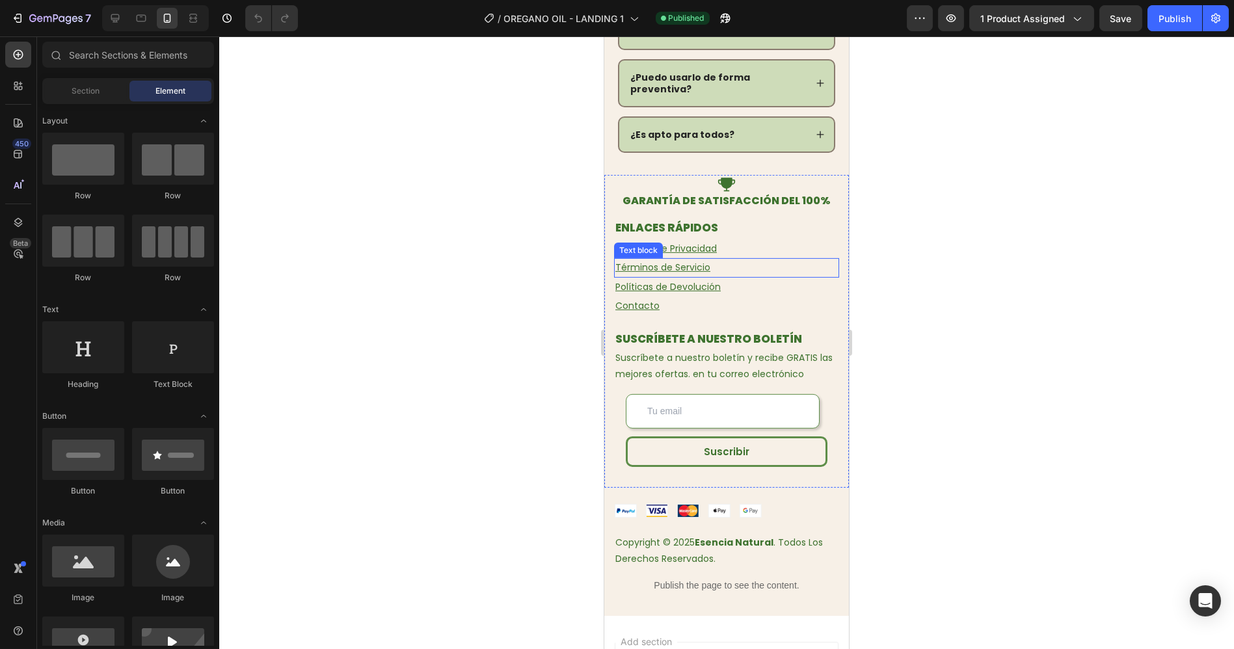
click at [685, 261] on u "Términos de Servicio" at bounding box center [662, 267] width 95 height 13
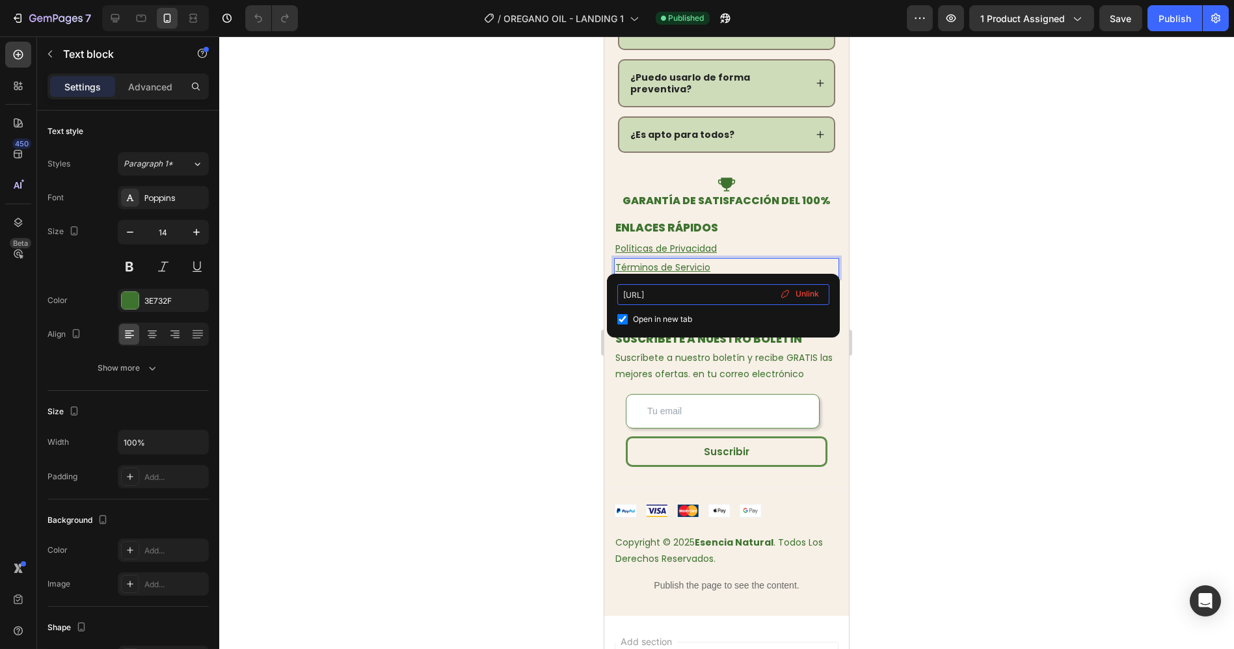
click at [691, 293] on input "[URL]" at bounding box center [723, 294] width 212 height 21
click at [690, 293] on input "[URL]" at bounding box center [723, 294] width 212 height 21
click at [695, 280] on div "[URL] Open in new tab Unlink" at bounding box center [723, 306] width 233 height 64
click at [695, 279] on div "[URL] Open in new tab Unlink" at bounding box center [723, 306] width 233 height 64
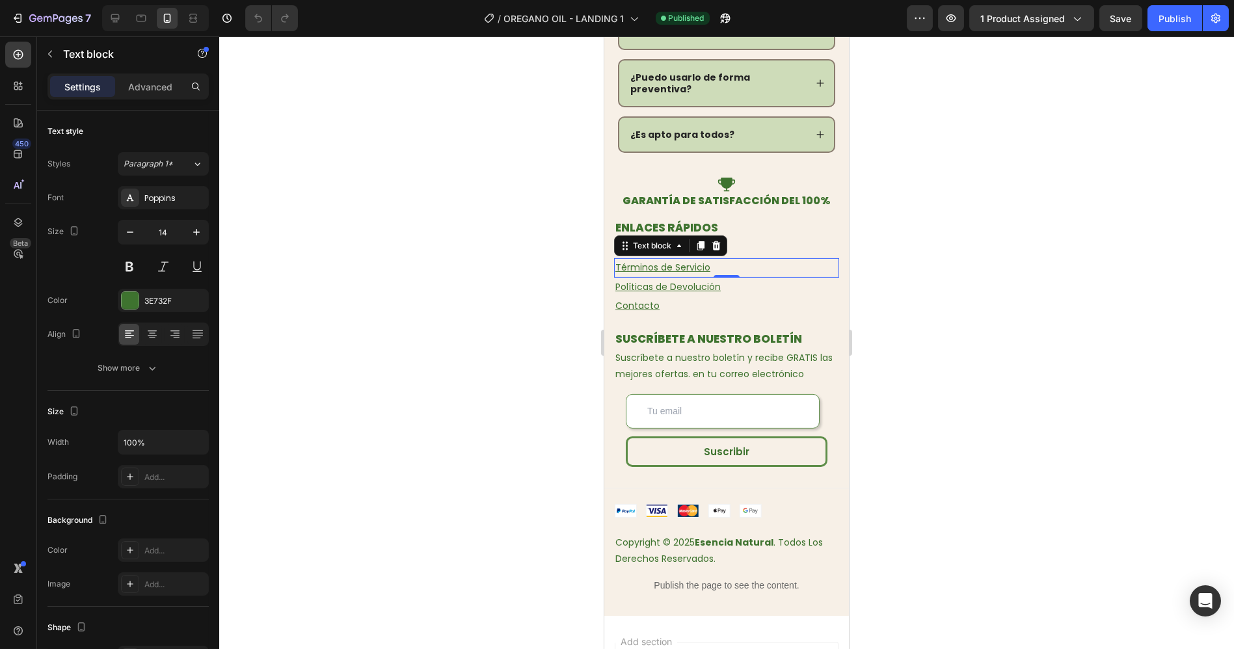
click at [903, 276] on div at bounding box center [726, 342] width 1015 height 613
click at [681, 280] on u "Políticas de Devolución" at bounding box center [667, 286] width 105 height 13
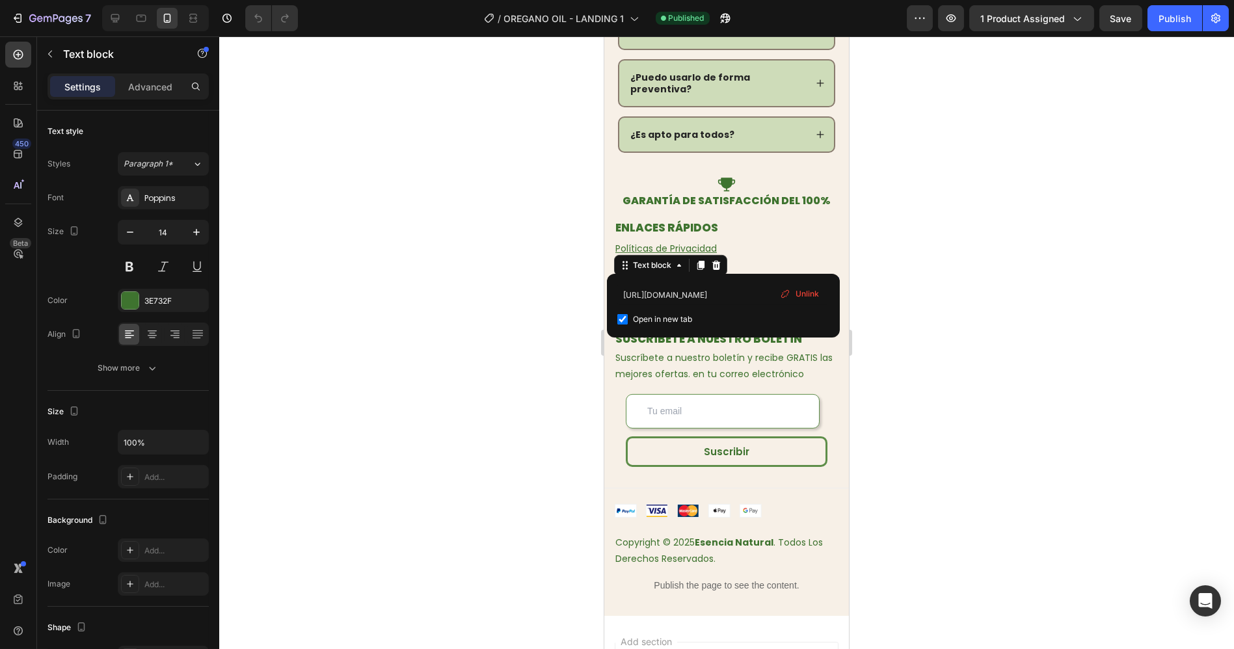
click at [679, 280] on u "Políticas de Devolución" at bounding box center [667, 286] width 105 height 13
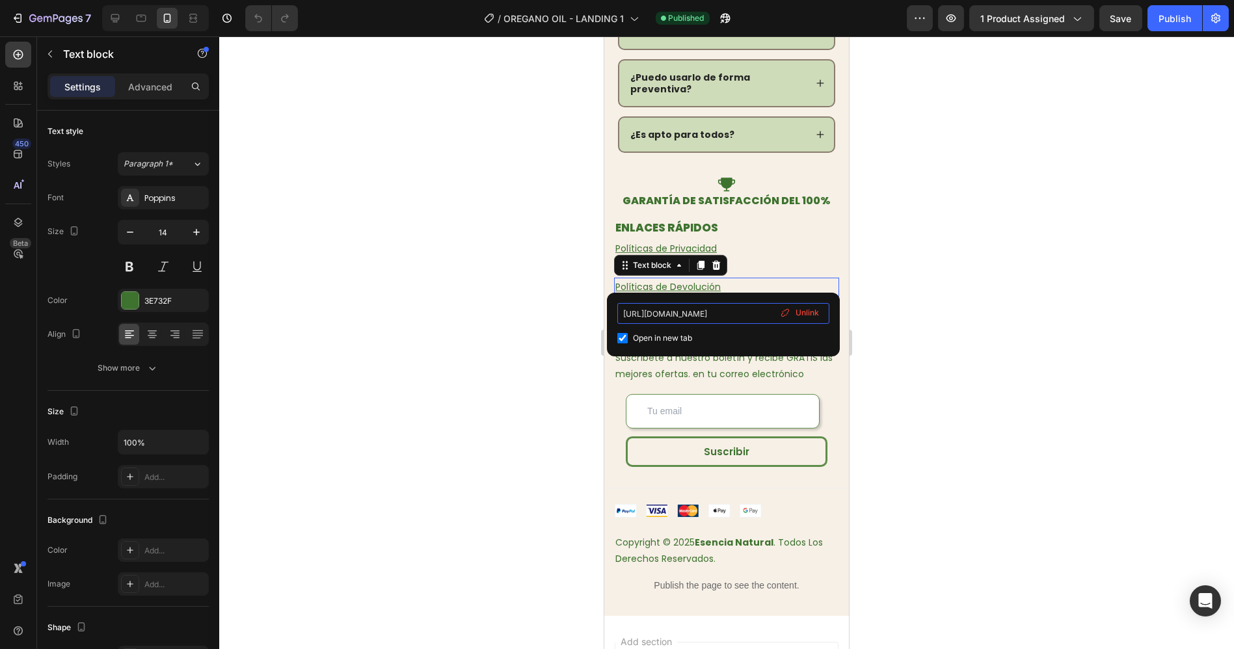
click at [691, 317] on input "[URL][DOMAIN_NAME]" at bounding box center [723, 313] width 212 height 21
paste input "primalqueenoficial/policies/terms-of-service"
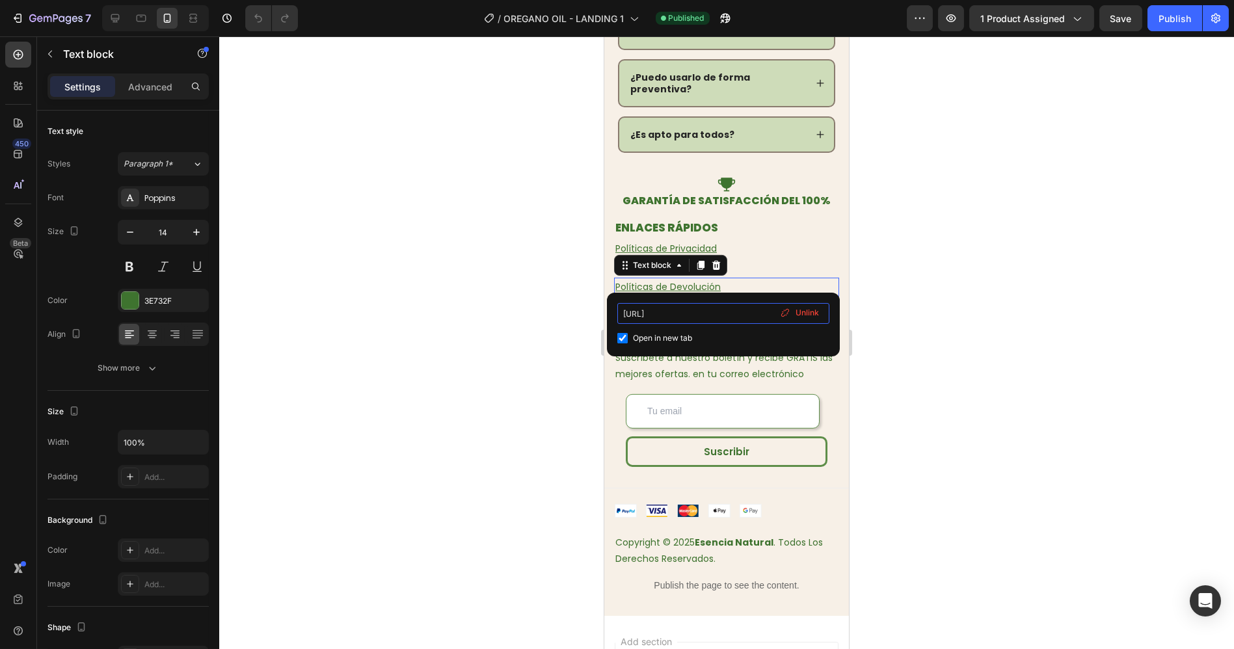
type input "[URL]"
click at [697, 297] on div "[URL] Open in new tab Unlink" at bounding box center [723, 325] width 233 height 64
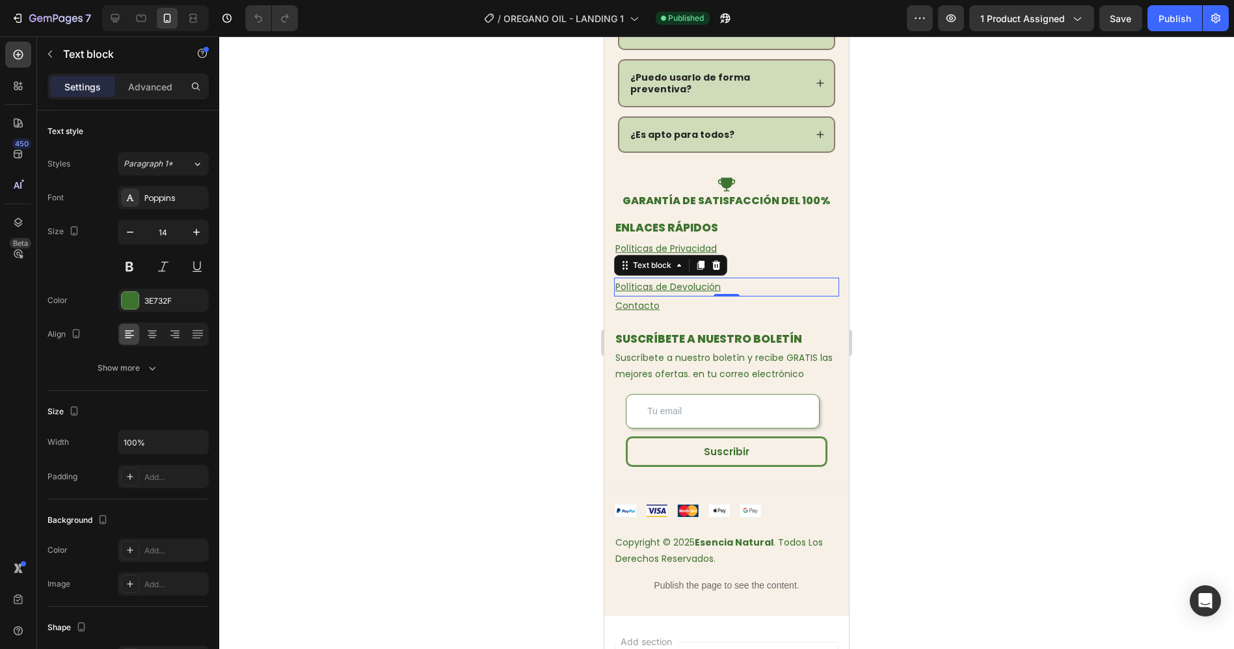
click at [896, 271] on div at bounding box center [726, 342] width 1015 height 613
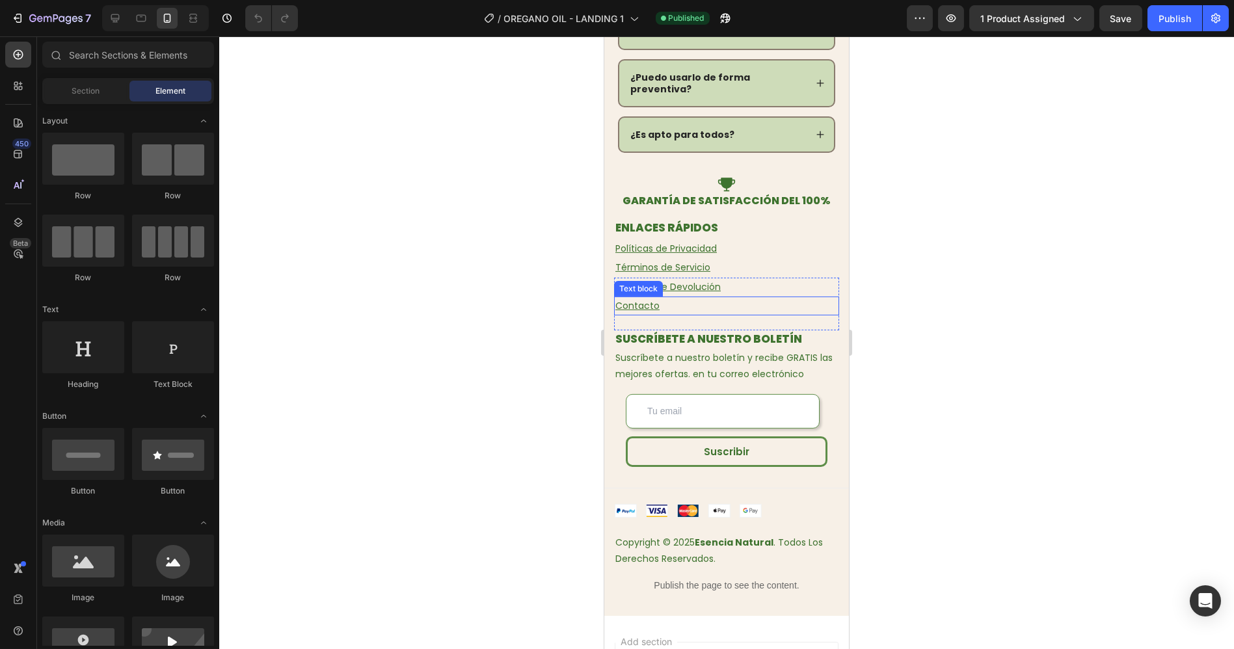
click at [646, 299] on u "Contacto" at bounding box center [637, 305] width 44 height 13
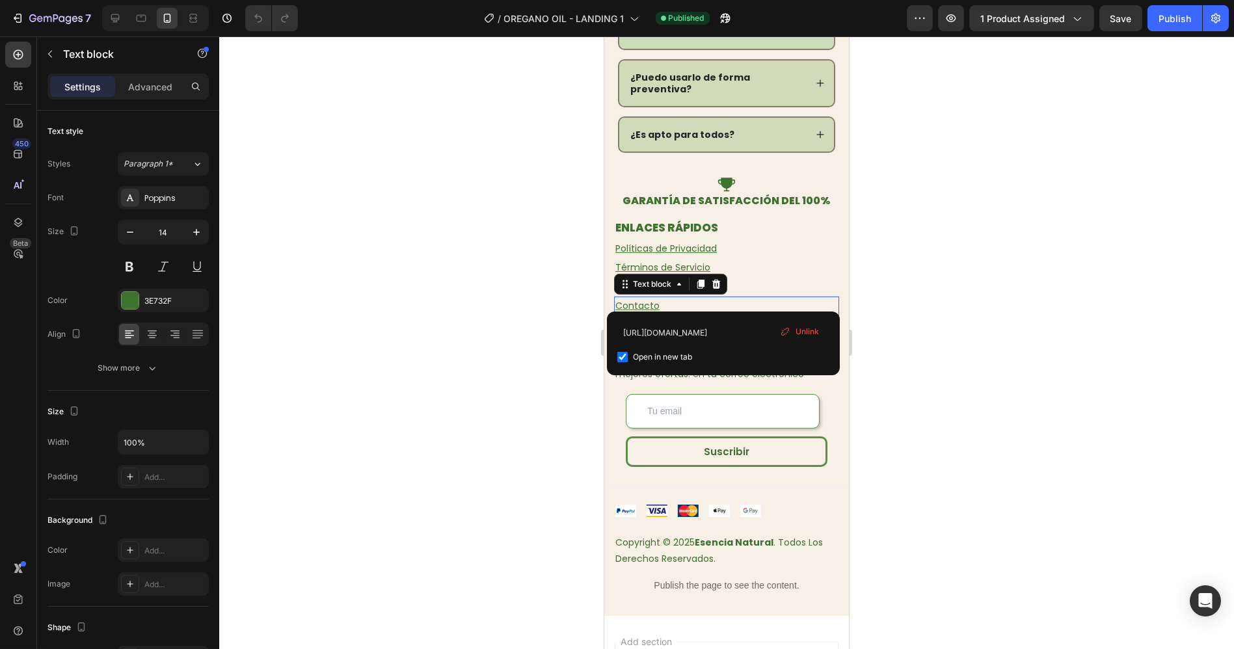
click at [646, 299] on u "Contacto" at bounding box center [637, 305] width 44 height 13
click at [689, 337] on input "https://primalqueenoficial.com/policies/terms-of-service" at bounding box center [723, 332] width 212 height 21
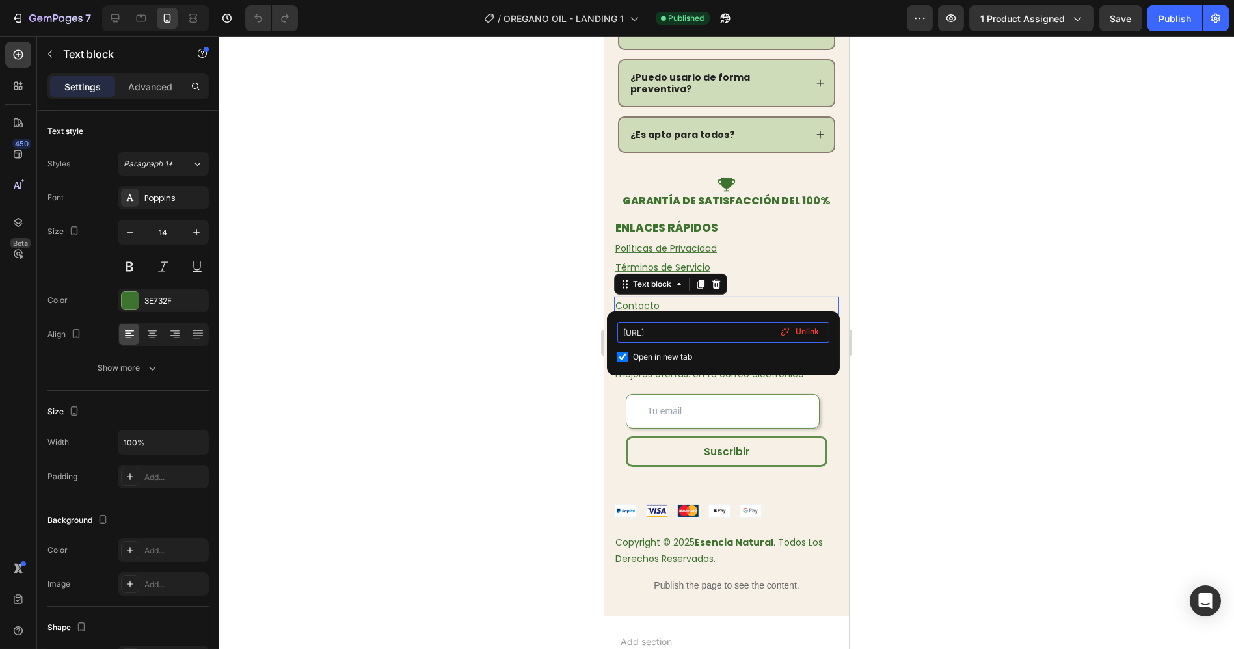
scroll to position [0, 44]
type input "[URL]"
click at [684, 314] on div "[URL] Open in new tab Unlink" at bounding box center [723, 344] width 233 height 64
click at [903, 287] on div at bounding box center [726, 342] width 1015 height 613
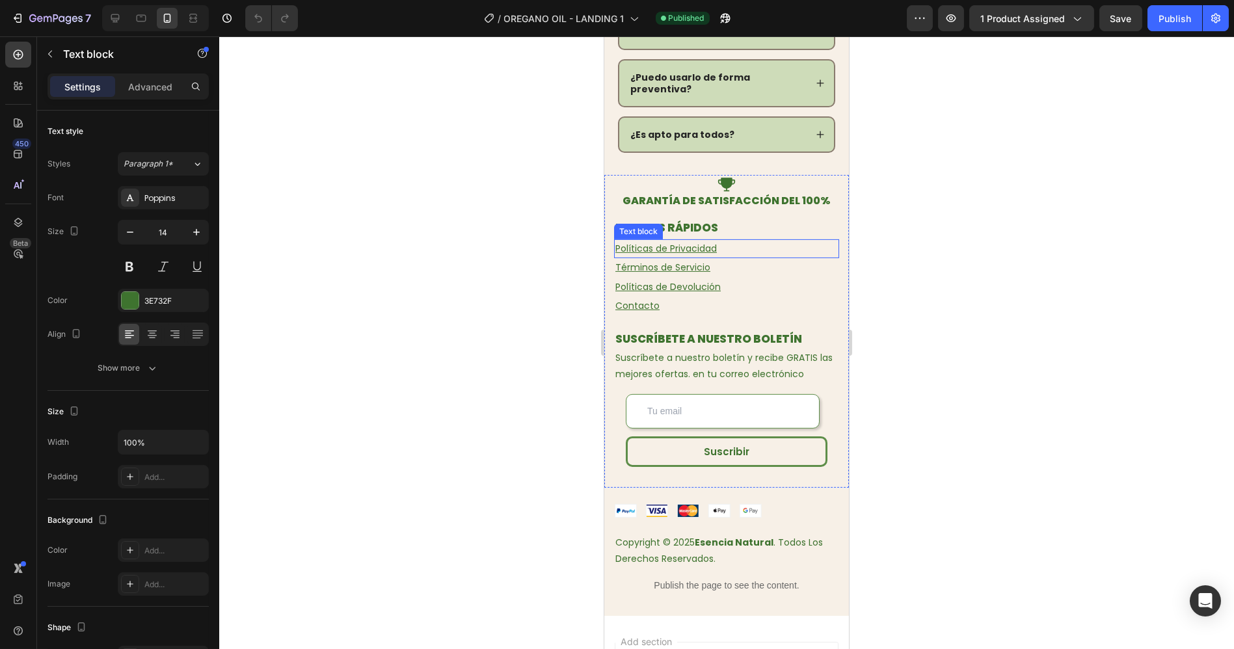
click at [677, 242] on u "Políticas de Privacidad" at bounding box center [665, 248] width 101 height 13
click at [909, 259] on div at bounding box center [726, 342] width 1015 height 613
click at [683, 261] on u "Términos de Servicio" at bounding box center [662, 267] width 95 height 13
click at [938, 282] on div at bounding box center [726, 342] width 1015 height 613
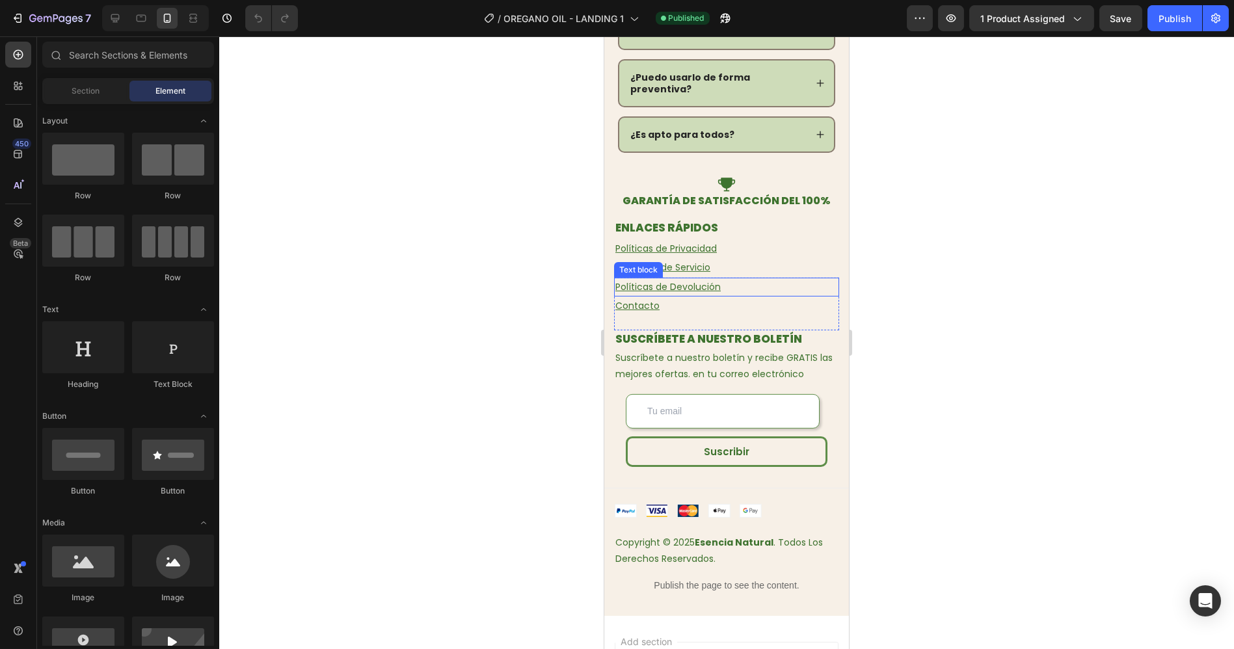
click at [701, 280] on u "Políticas de Devolución" at bounding box center [667, 286] width 105 height 13
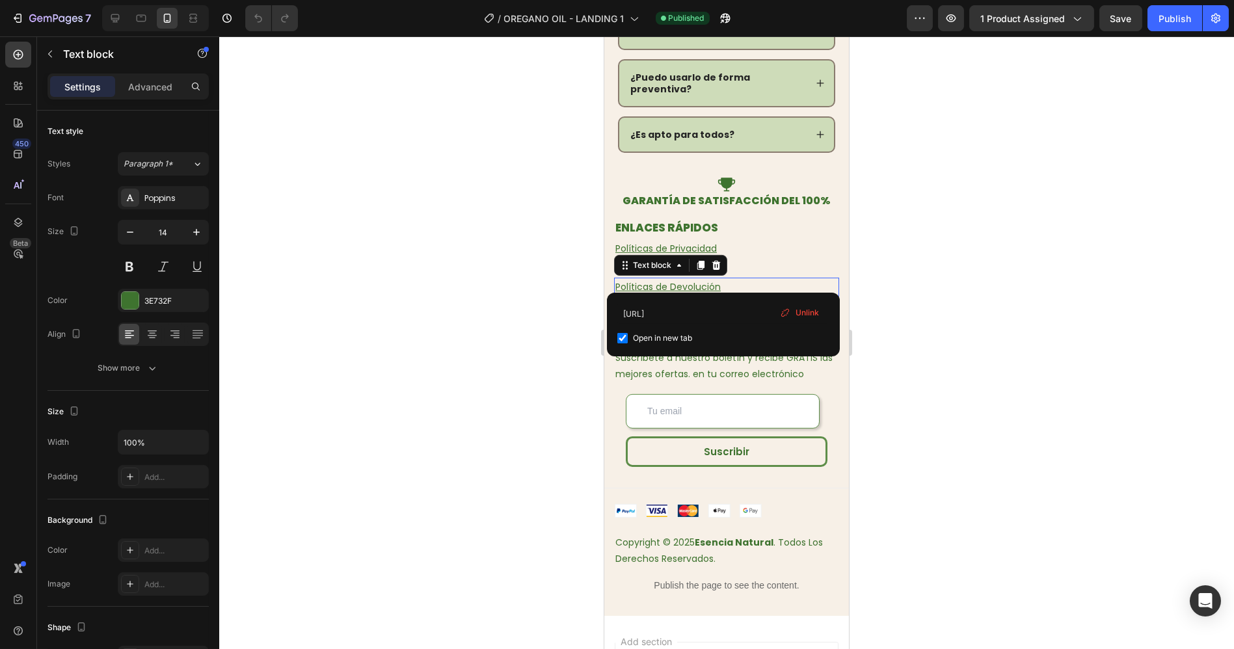
click at [896, 295] on div at bounding box center [726, 342] width 1015 height 613
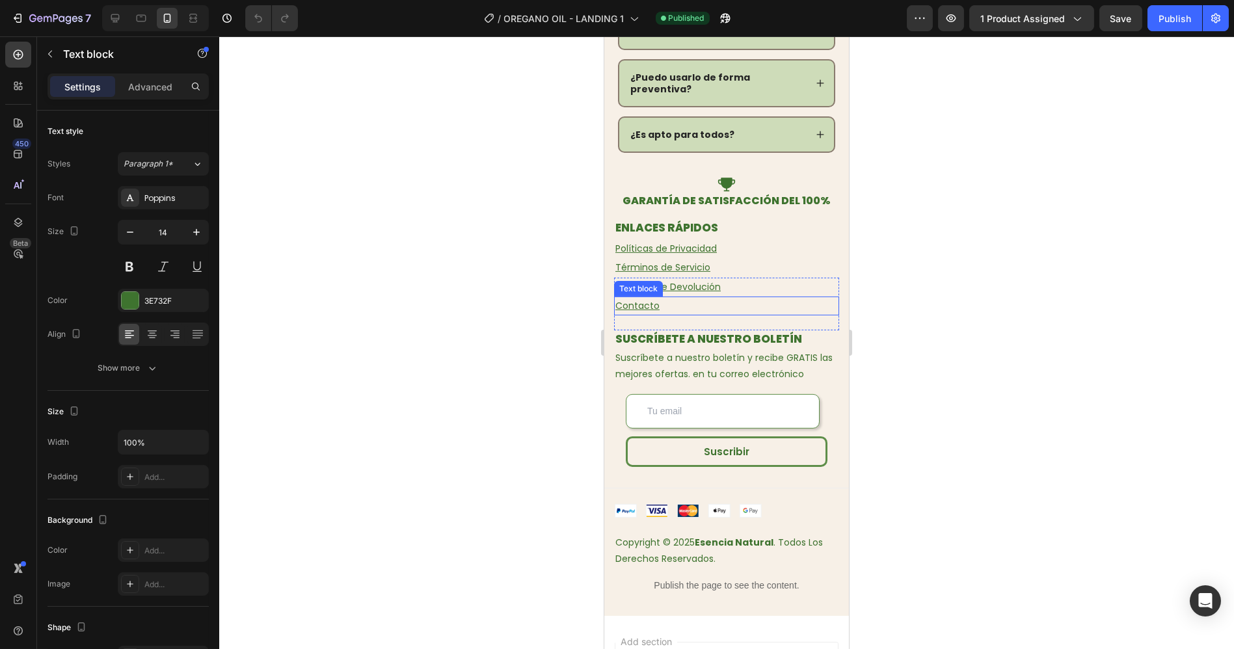
click at [650, 299] on u "Contacto" at bounding box center [637, 305] width 44 height 13
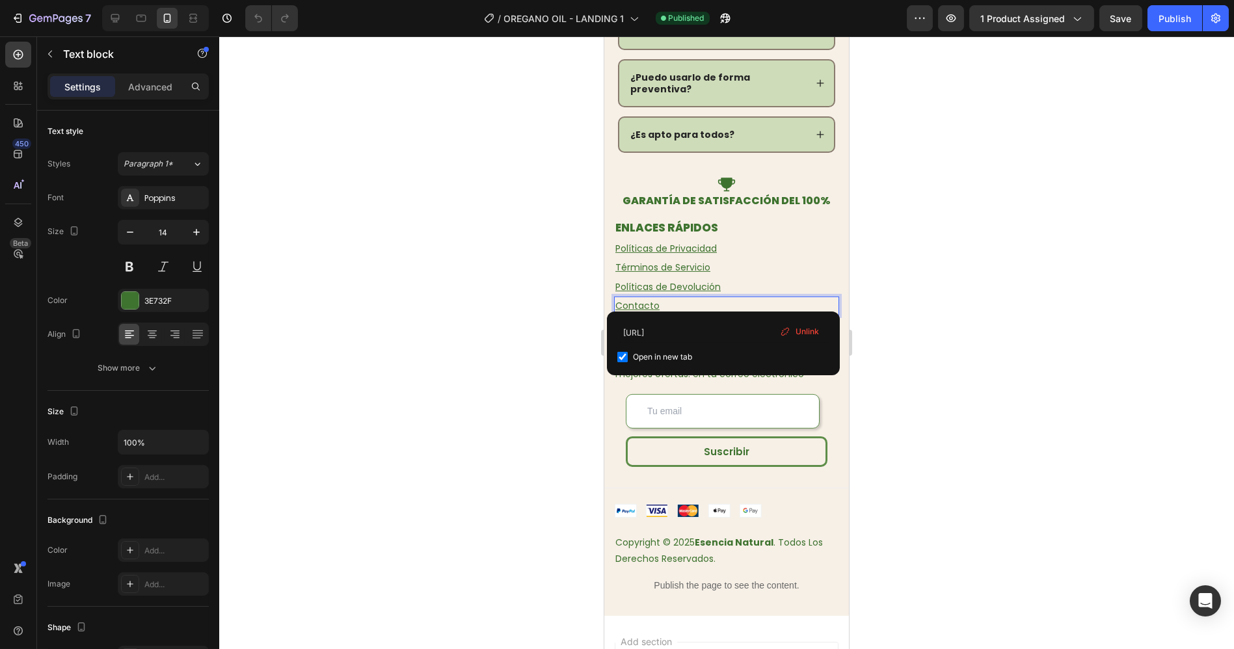
click at [901, 299] on div at bounding box center [726, 342] width 1015 height 613
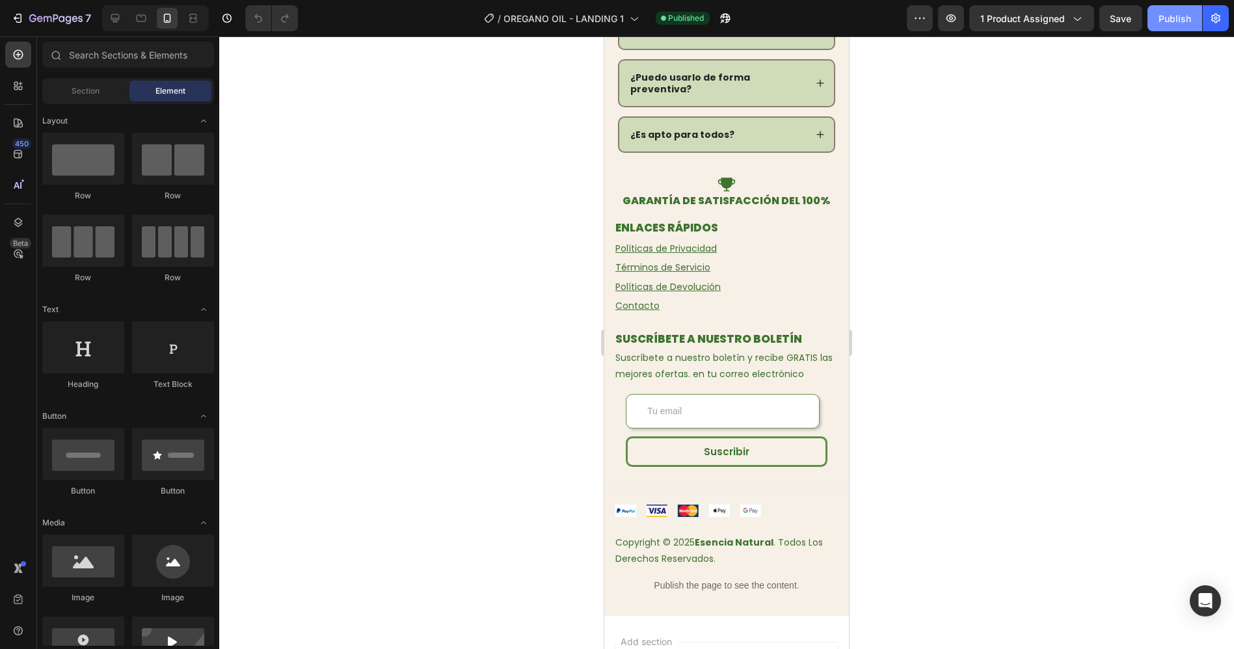
click at [1178, 23] on div "Publish" at bounding box center [1174, 19] width 33 height 14
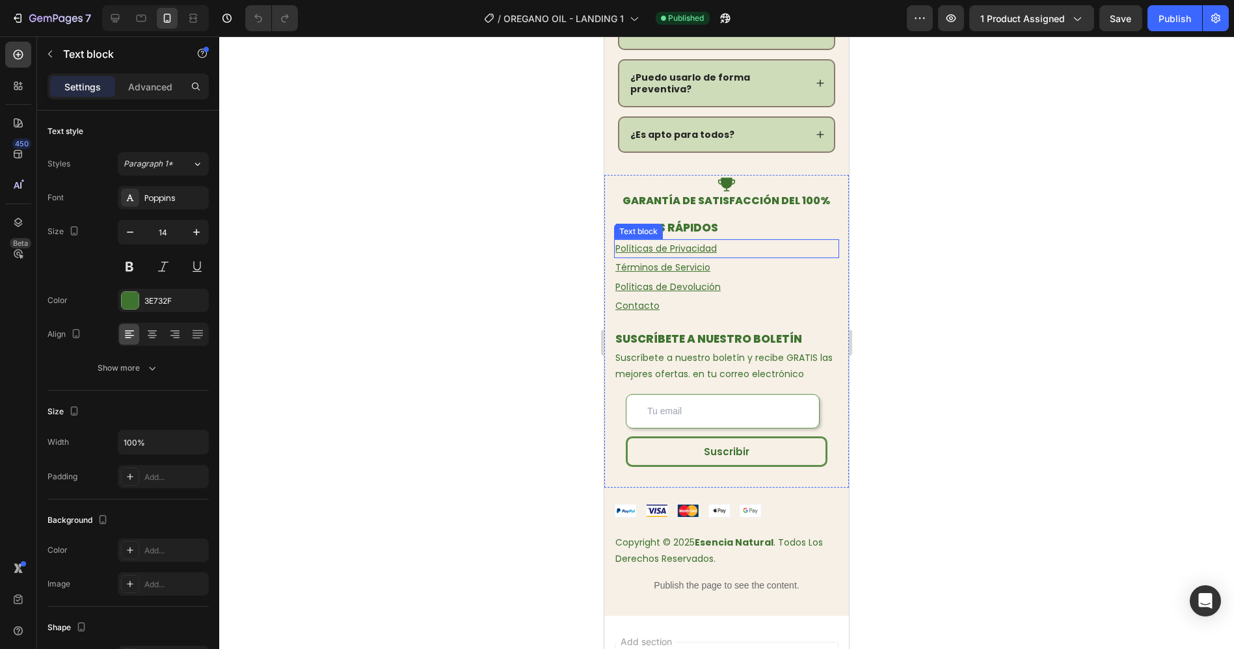
click at [695, 242] on u "Políticas de Privacidad" at bounding box center [665, 248] width 101 height 13
click at [942, 248] on div at bounding box center [726, 342] width 1015 height 613
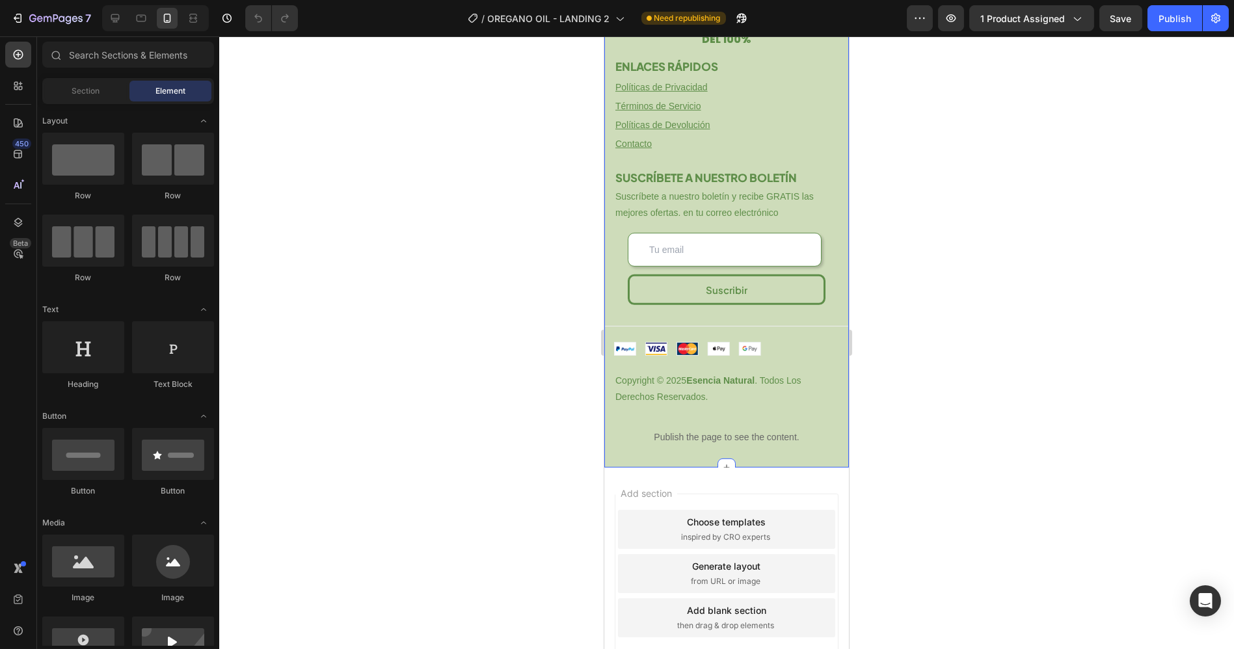
scroll to position [4430, 0]
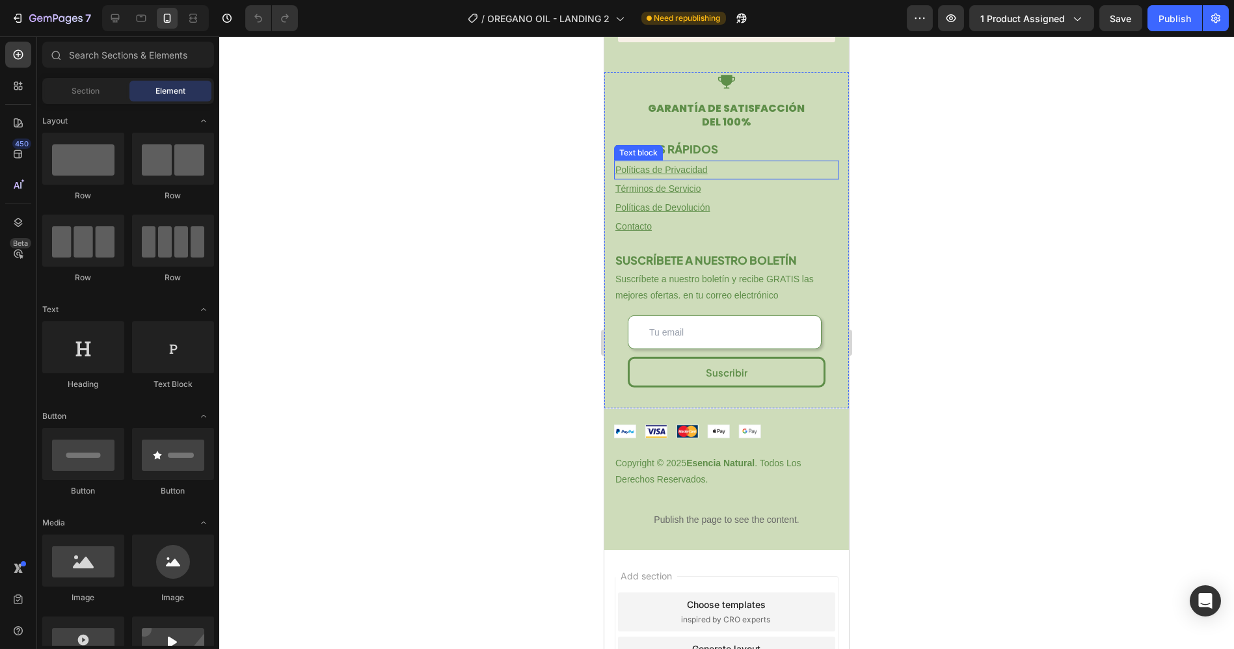
click at [659, 168] on u "Políticas de Privacidad" at bounding box center [661, 170] width 92 height 10
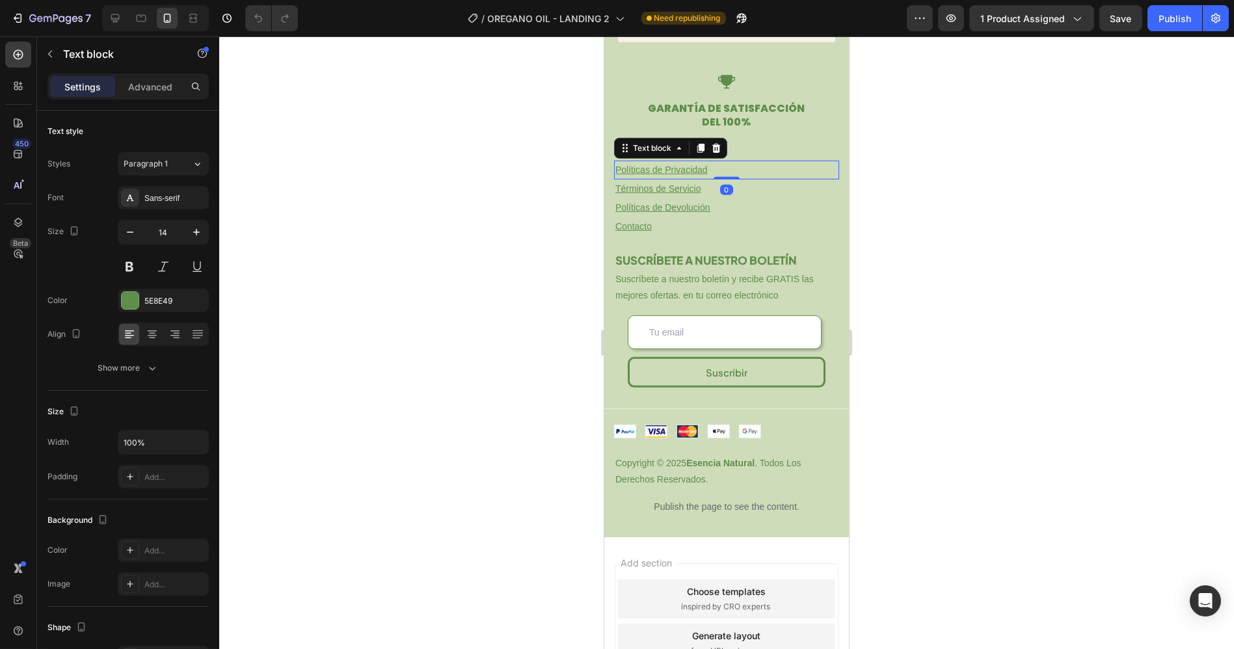
click at [659, 168] on u "Políticas de Privacidad" at bounding box center [661, 170] width 92 height 10
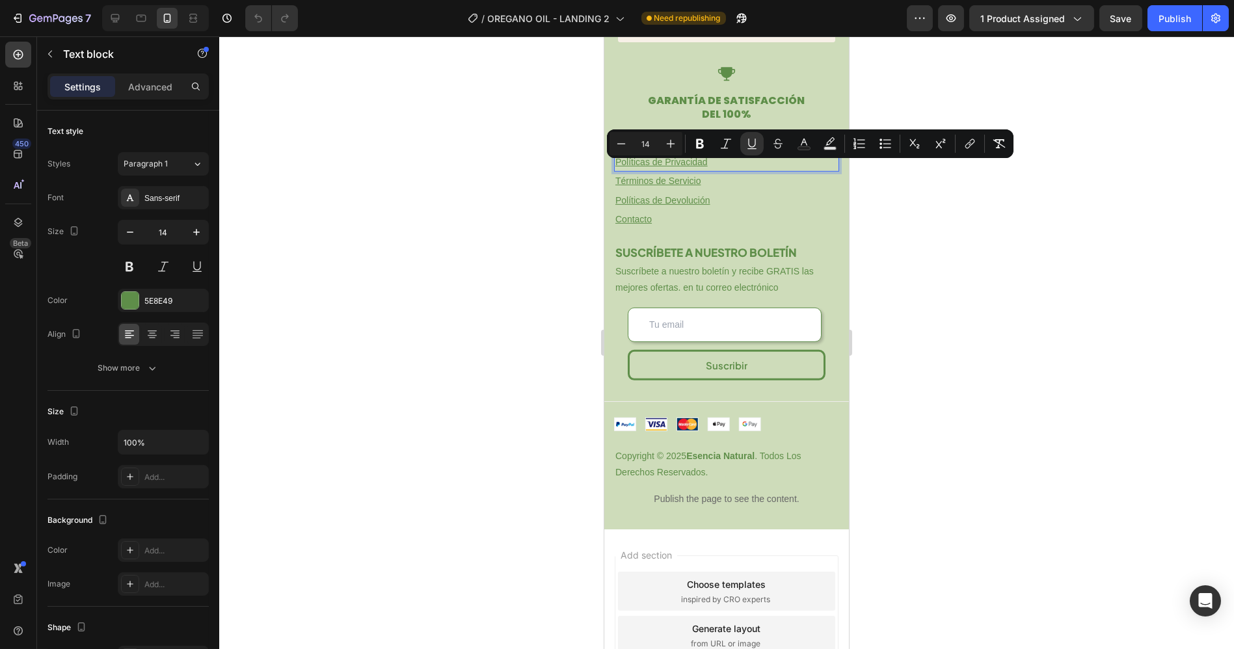
click at [684, 166] on u "Políticas de Privacidad" at bounding box center [661, 162] width 92 height 10
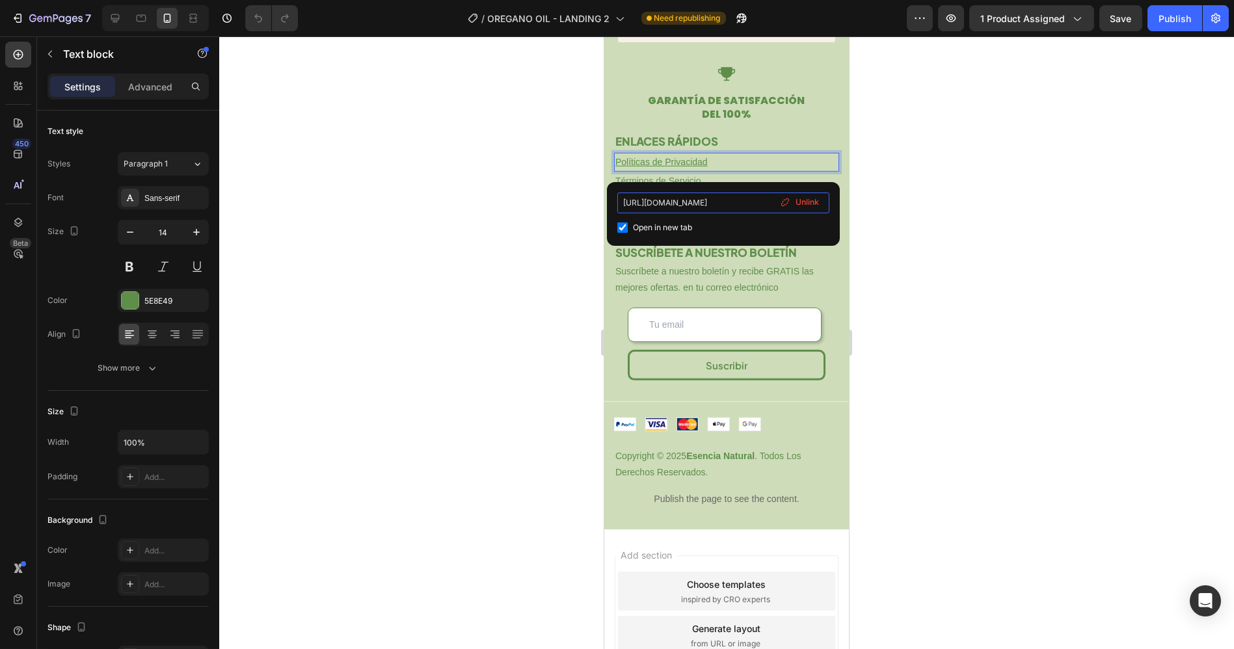
click at [715, 204] on input "[URL][DOMAIN_NAME]" at bounding box center [723, 203] width 212 height 21
type input "[URL]"
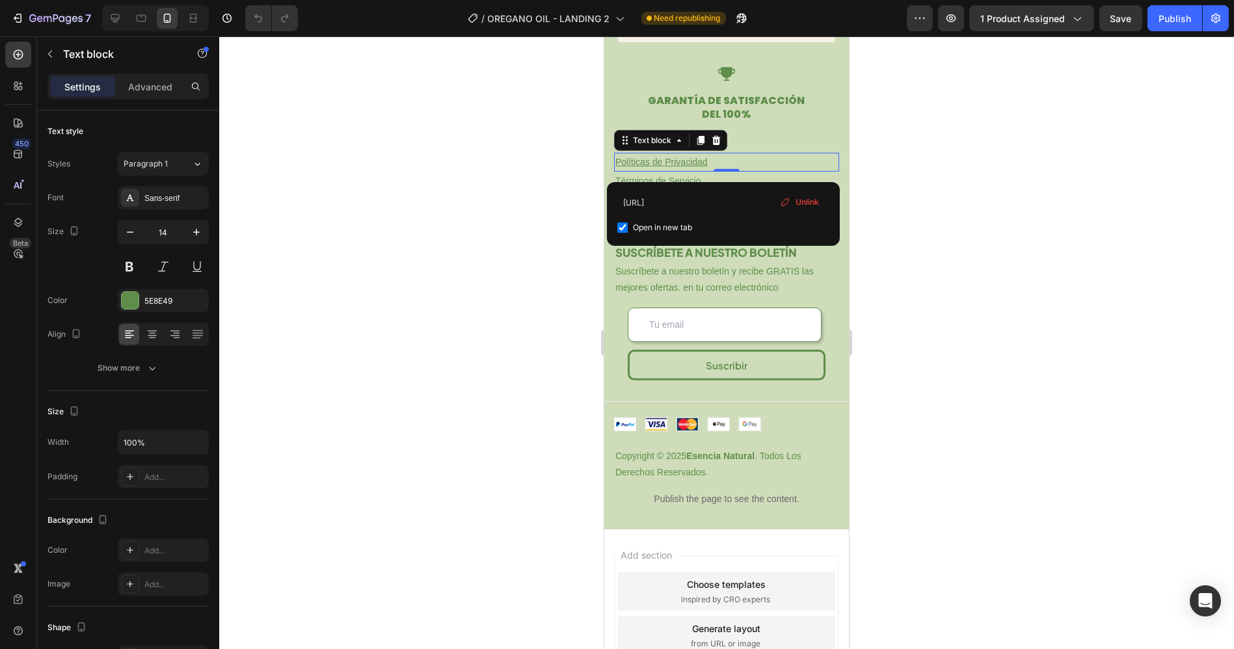
scroll to position [0, 0]
click at [697, 189] on div "[URL] Open in new tab Unlink" at bounding box center [723, 214] width 233 height 64
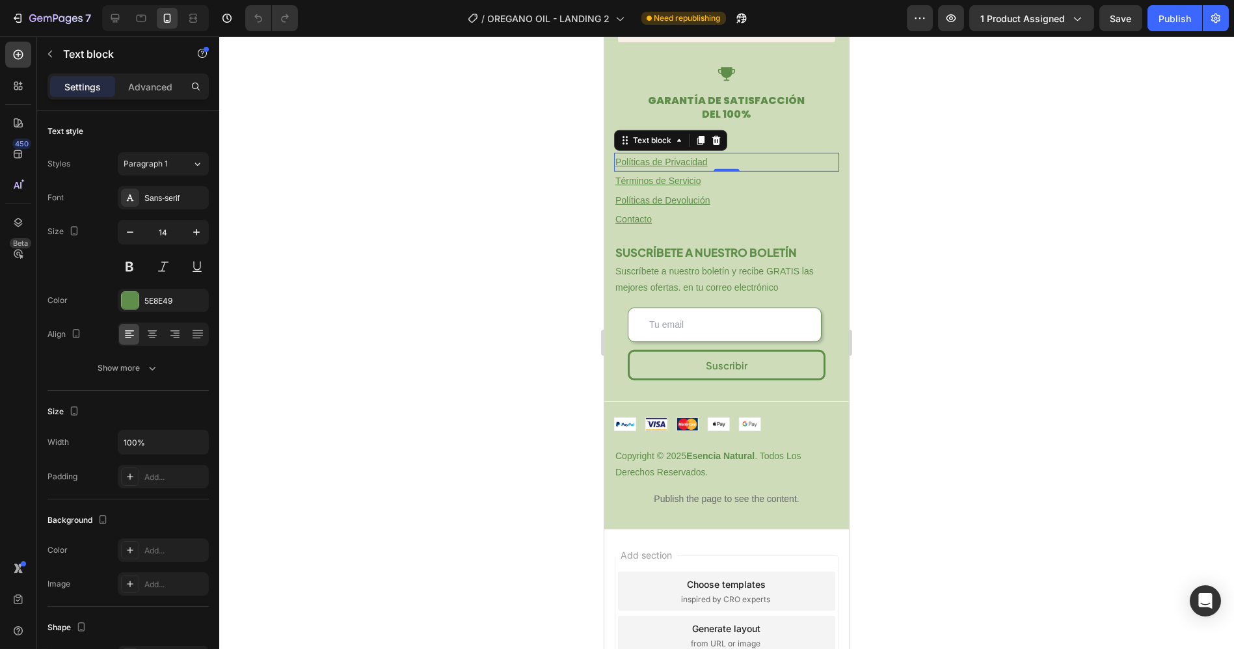
click at [884, 181] on div at bounding box center [726, 342] width 1015 height 613
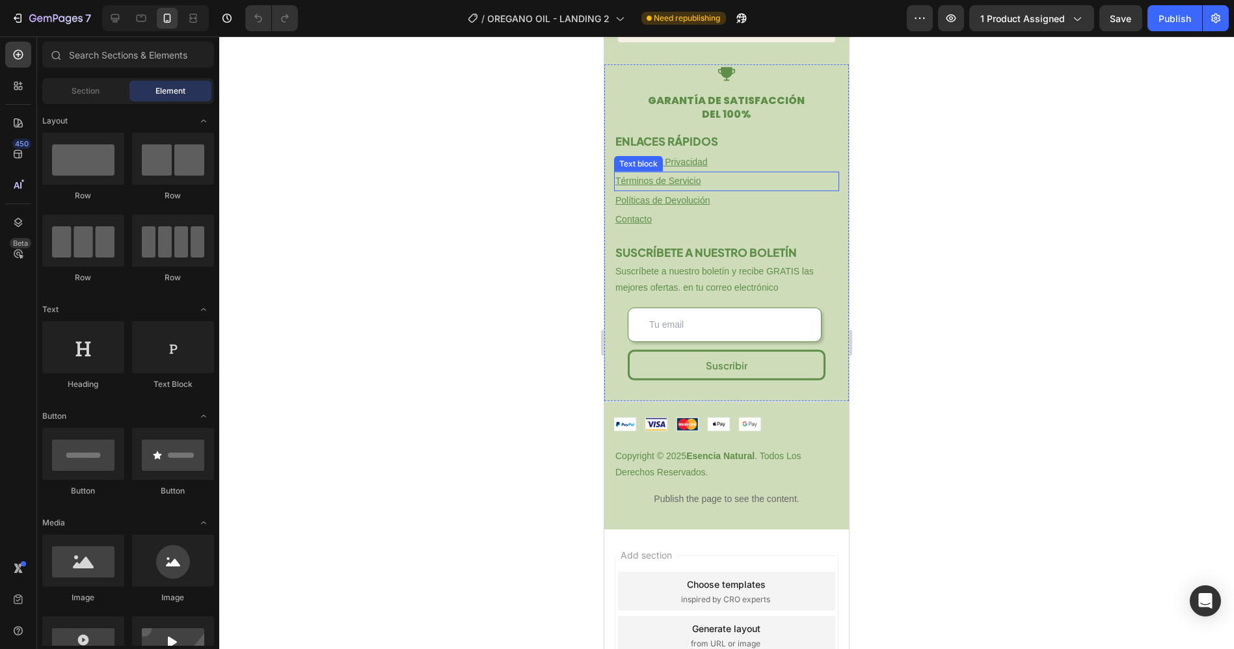
click at [678, 185] on u "Términos de Servicio" at bounding box center [658, 181] width 86 height 10
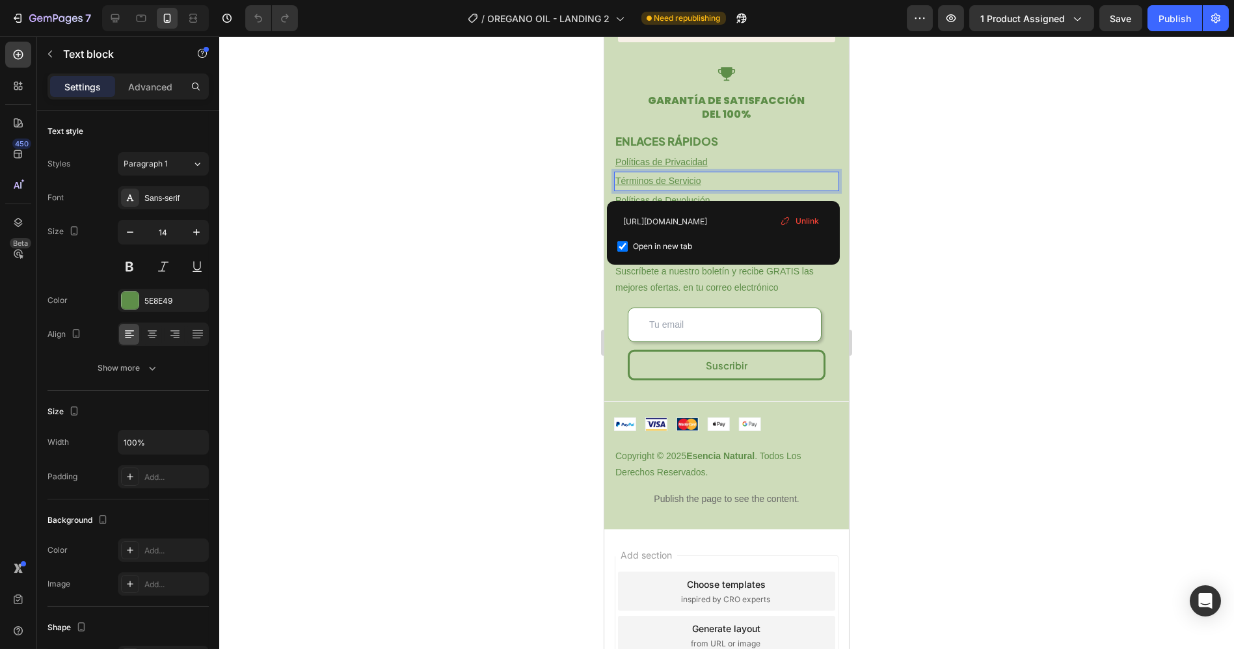
click at [676, 185] on u "Términos de Servicio" at bounding box center [658, 181] width 86 height 10
click at [687, 218] on input "[URL][DOMAIN_NAME]" at bounding box center [723, 221] width 212 height 21
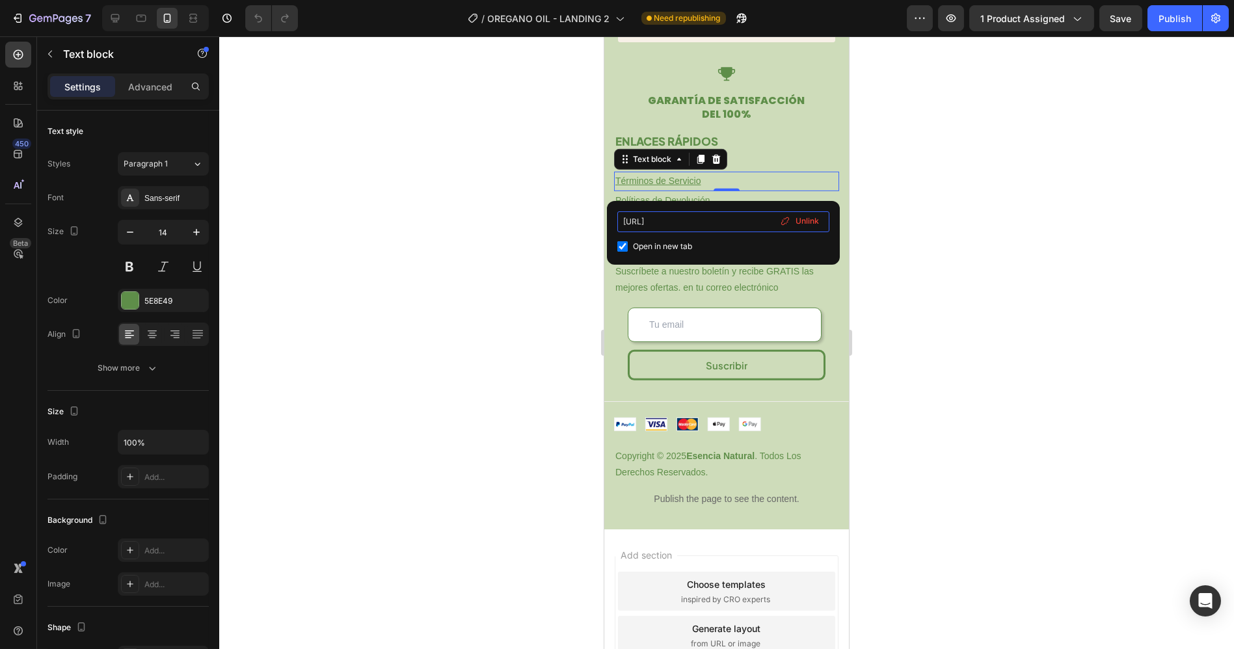
type input "[URL]"
click at [686, 209] on div "[URL] Open in new tab Unlink" at bounding box center [723, 233] width 233 height 64
click at [888, 189] on div at bounding box center [726, 342] width 1015 height 613
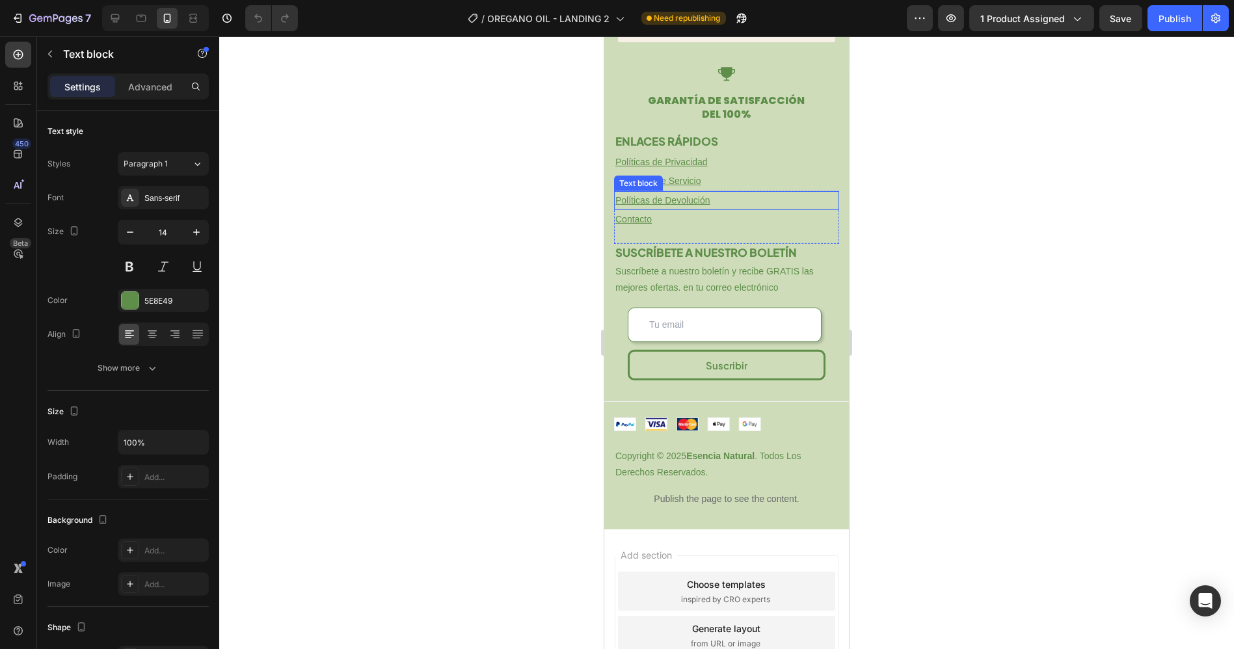
click at [674, 206] on u "Políticas de Devolución" at bounding box center [662, 200] width 95 height 10
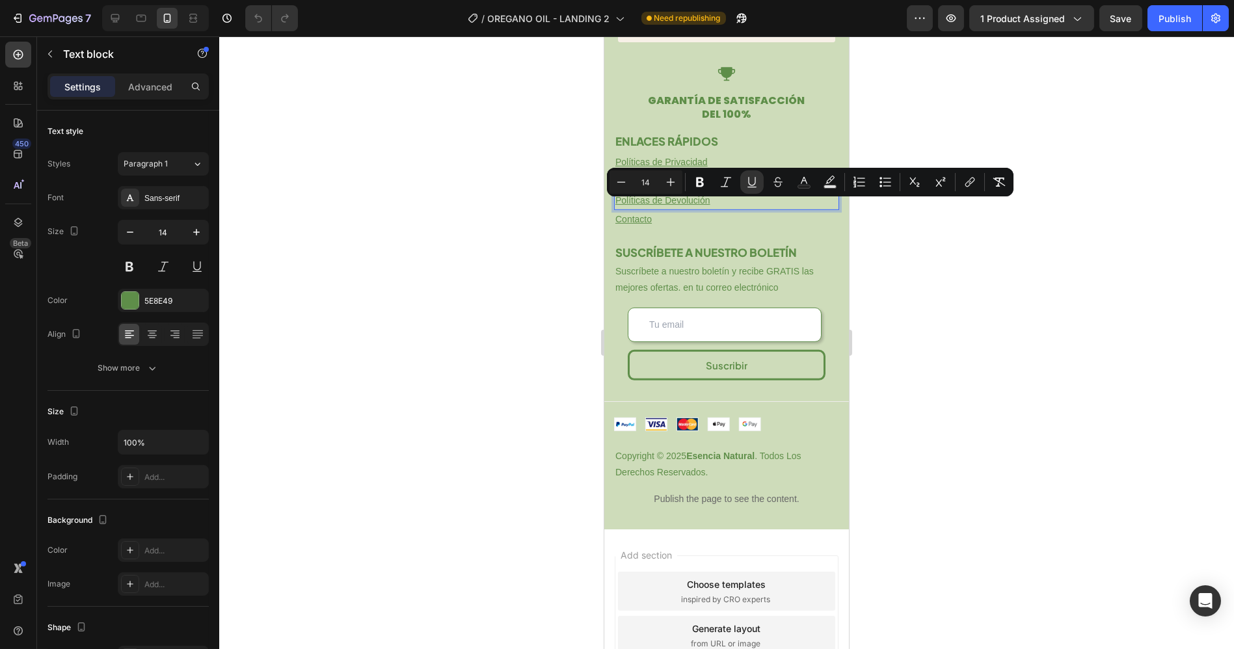
click at [652, 206] on u "Políticas de Devolución" at bounding box center [662, 200] width 95 height 10
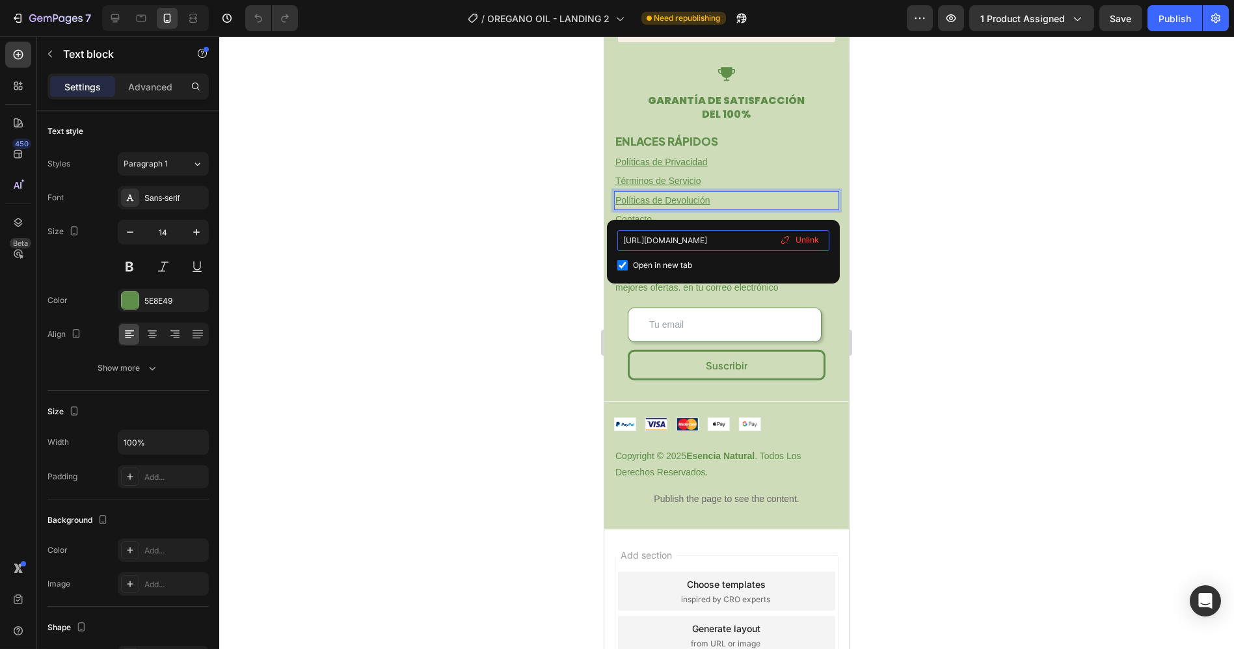
click at [691, 240] on input "[URL][DOMAIN_NAME]" at bounding box center [723, 240] width 212 height 21
type input "[URL]"
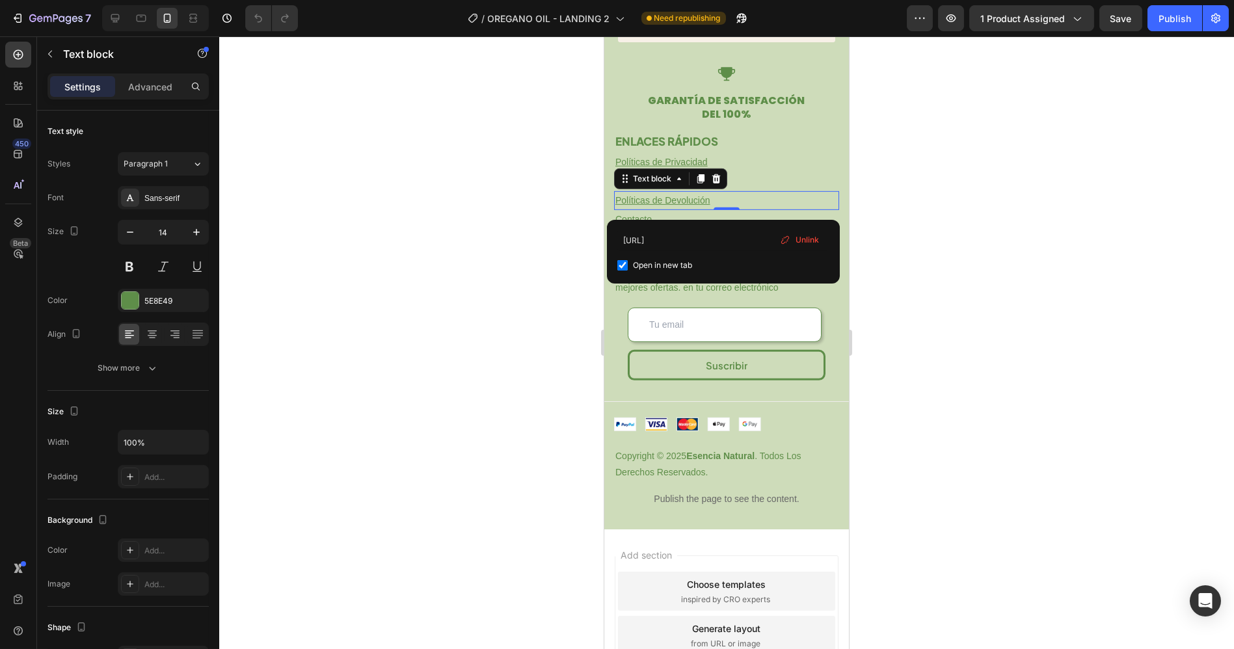
scroll to position [0, 0]
click at [684, 227] on div "[URL] Open in new tab Unlink" at bounding box center [723, 252] width 233 height 64
click at [907, 225] on div at bounding box center [726, 342] width 1015 height 613
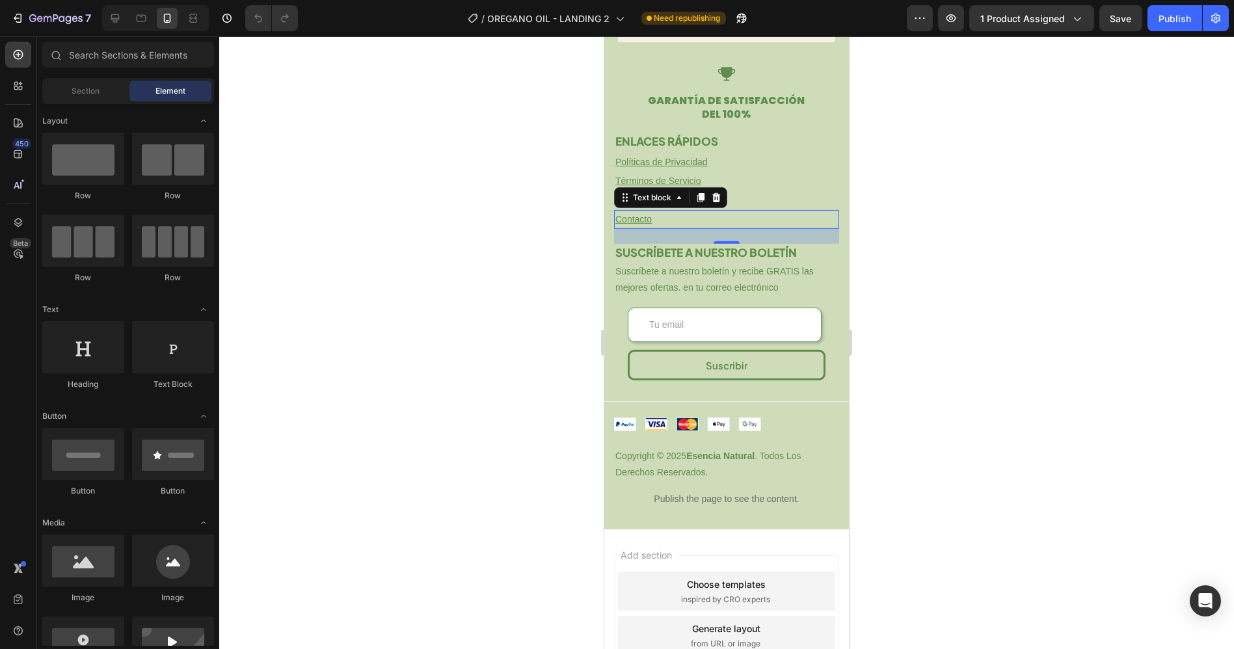
click at [631, 220] on u "Contacto" at bounding box center [633, 219] width 36 height 10
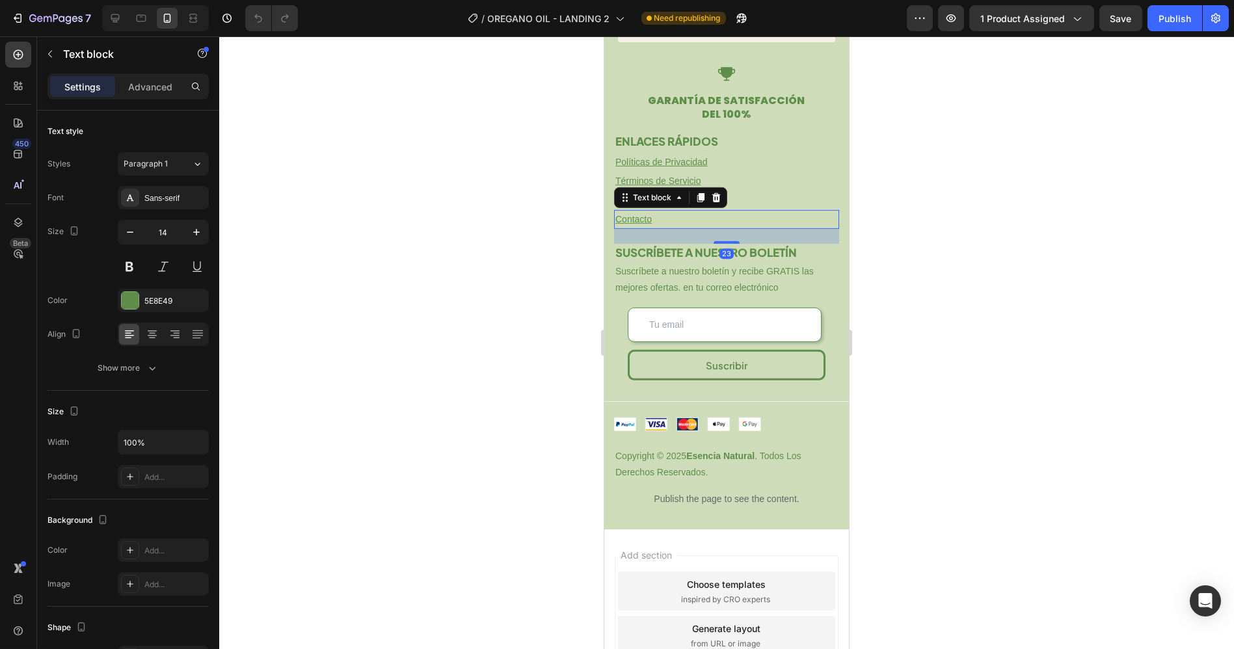
click at [639, 221] on u "Contacto" at bounding box center [633, 219] width 36 height 10
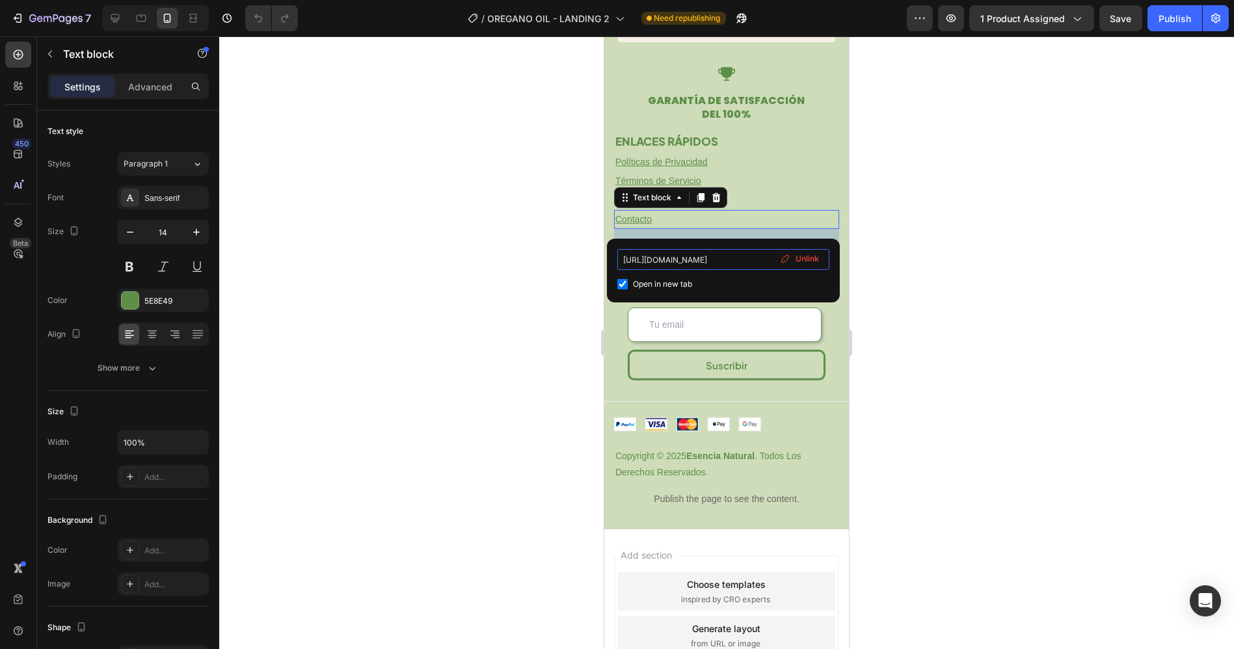
click at [685, 255] on input "[URL][DOMAIN_NAME]" at bounding box center [723, 259] width 212 height 21
paste input "primalqueenoficial/policies/terms-of-service"
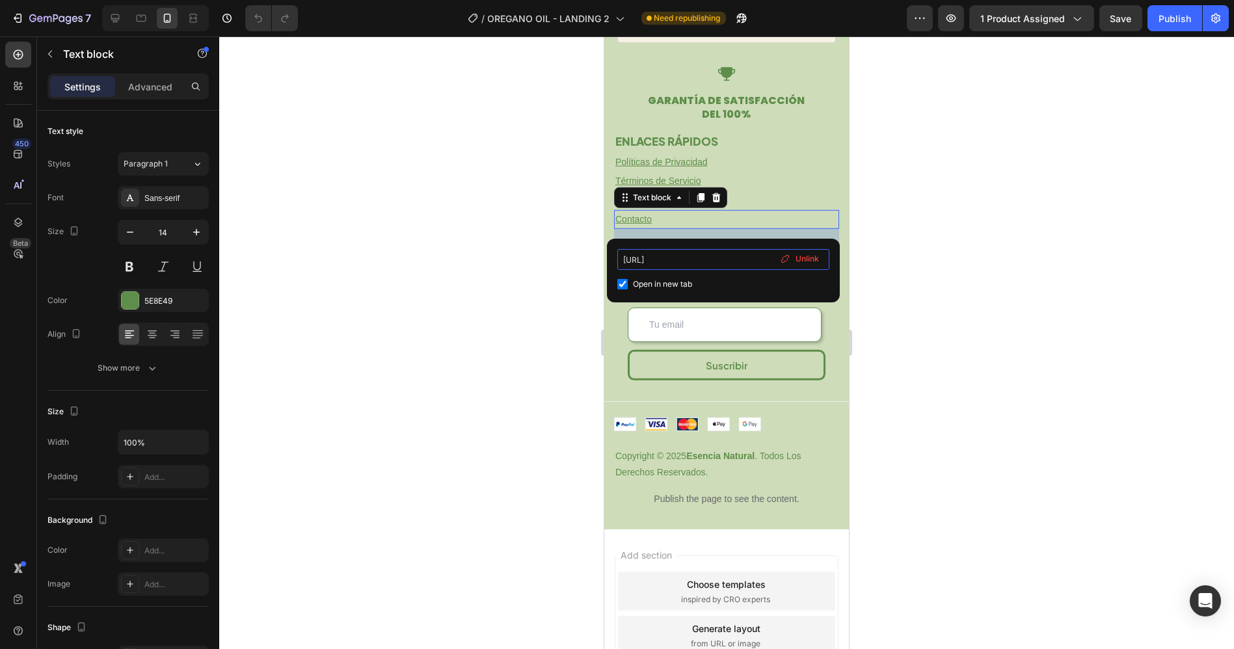
type input "[URL]"
click at [684, 243] on div "[URL] Open in new tab Unlink" at bounding box center [723, 271] width 233 height 64
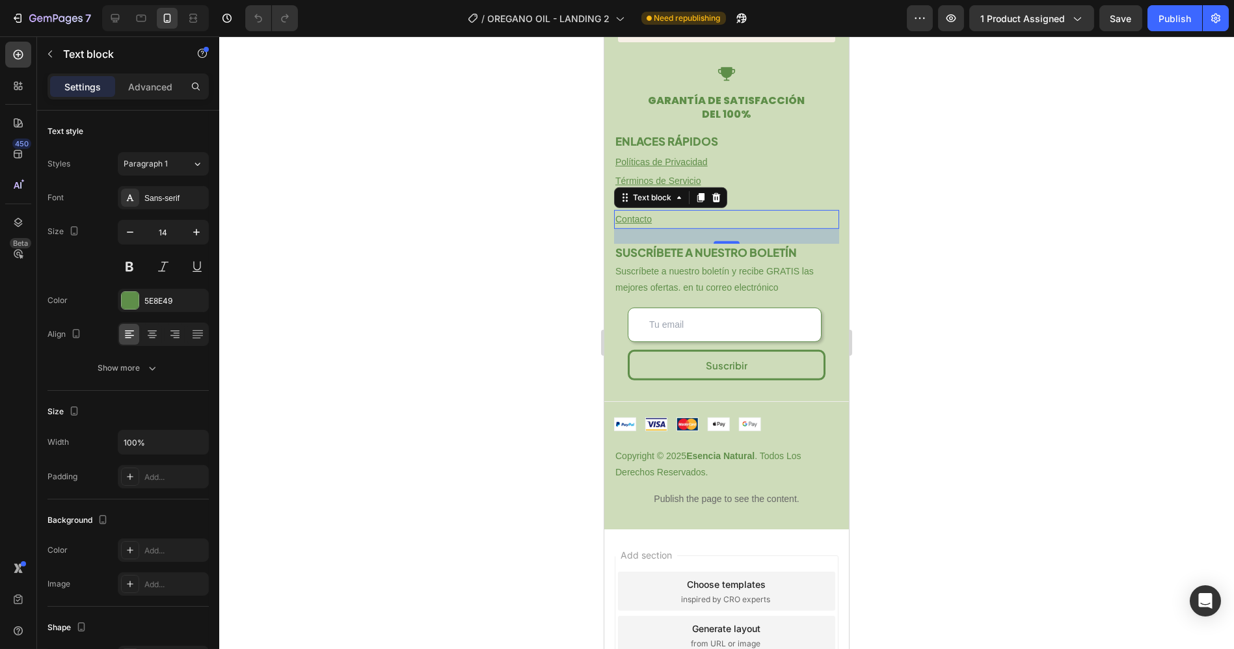
click at [913, 213] on div at bounding box center [726, 342] width 1015 height 613
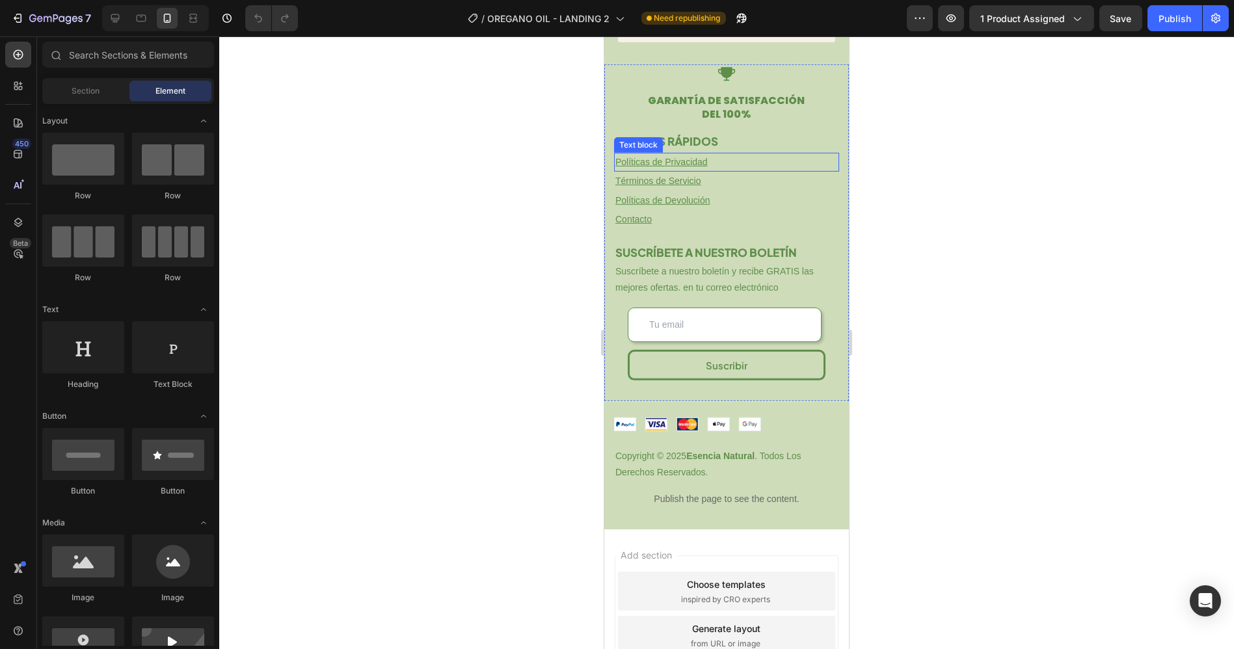
click at [677, 170] on p "Políticas de Privacidad ⁠⁠⁠⁠⁠⁠⁠" at bounding box center [726, 162] width 222 height 16
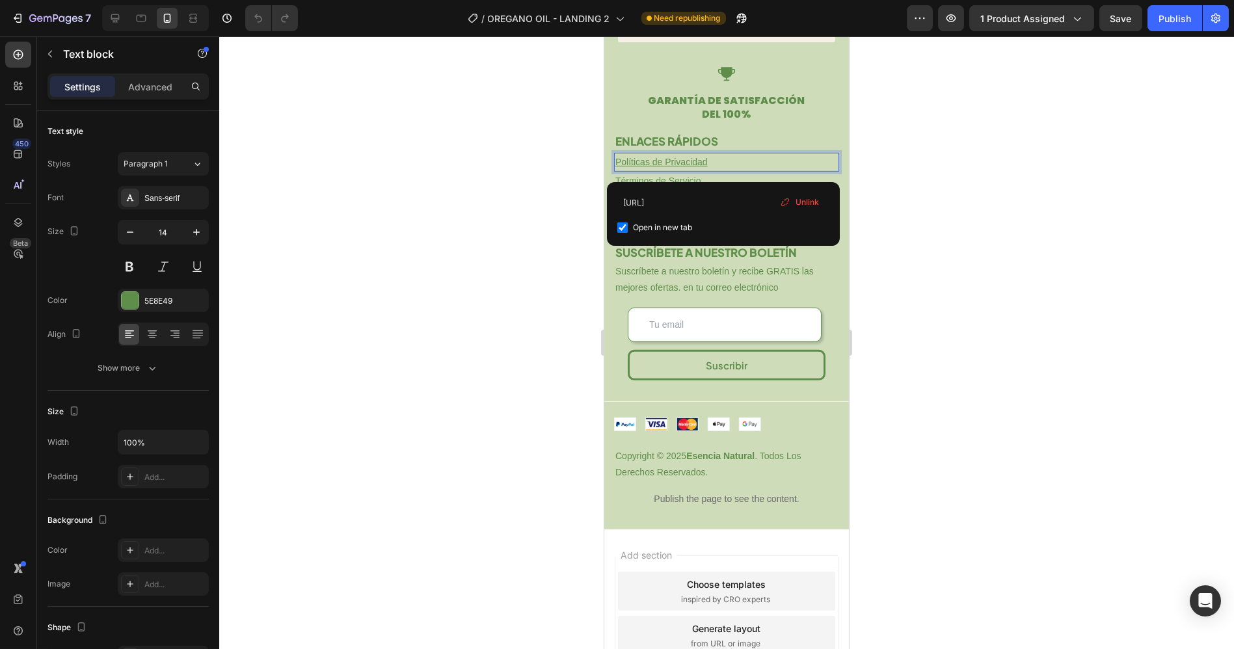
drag, startPoint x: 933, startPoint y: 196, endPoint x: 925, endPoint y: 196, distance: 7.2
click at [933, 196] on div at bounding box center [726, 342] width 1015 height 613
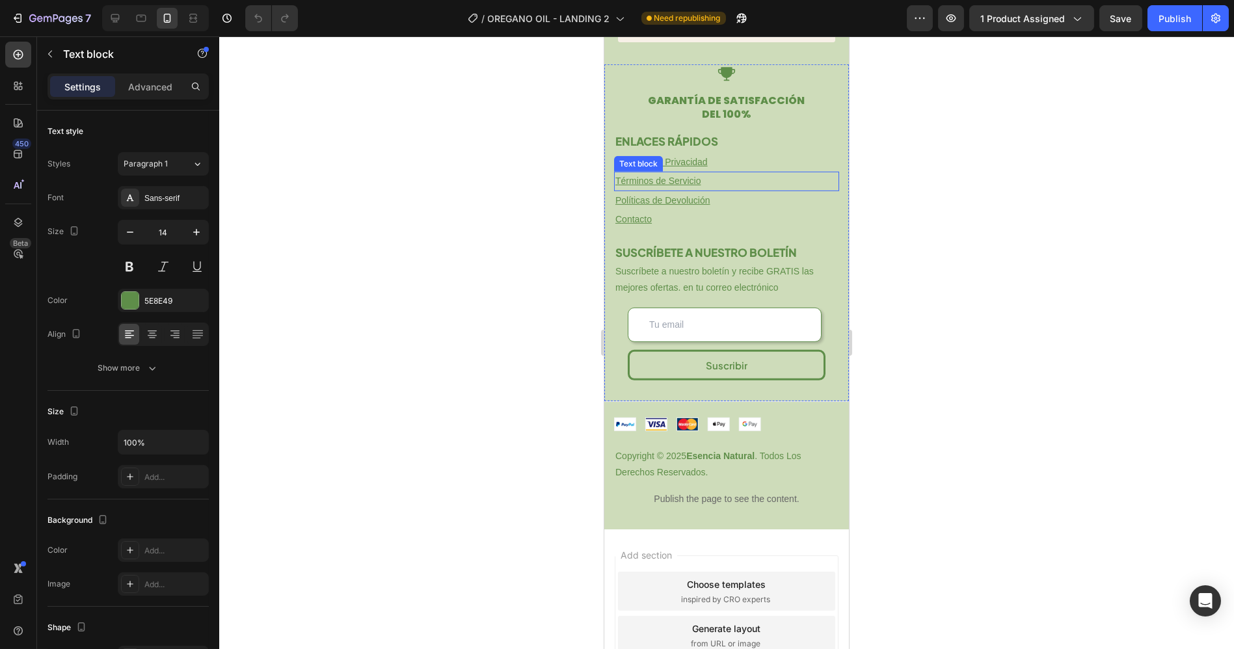
click at [642, 186] on u "Términos de Servicio" at bounding box center [658, 181] width 86 height 10
click at [912, 202] on div at bounding box center [726, 342] width 1015 height 613
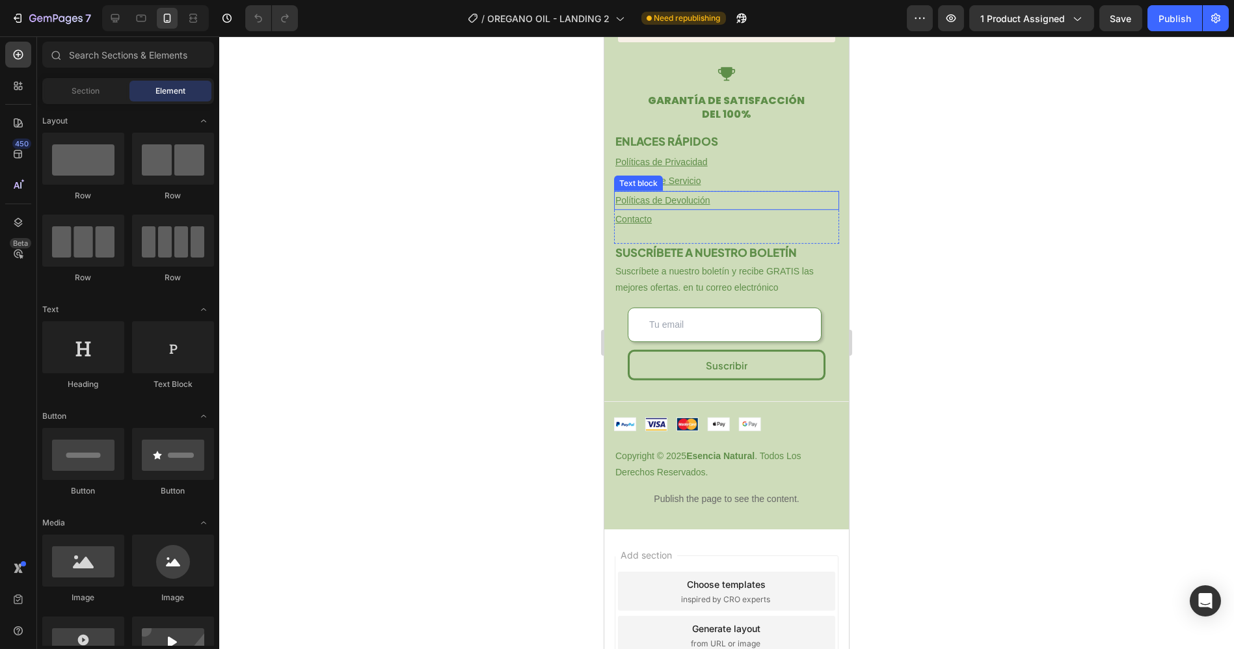
click at [674, 205] on u "Políticas de Devolución" at bounding box center [662, 200] width 95 height 10
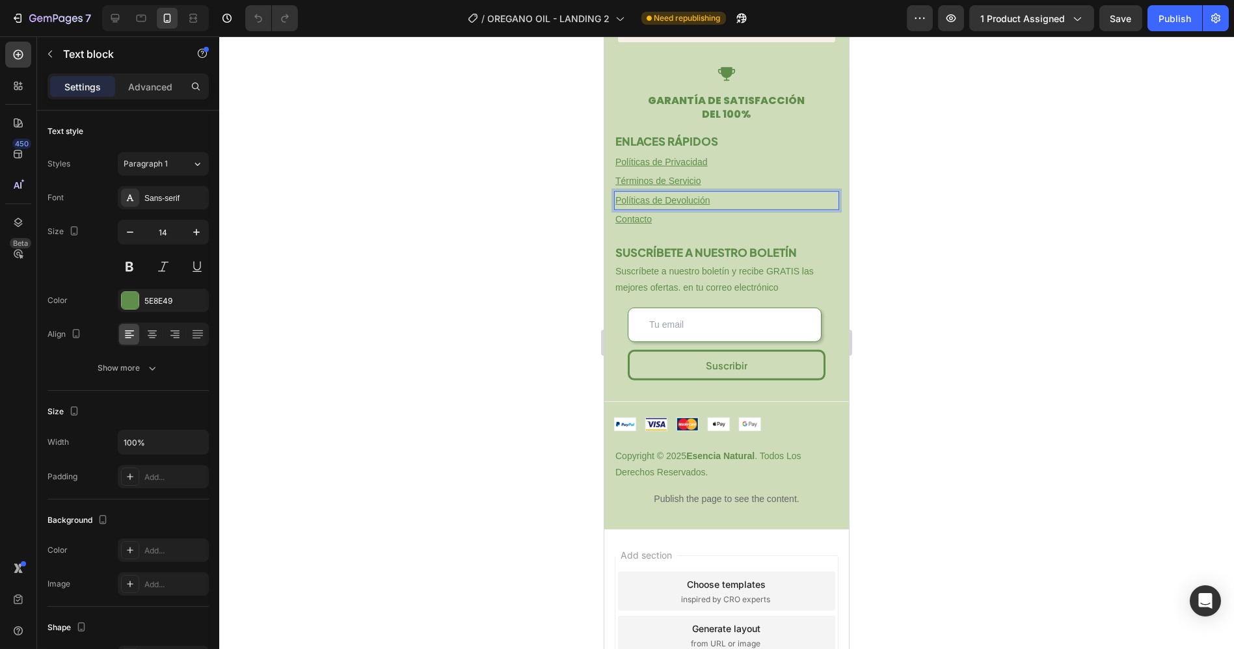
click at [964, 224] on div at bounding box center [726, 342] width 1015 height 613
click at [624, 224] on u "Contacto" at bounding box center [633, 219] width 36 height 10
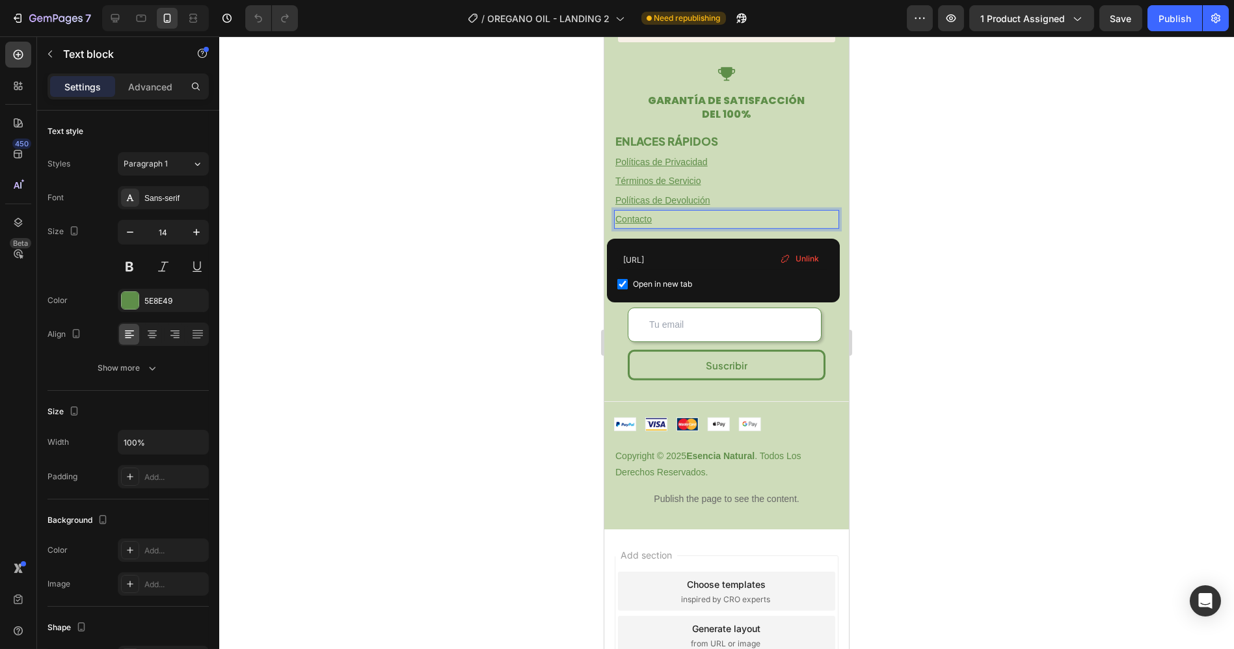
click at [918, 222] on div at bounding box center [726, 342] width 1015 height 613
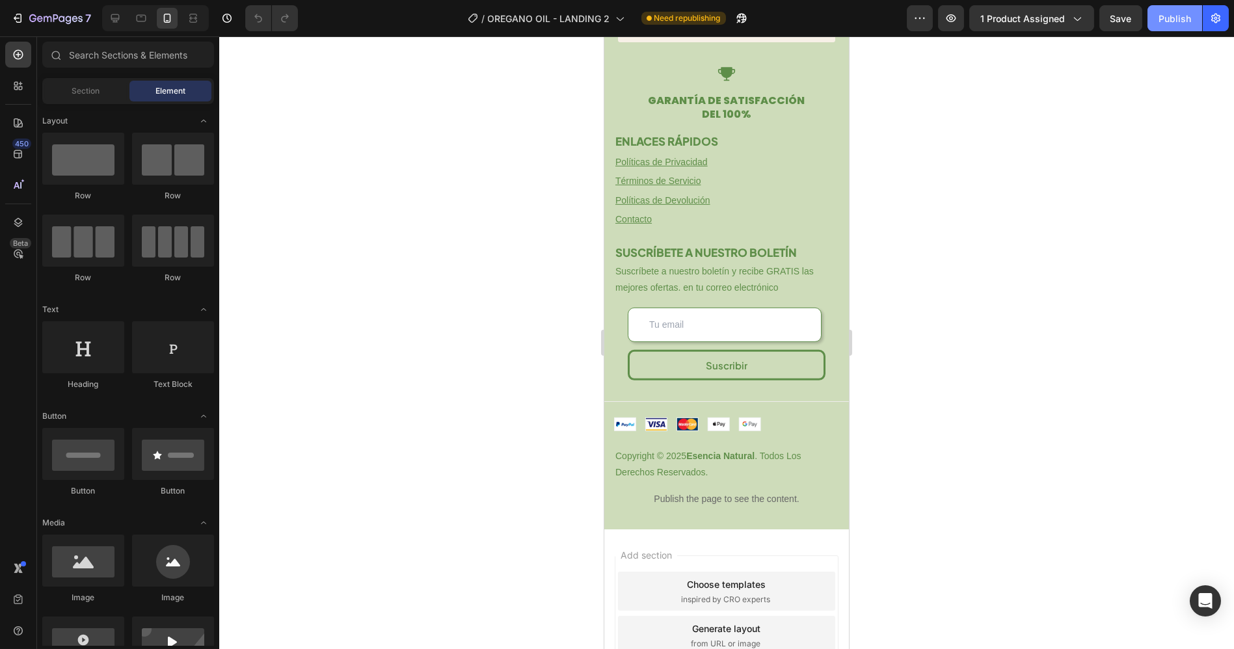
click at [1180, 29] on button "Publish" at bounding box center [1174, 18] width 55 height 26
